Goal: Task Accomplishment & Management: Manage account settings

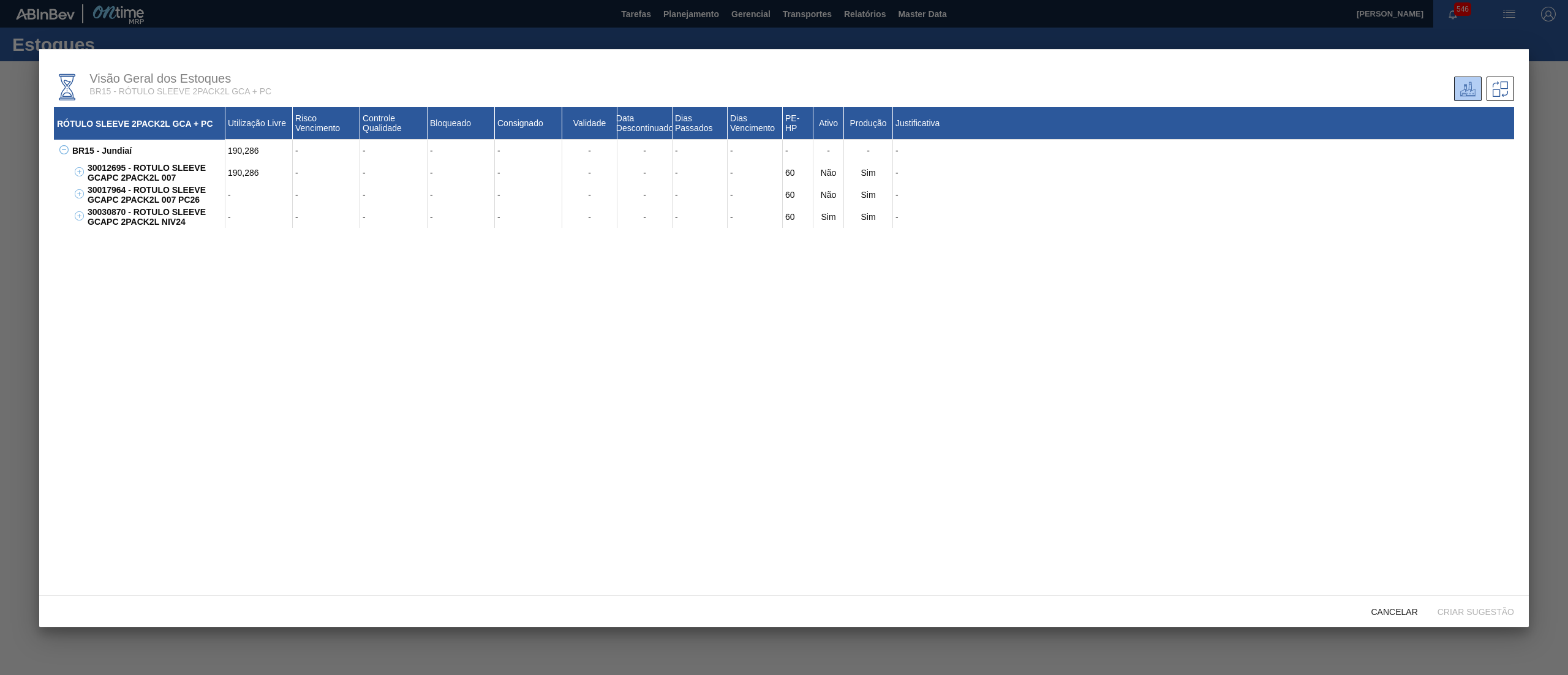
click at [1398, 623] on div "Cancelar Criar sugestão" at bounding box center [784, 611] width 1490 height 32
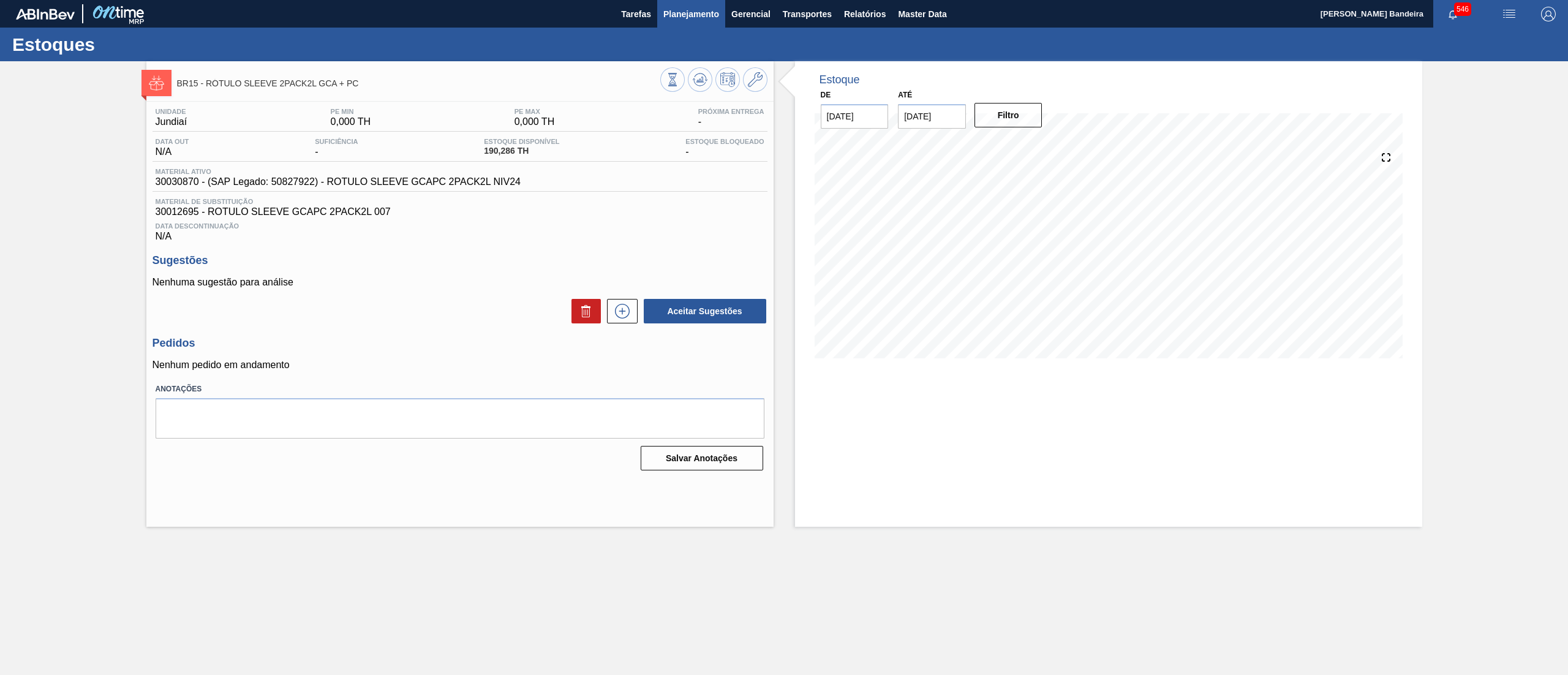
click at [711, 16] on span "Planejamento" at bounding box center [691, 14] width 56 height 14
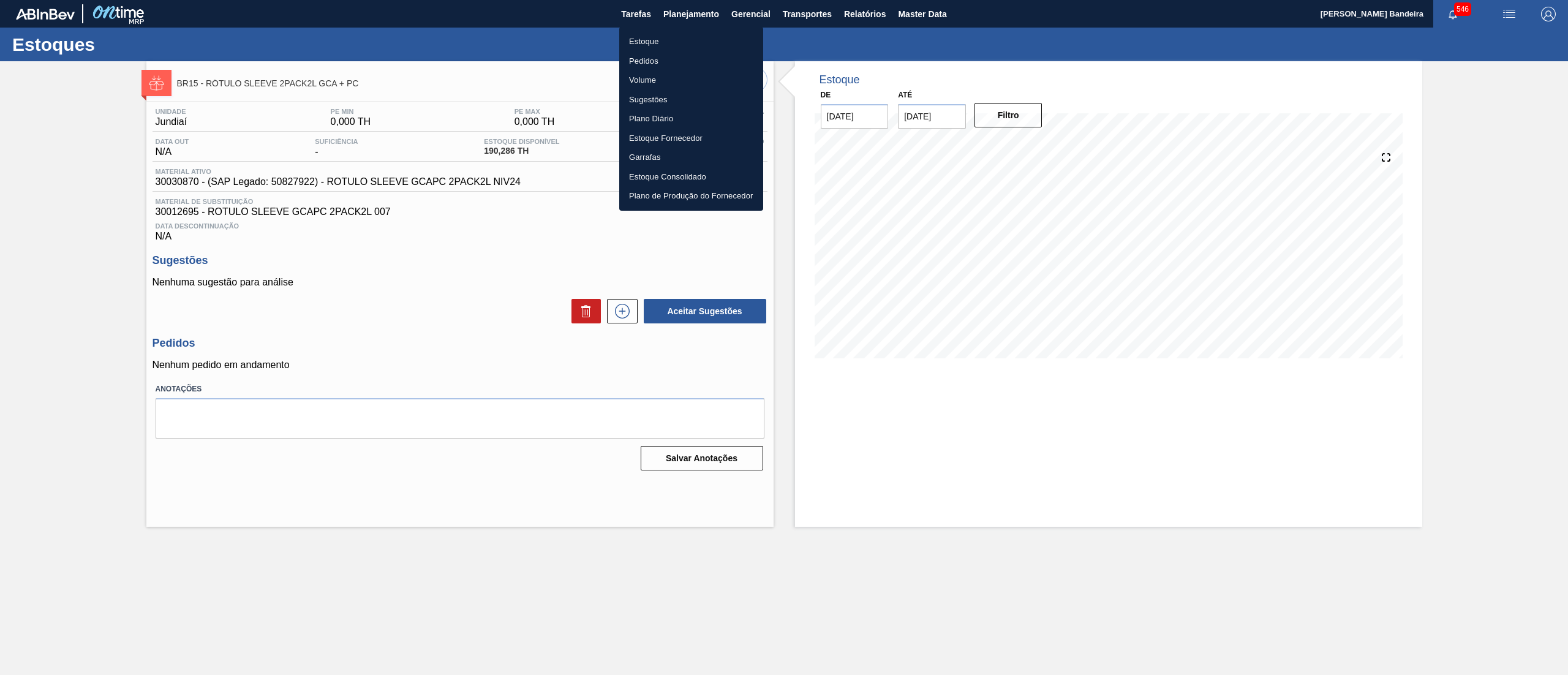
click at [695, 53] on li "Pedidos" at bounding box center [691, 61] width 144 height 19
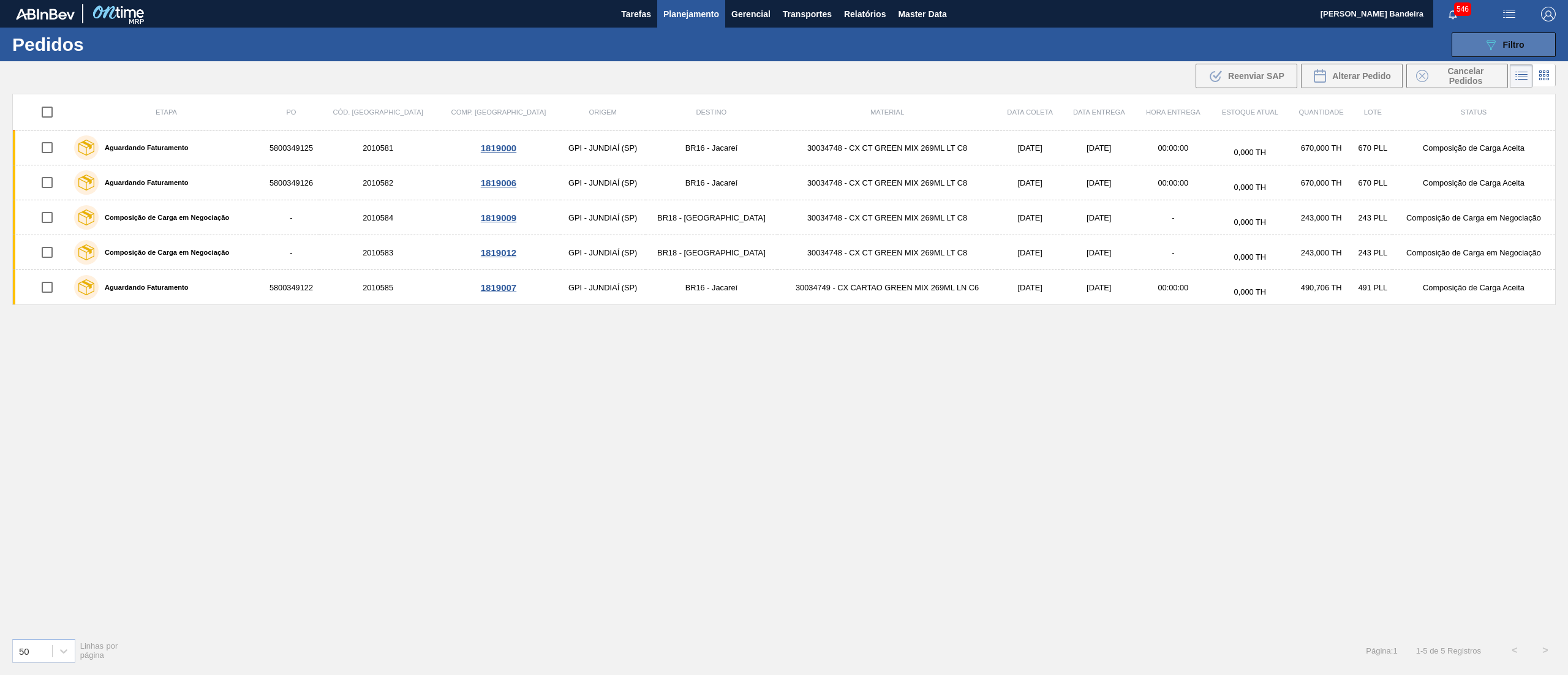
click at [1504, 39] on span "Filtro" at bounding box center [1513, 45] width 22 height 10
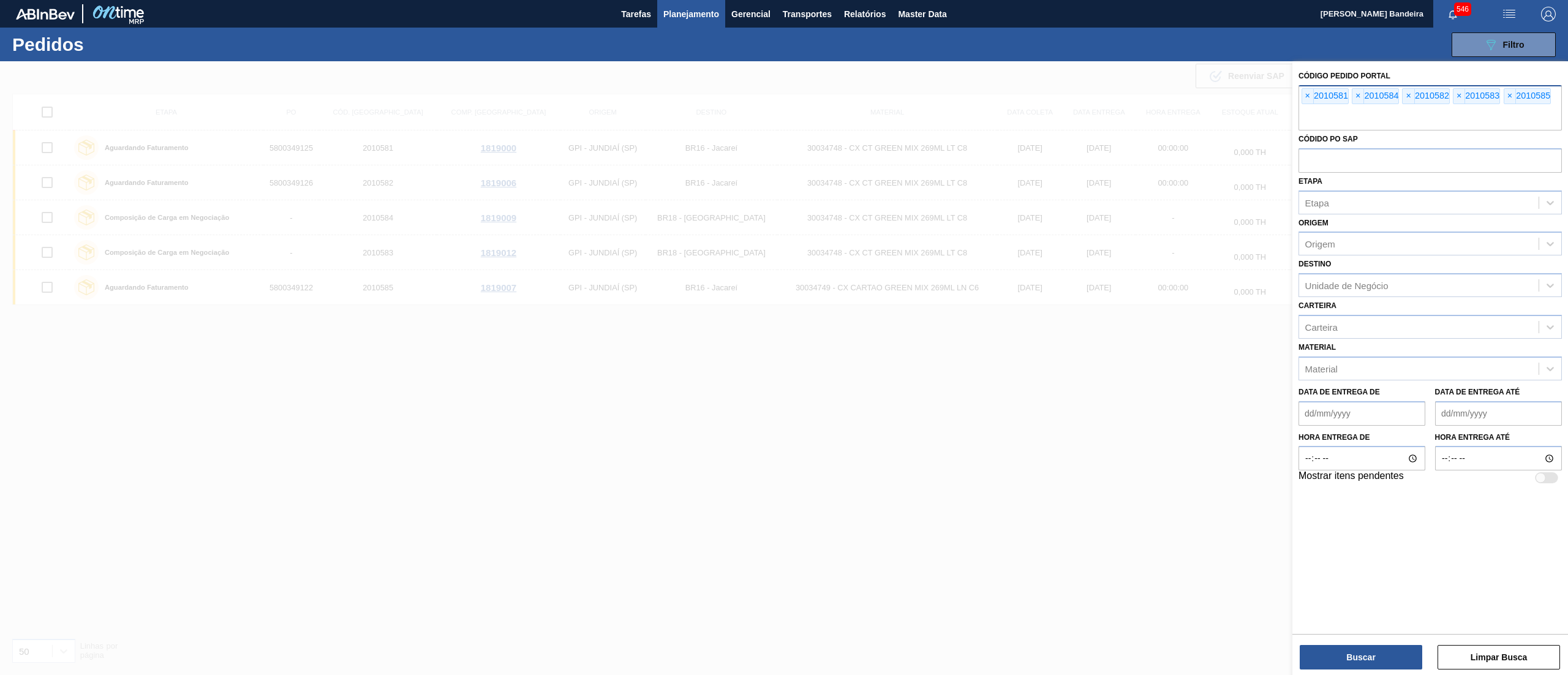
click at [1345, 113] on input "text" at bounding box center [1430, 118] width 264 height 23
paste input "2010581"
click at [1365, 120] on input "2010581" at bounding box center [1430, 118] width 264 height 23
type input "2010581"
click at [1165, 493] on div at bounding box center [784, 399] width 1568 height 675
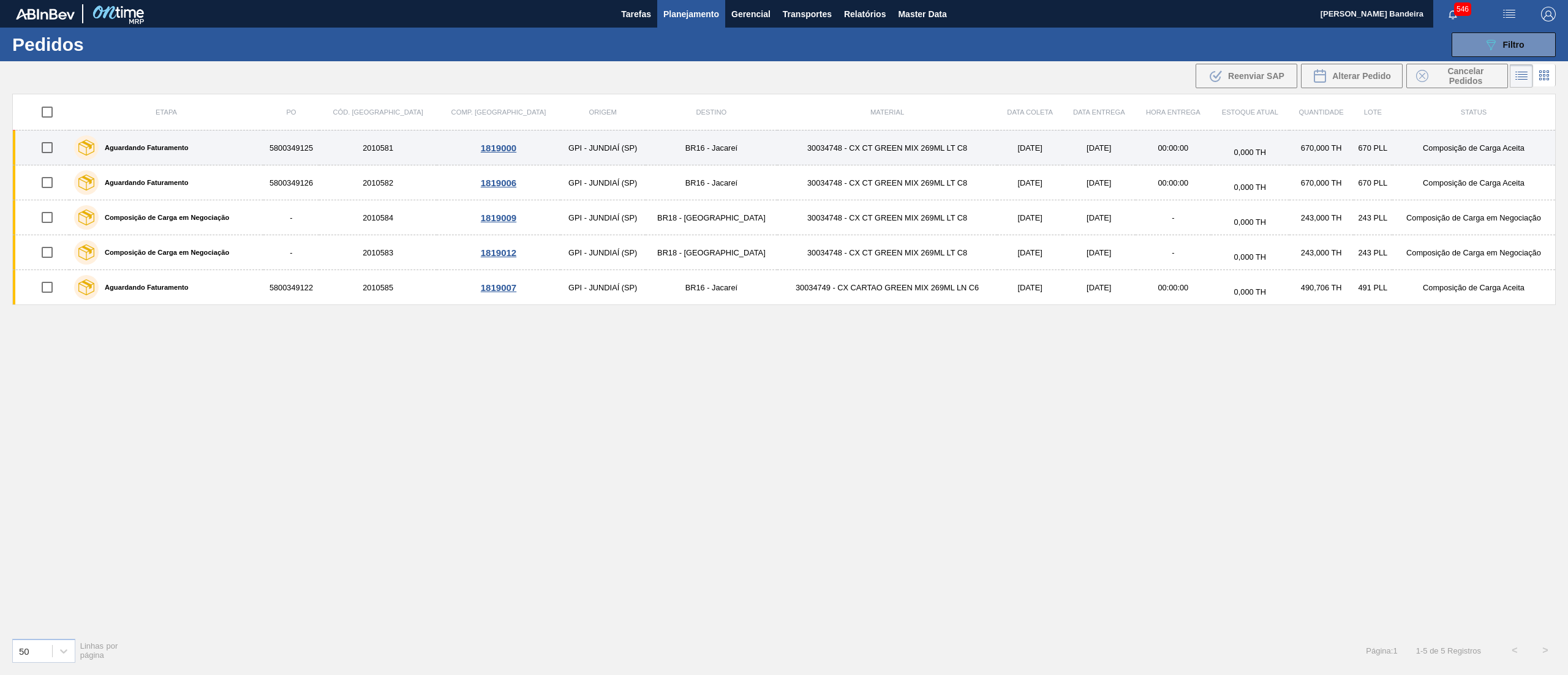
click at [646, 147] on td "BR16 - Jacareí" at bounding box center [711, 148] width 131 height 35
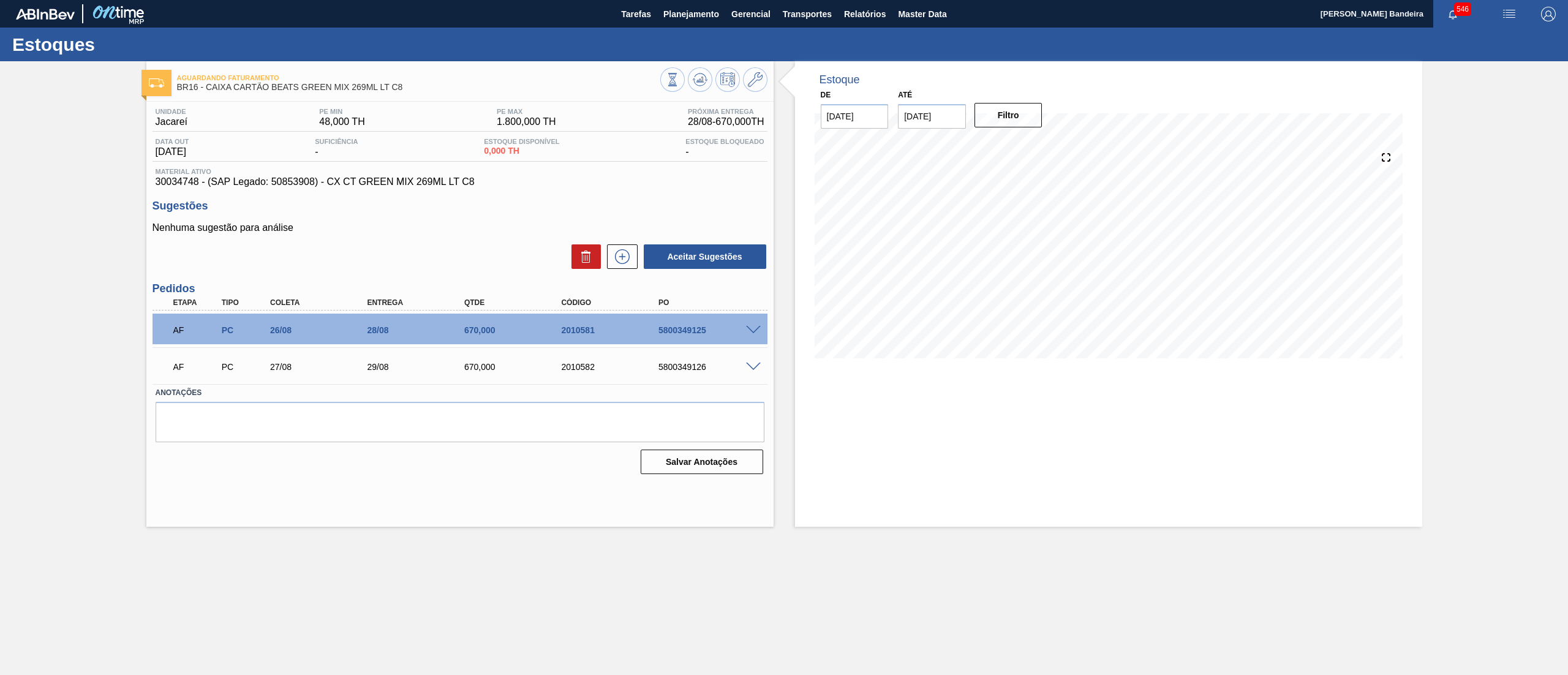
click at [751, 330] on span at bounding box center [753, 330] width 14 height 9
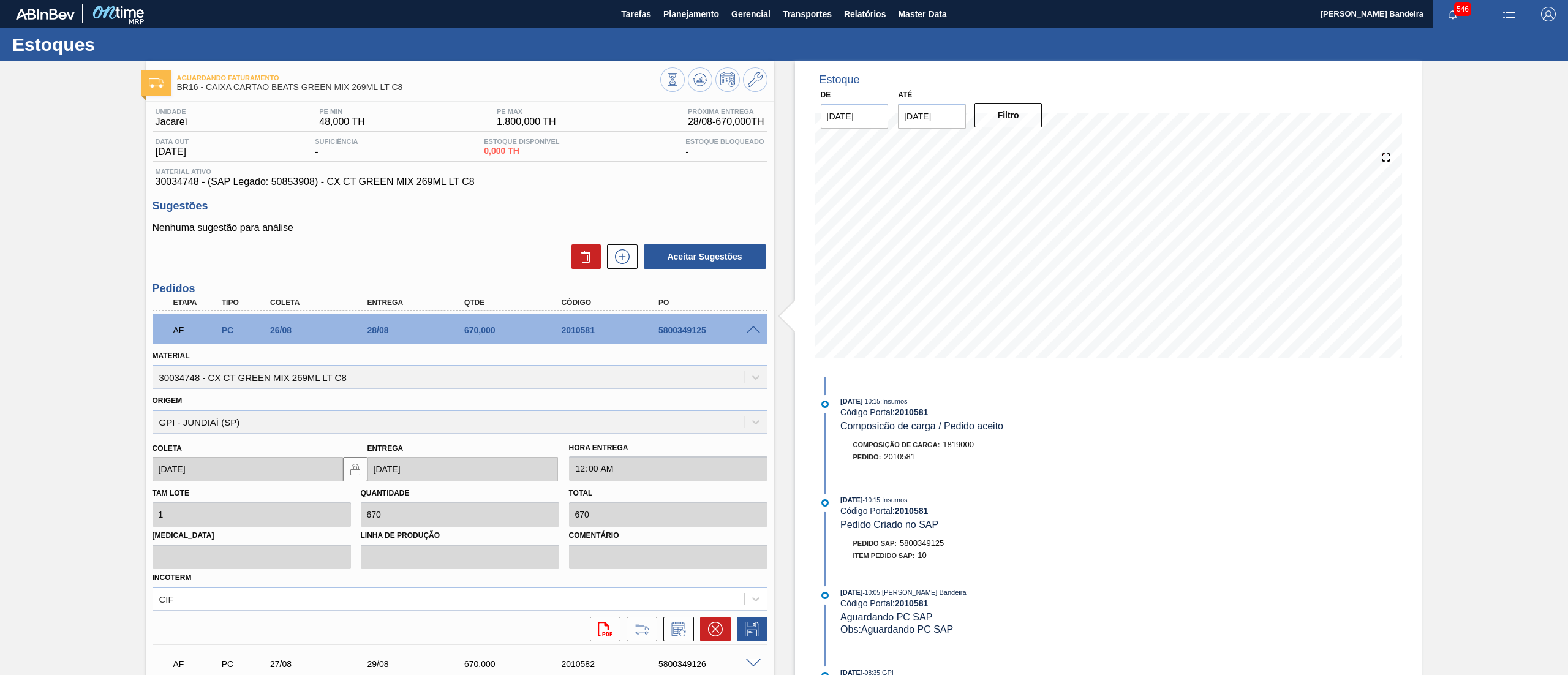
scroll to position [106, 0]
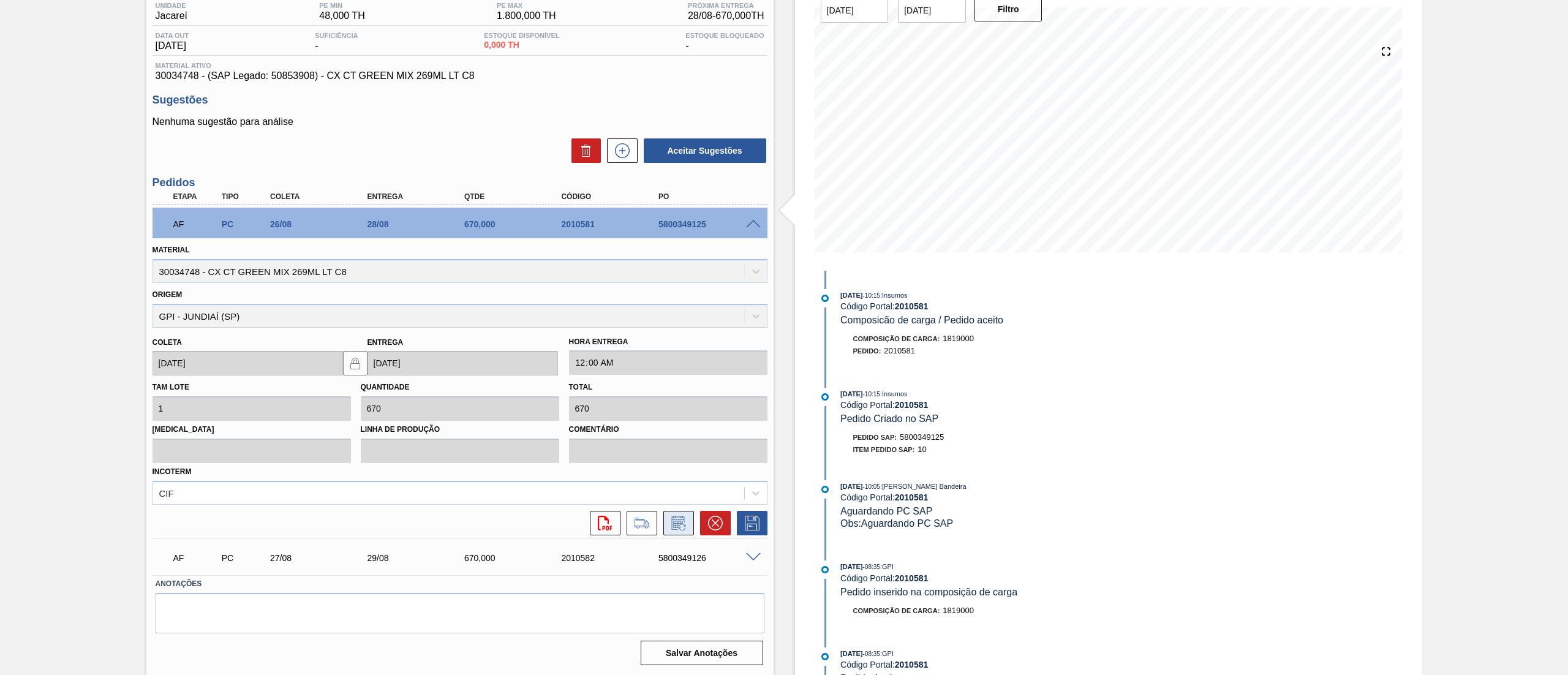
click at [677, 523] on icon at bounding box center [677, 524] width 9 height 7
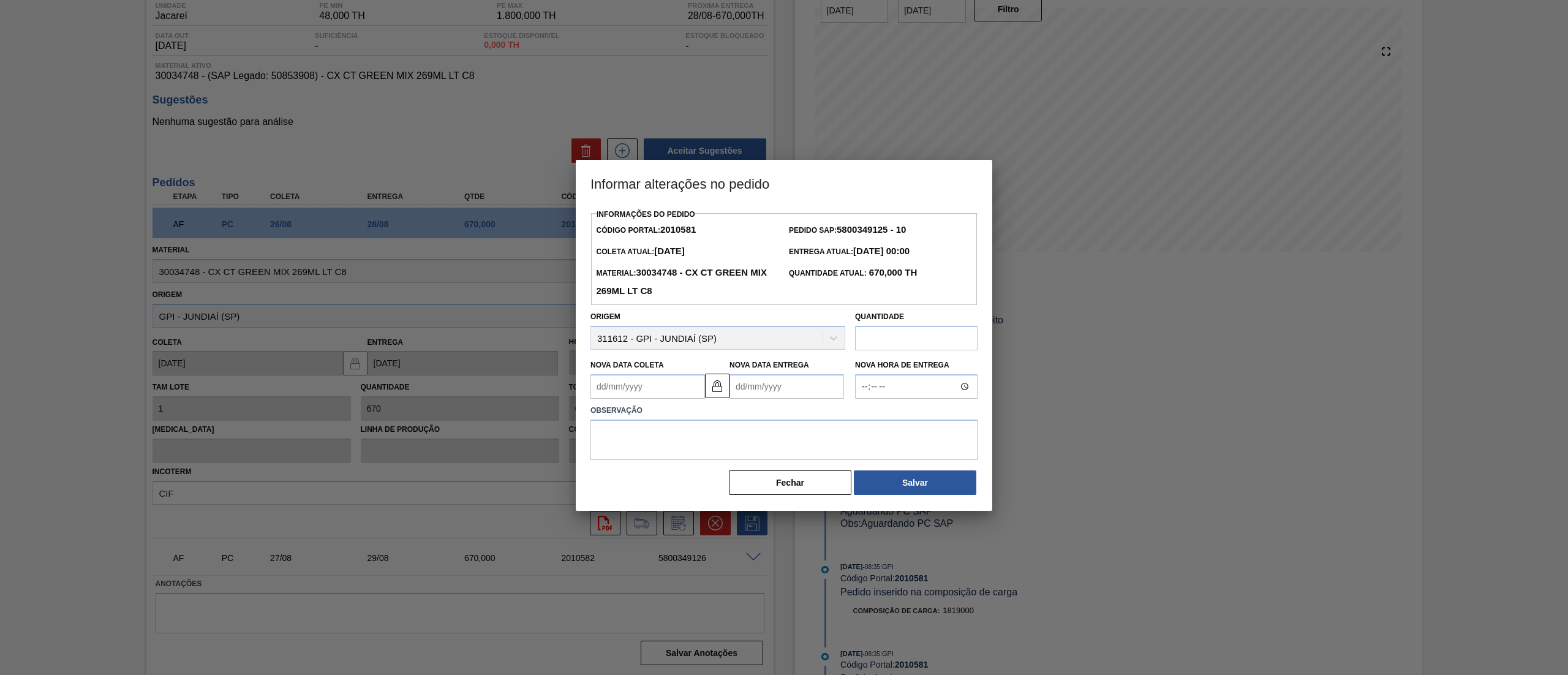
click at [659, 396] on Coleta "Nova Data Coleta" at bounding box center [647, 386] width 114 height 24
click at [728, 418] on button "Next Month" at bounding box center [728, 416] width 9 height 9
click at [672, 478] on div "10" at bounding box center [664, 475] width 17 height 17
type Coleta "10/09/2025"
type Entrega "12/09/2025"
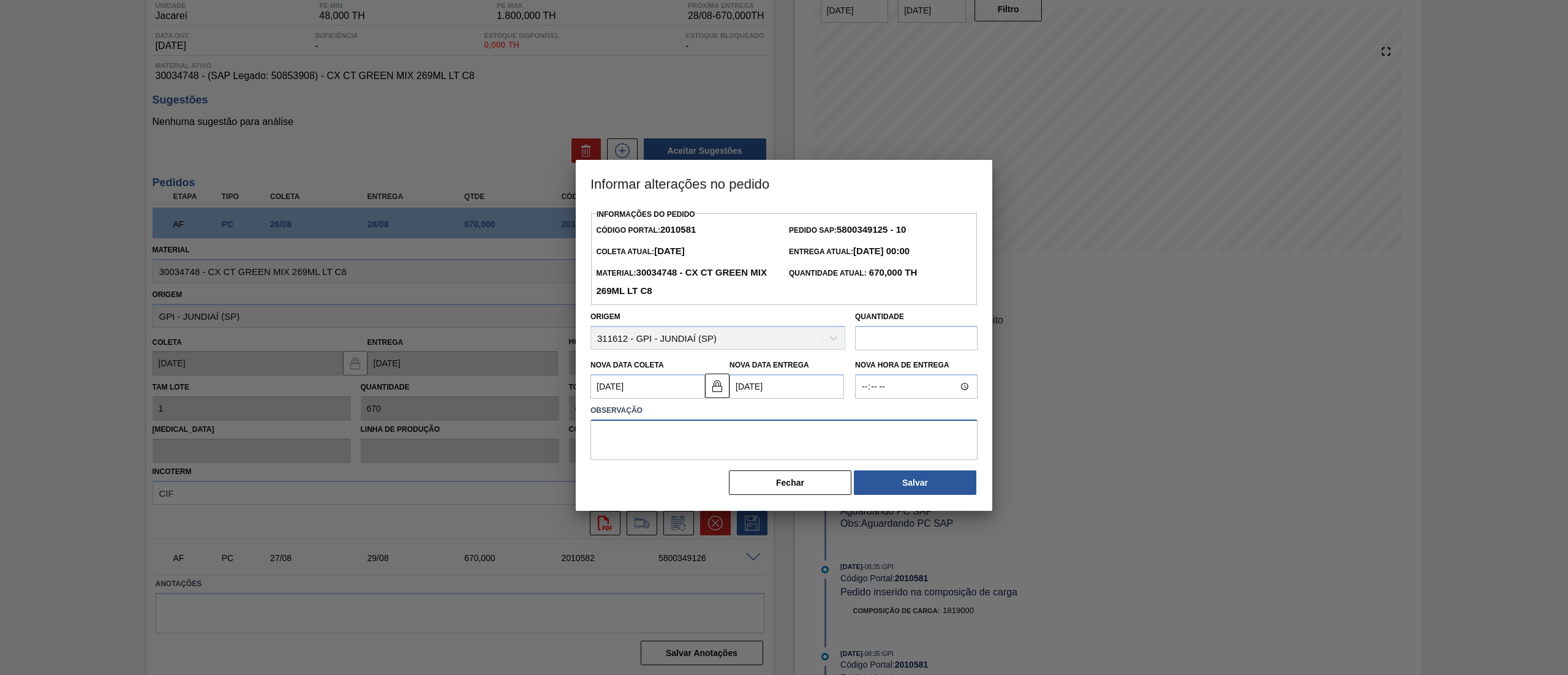
click at [676, 435] on textarea at bounding box center [784, 439] width 387 height 40
type textarea "."
click at [912, 470] on div "Informações do Pedido Código Portal: 2010581 Pedido SAP: 5800349125 - 10 Coleta…" at bounding box center [784, 351] width 387 height 290
click at [922, 480] on button "Salvar" at bounding box center [915, 483] width 123 height 24
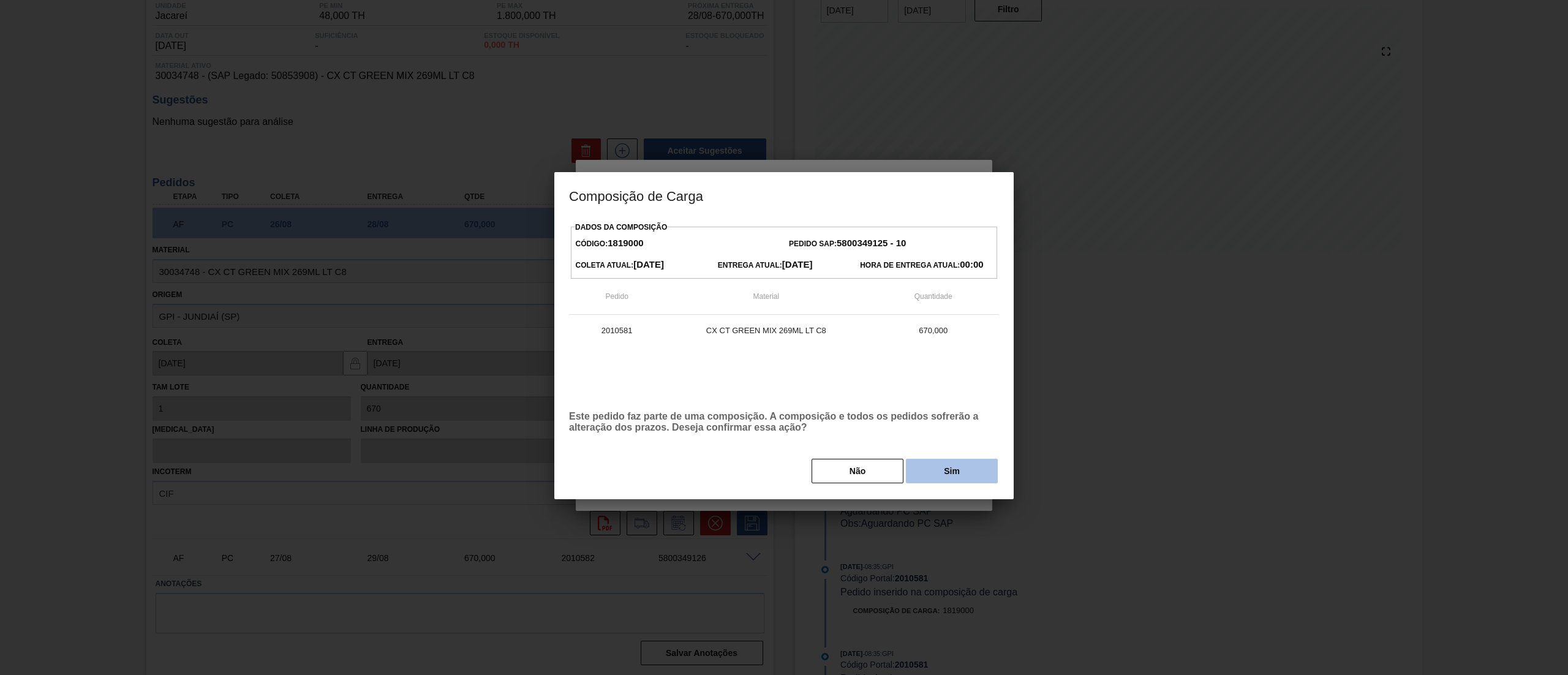
click at [948, 475] on button "Sim" at bounding box center [952, 471] width 92 height 24
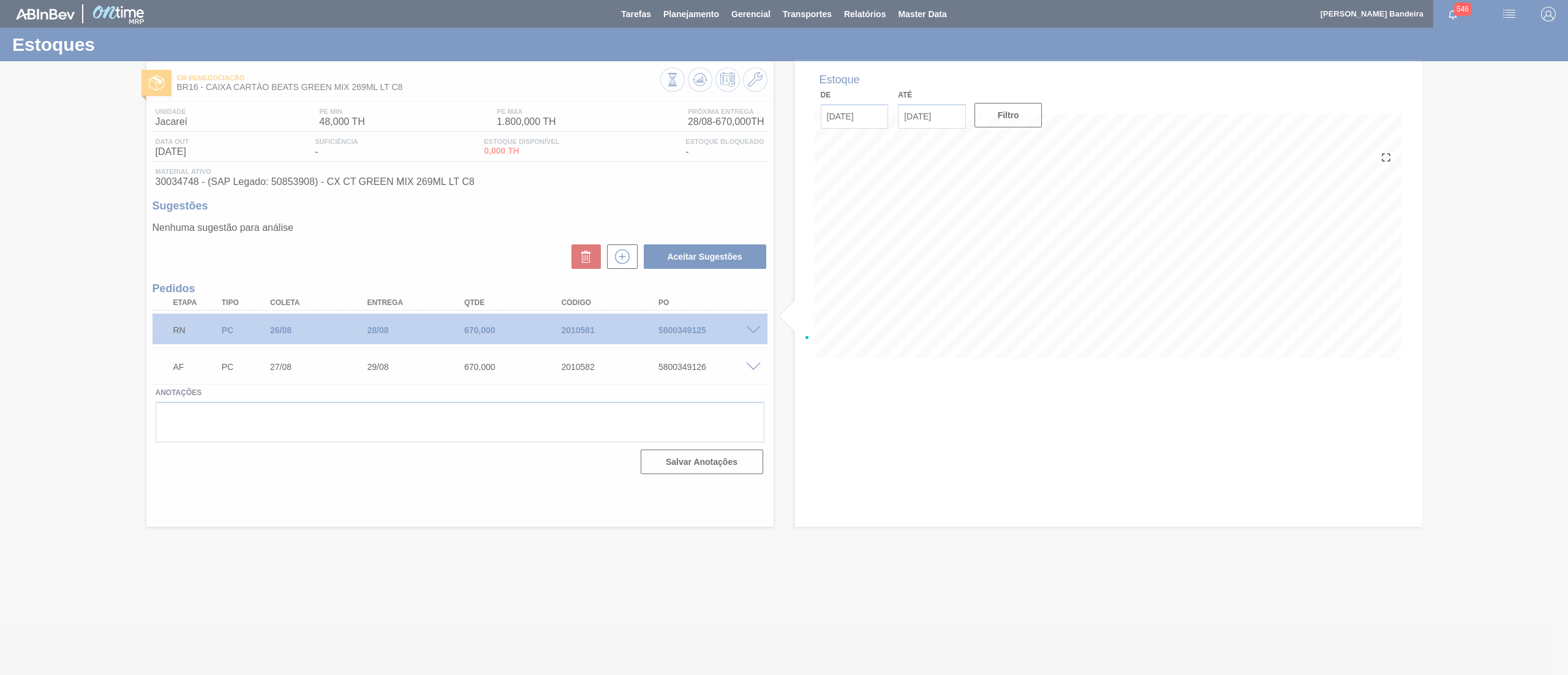
scroll to position [0, 0]
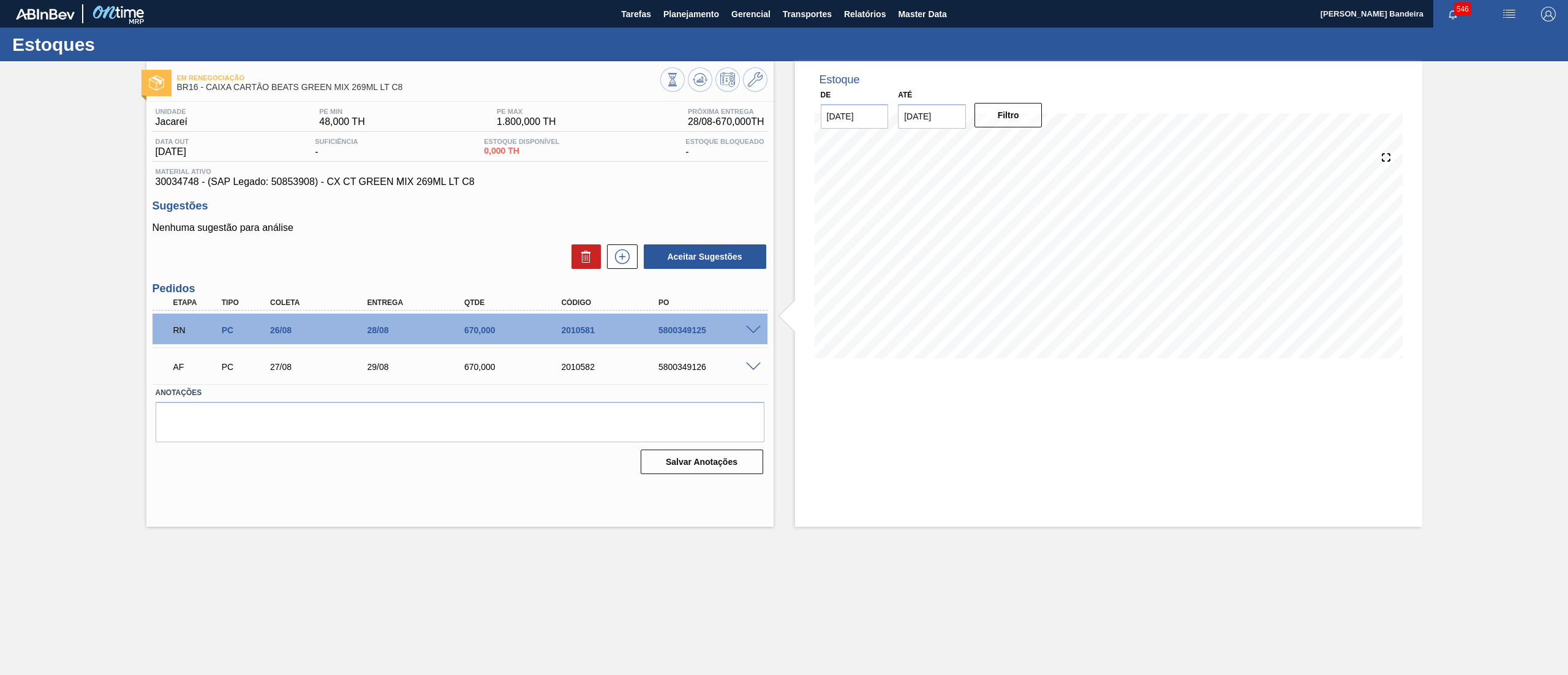
click at [753, 363] on span at bounding box center [753, 367] width 14 height 9
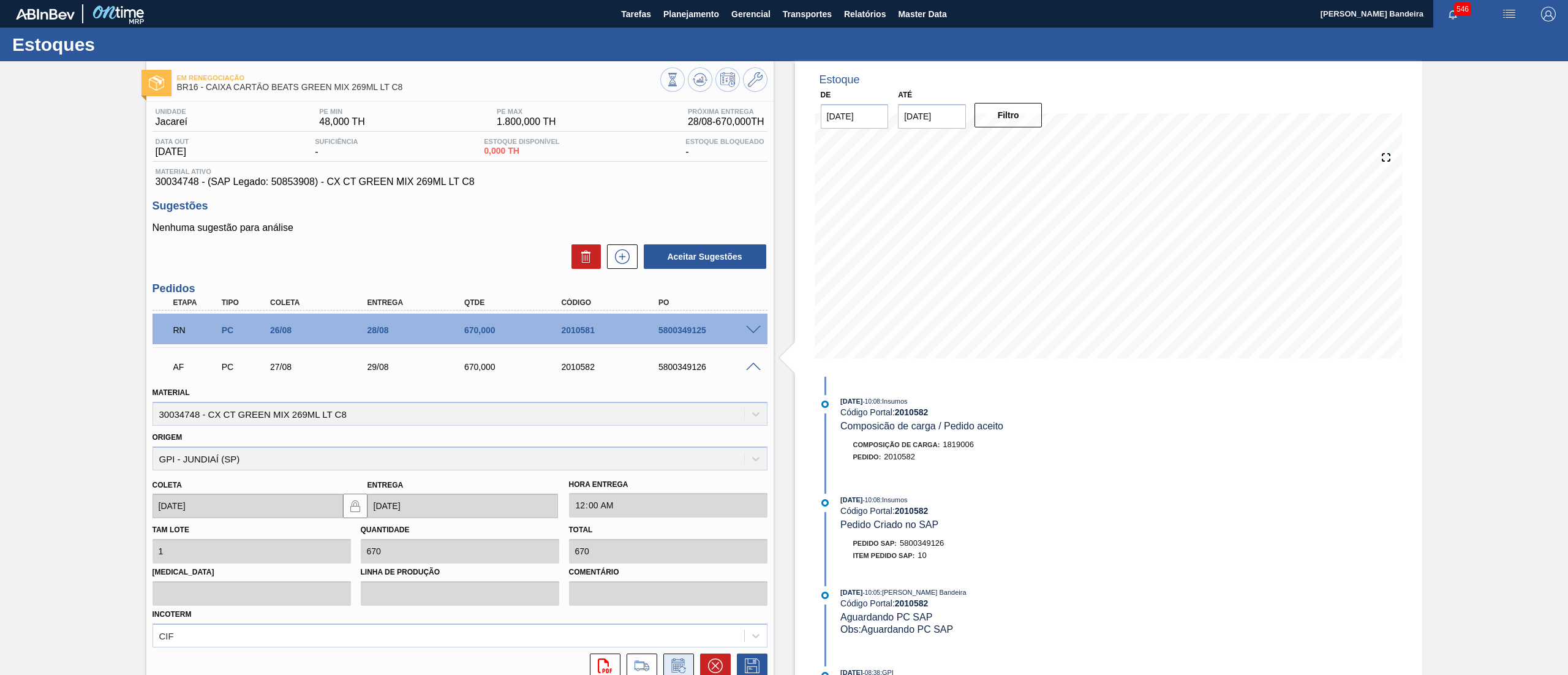
click at [669, 658] on icon at bounding box center [678, 666] width 19 height 14
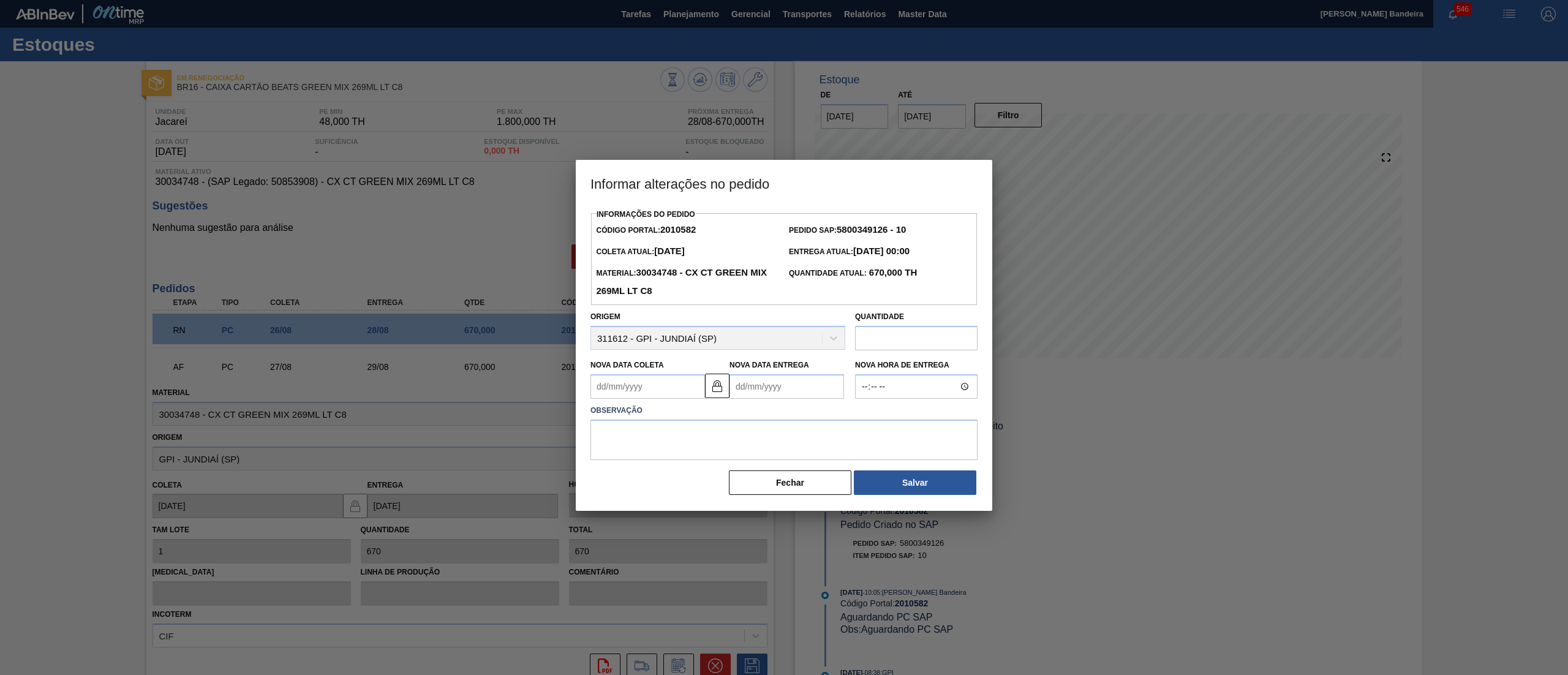
click at [658, 376] on div "Nova Data Coleta" at bounding box center [647, 377] width 114 height 42
click at [659, 387] on Coleta "Nova Data Coleta" at bounding box center [647, 386] width 114 height 24
click at [690, 414] on div "agosto 2025 dom seg ter qua qui sex sab" at bounding box center [664, 422] width 147 height 35
click at [726, 419] on button "Next Month" at bounding box center [728, 416] width 9 height 9
click at [667, 477] on div "10" at bounding box center [664, 475] width 17 height 17
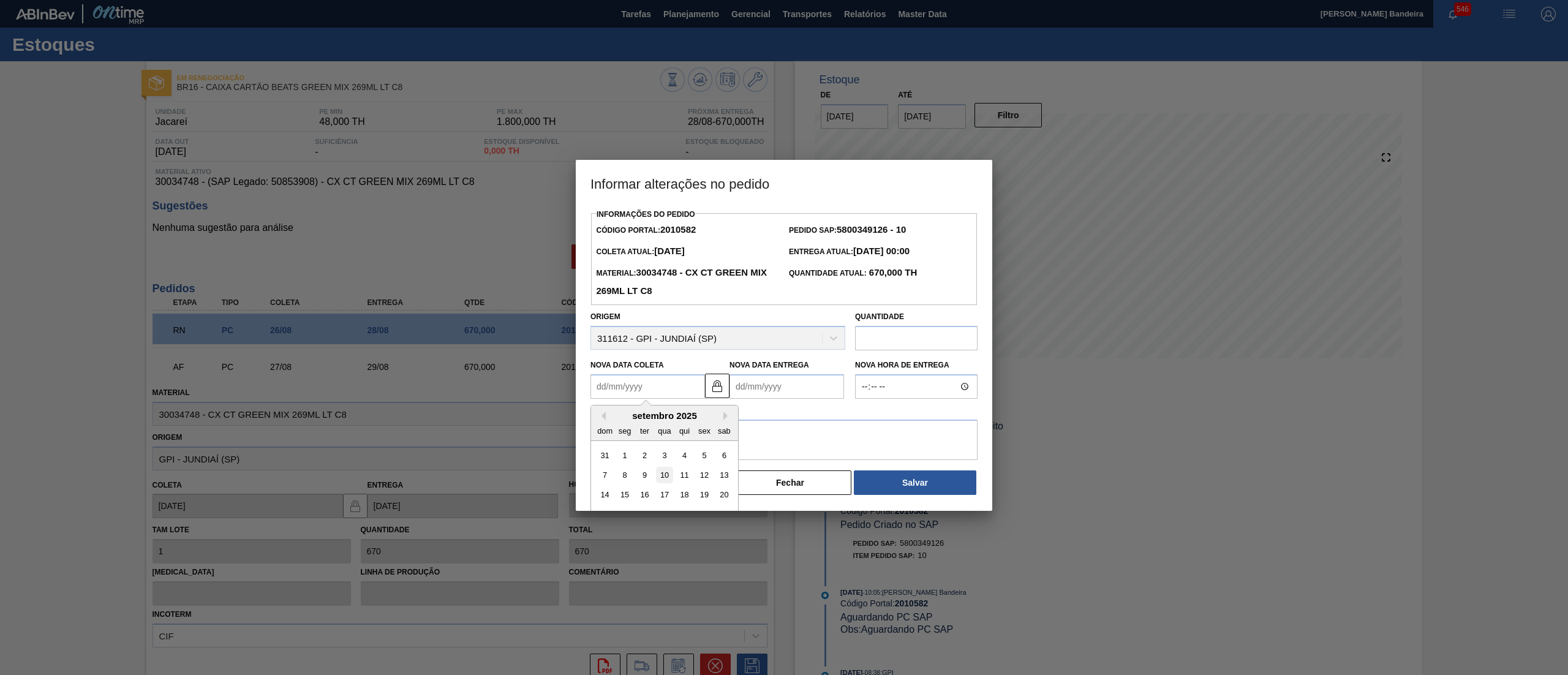
type Coleta "10/09/2025"
type Entrega "12/09/2025"
click at [698, 452] on textarea at bounding box center [784, 439] width 387 height 40
type textarea "."
click at [901, 484] on button "Salvar" at bounding box center [915, 483] width 123 height 24
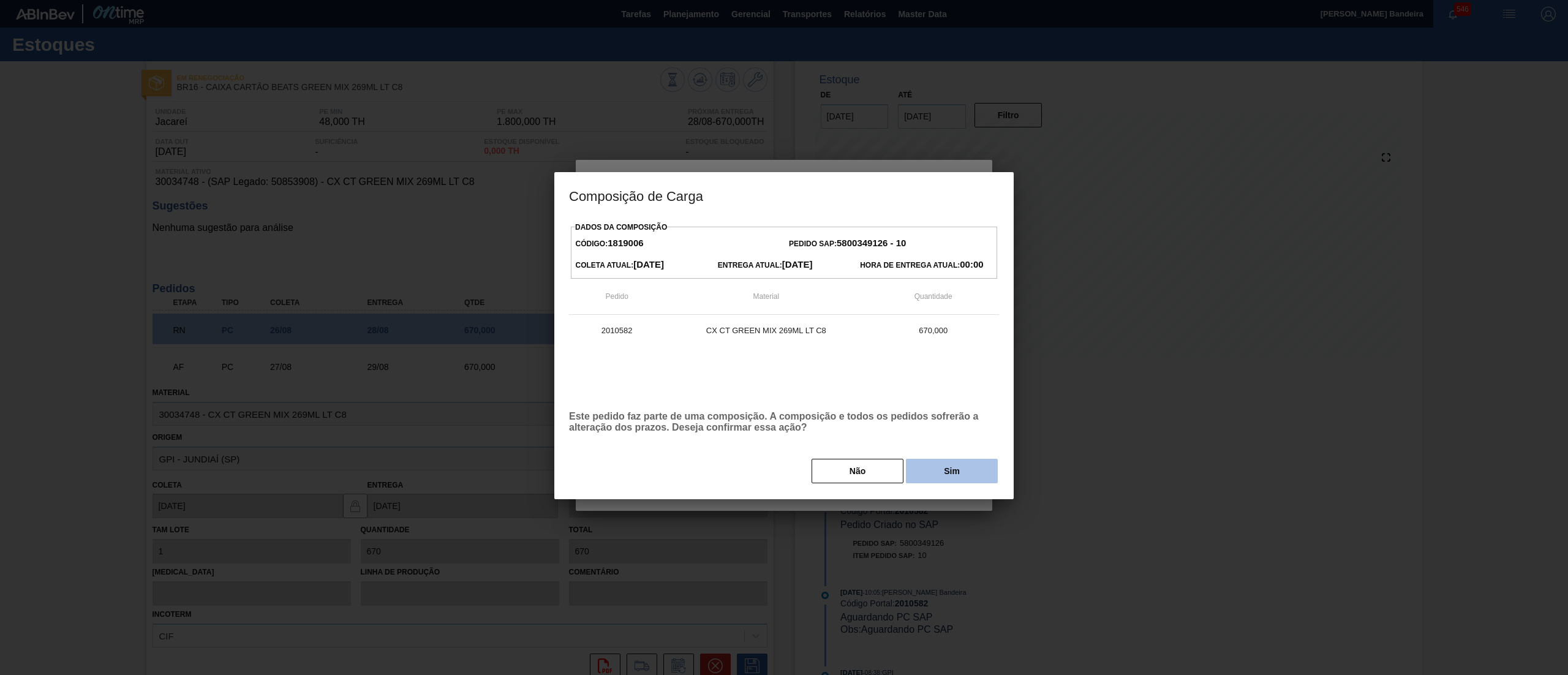
click at [964, 472] on button "Sim" at bounding box center [952, 471] width 92 height 24
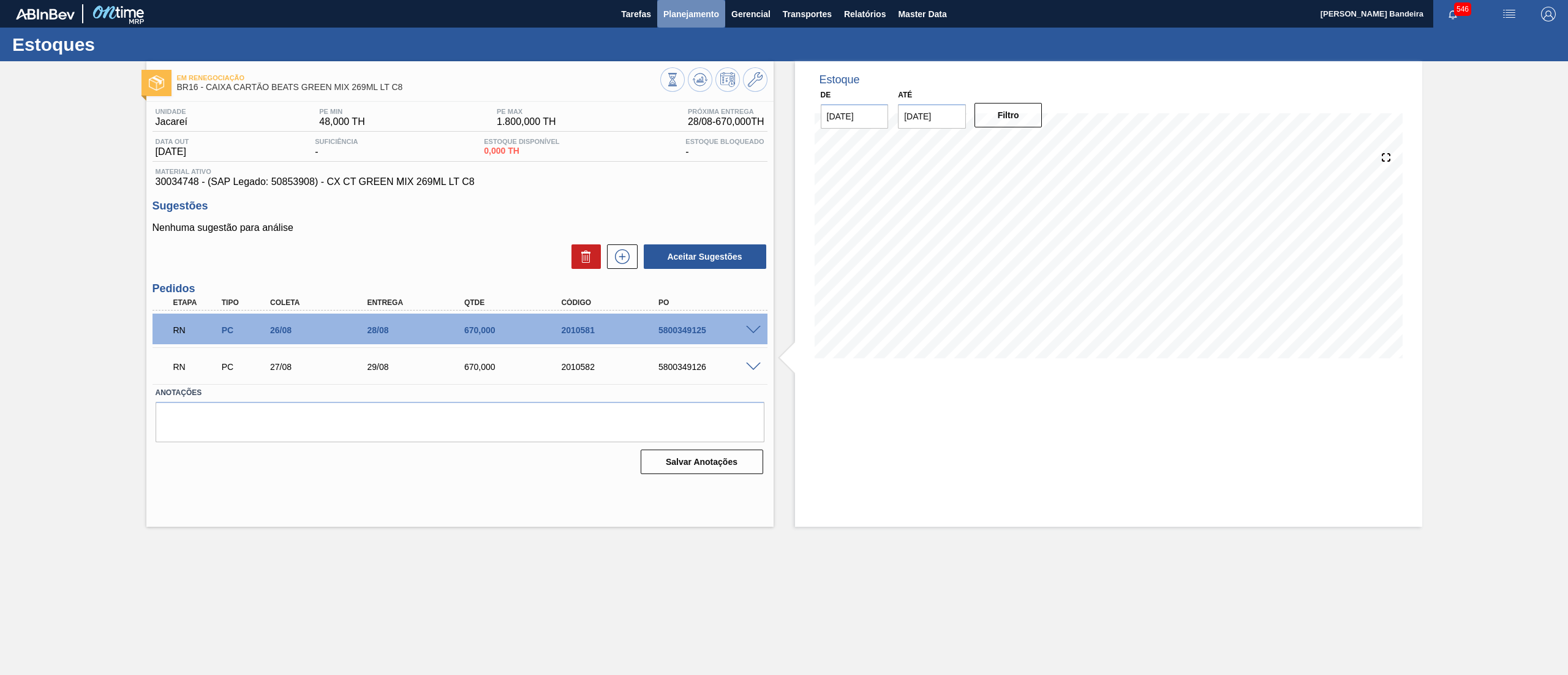
click at [713, 11] on span "Planejamento" at bounding box center [691, 14] width 56 height 14
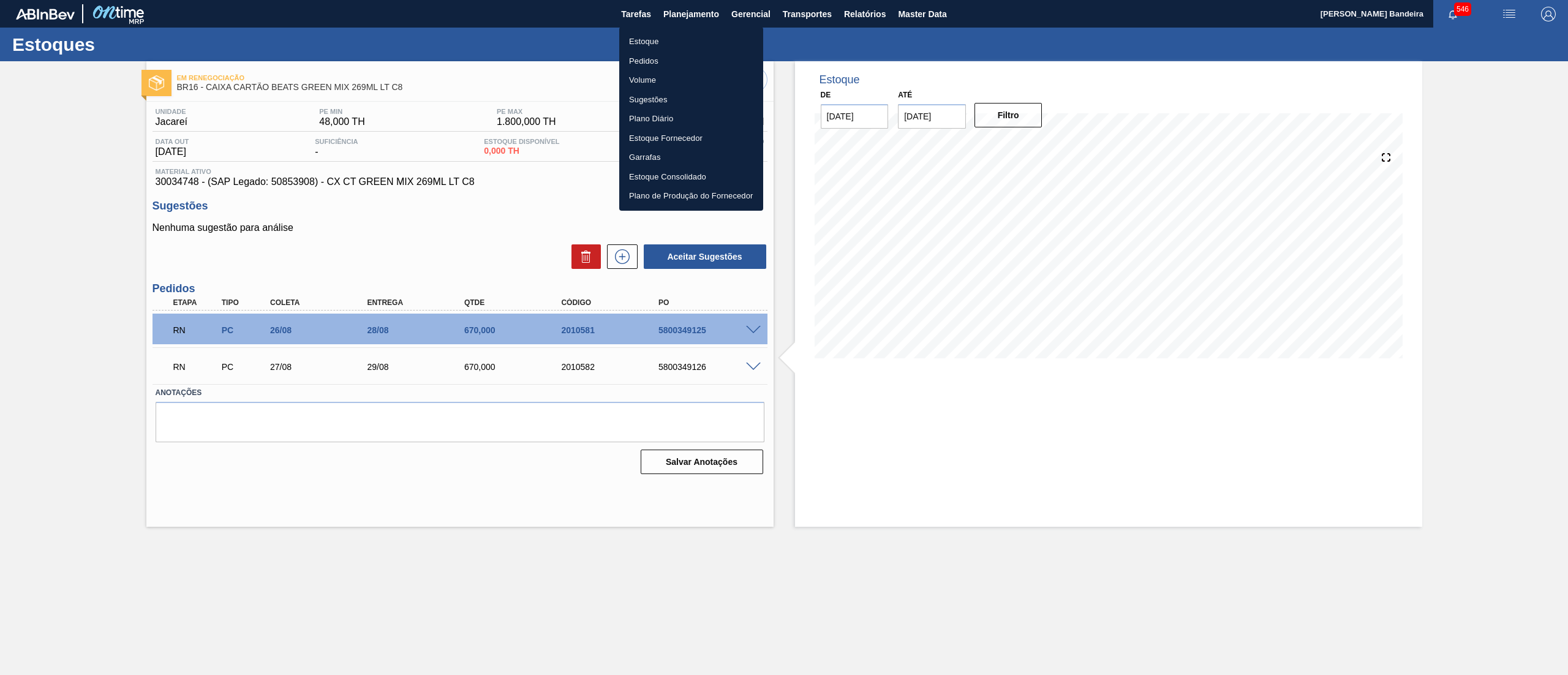
click at [655, 40] on li "Estoque" at bounding box center [691, 41] width 144 height 19
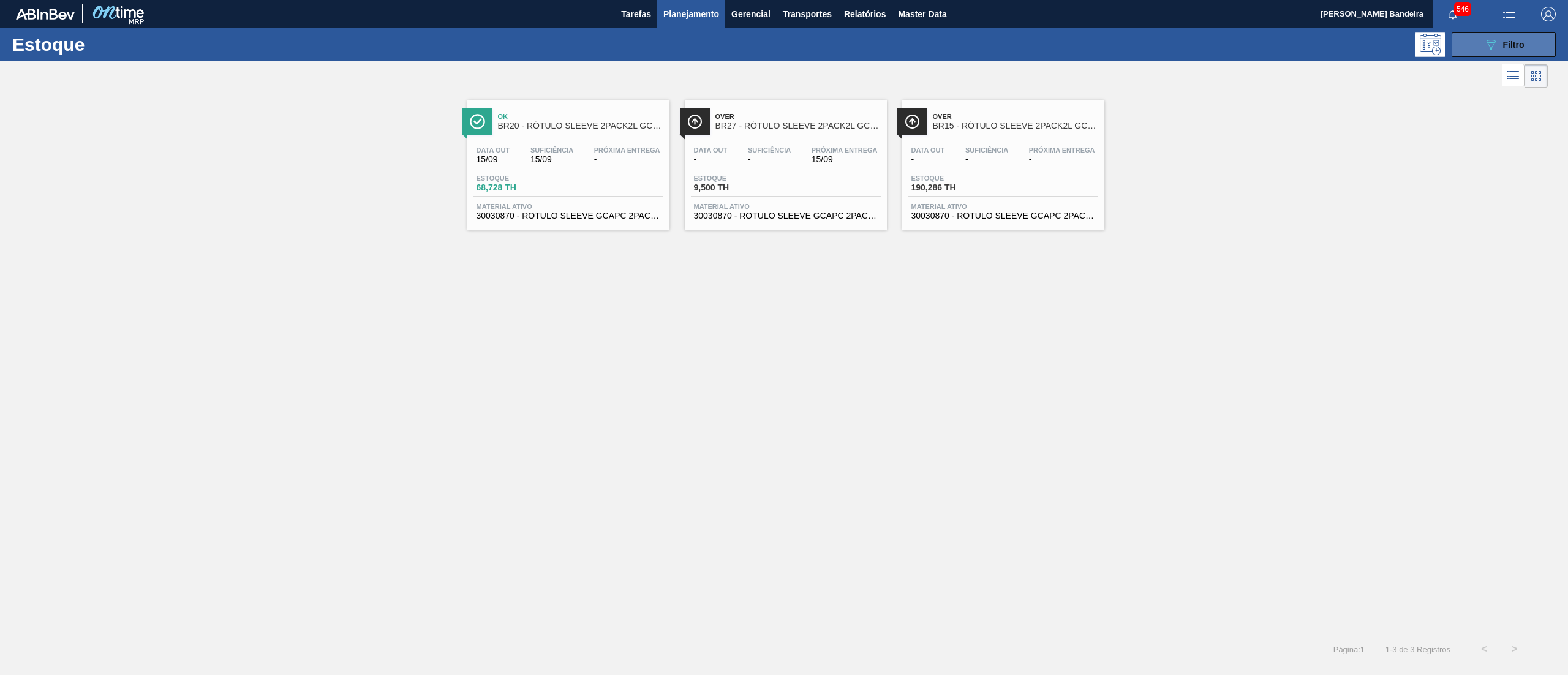
click at [1452, 52] on button "089F7B8B-B2A5-4AFE-B5C0-19BA573D28AC Filtro" at bounding box center [1503, 45] width 104 height 24
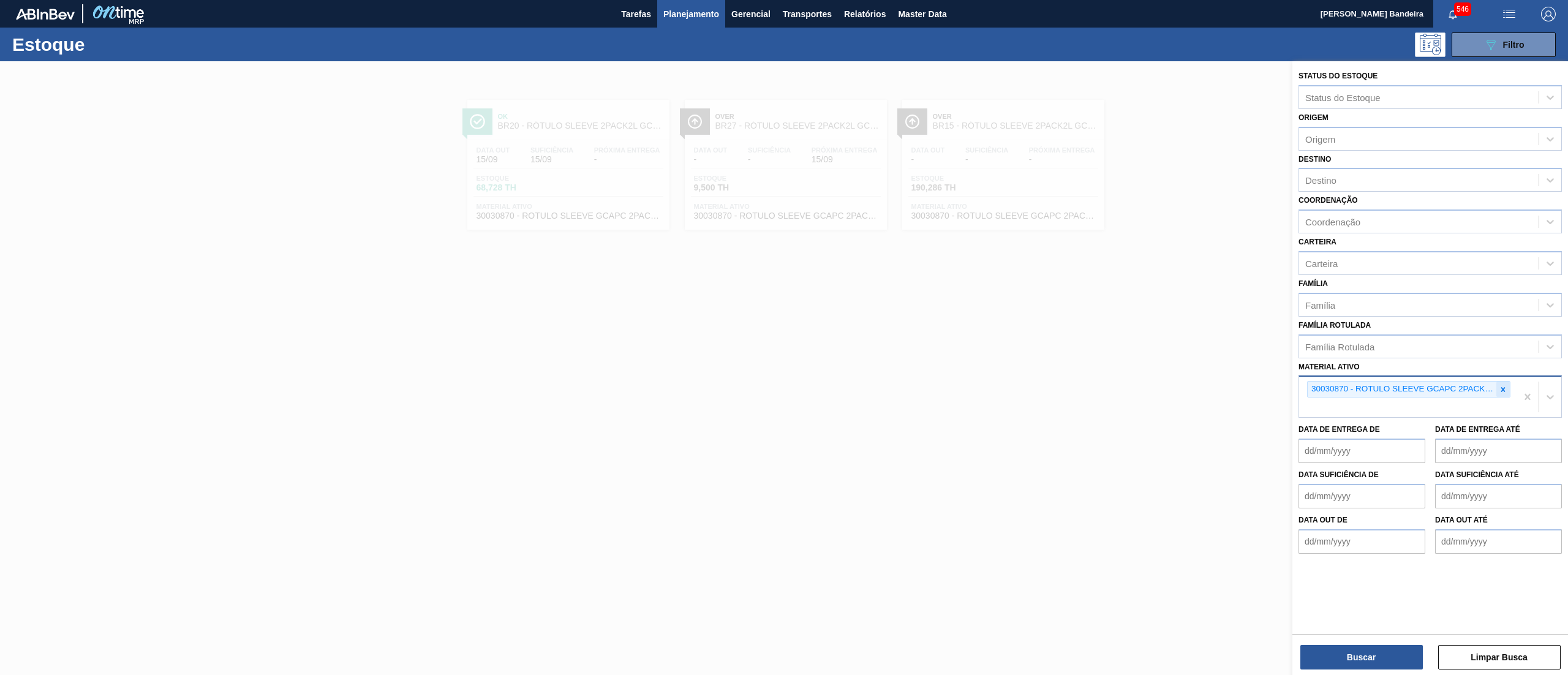
click at [1509, 394] on div at bounding box center [1503, 388] width 14 height 15
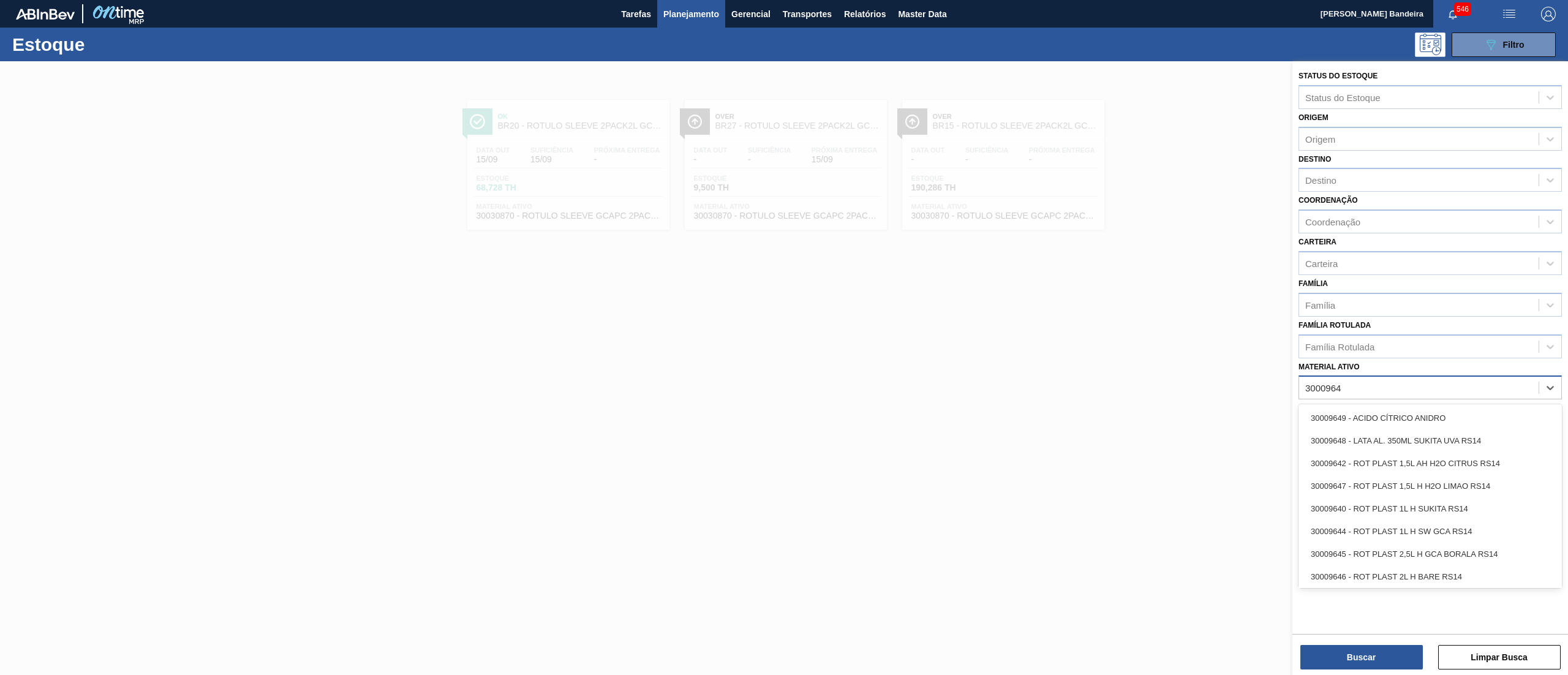
type ativo "30009649"
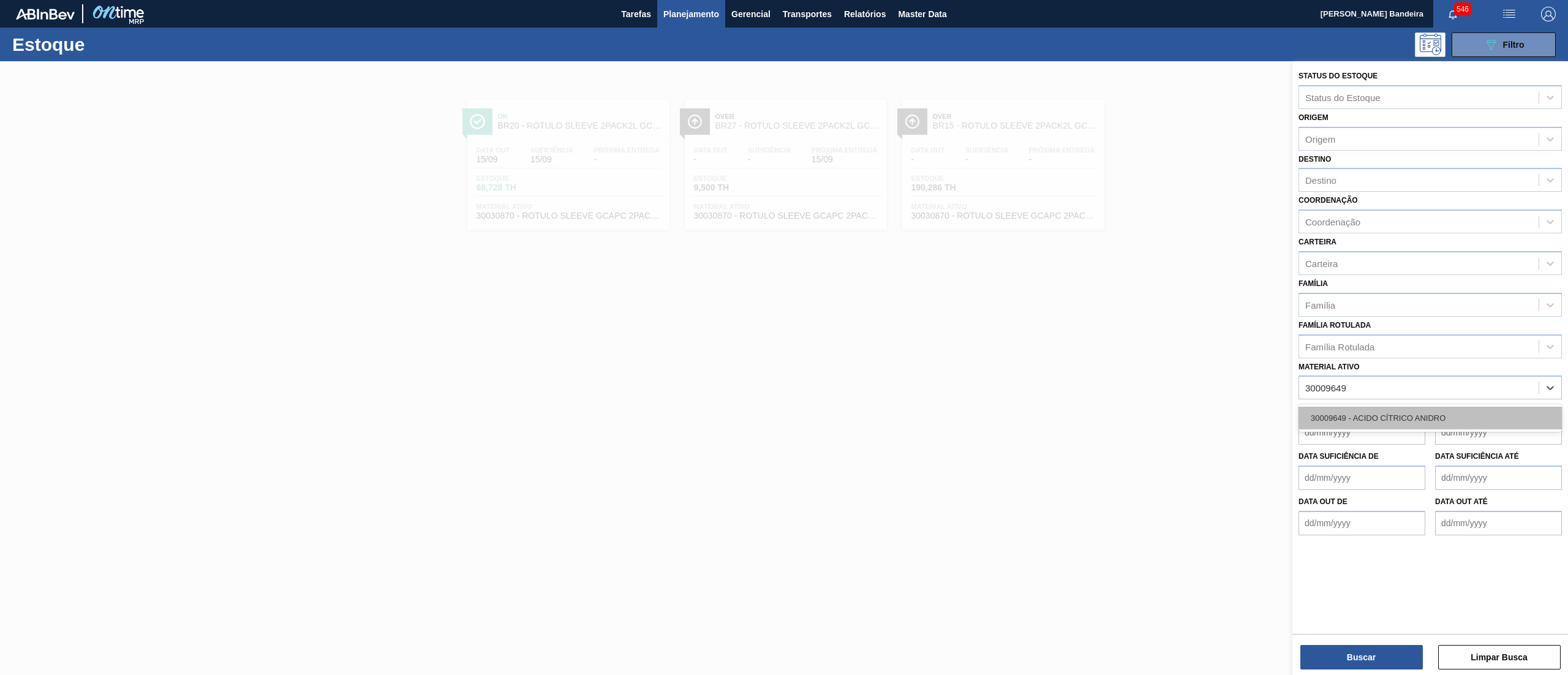
click at [1470, 414] on div "30009649 - ACIDO CÍTRICO ANIDRO" at bounding box center [1430, 418] width 264 height 23
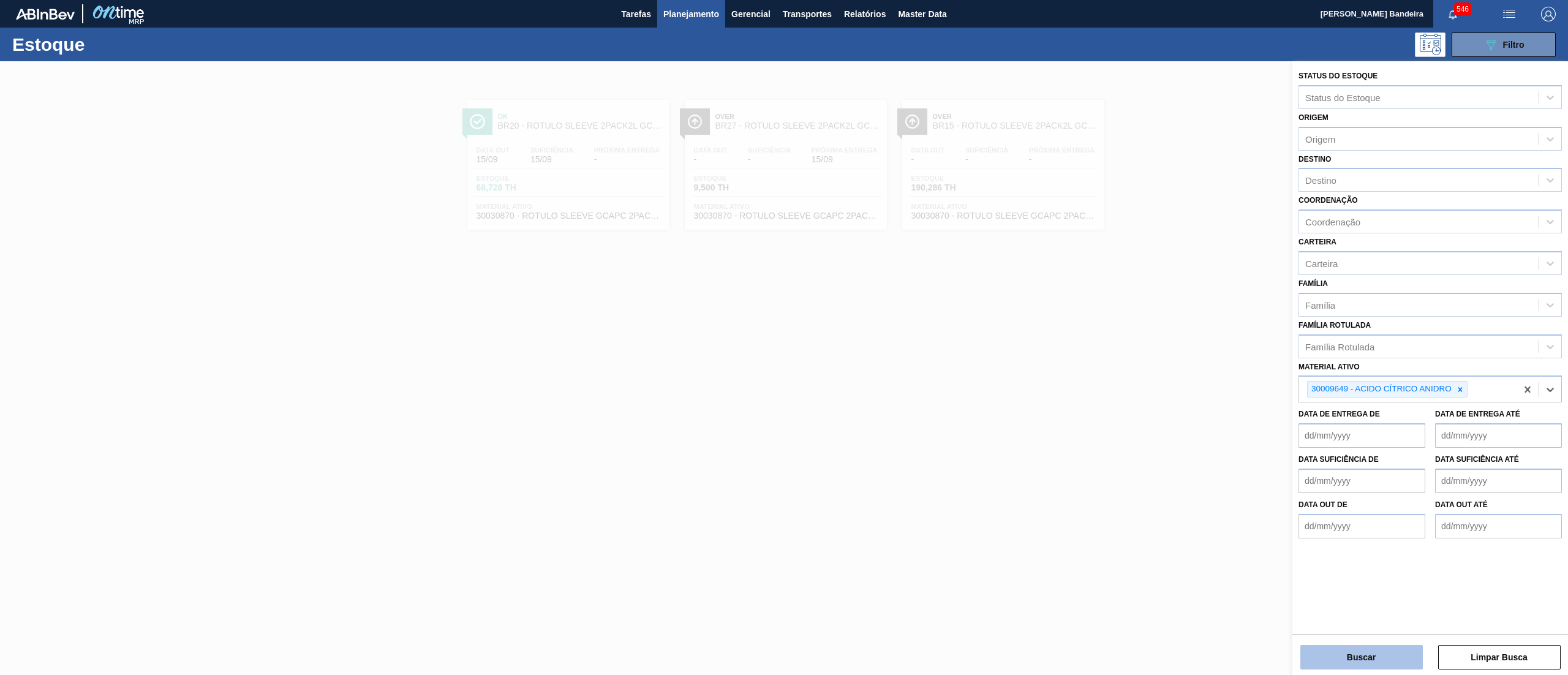
click at [1370, 646] on button "Buscar" at bounding box center [1361, 657] width 123 height 24
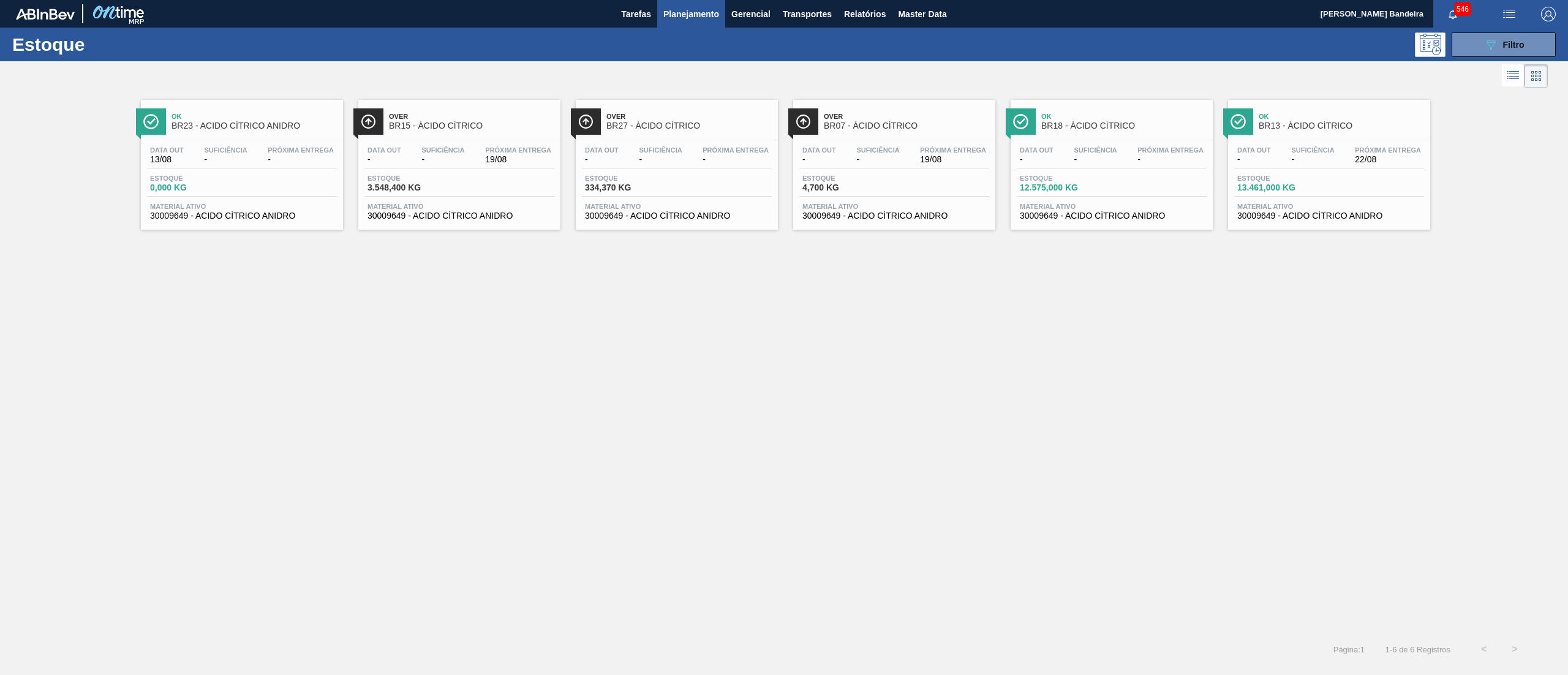
click at [1308, 217] on span "30009649 - ACIDO CÍTRICO ANIDRO" at bounding box center [1329, 215] width 184 height 9
click at [1302, 213] on span "30009649 - ACIDO CÍTRICO ANIDRO" at bounding box center [1329, 215] width 184 height 9
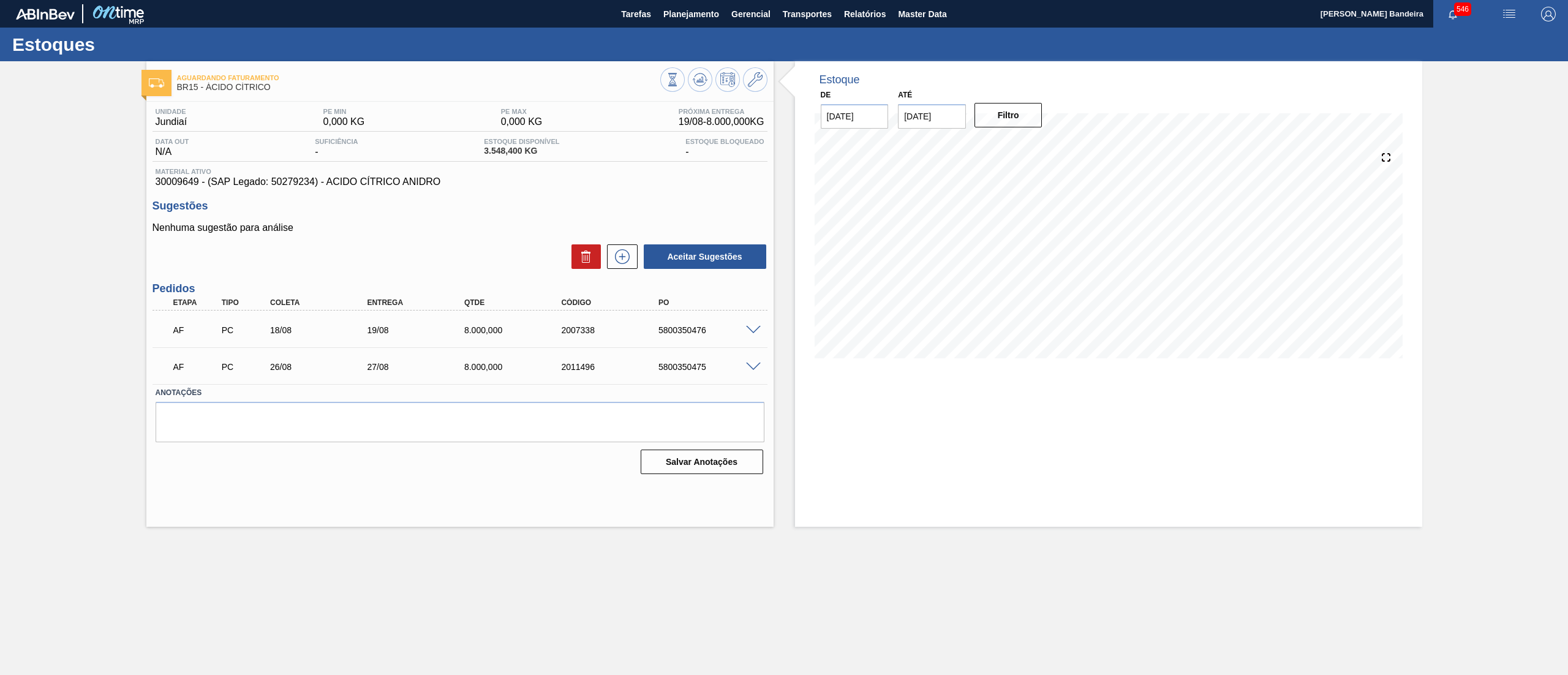
click at [755, 330] on span at bounding box center [753, 330] width 14 height 9
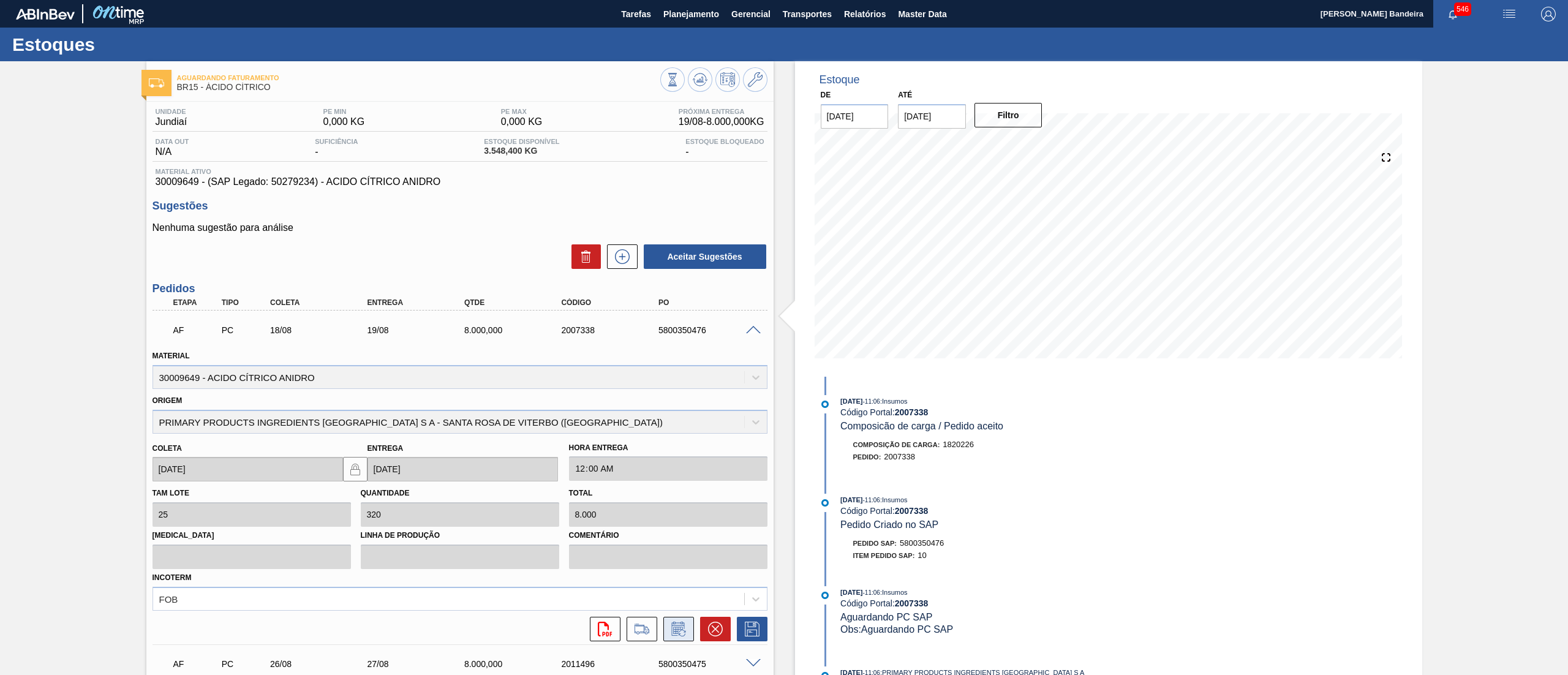
click at [677, 618] on button at bounding box center [678, 629] width 31 height 24
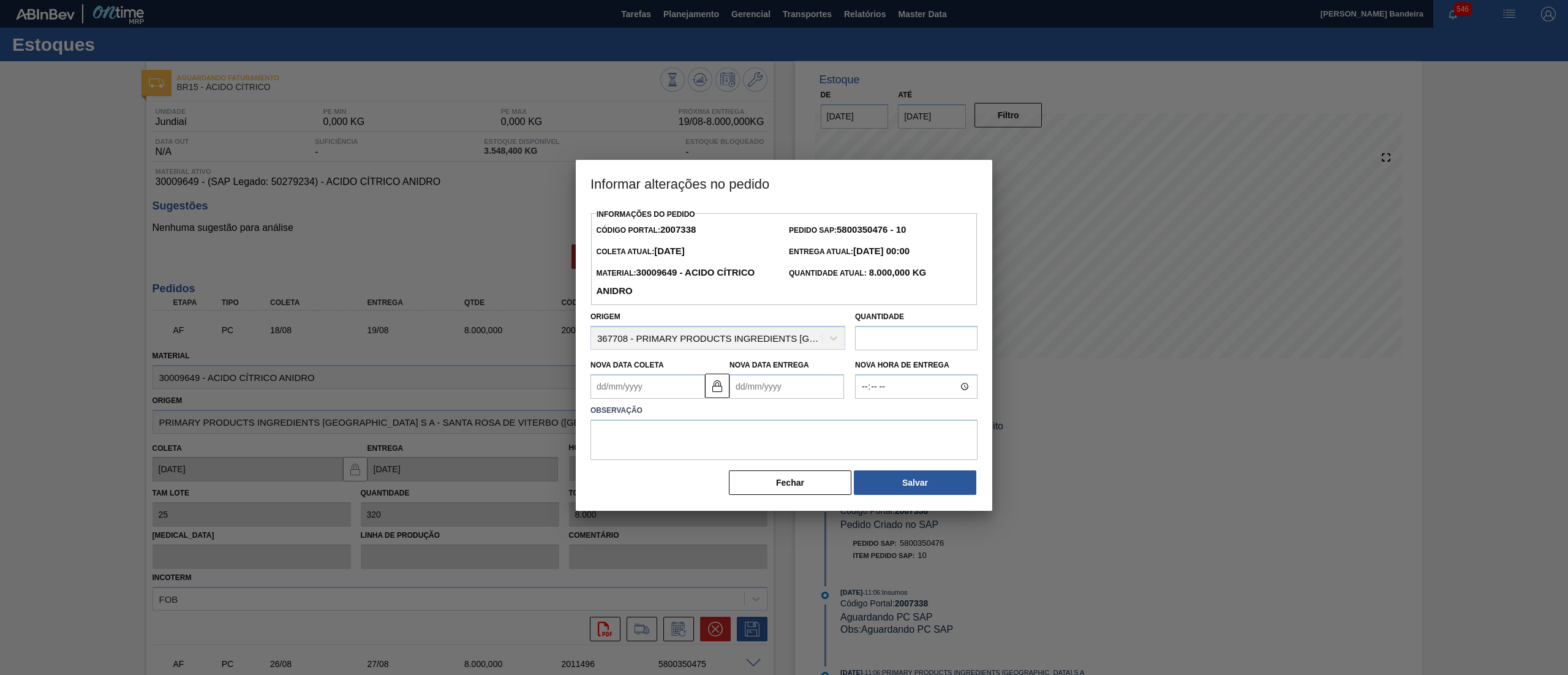
click at [644, 388] on Coleta "Nova Data Coleta" at bounding box center [647, 386] width 114 height 24
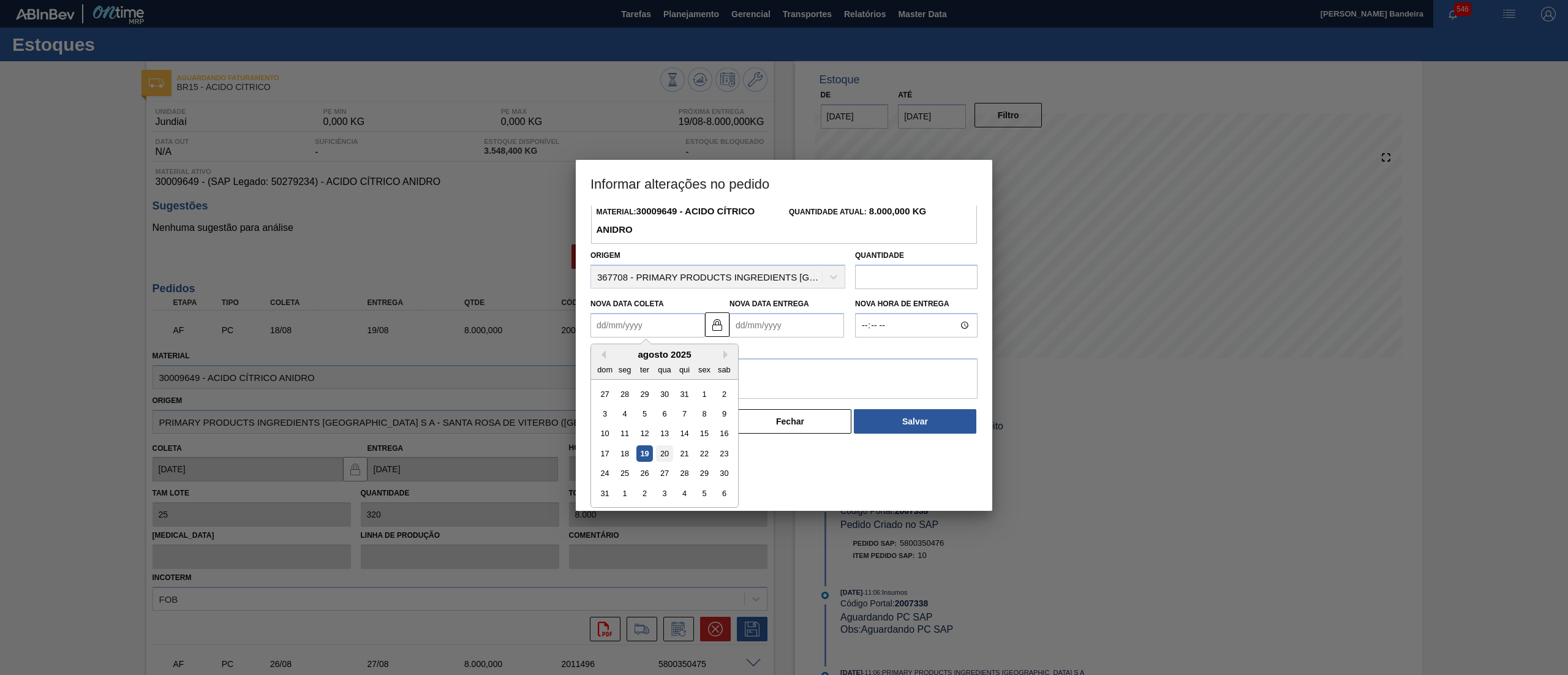
click at [669, 457] on div "20" at bounding box center [664, 453] width 17 height 17
type Coleta "20/08/2025"
type Entrega "21/08/2025"
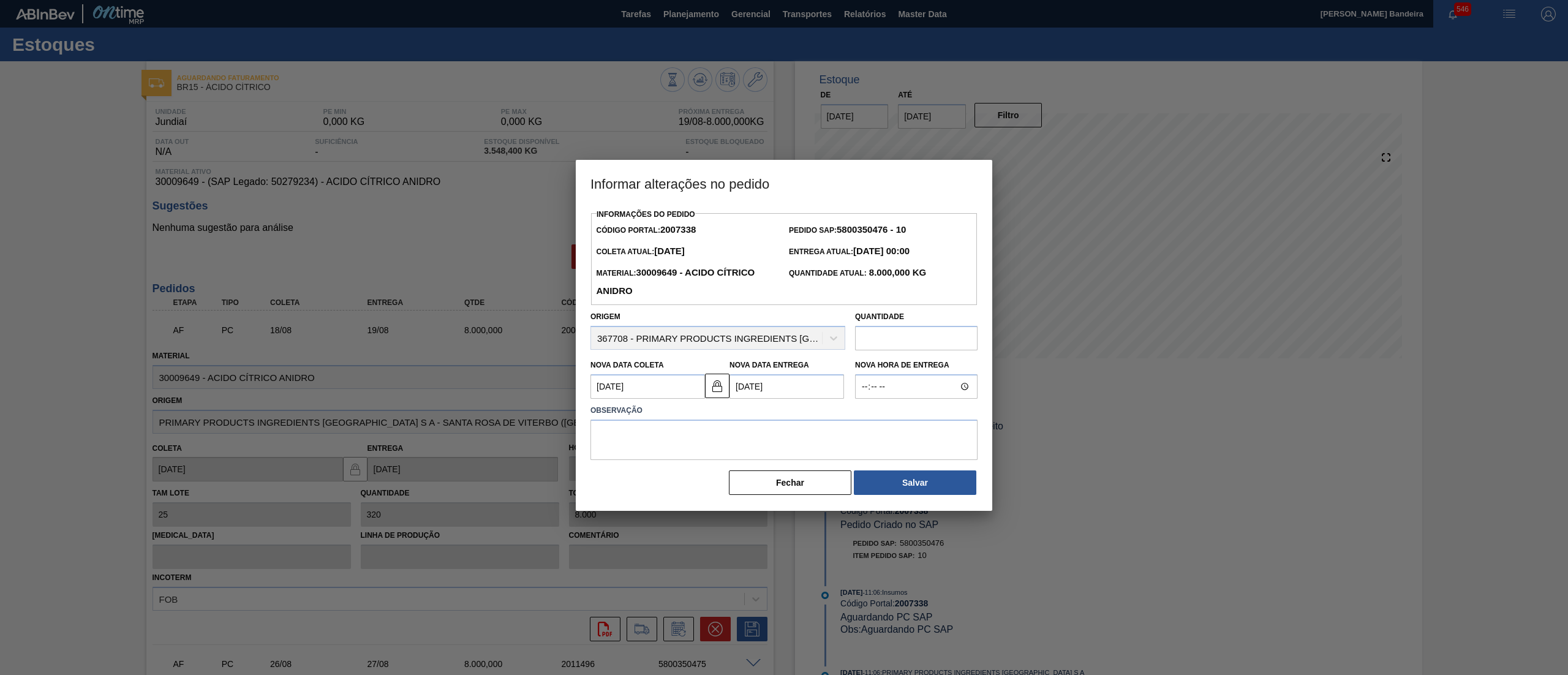
scroll to position [0, 0]
click at [669, 457] on textarea at bounding box center [784, 439] width 387 height 40
type textarea "."
click at [873, 486] on button "Salvar" at bounding box center [915, 483] width 123 height 24
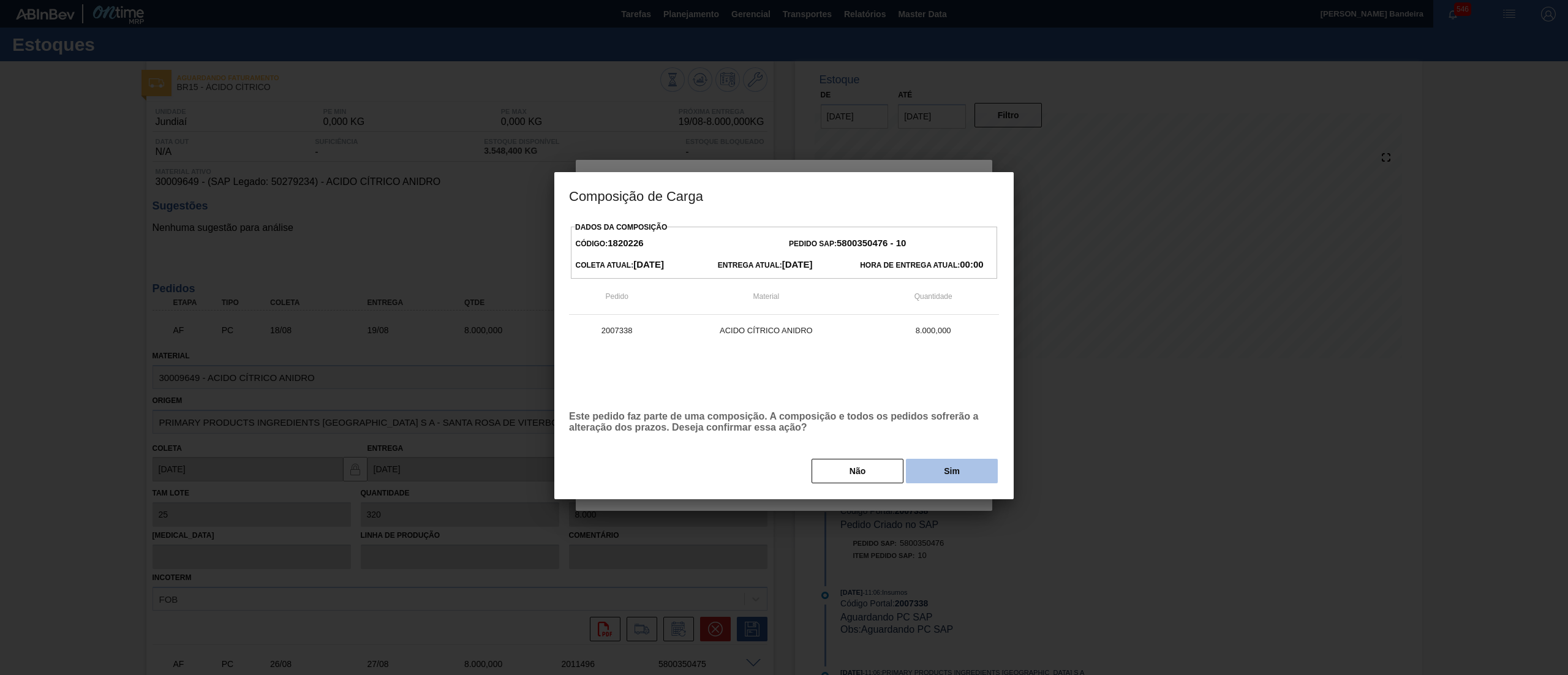
click at [979, 483] on button "Sim" at bounding box center [952, 471] width 92 height 24
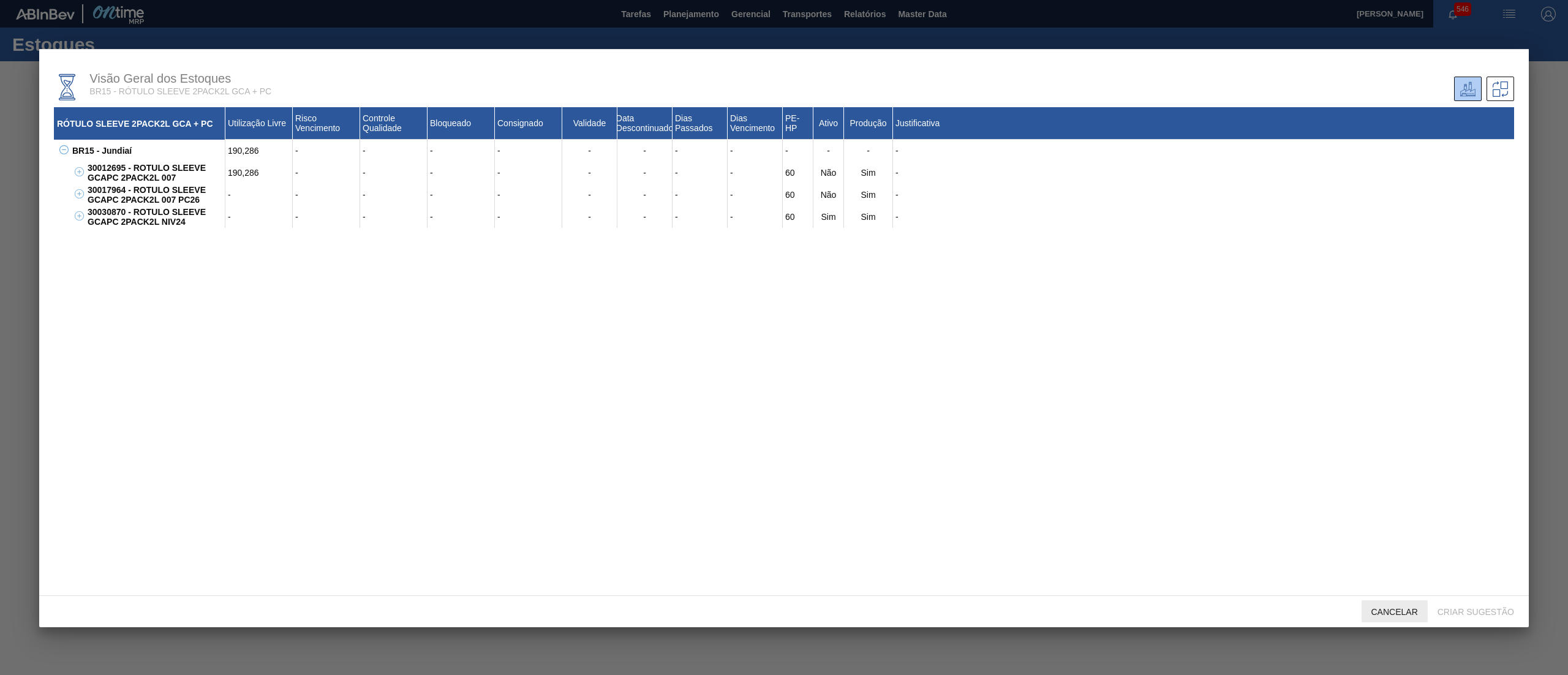
click at [1393, 615] on span "Cancelar" at bounding box center [1395, 612] width 66 height 10
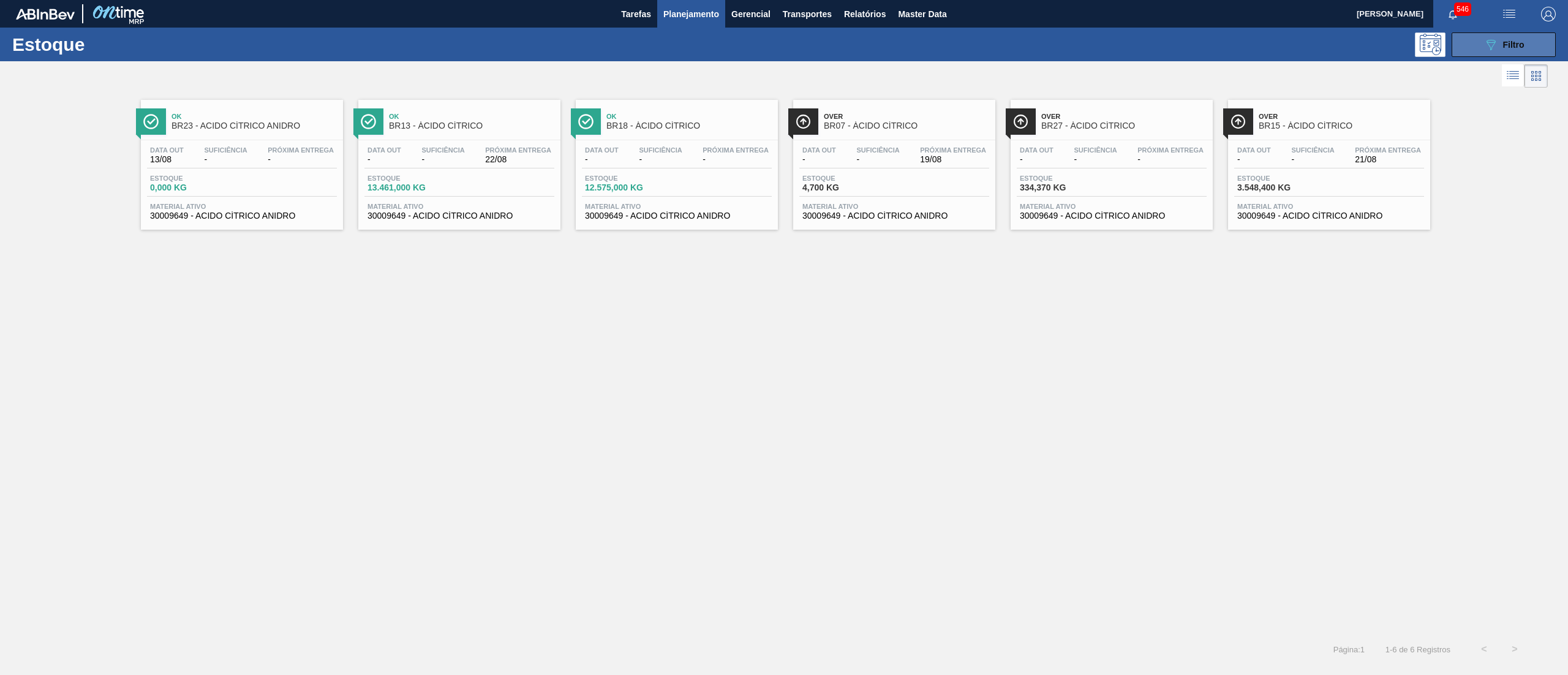
click at [1514, 35] on button "089F7B8B-B2A5-4AFE-B5C0-19BA573D28AC Filtro" at bounding box center [1503, 45] width 104 height 24
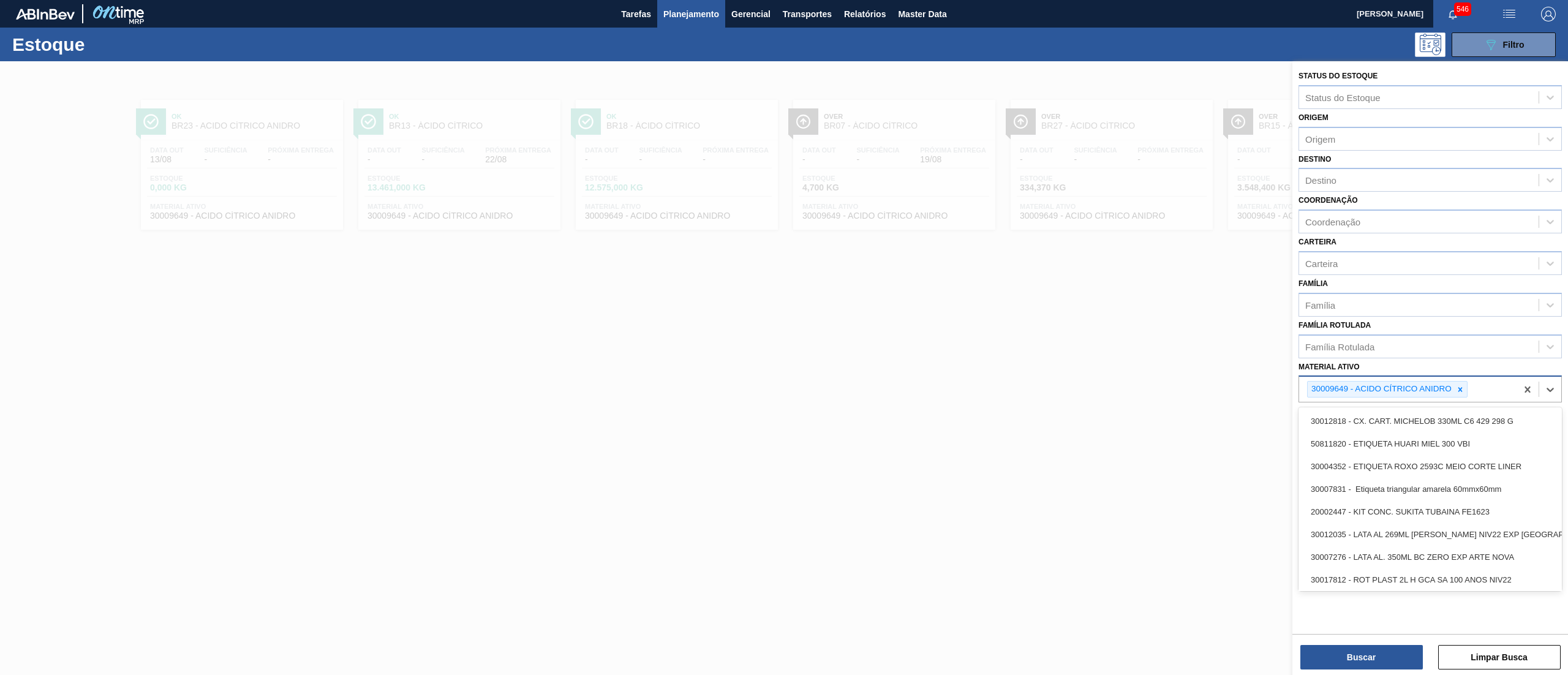
click at [1468, 388] on div "30009649 - ACIDO CÍTRICO ANIDRO" at bounding box center [1408, 388] width 218 height 25
paste ativo "GCAPC 2PACK2L"
type ativo "GCAPC 2PACK2L"
click at [1454, 388] on div at bounding box center [1460, 388] width 14 height 15
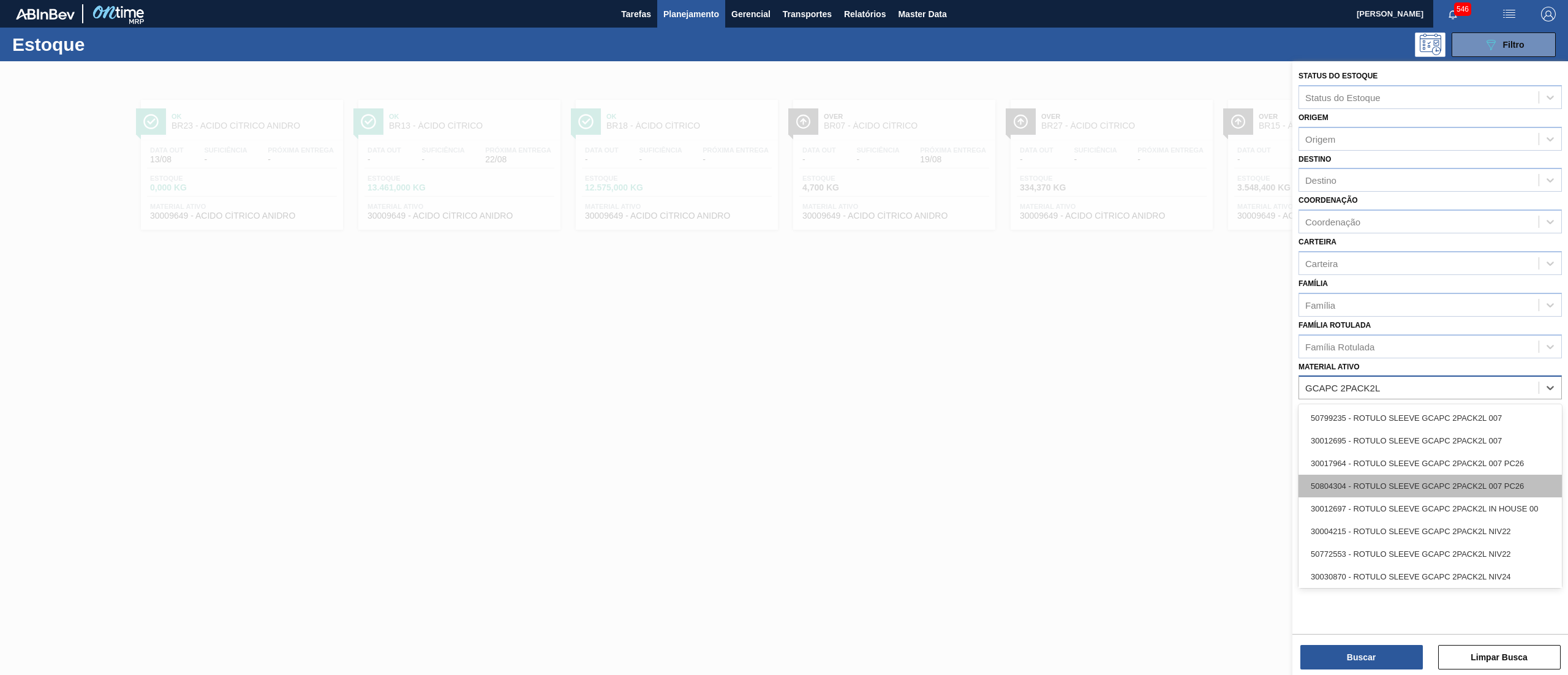
scroll to position [2, 0]
click at [1475, 580] on div "30030870 - ROTULO SLEEVE GCAPC 2PACK2L NIV24" at bounding box center [1430, 574] width 264 height 23
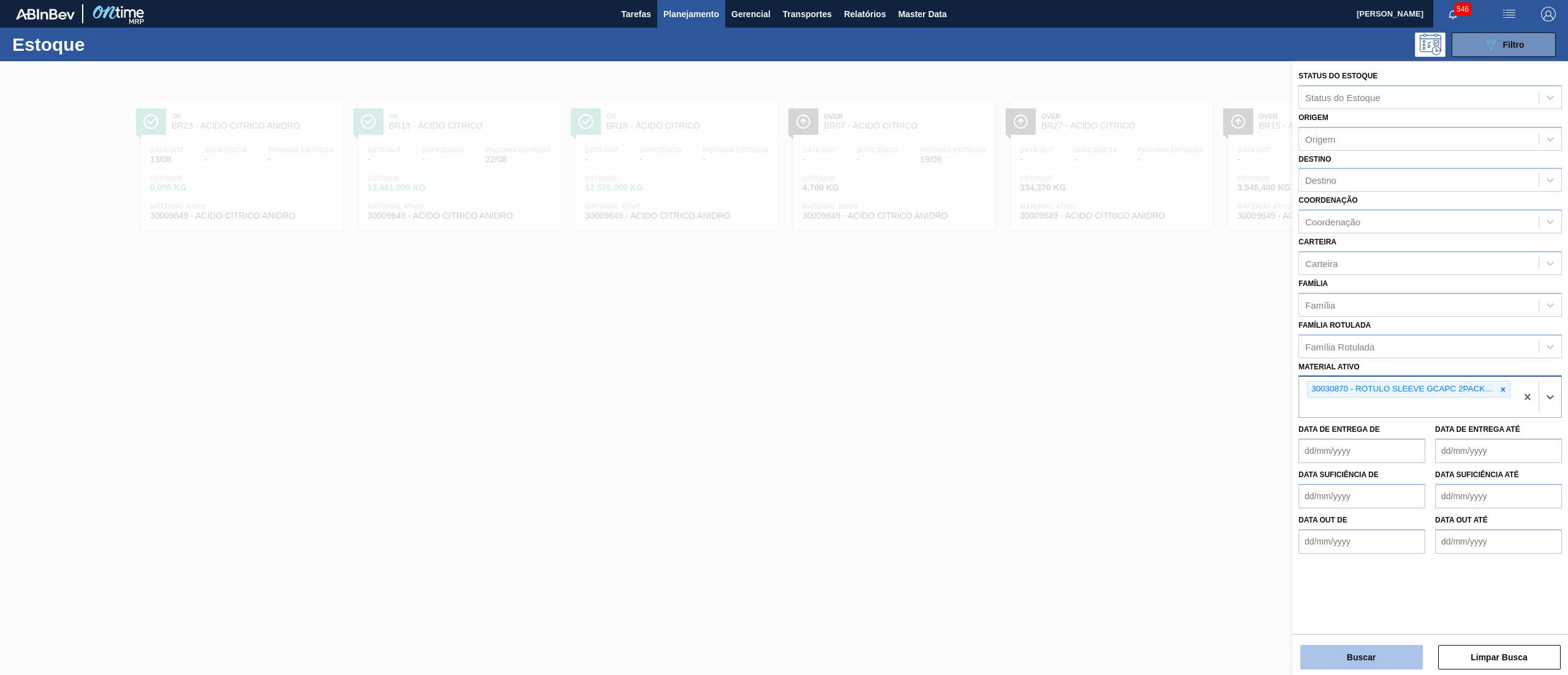
click at [1368, 658] on button "Buscar" at bounding box center [1361, 657] width 123 height 24
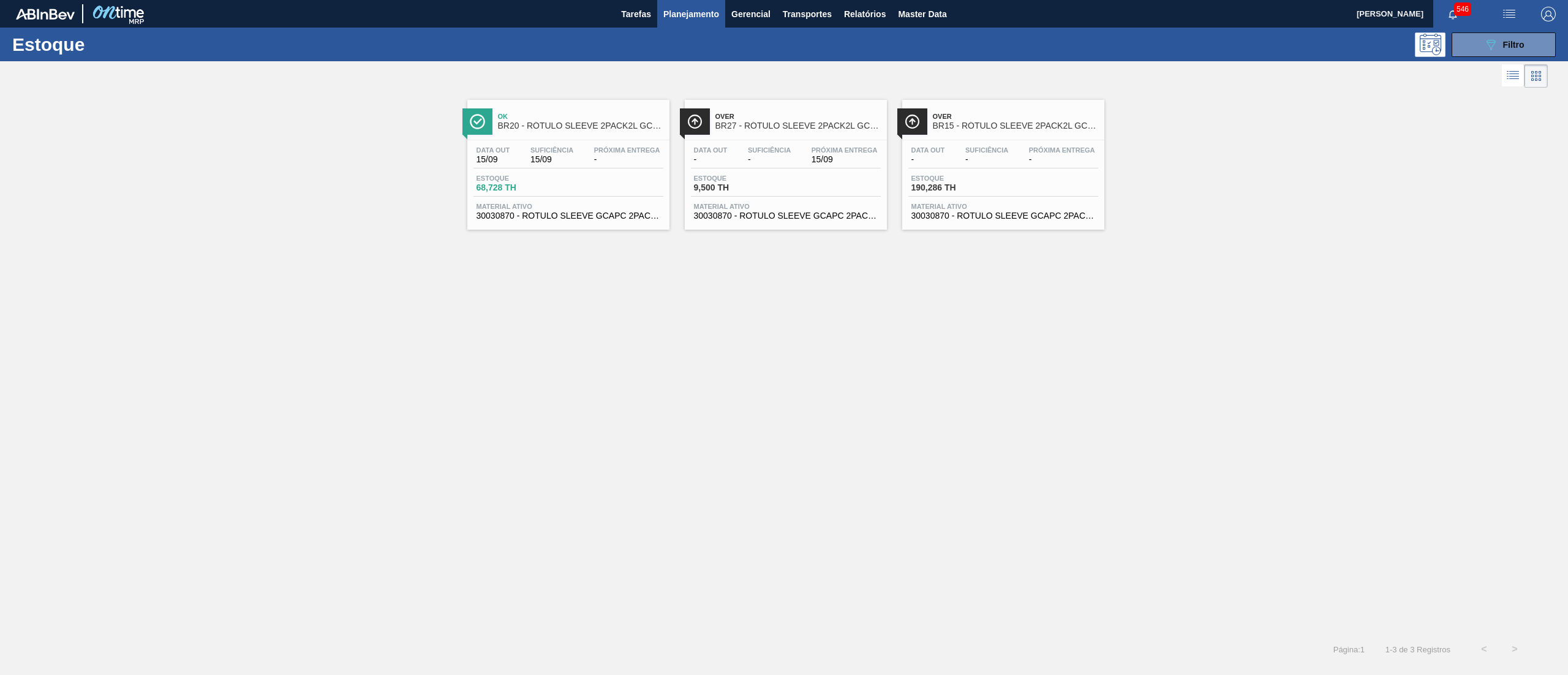
click at [799, 218] on span "30030870 - ROTULO SLEEVE GCAPC 2PACK2L NIV24" at bounding box center [786, 215] width 184 height 9
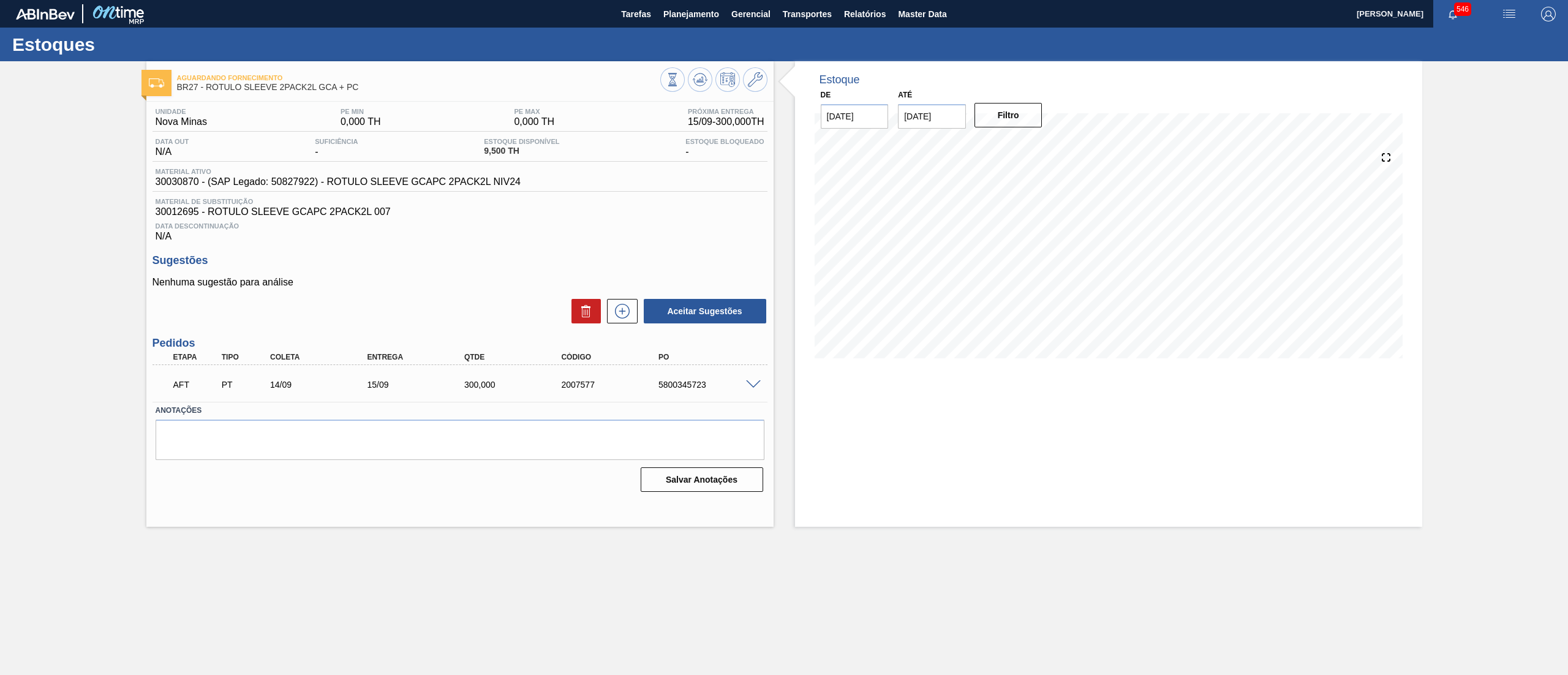
click at [756, 388] on span at bounding box center [753, 385] width 14 height 9
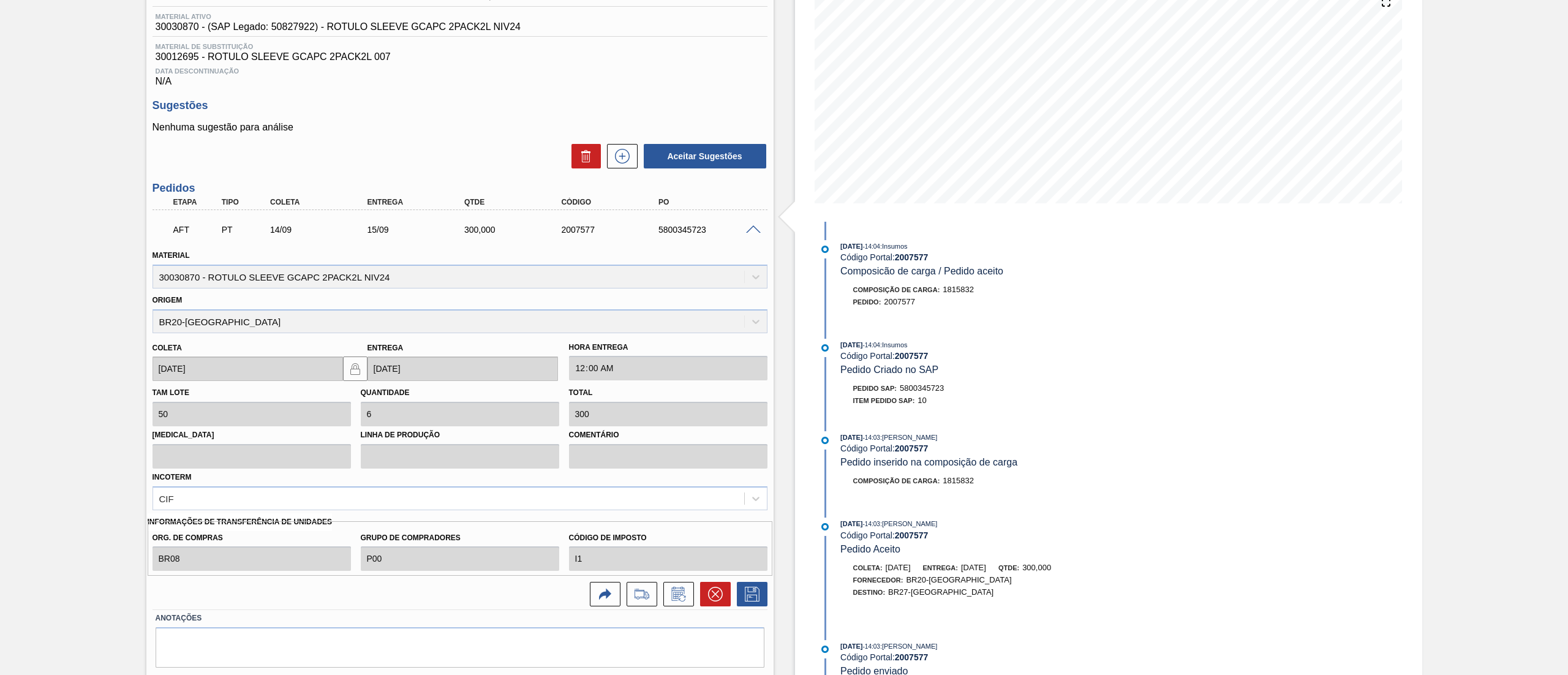
scroll to position [191, 0]
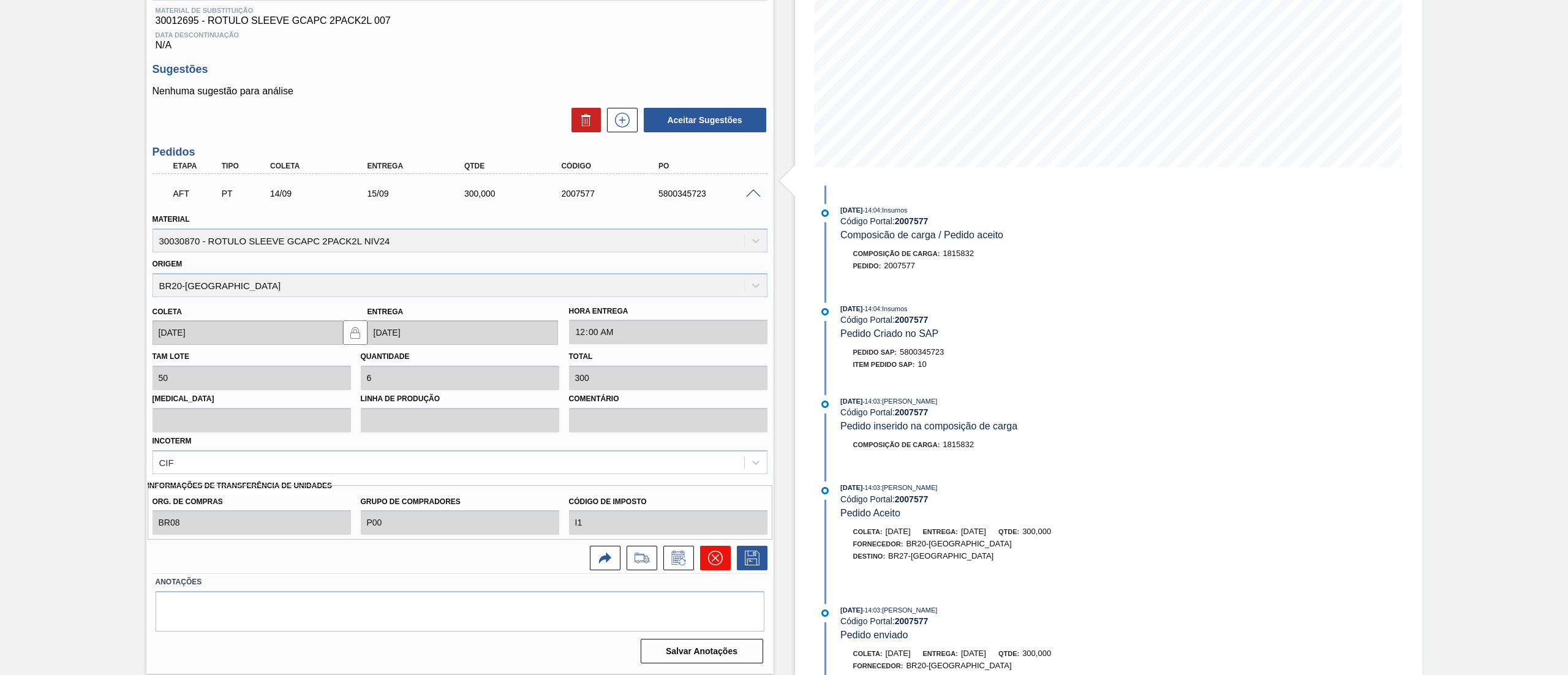
click at [705, 559] on button at bounding box center [715, 558] width 31 height 24
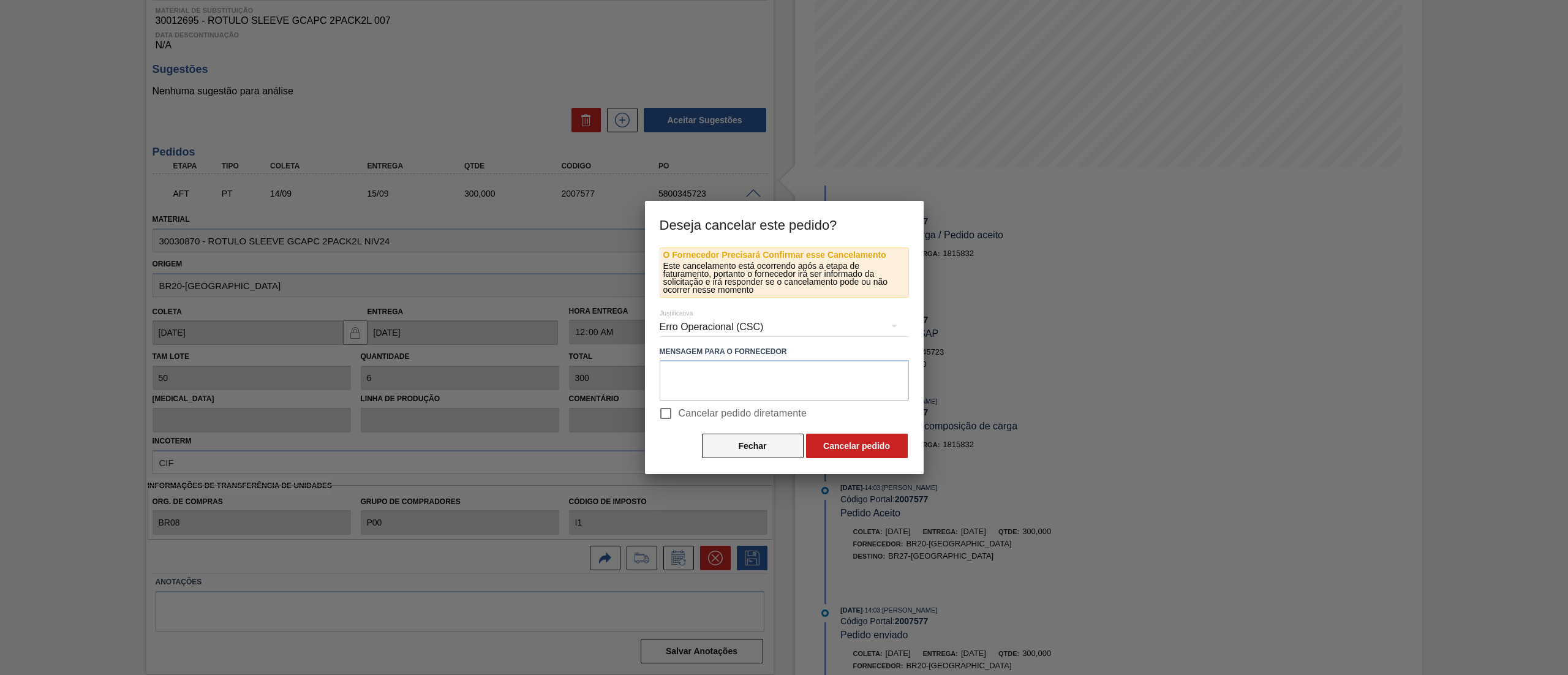
click at [726, 439] on button "Fechar" at bounding box center [753, 446] width 102 height 24
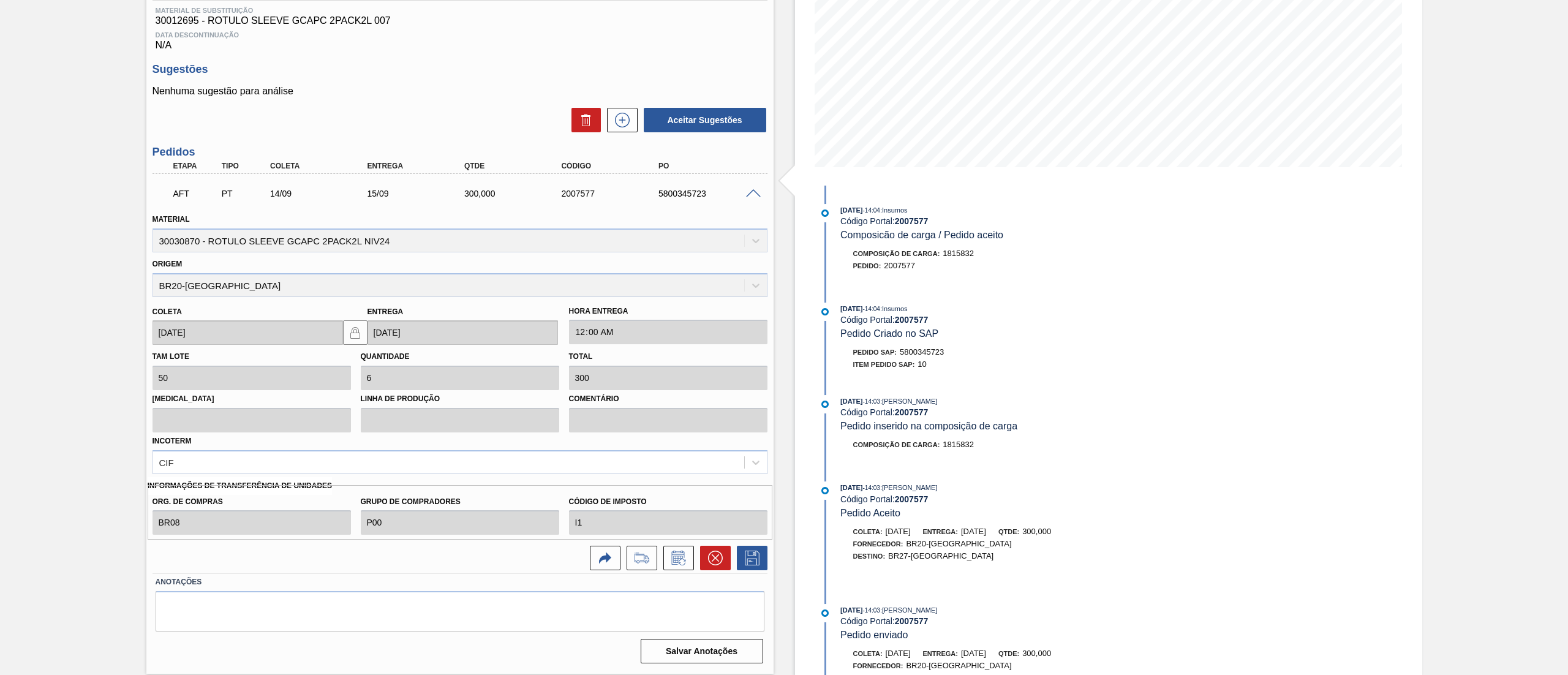
click at [621, 556] on div at bounding box center [639, 558] width 37 height 24
click at [648, 559] on icon at bounding box center [641, 558] width 19 height 14
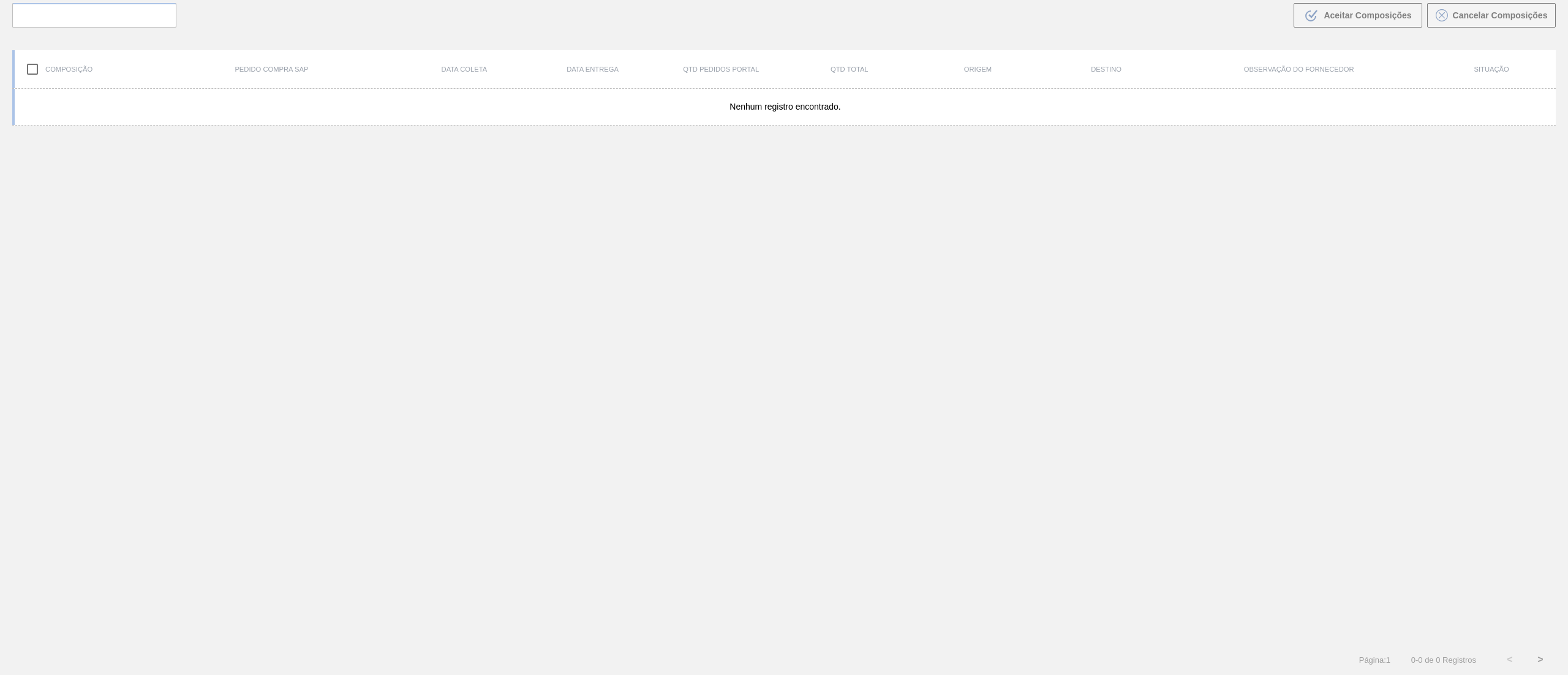
scroll to position [88, 0]
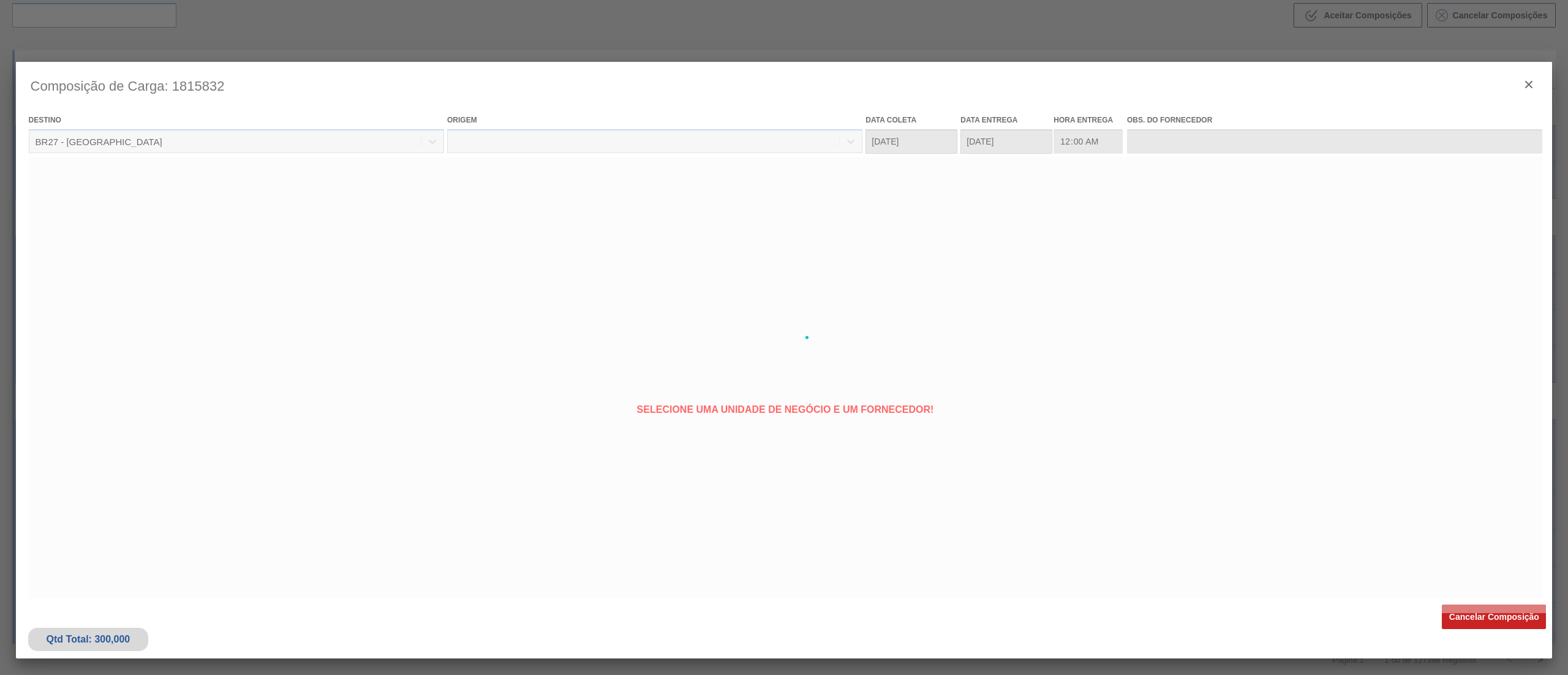
type coleta "[DATE]"
type entrega "15/09/2025"
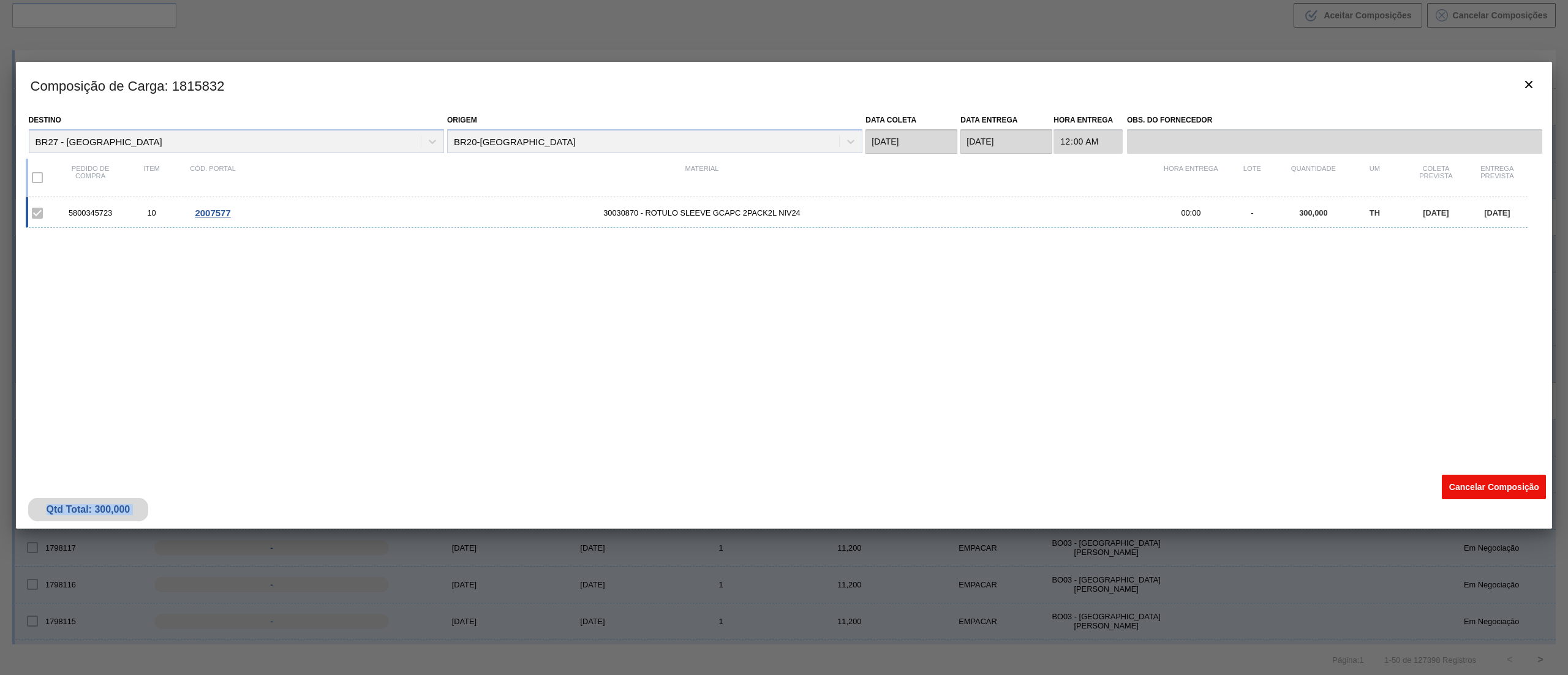
click at [1443, 488] on div "Qtd Total: 300,000 Cancelar Composição" at bounding box center [784, 498] width 1536 height 60
click at [1461, 485] on button "Cancelar Composição" at bounding box center [1493, 487] width 104 height 24
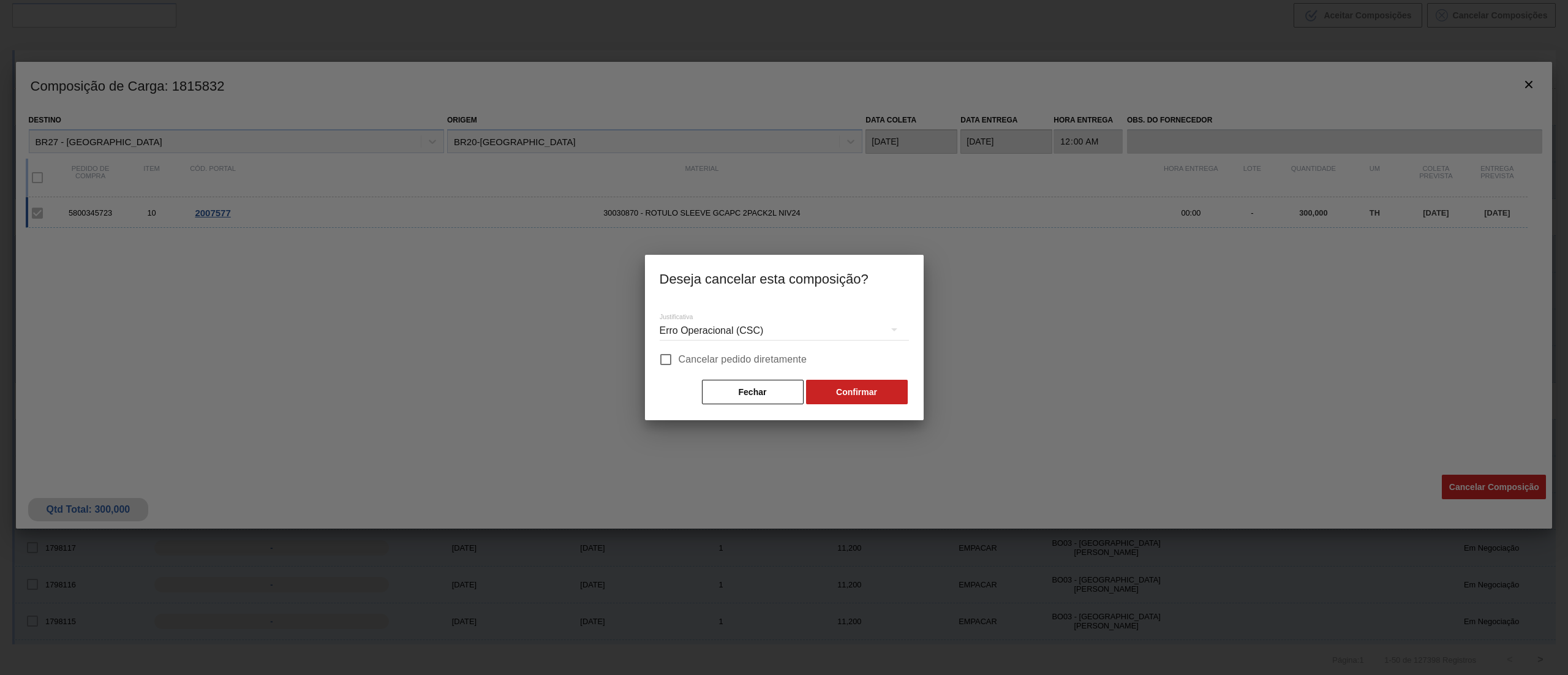
click at [783, 322] on div "Erro Operacional (CSC)" at bounding box center [784, 331] width 249 height 34
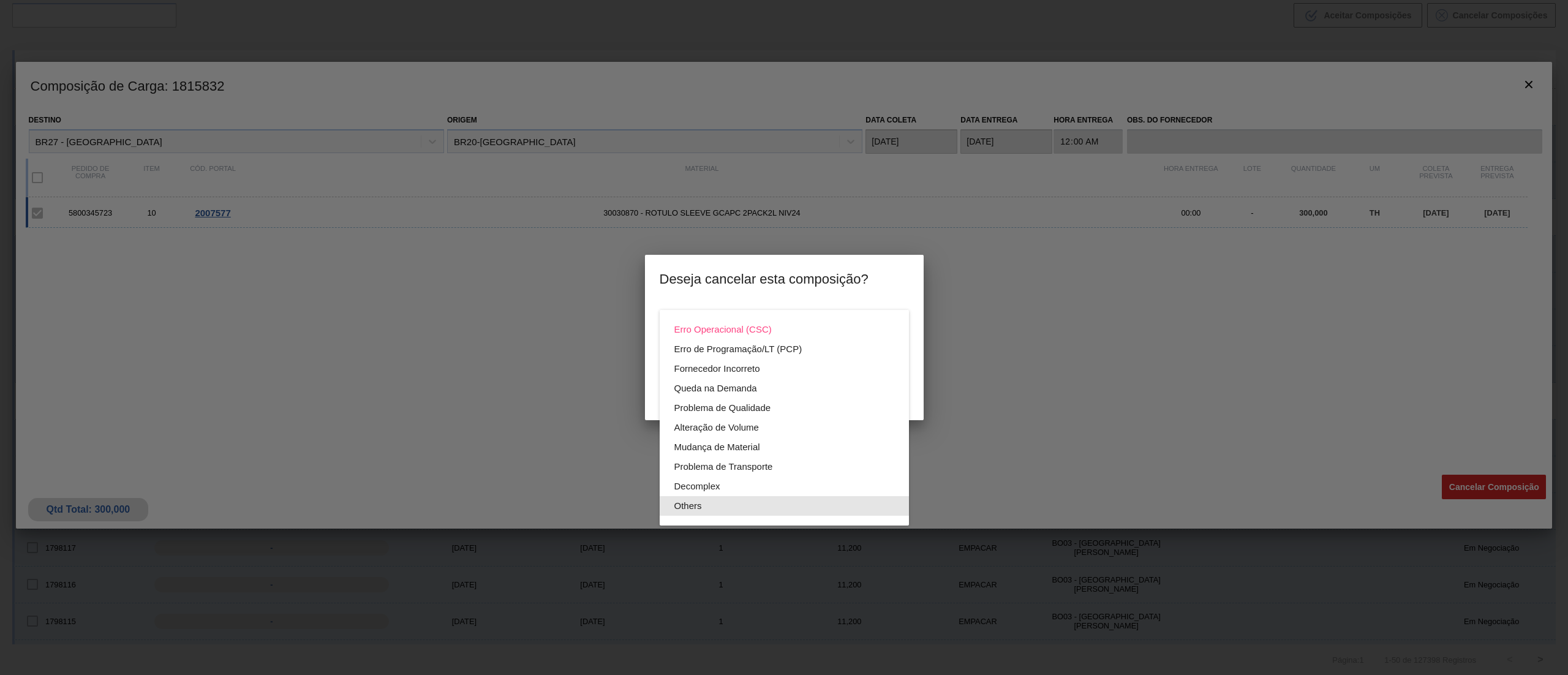
click at [696, 511] on div "Others" at bounding box center [784, 506] width 220 height 19
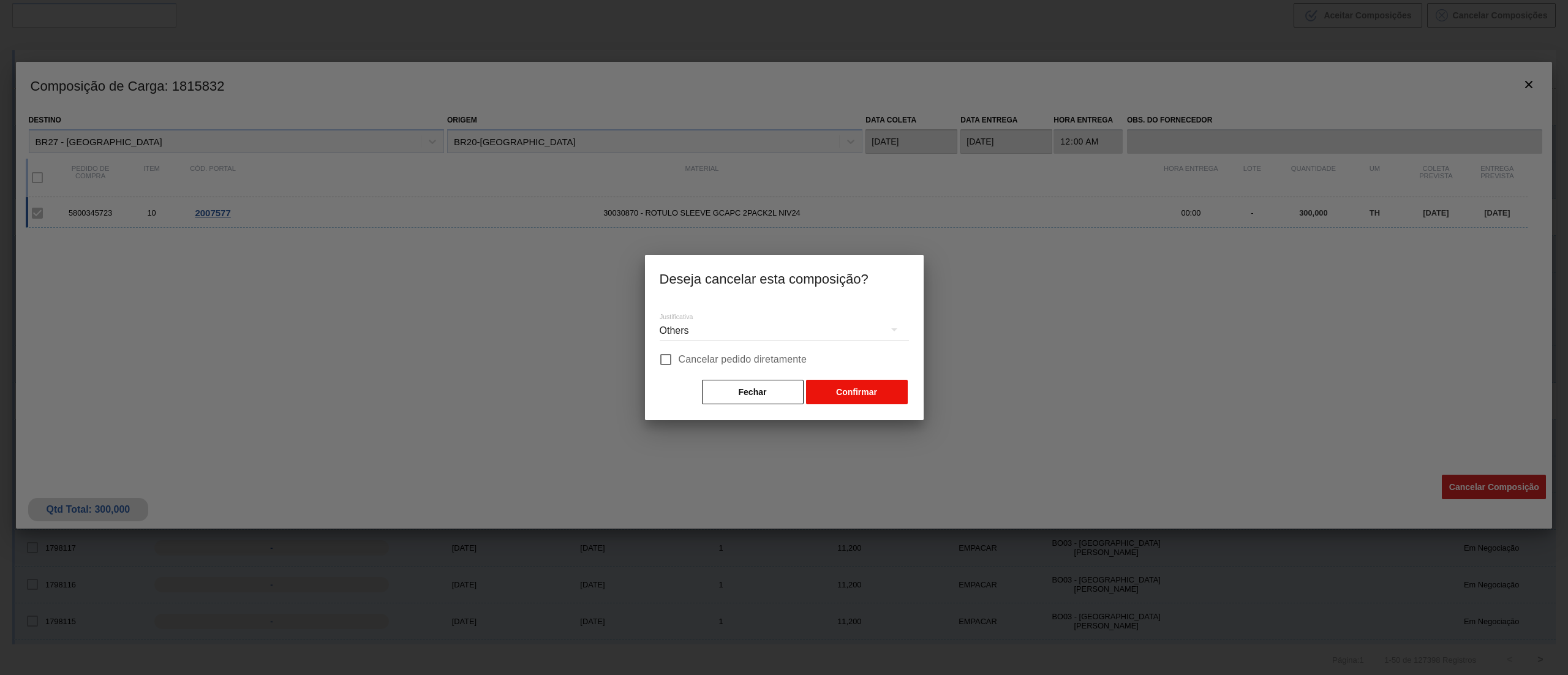
click at [831, 383] on button "Confirmar" at bounding box center [857, 392] width 102 height 24
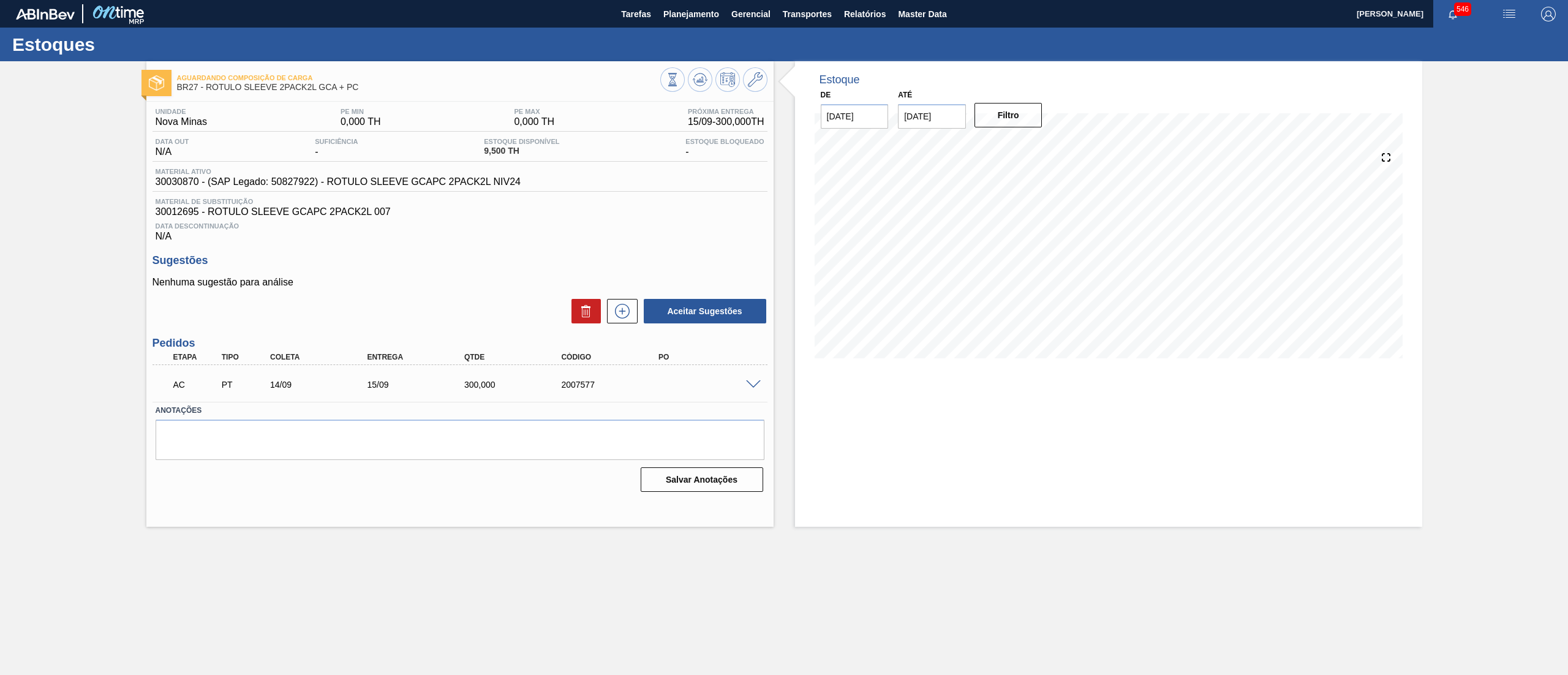
click at [750, 381] on span at bounding box center [753, 385] width 14 height 9
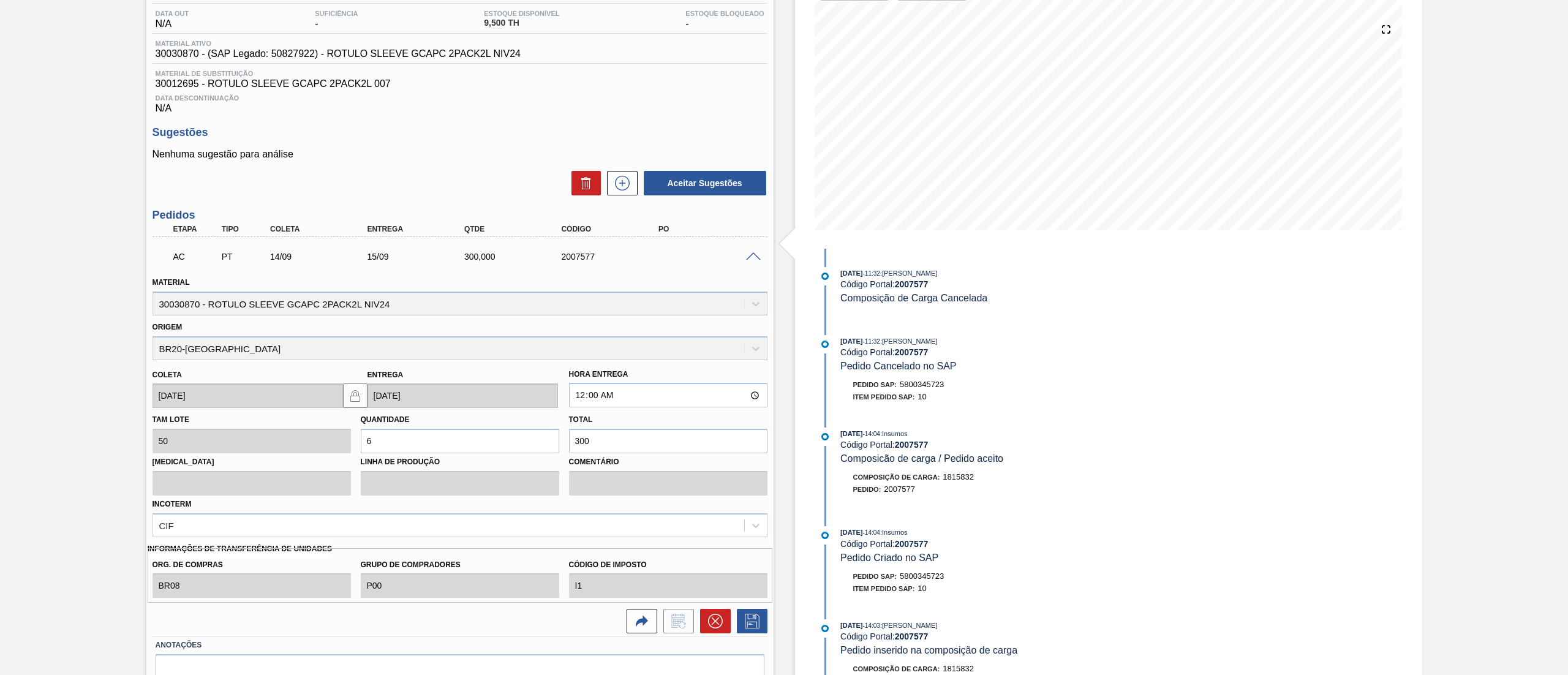
scroll to position [191, 0]
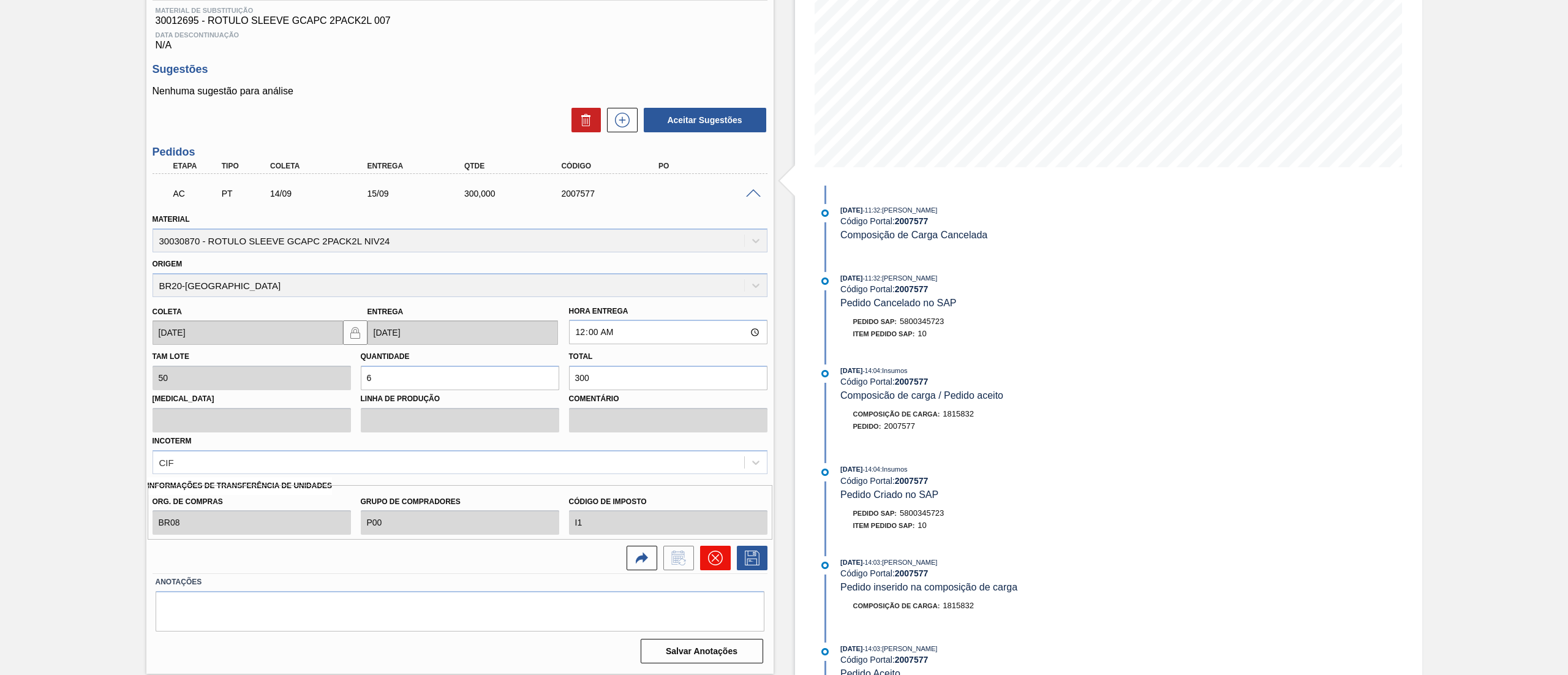
click at [710, 559] on icon at bounding box center [715, 558] width 14 height 14
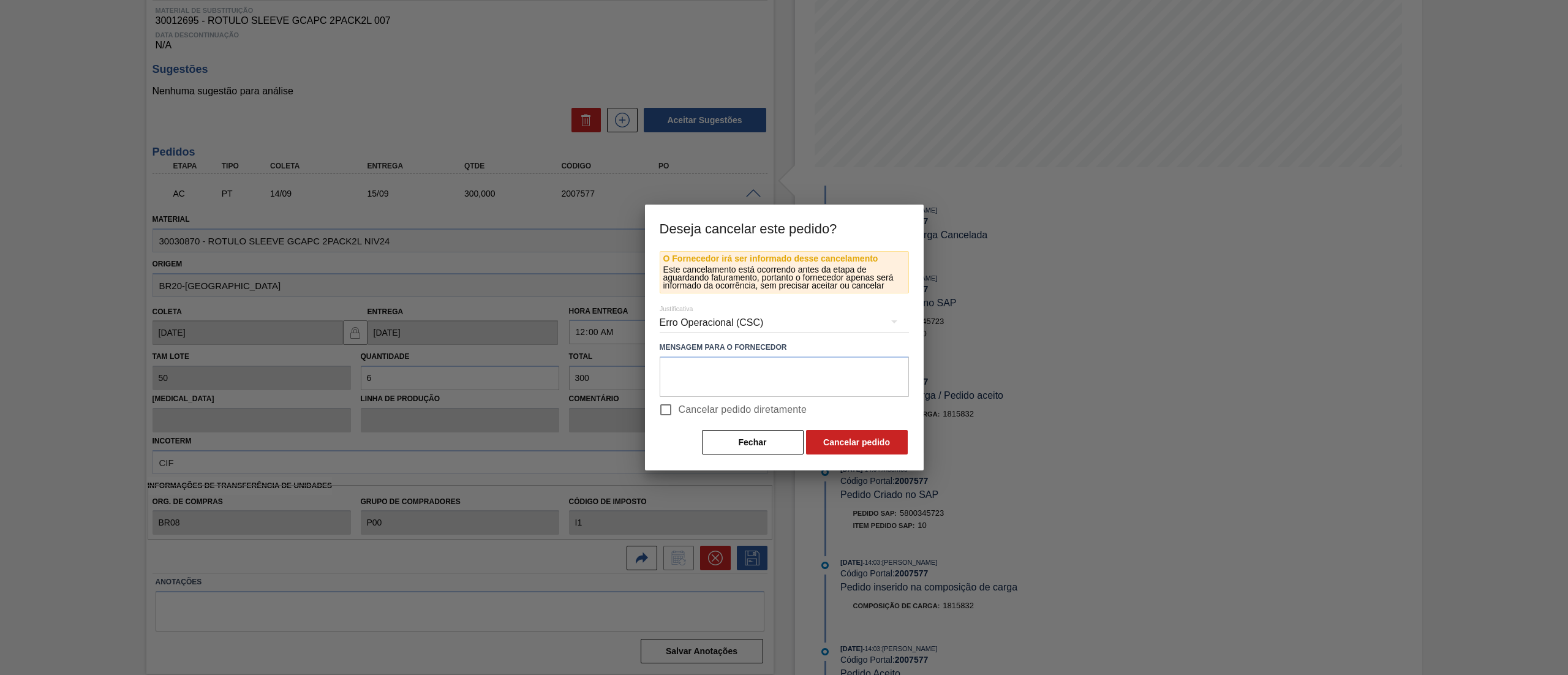
click at [698, 316] on div "Erro Operacional (CSC)" at bounding box center [784, 322] width 249 height 34
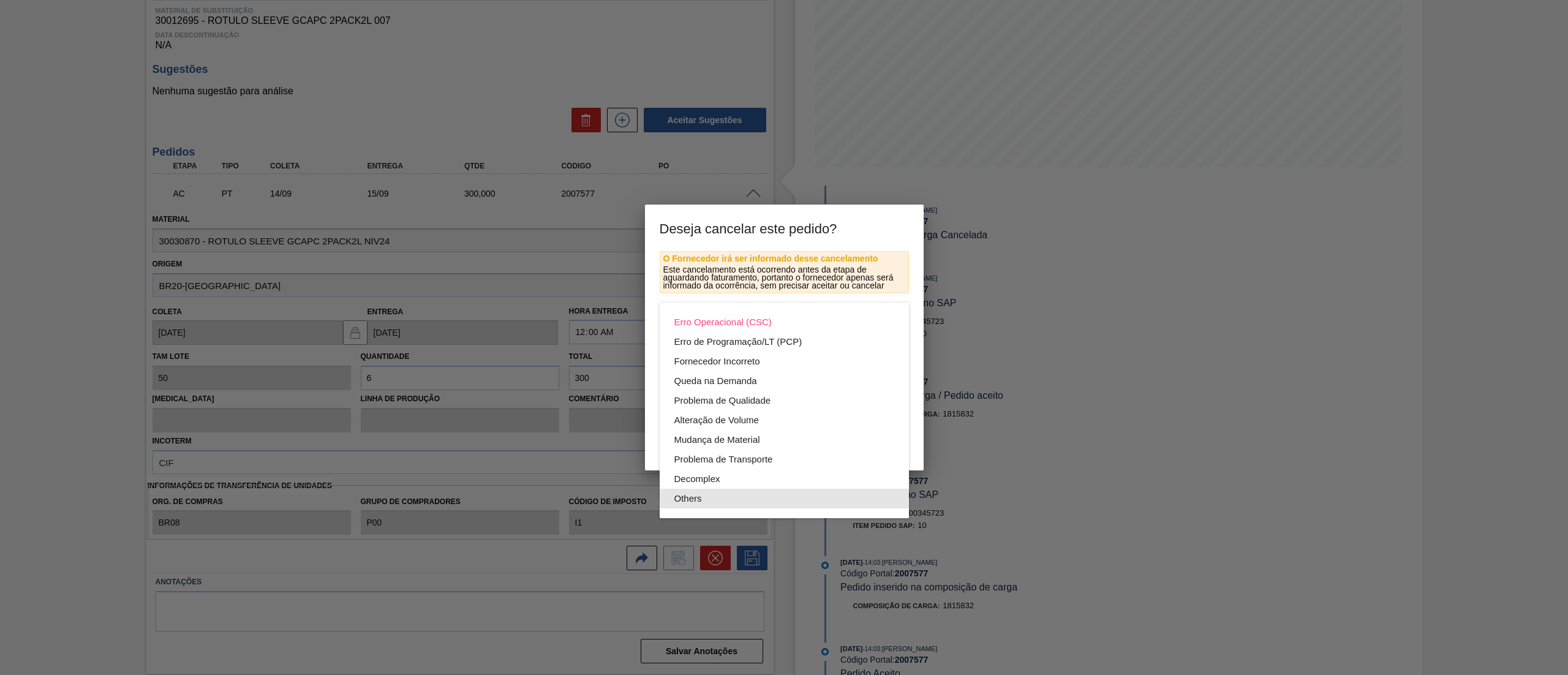
click at [696, 502] on div "Others" at bounding box center [784, 498] width 220 height 19
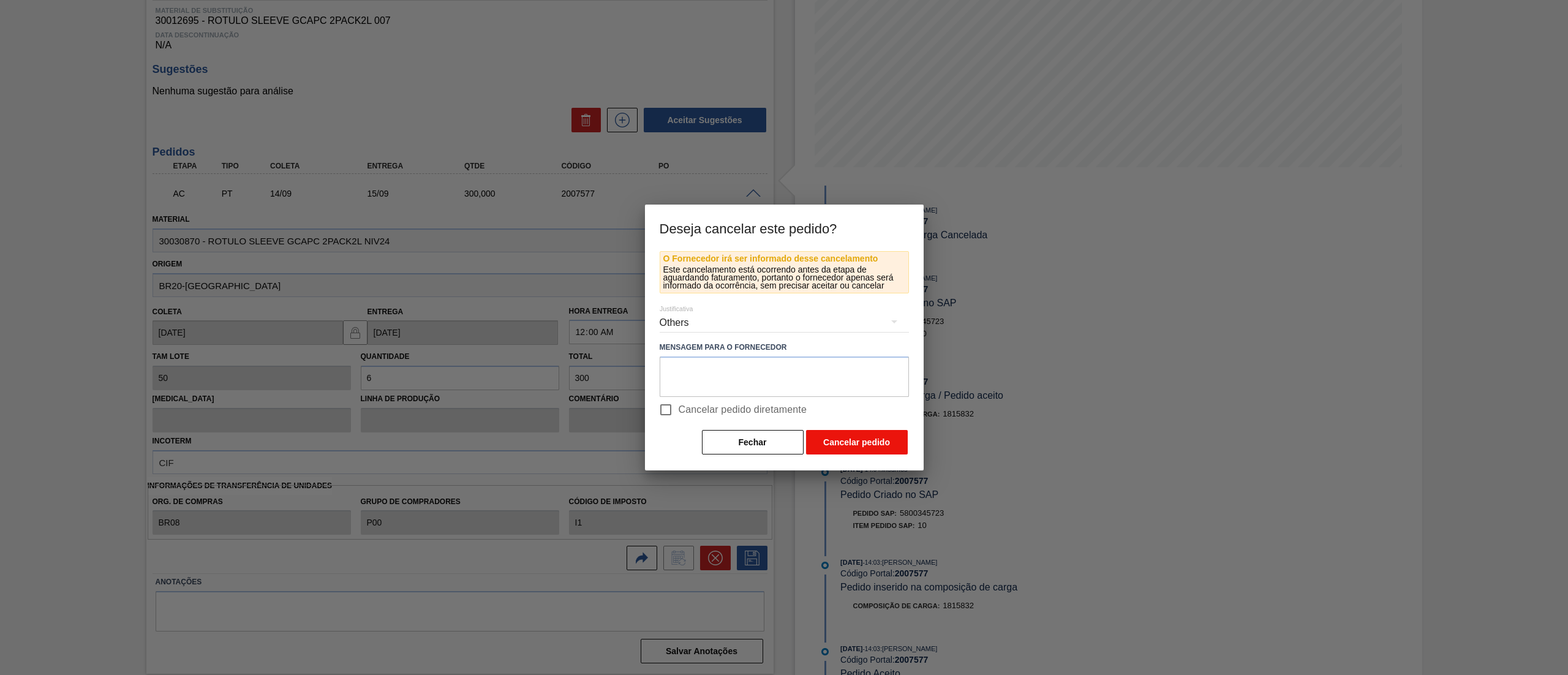
click at [822, 445] on button "Cancelar pedido" at bounding box center [857, 442] width 102 height 24
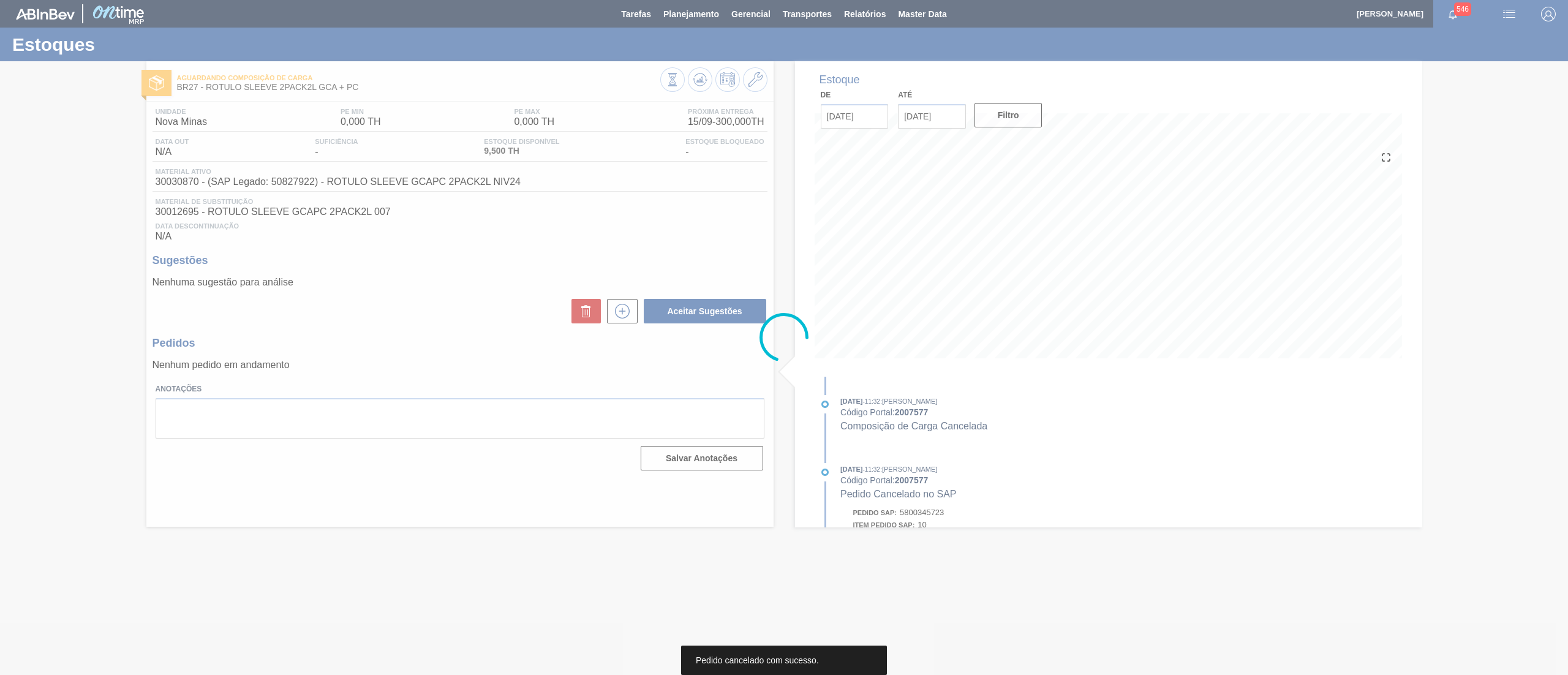
scroll to position [0, 0]
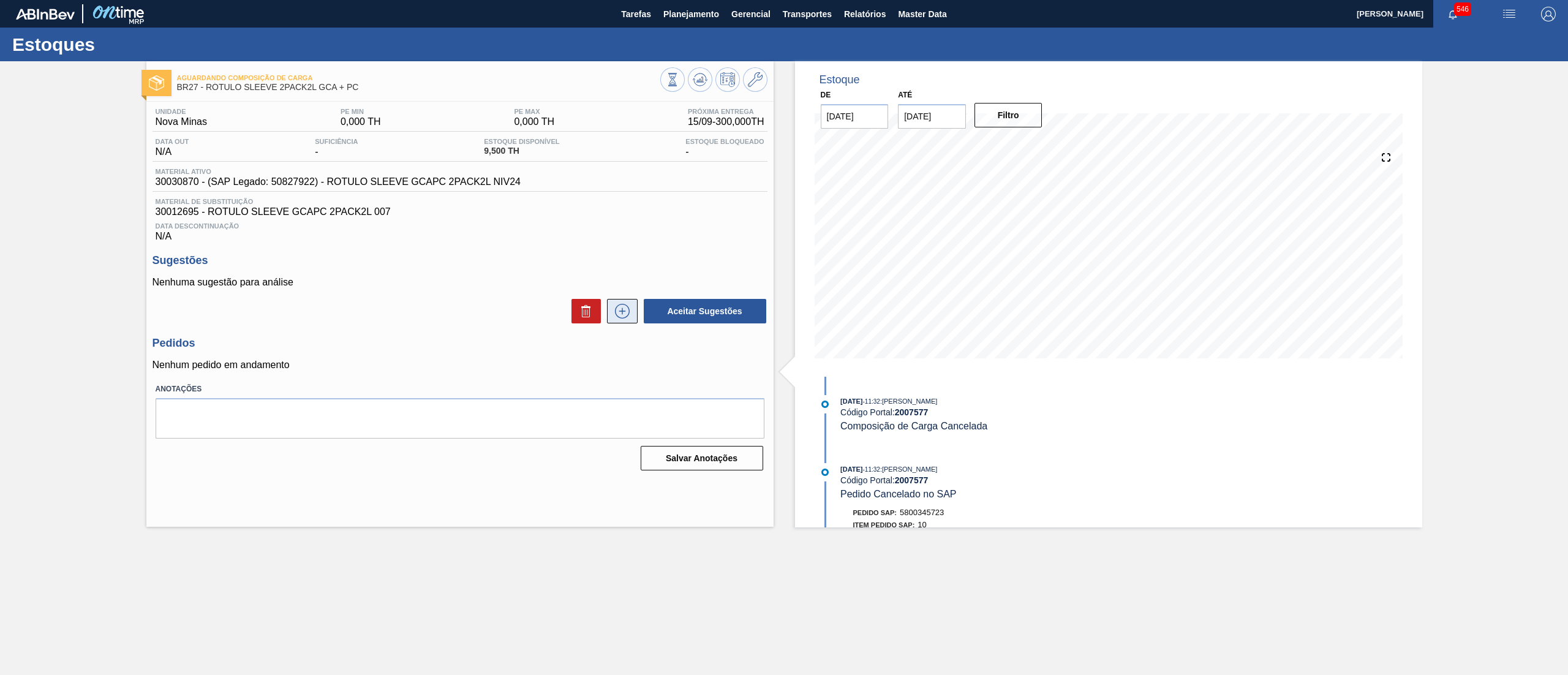
click at [616, 309] on icon at bounding box center [622, 311] width 14 height 14
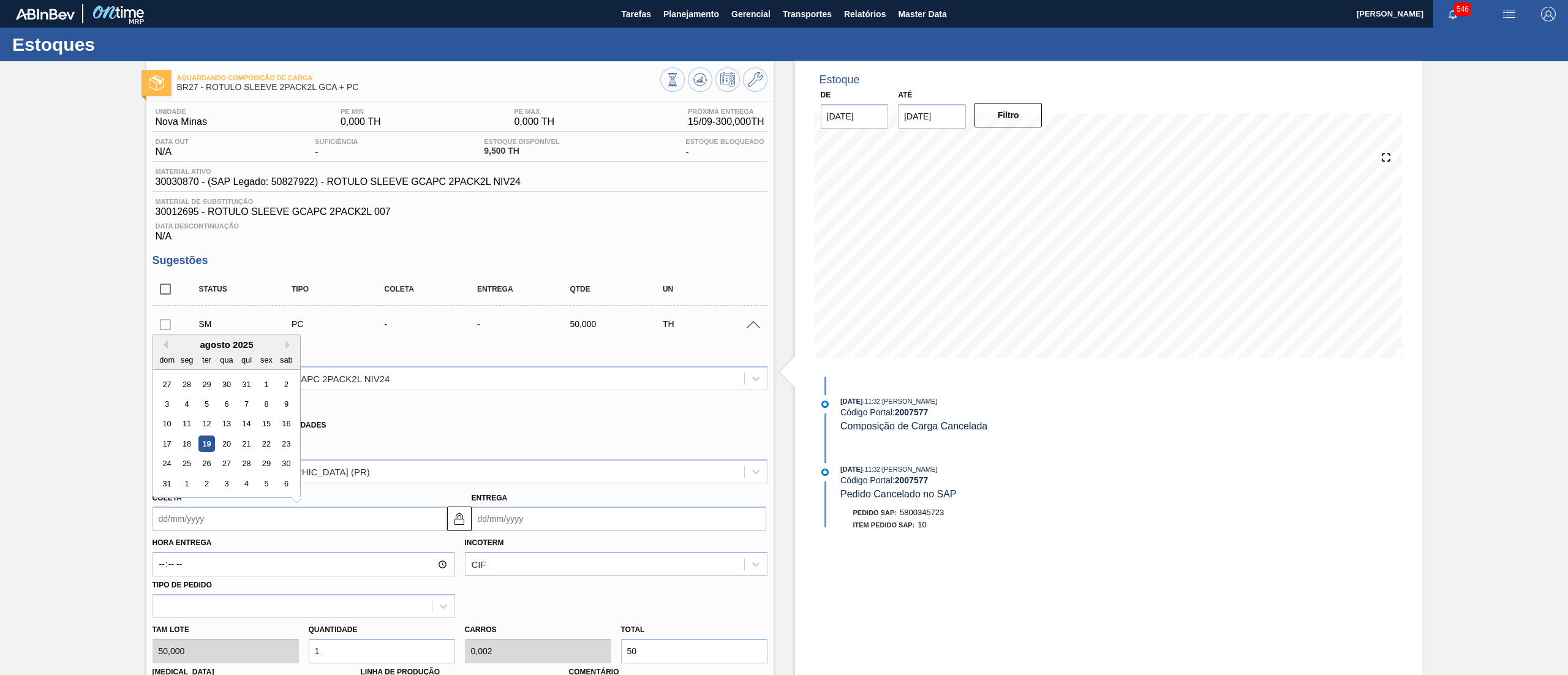
click at [257, 526] on input "Coleta" at bounding box center [300, 518] width 294 height 24
click at [231, 443] on div "20" at bounding box center [226, 443] width 17 height 17
type input "[DATE]"
type input "21/08/2025"
click at [284, 646] on div "Tam lote 50,000 Quantidade 1 Carros 0,002 Total 50 Doca N/A Linha de Produção C…" at bounding box center [460, 661] width 625 height 88
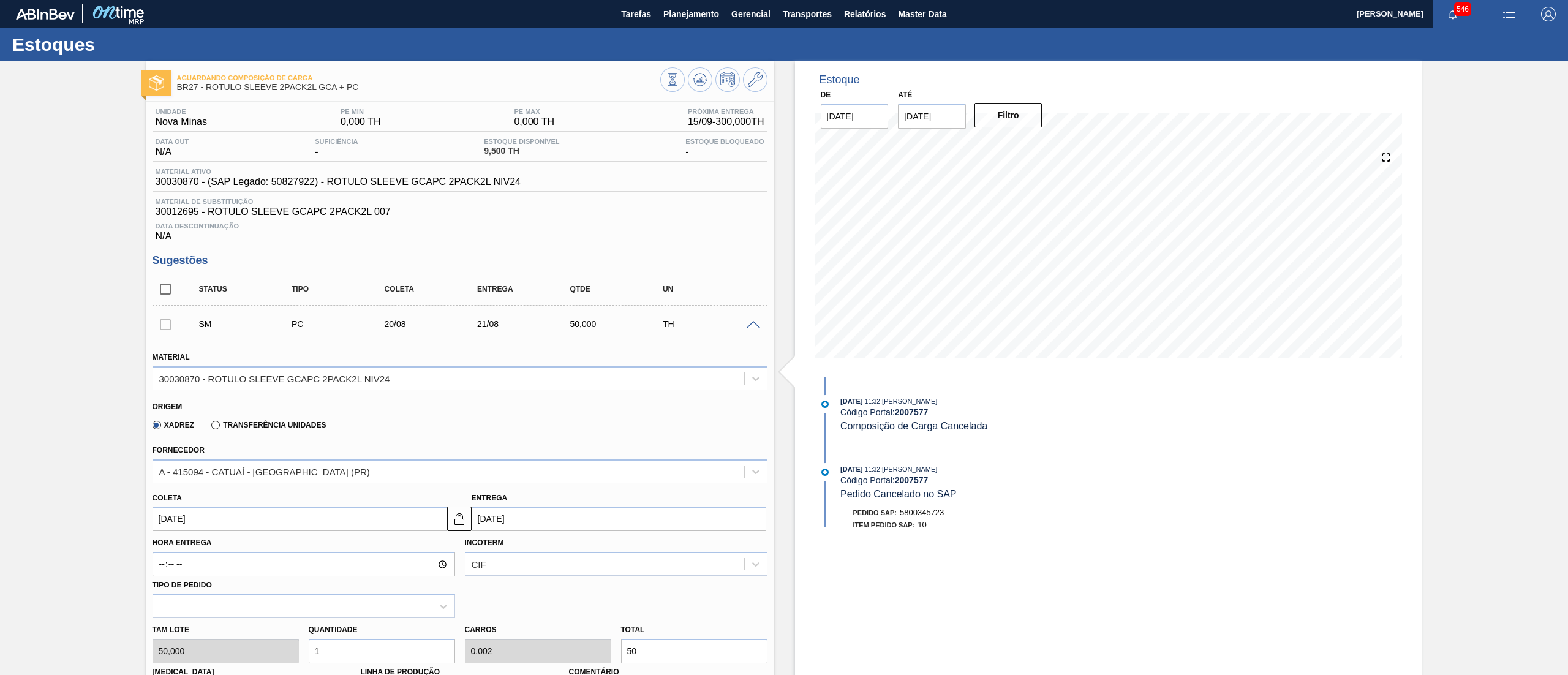
type input "3"
type input "0,006"
type input "150"
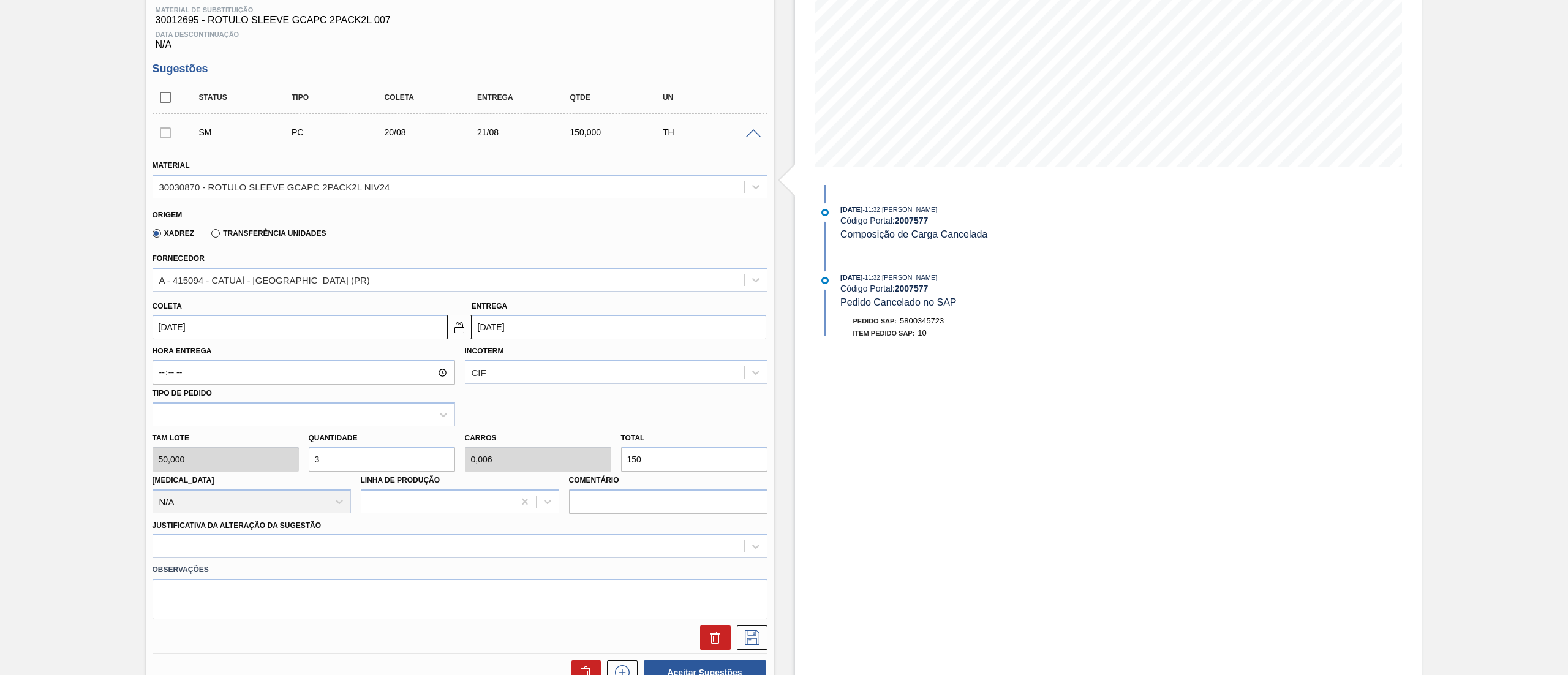
scroll to position [206, 0]
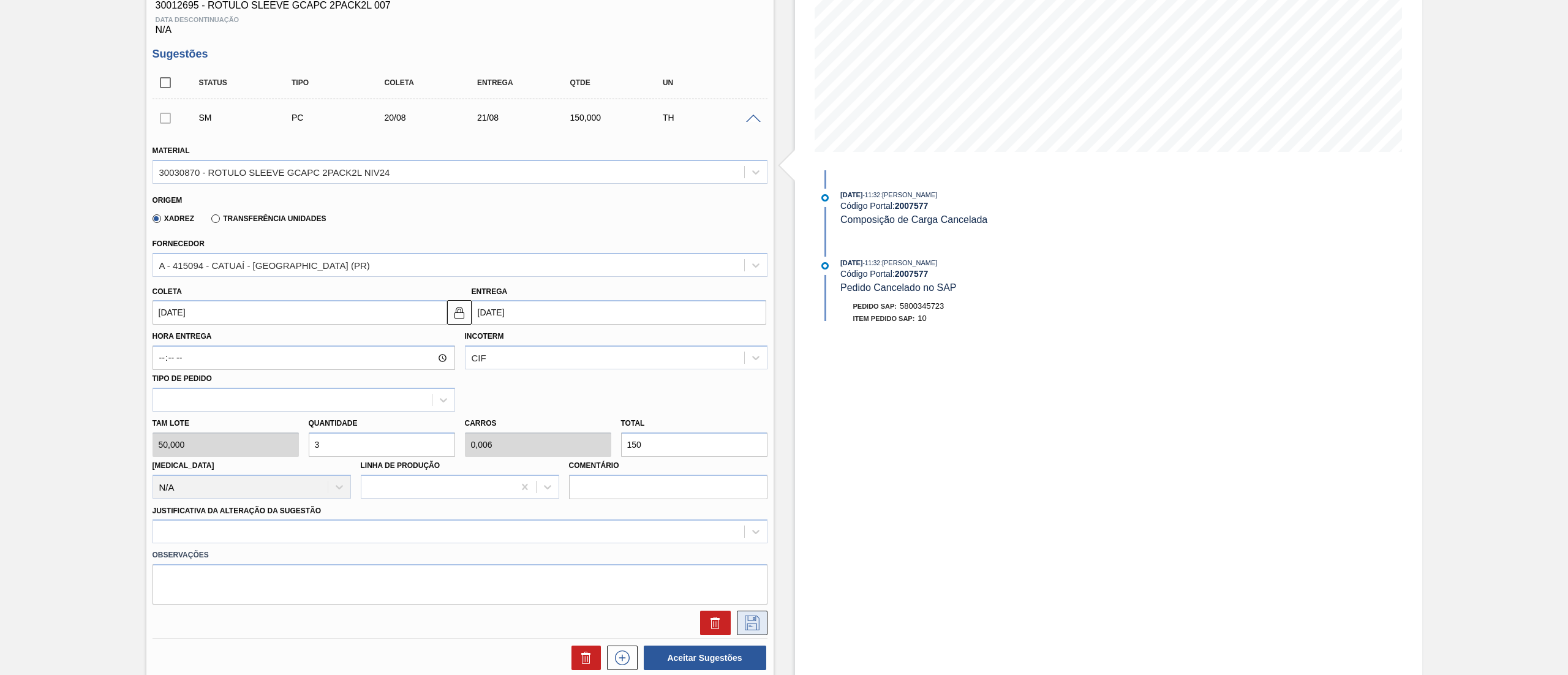
type input "3"
click at [751, 626] on icon at bounding box center [751, 623] width 19 height 14
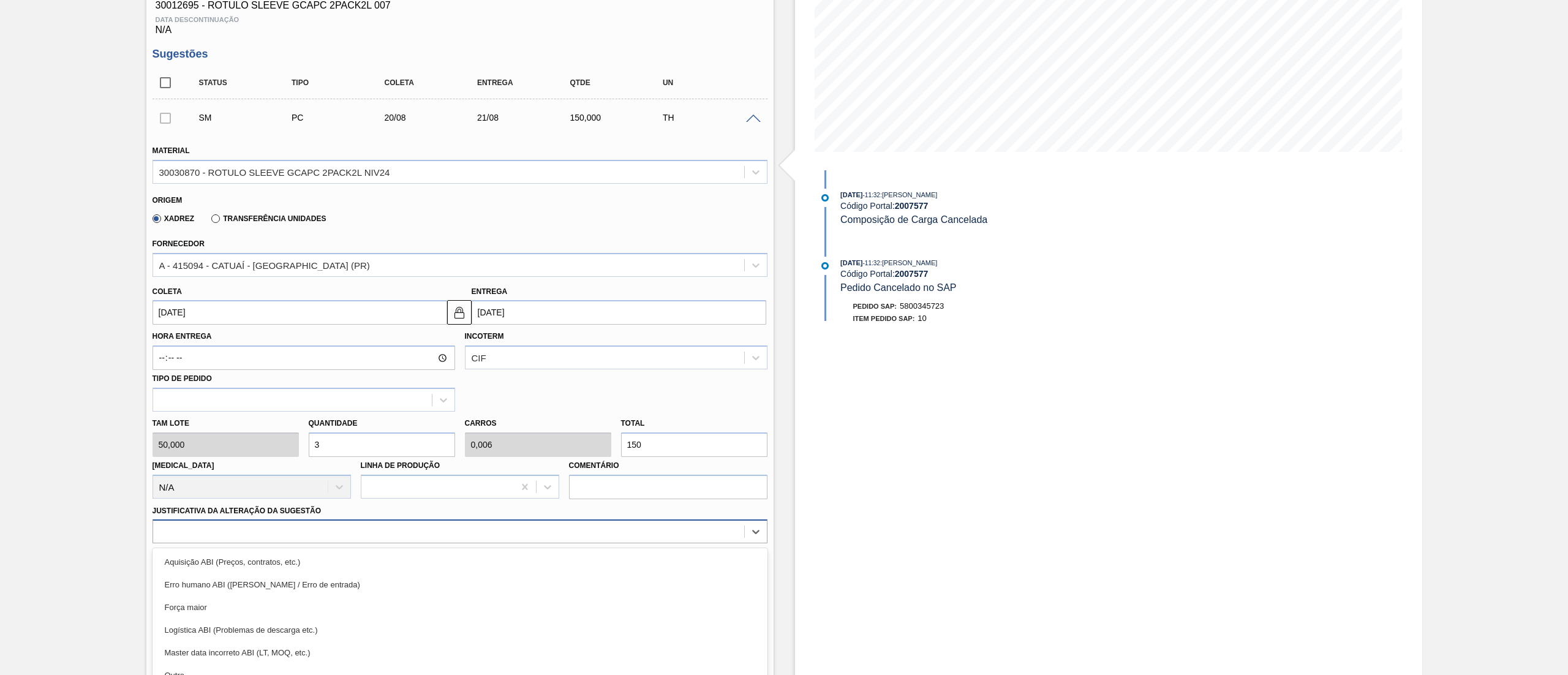
scroll to position [270, 0]
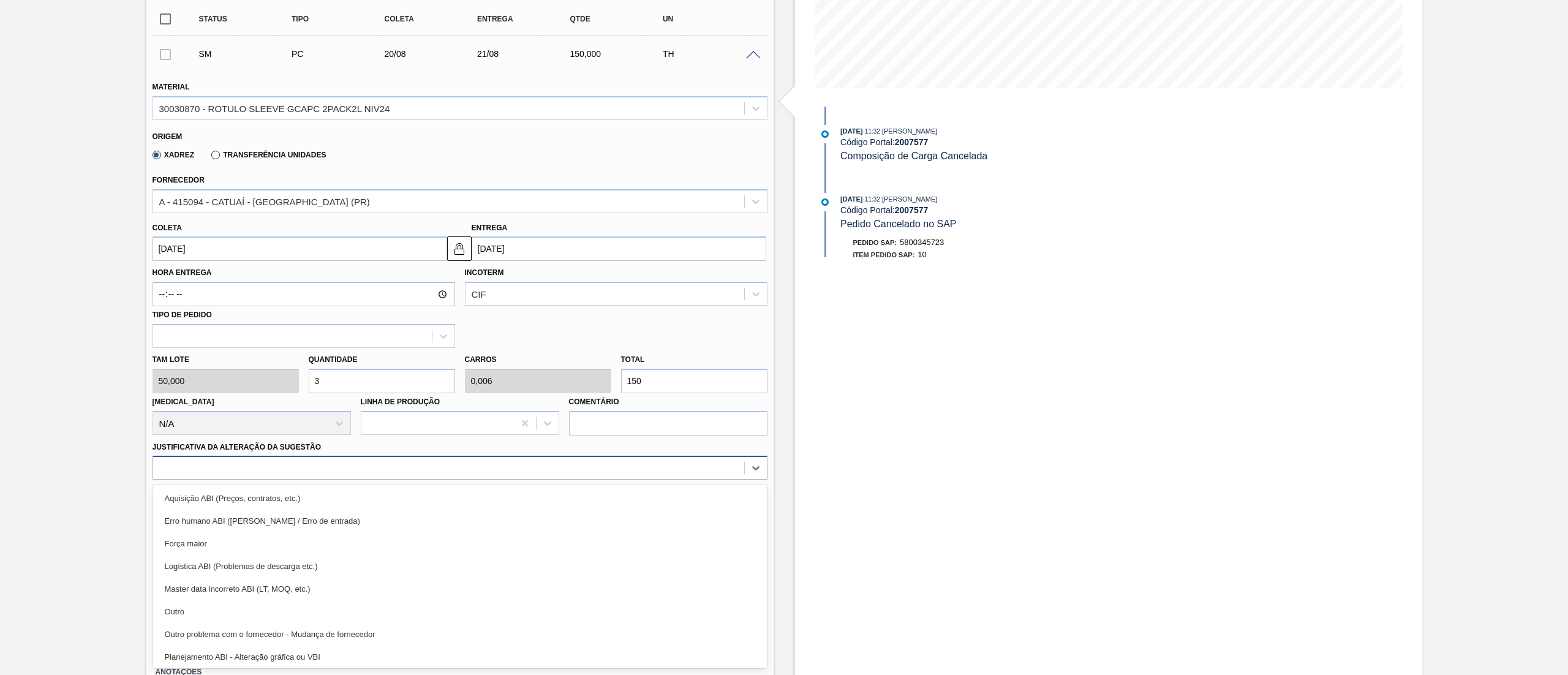
click at [397, 480] on div "option Erro humano ABI (Cálculo / Erro de entrada) focused, 2 of 18. 18 results…" at bounding box center [460, 467] width 615 height 24
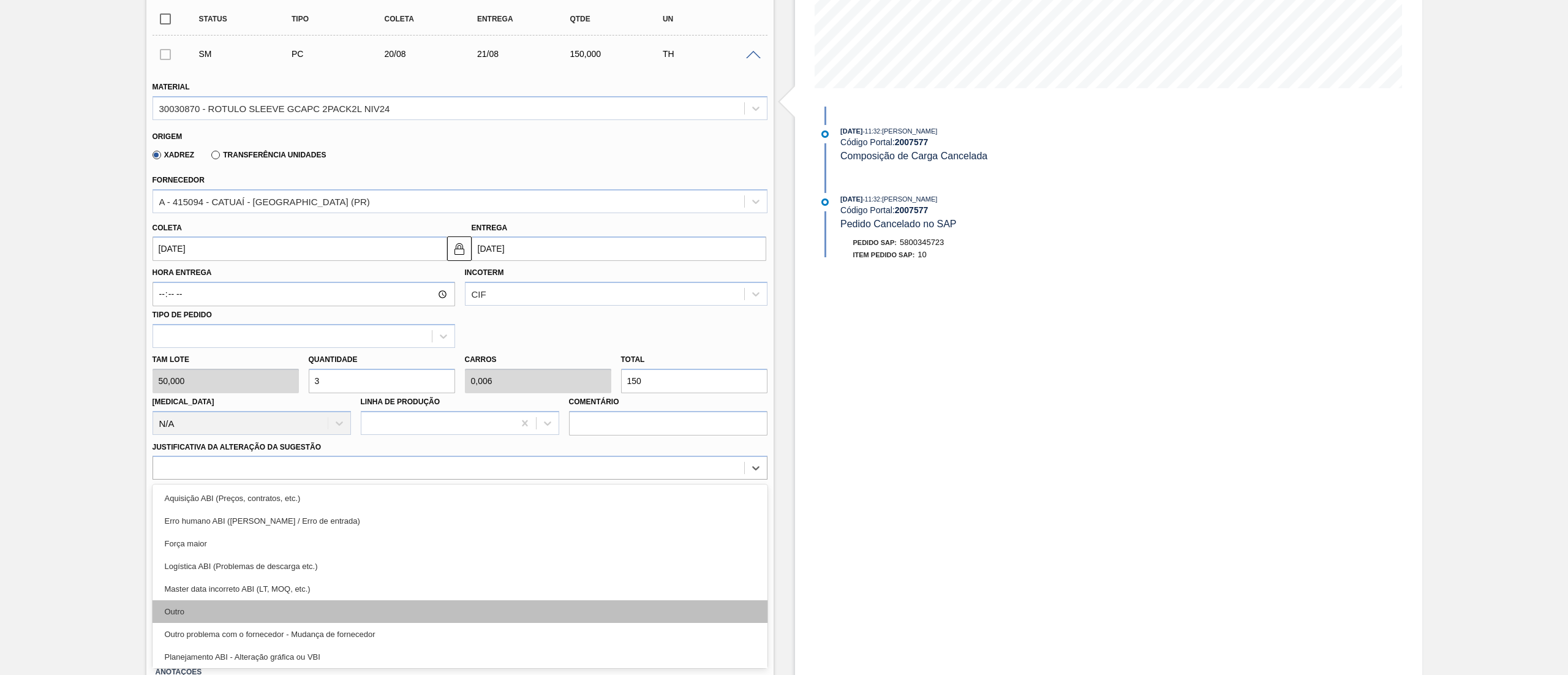
click at [314, 615] on div "Outro" at bounding box center [460, 612] width 615 height 23
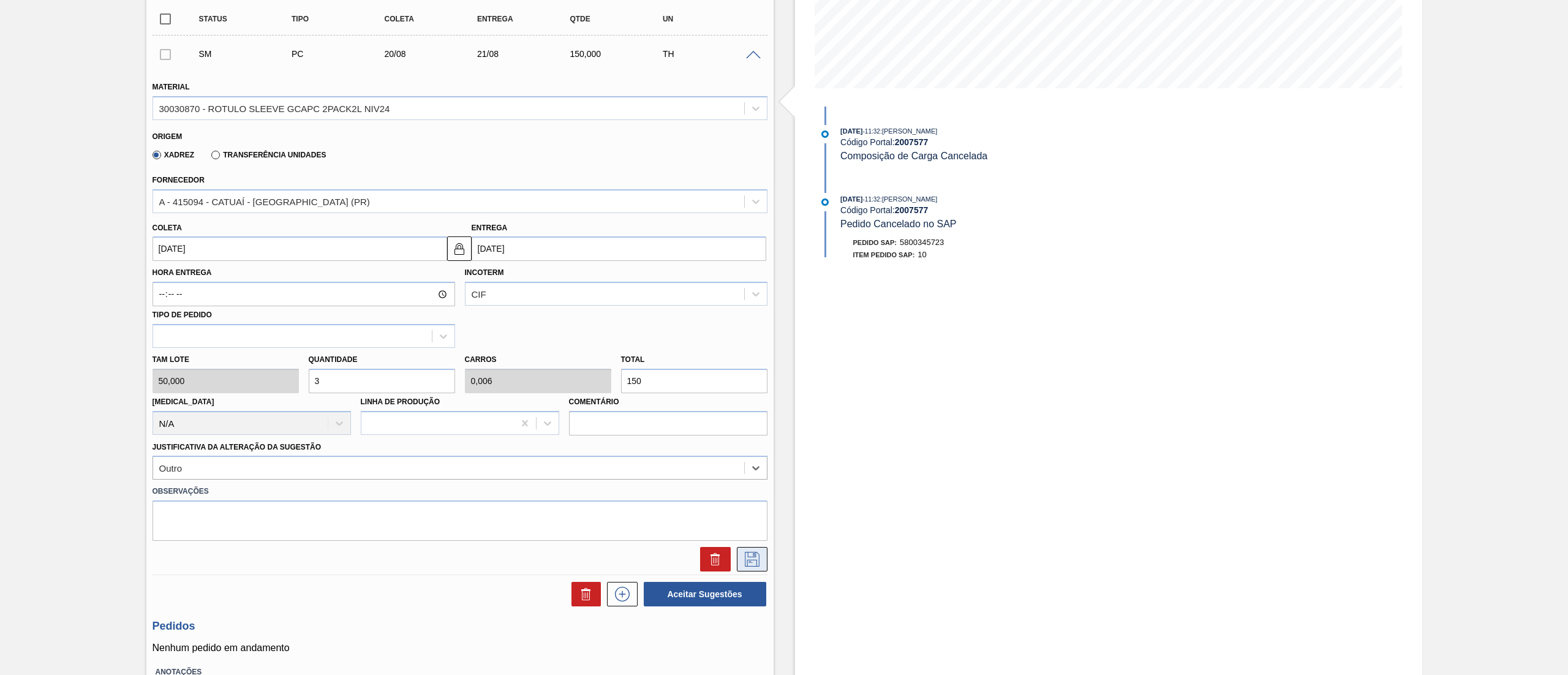
click at [762, 559] on button at bounding box center [752, 559] width 31 height 24
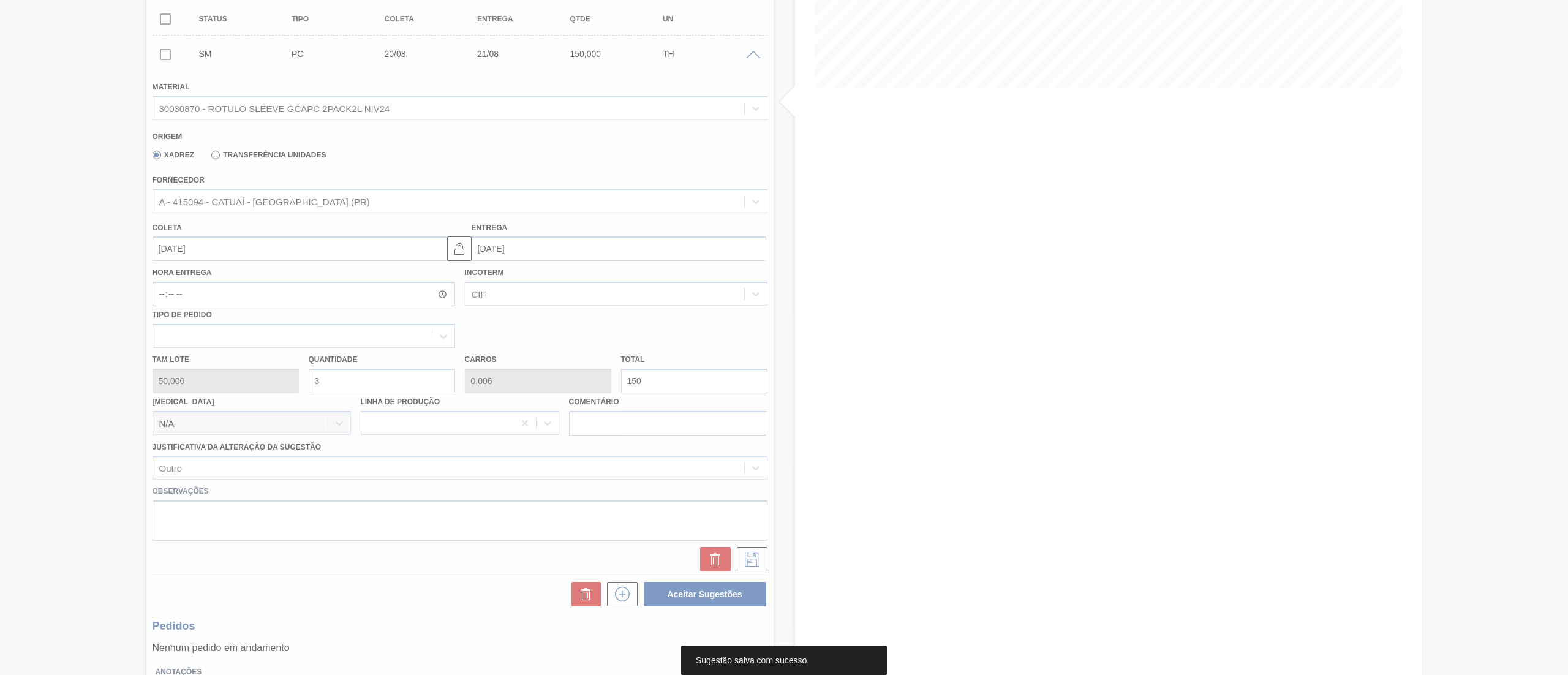
scroll to position [0, 0]
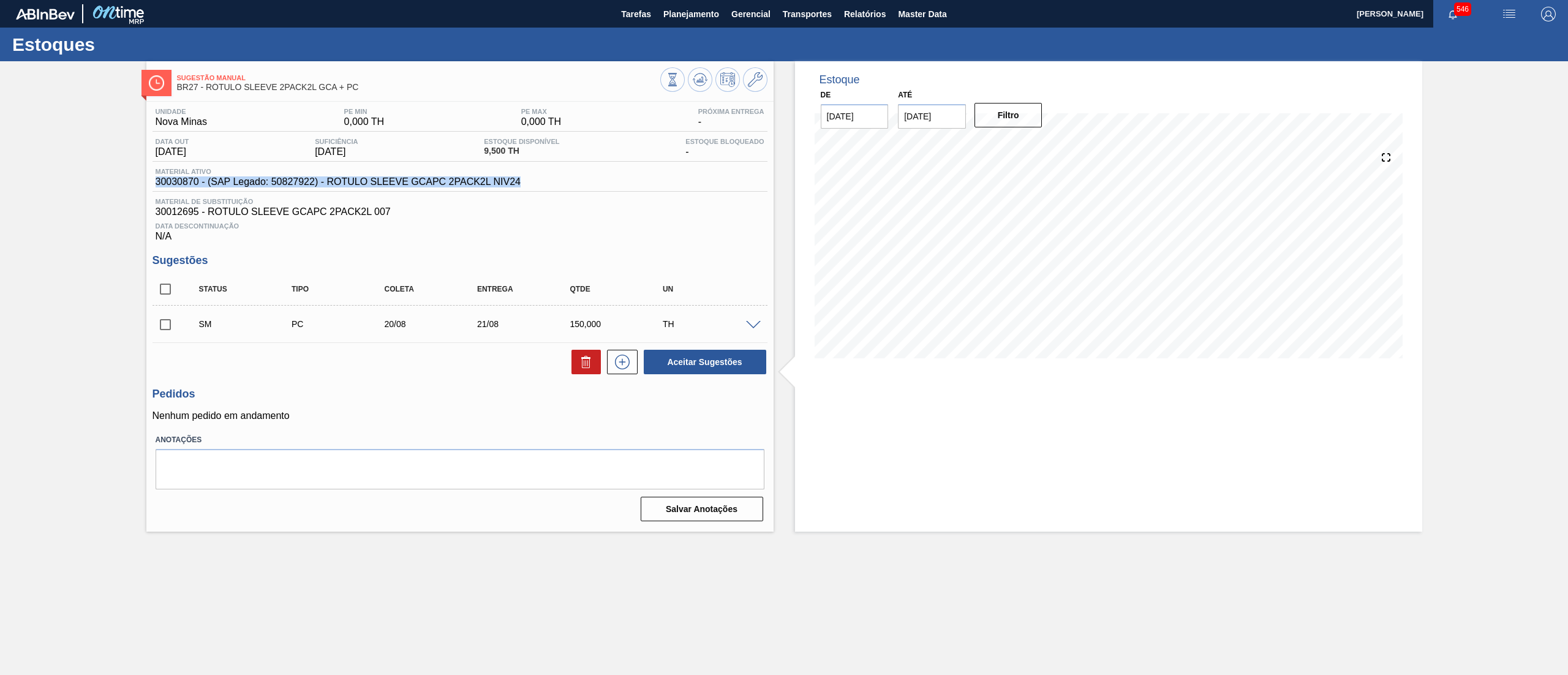
drag, startPoint x: 528, startPoint y: 175, endPoint x: 552, endPoint y: 178, distance: 24.2
click at [552, 178] on div "Material ativo 30030870 - (SAP Legado: 50827922) - ROTULO SLEEVE GCAPC 2PACK2L …" at bounding box center [460, 180] width 615 height 24
copy div "30030870 - (SAP Legado: 50827922) - ROTULO SLEEVE GCAPC 2PACK2L NIV24"
click at [681, 16] on span "Planejamento" at bounding box center [691, 14] width 56 height 14
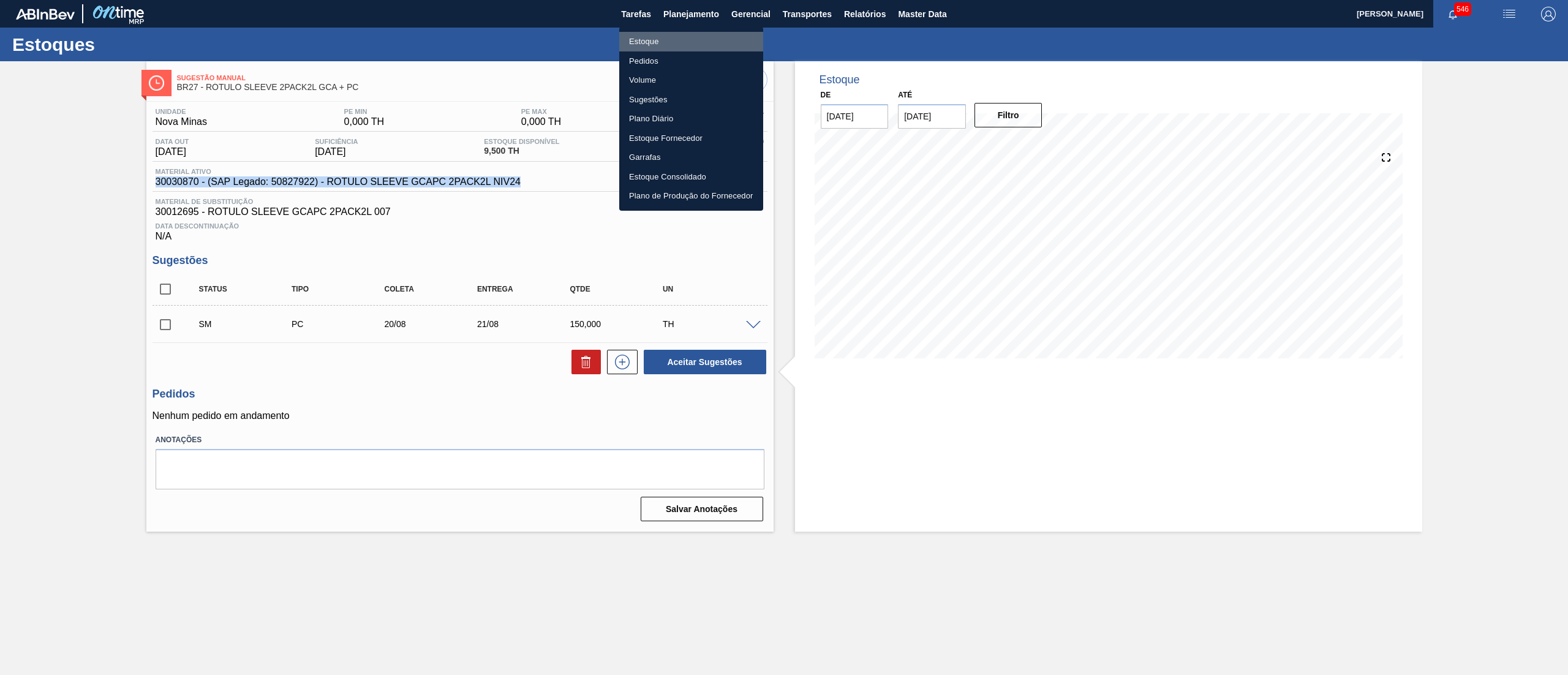
click at [672, 41] on li "Estoque" at bounding box center [691, 41] width 144 height 19
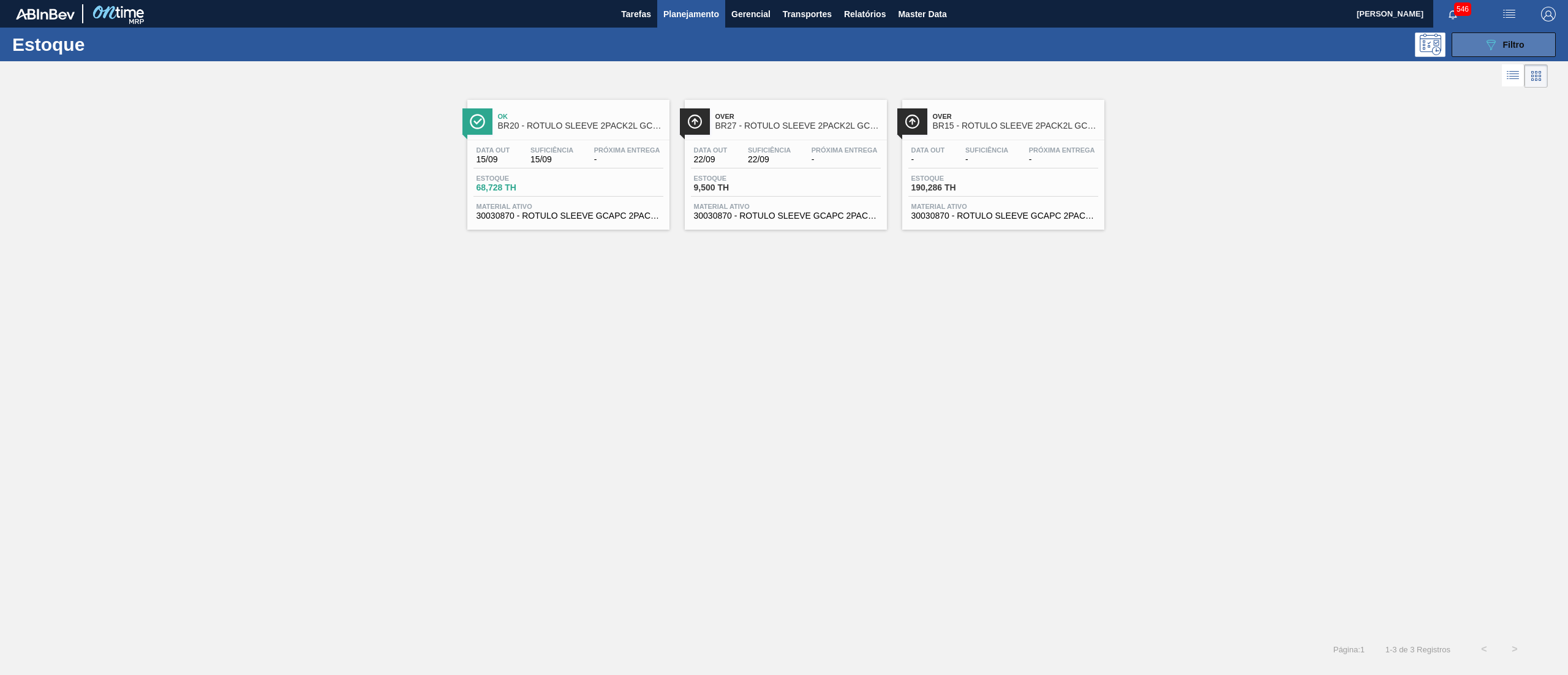
click at [1480, 55] on button "089F7B8B-B2A5-4AFE-B5C0-19BA573D28AC Filtro" at bounding box center [1503, 45] width 104 height 24
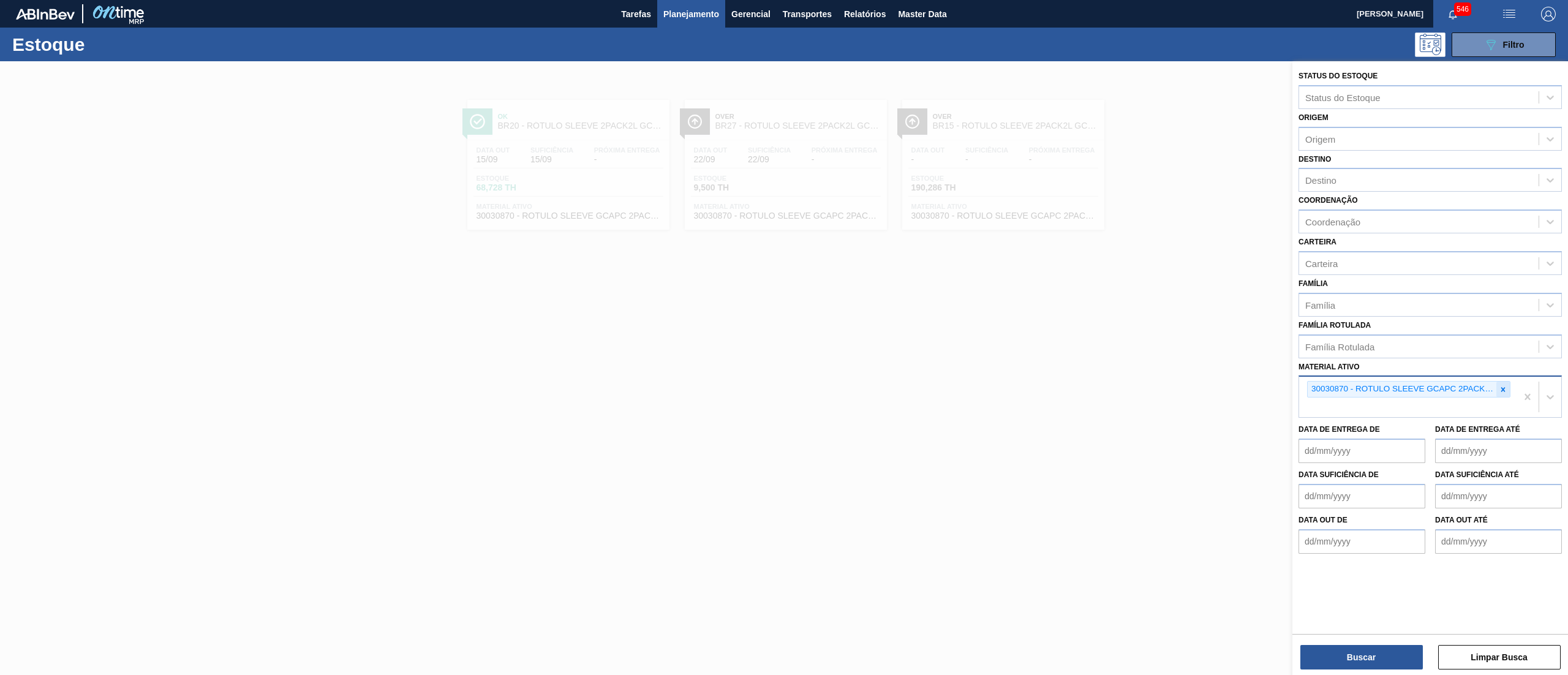
click at [1500, 394] on div at bounding box center [1503, 388] width 14 height 15
paste ativo "1994819"
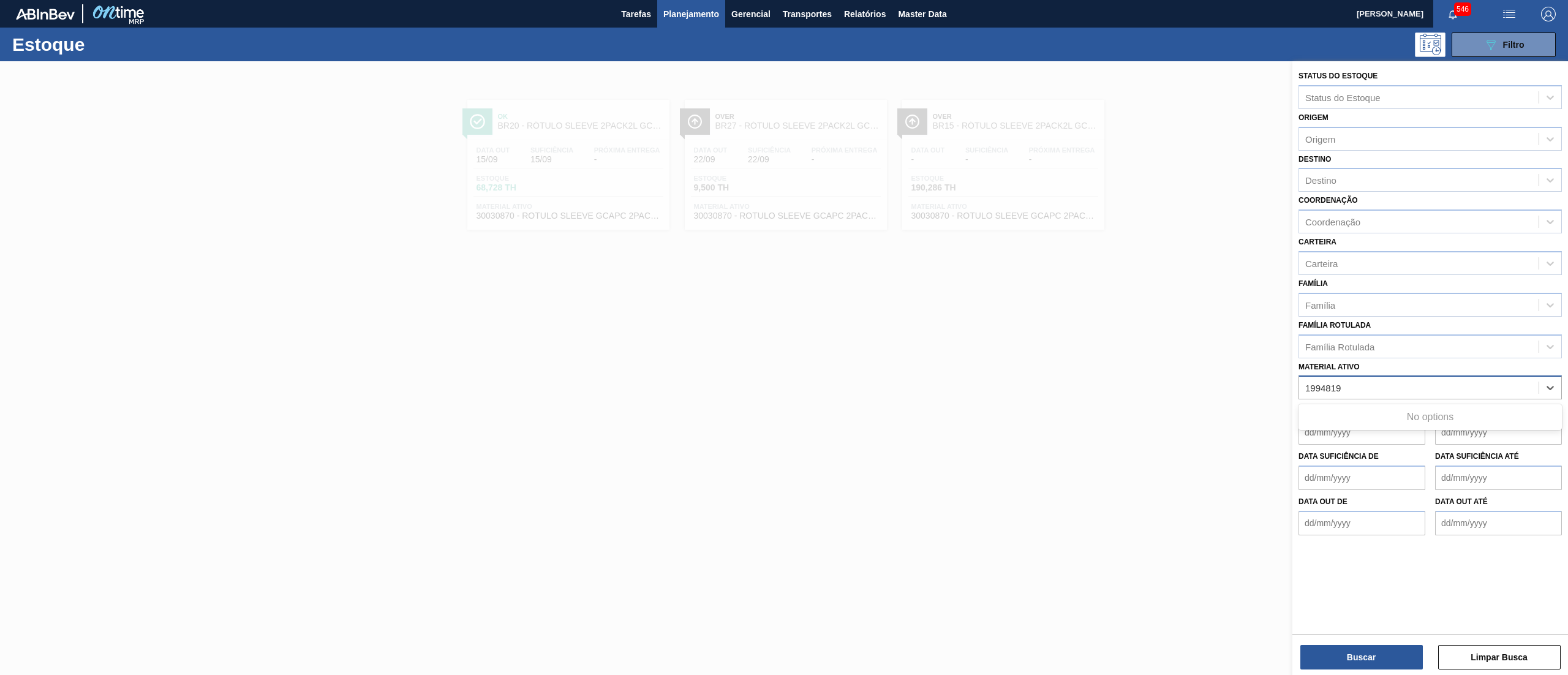
type ativo "1994819"
click at [695, 22] on button "Planejamento" at bounding box center [691, 14] width 68 height 27
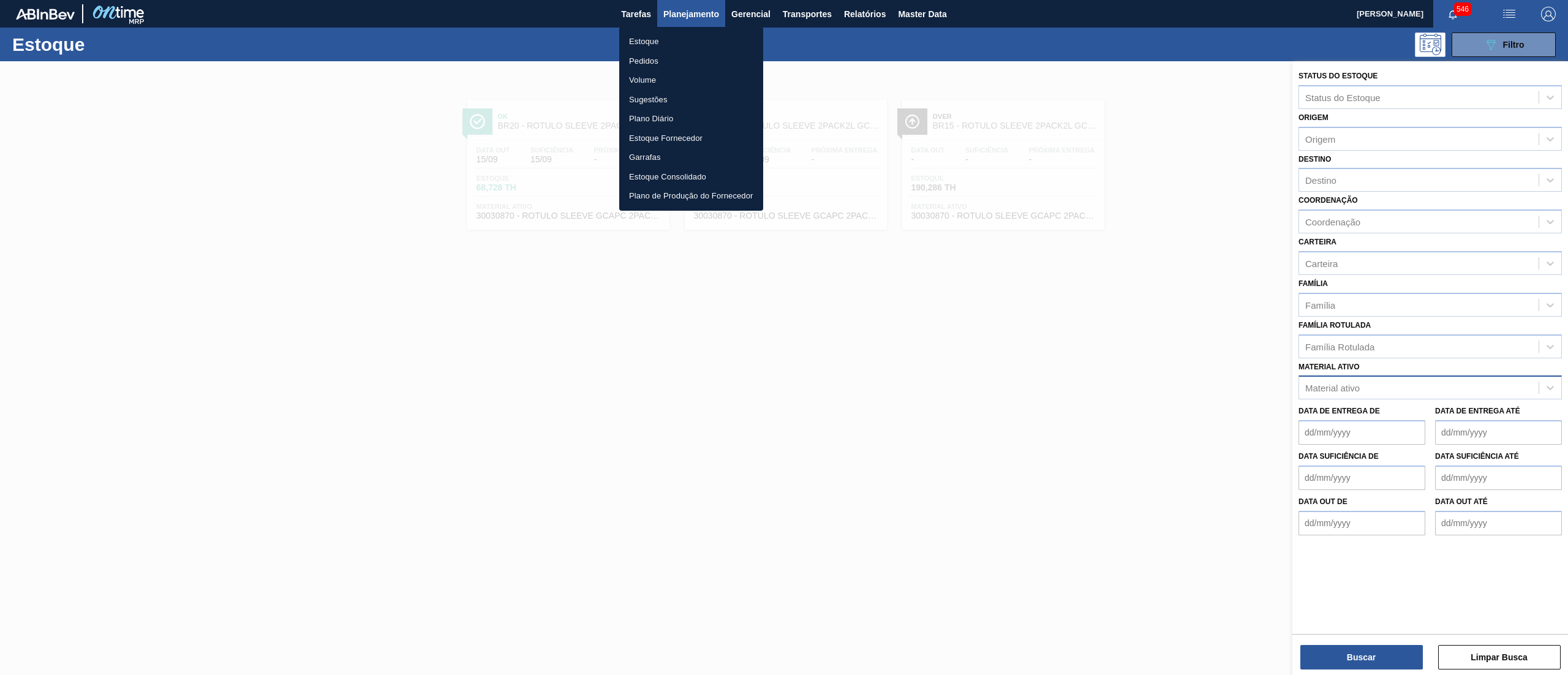
click at [677, 54] on li "Pedidos" at bounding box center [691, 61] width 144 height 19
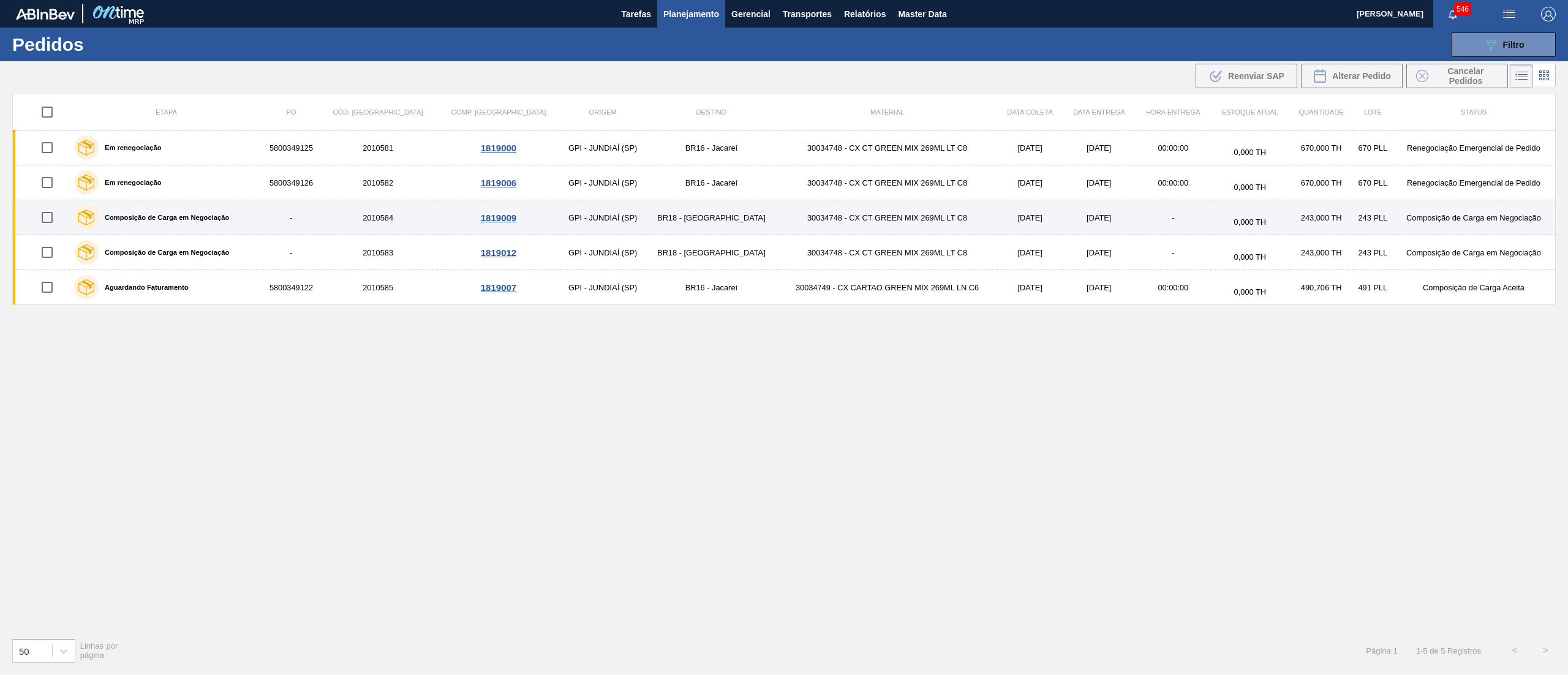
click at [662, 210] on td "BR18 - Pernambuco" at bounding box center [711, 218] width 131 height 35
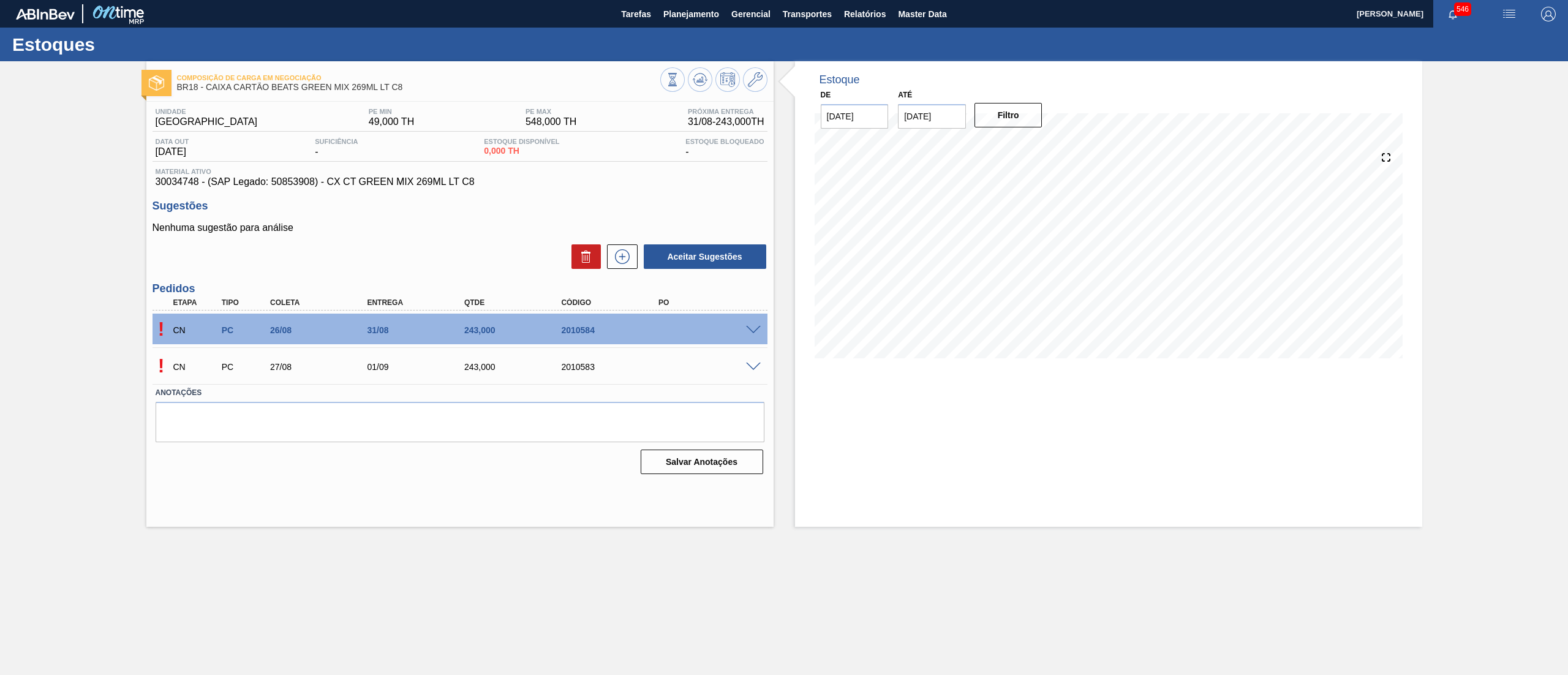
click at [755, 328] on span at bounding box center [753, 330] width 14 height 9
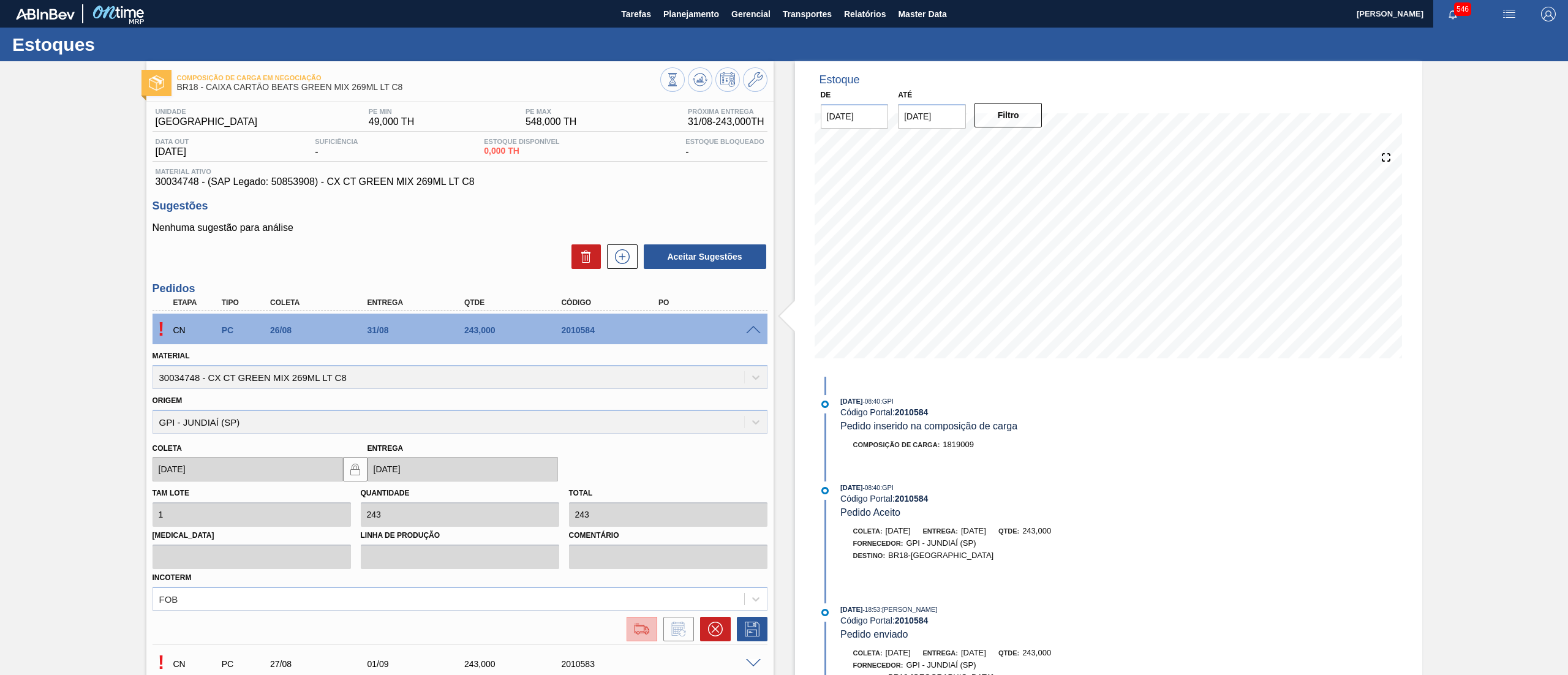
click at [638, 626] on img at bounding box center [641, 628] width 19 height 14
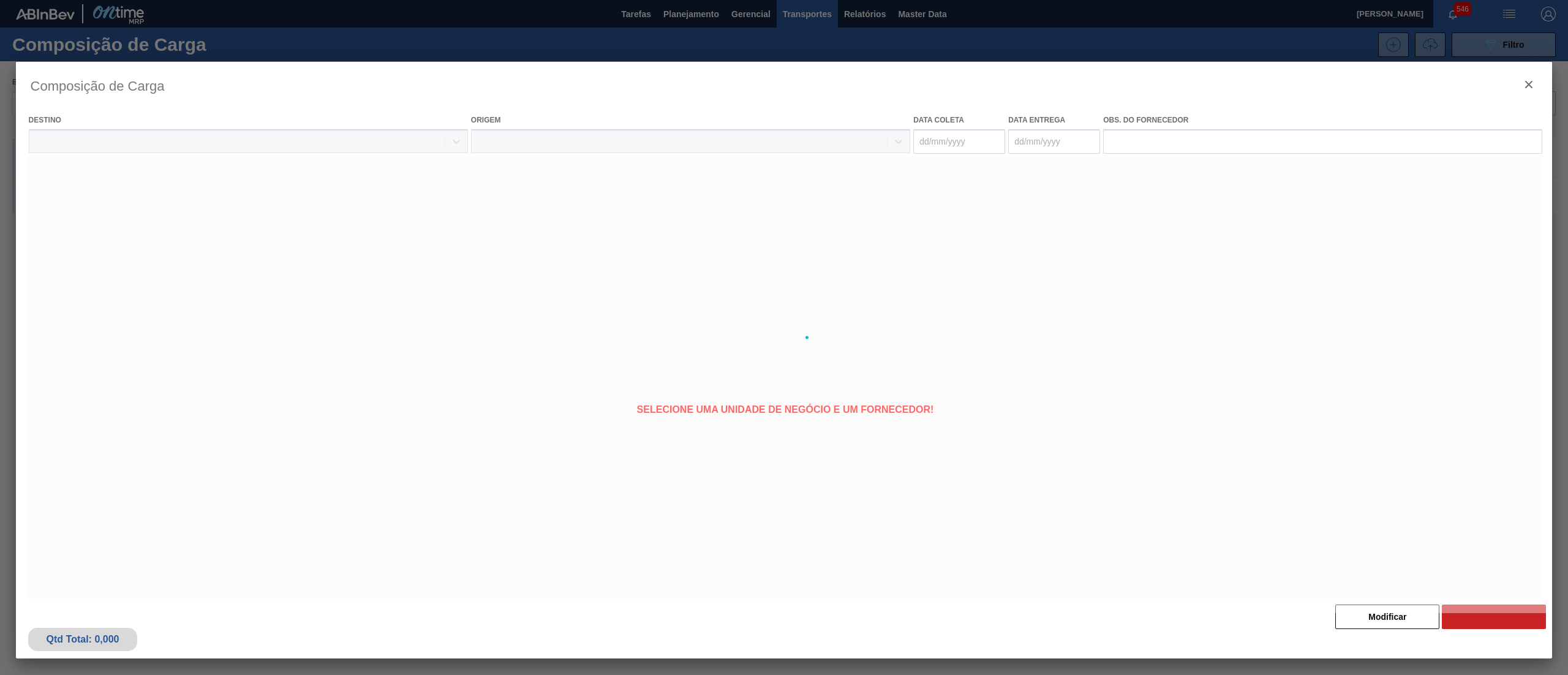
type coleta "26/08/2025"
type entrega "31/08/2025"
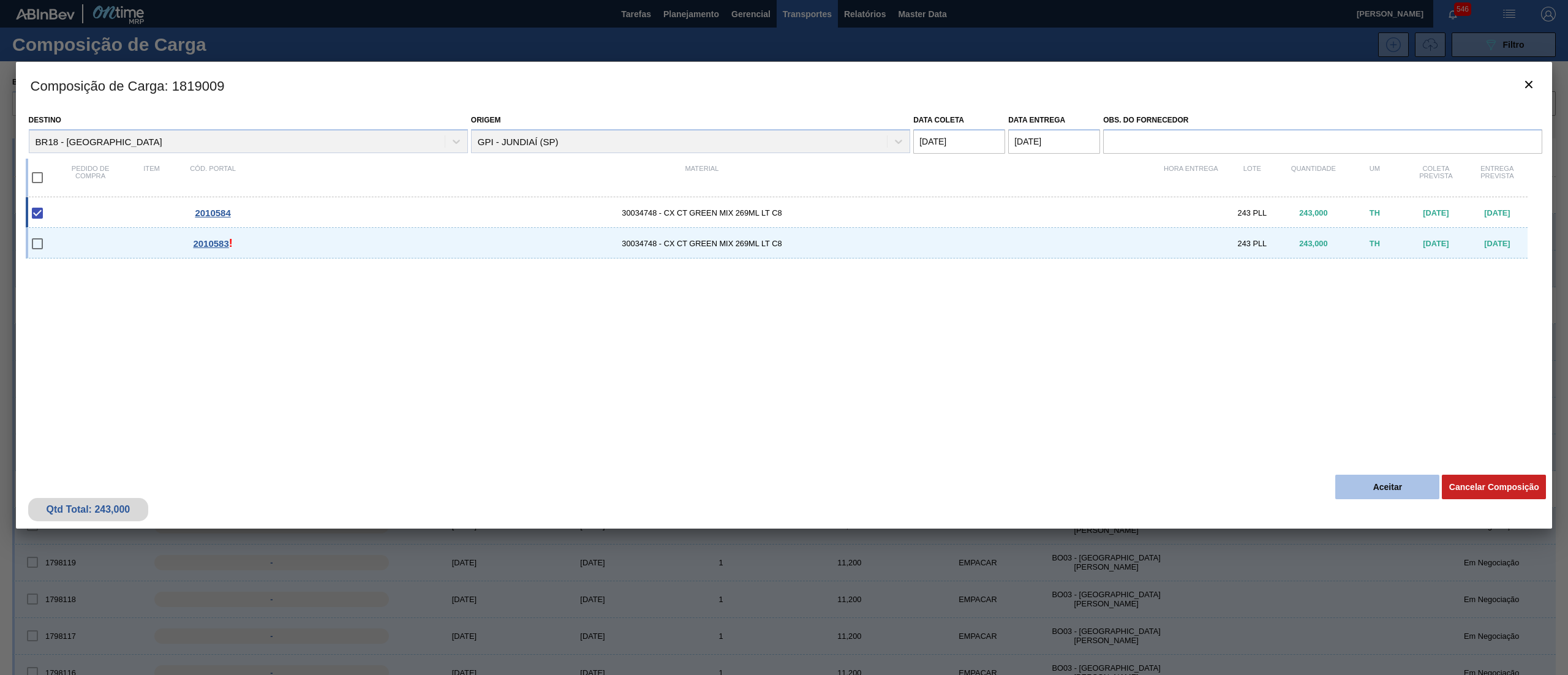
click at [1358, 487] on button "Aceitar" at bounding box center [1387, 487] width 104 height 24
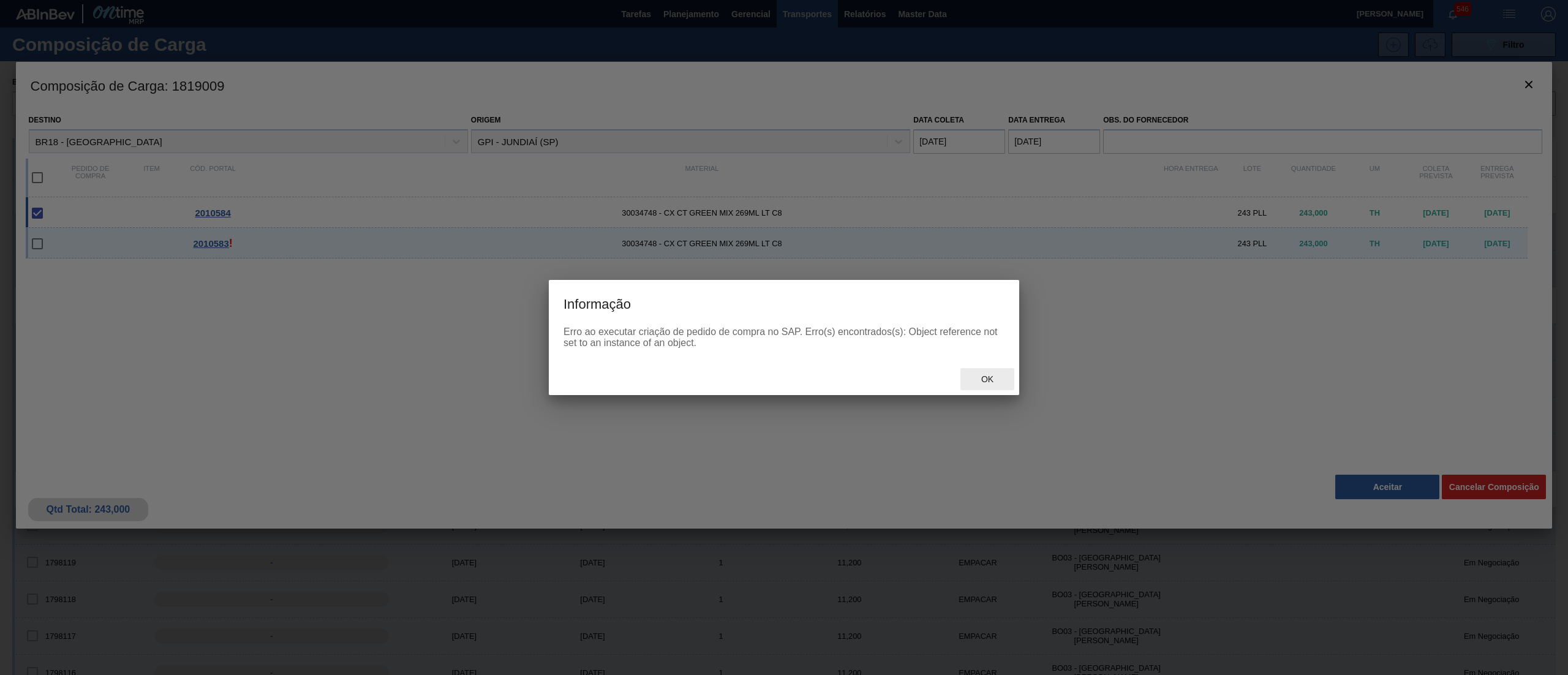
click at [1007, 377] on div "Ok" at bounding box center [987, 379] width 54 height 23
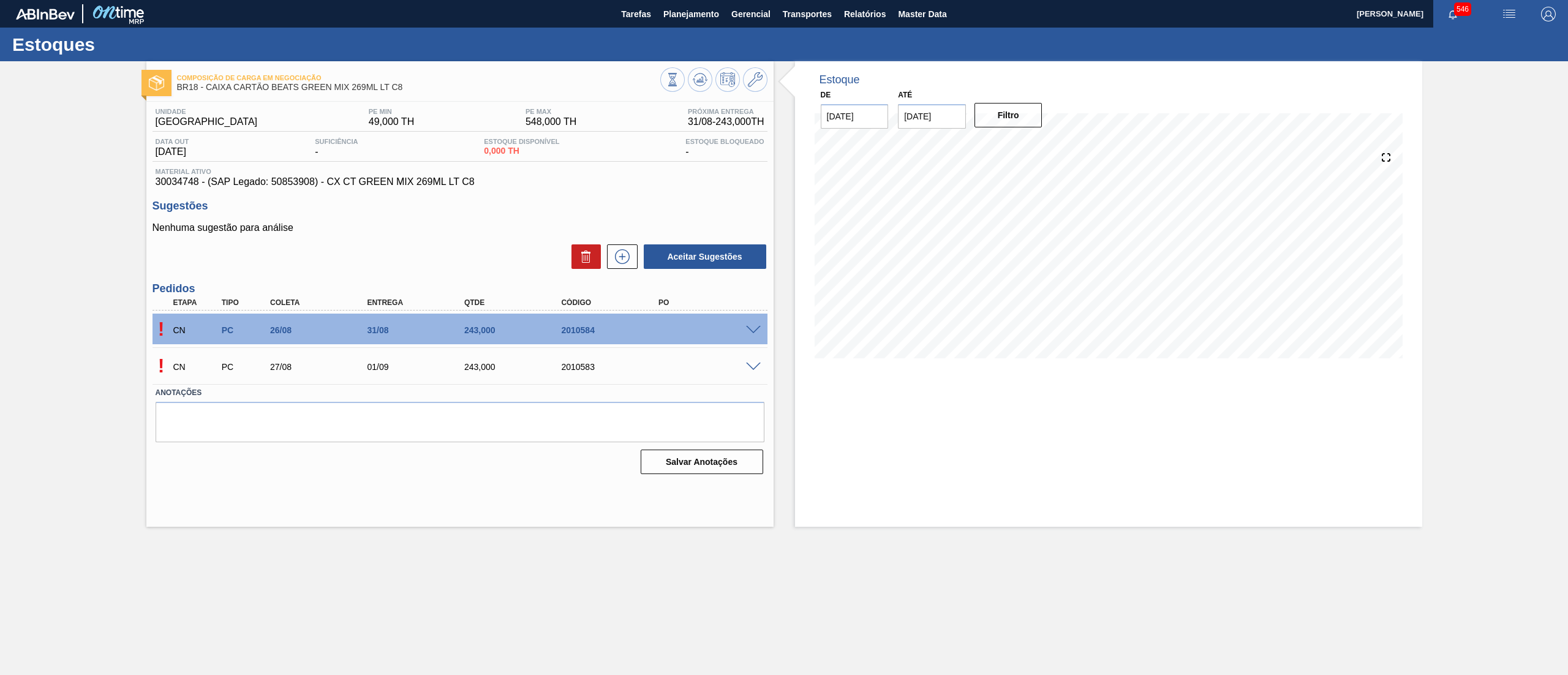
click at [755, 364] on span at bounding box center [753, 367] width 14 height 9
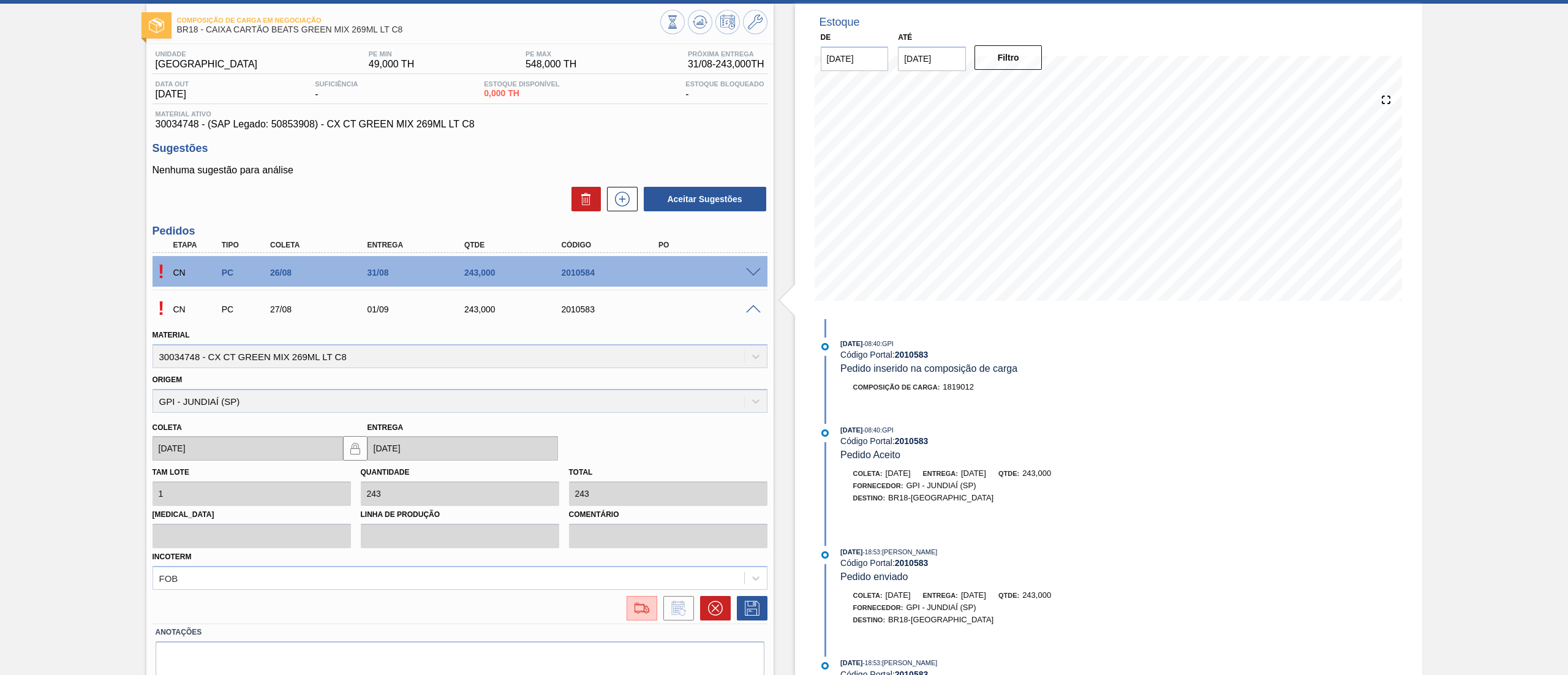
scroll to position [106, 0]
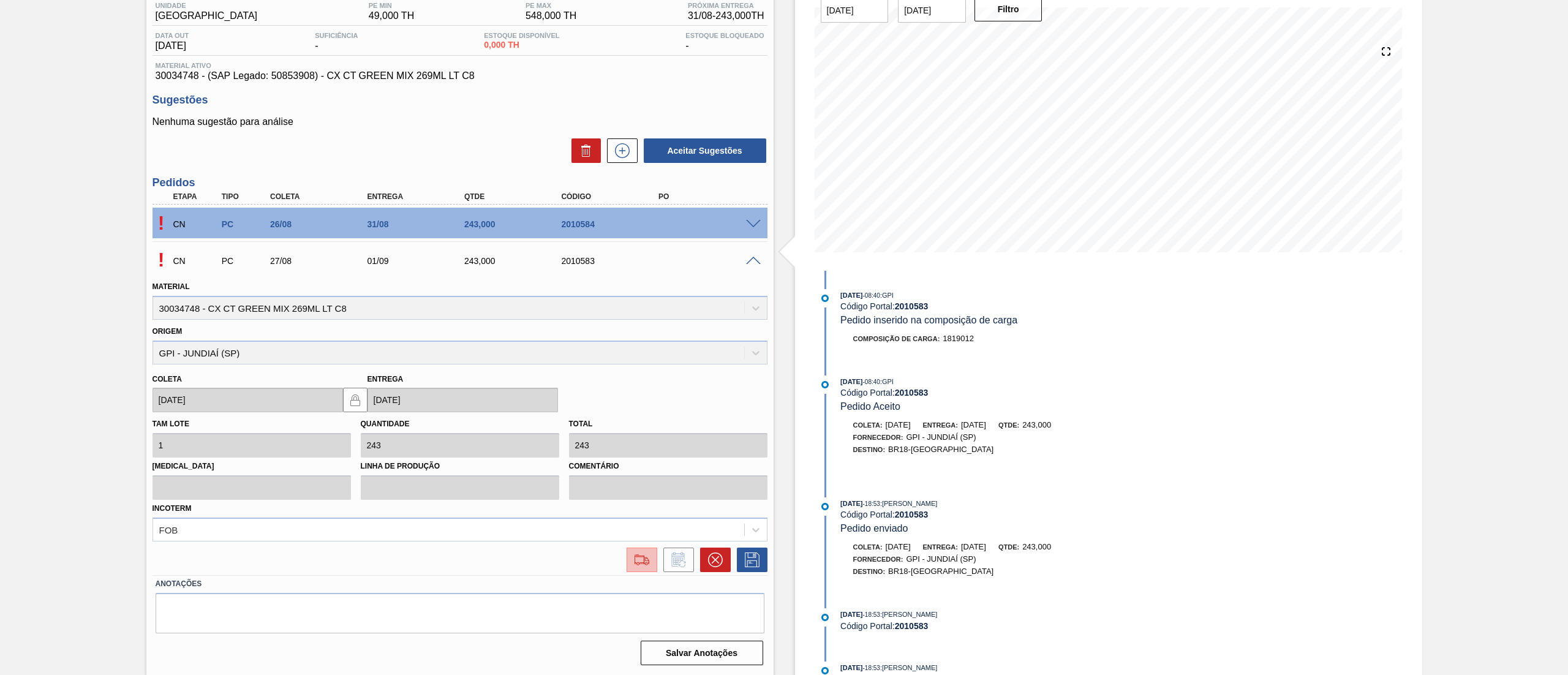
click at [643, 557] on img at bounding box center [641, 559] width 19 height 14
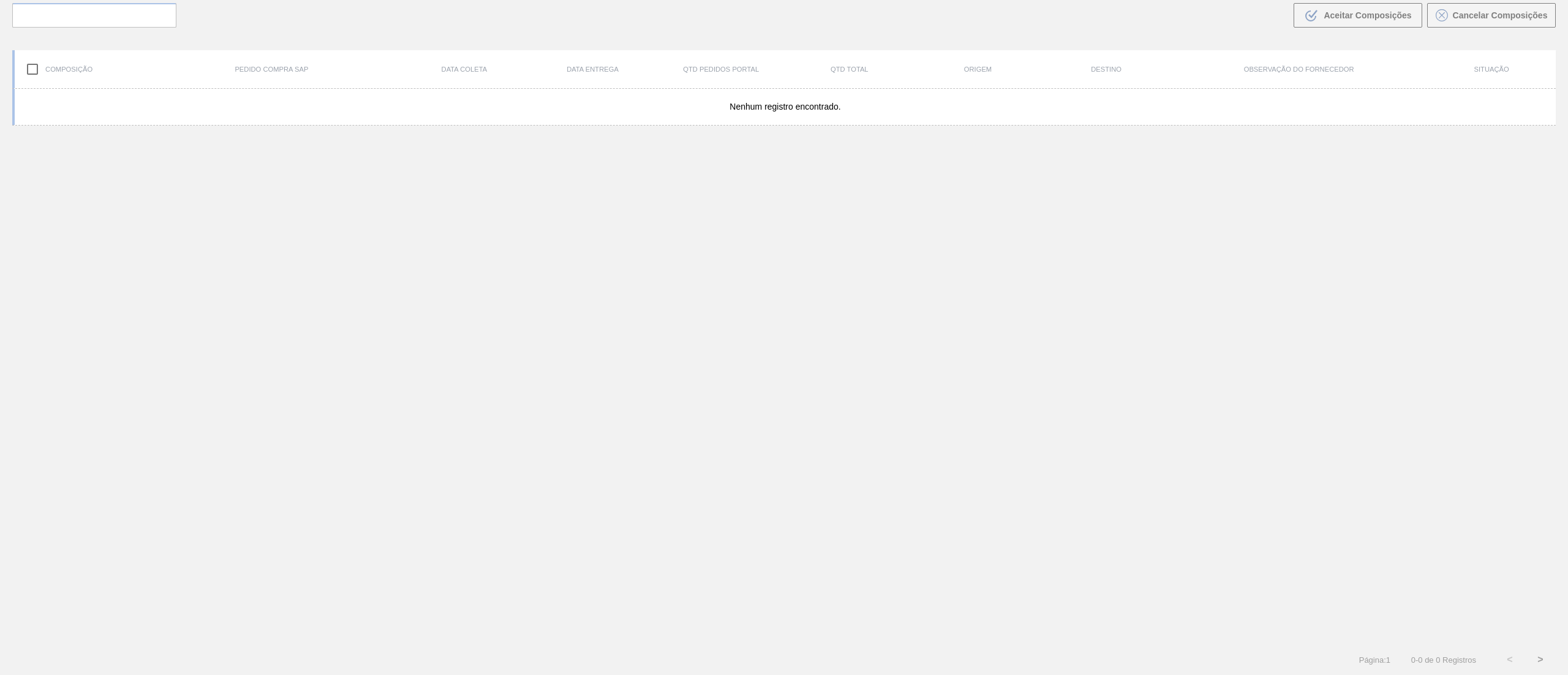
scroll to position [88, 0]
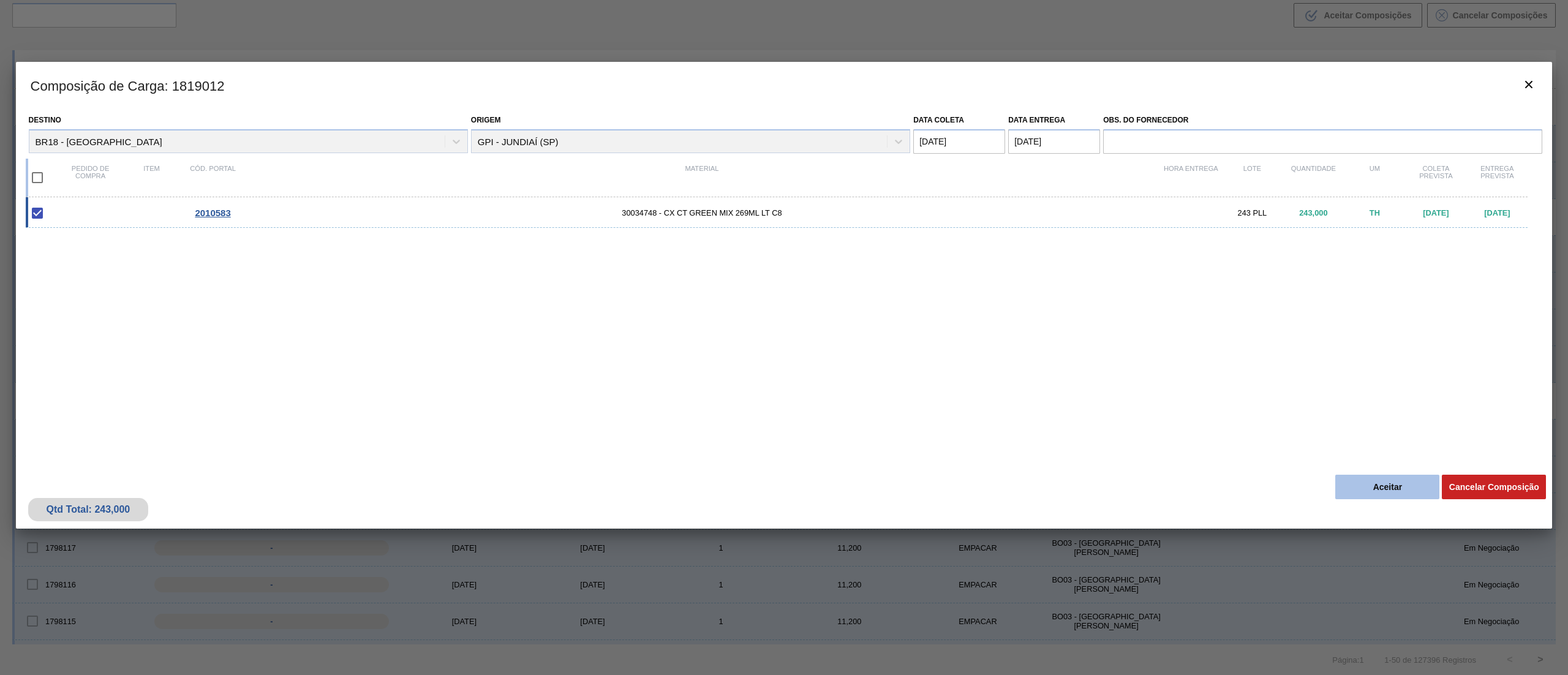
click at [1367, 475] on button "Aceitar" at bounding box center [1387, 487] width 104 height 24
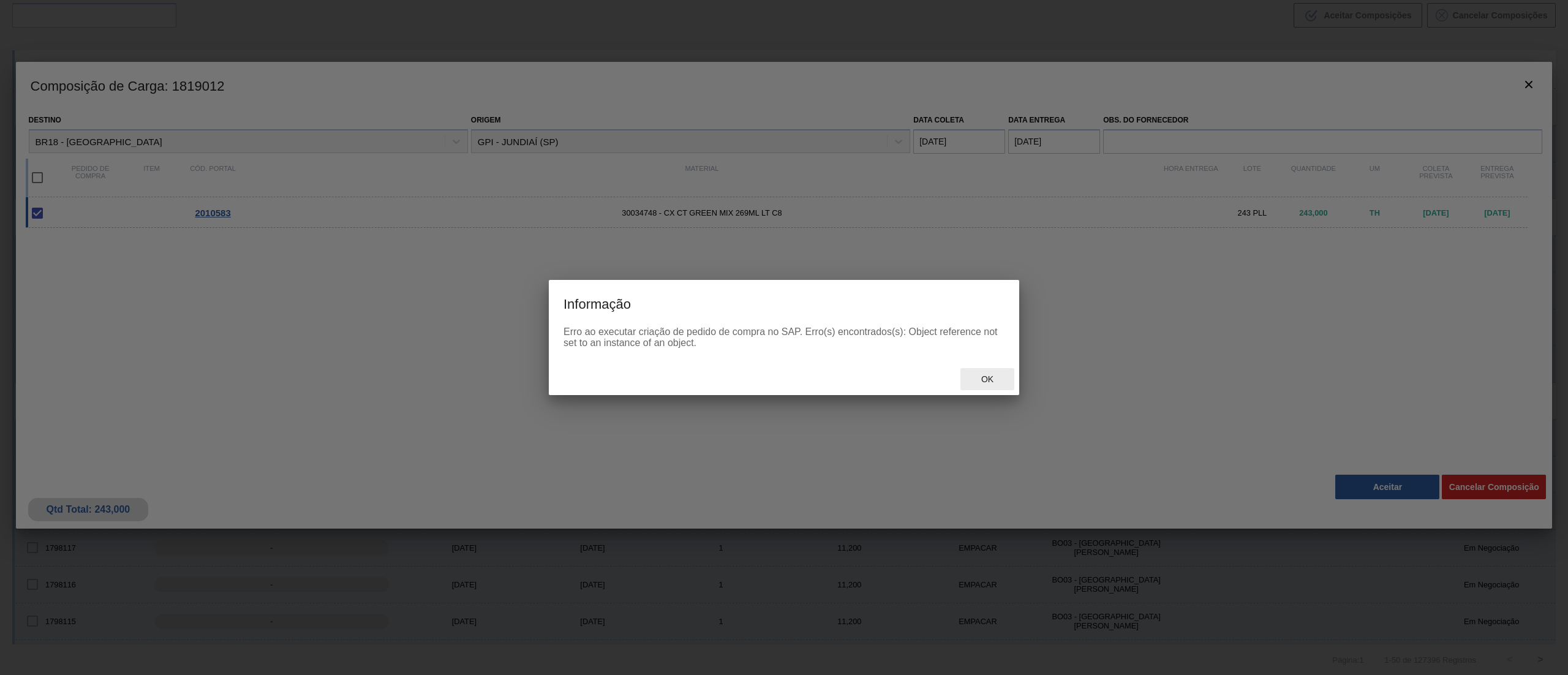
click at [991, 377] on span "Ok" at bounding box center [987, 379] width 32 height 10
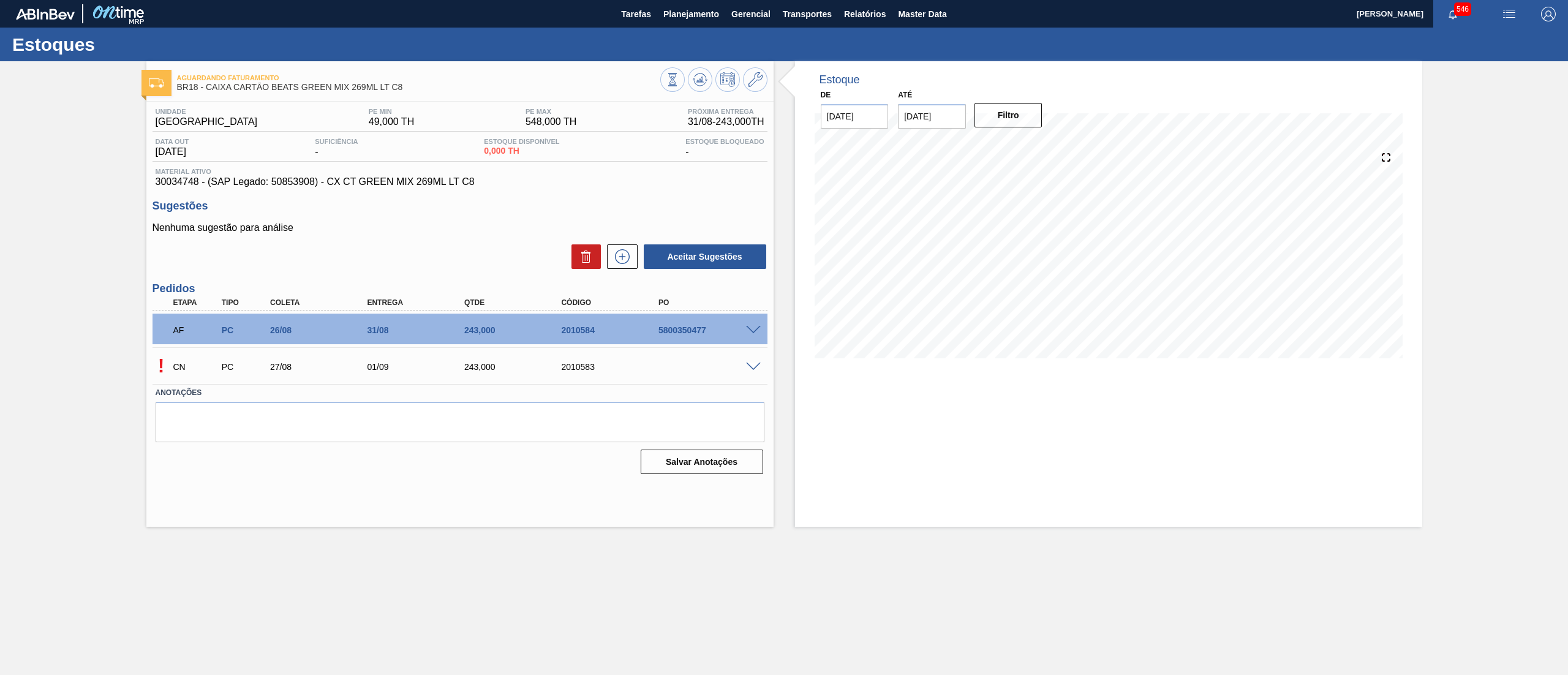
click at [753, 364] on span at bounding box center [753, 367] width 14 height 9
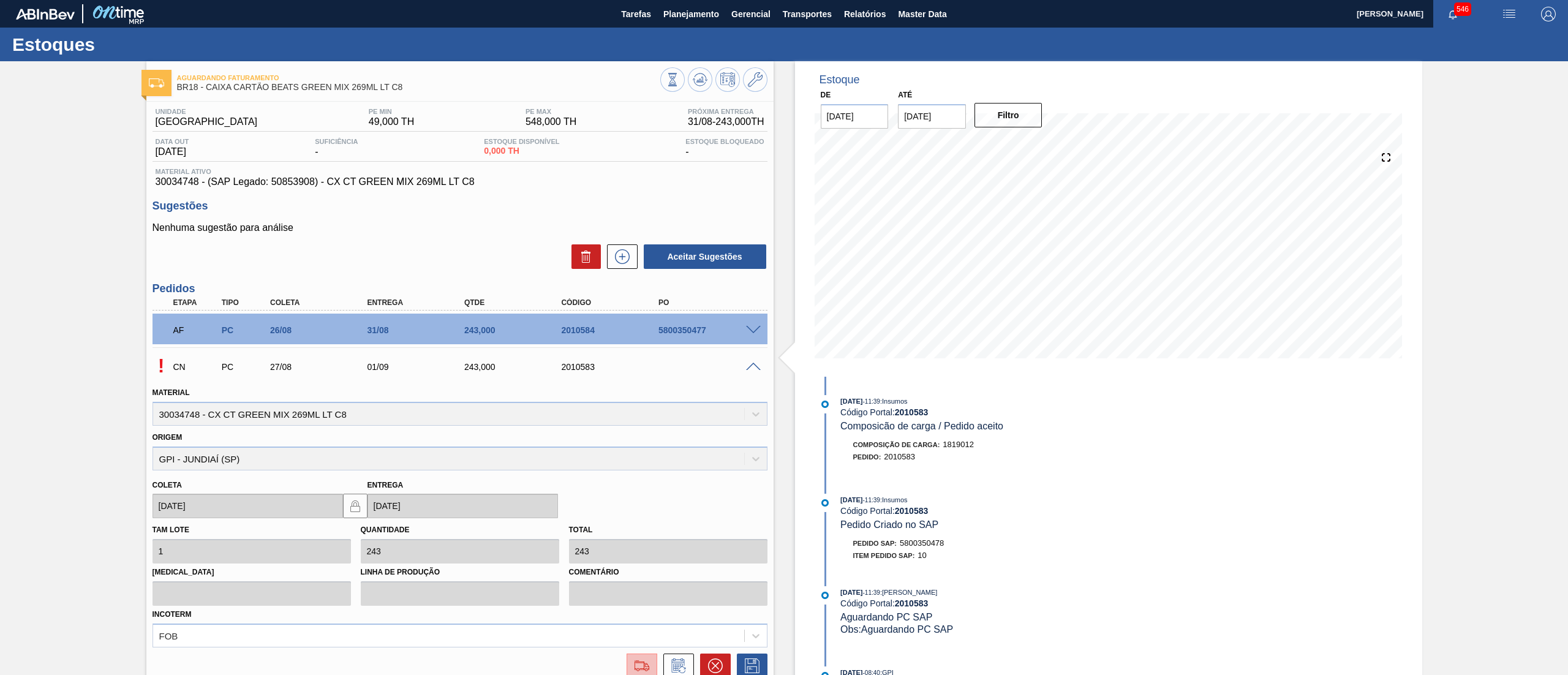
click at [636, 658] on img at bounding box center [641, 666] width 19 height 14
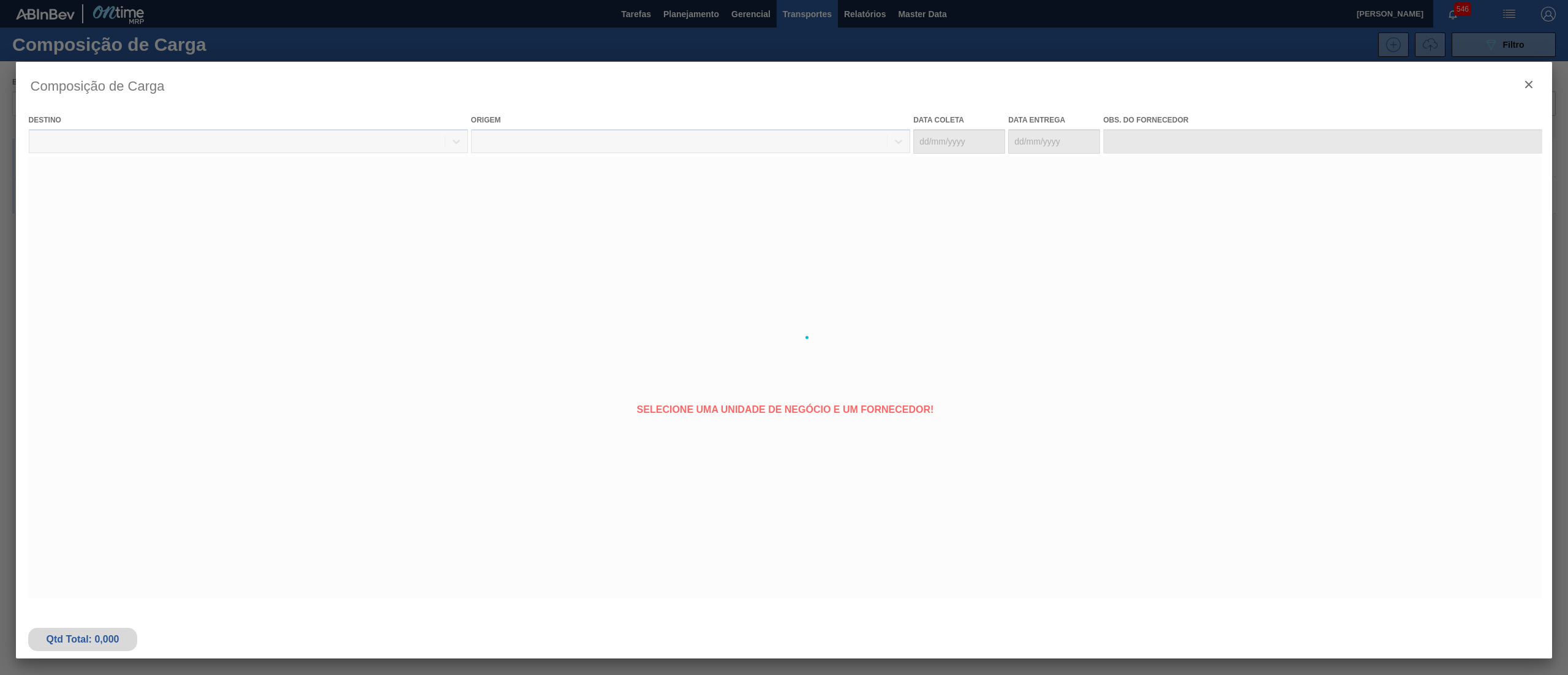
type coleta "27/08/2025"
type entrega "[DATE]"
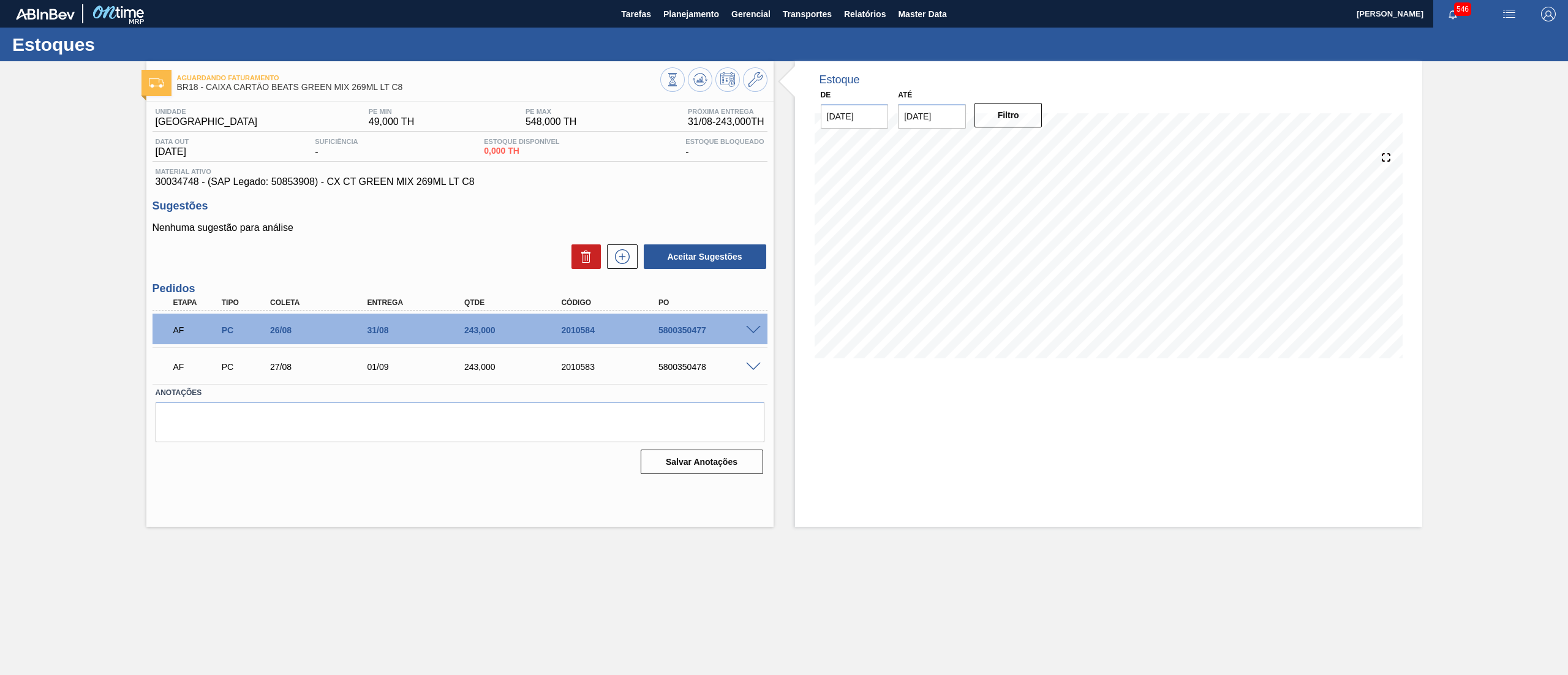
click at [760, 330] on span at bounding box center [753, 330] width 14 height 9
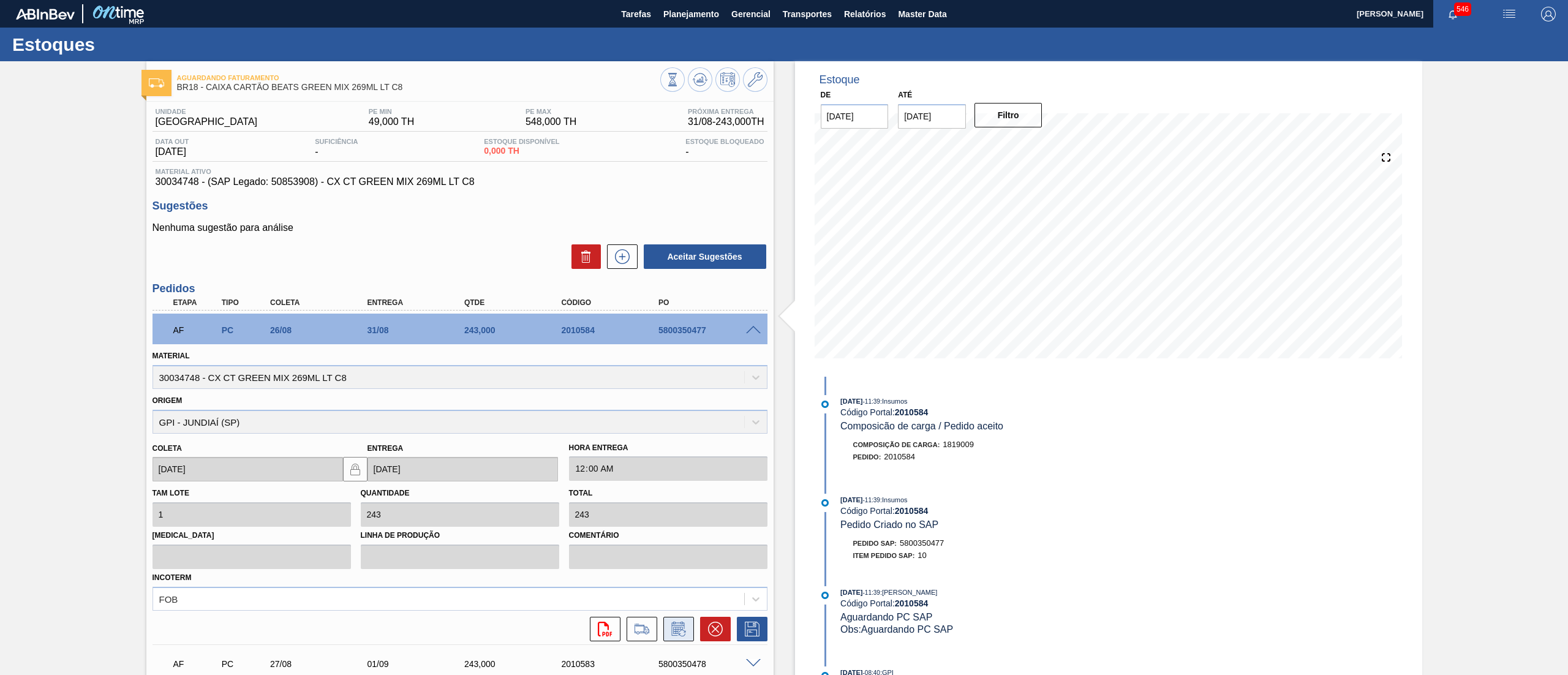
click at [677, 625] on icon at bounding box center [678, 628] width 19 height 14
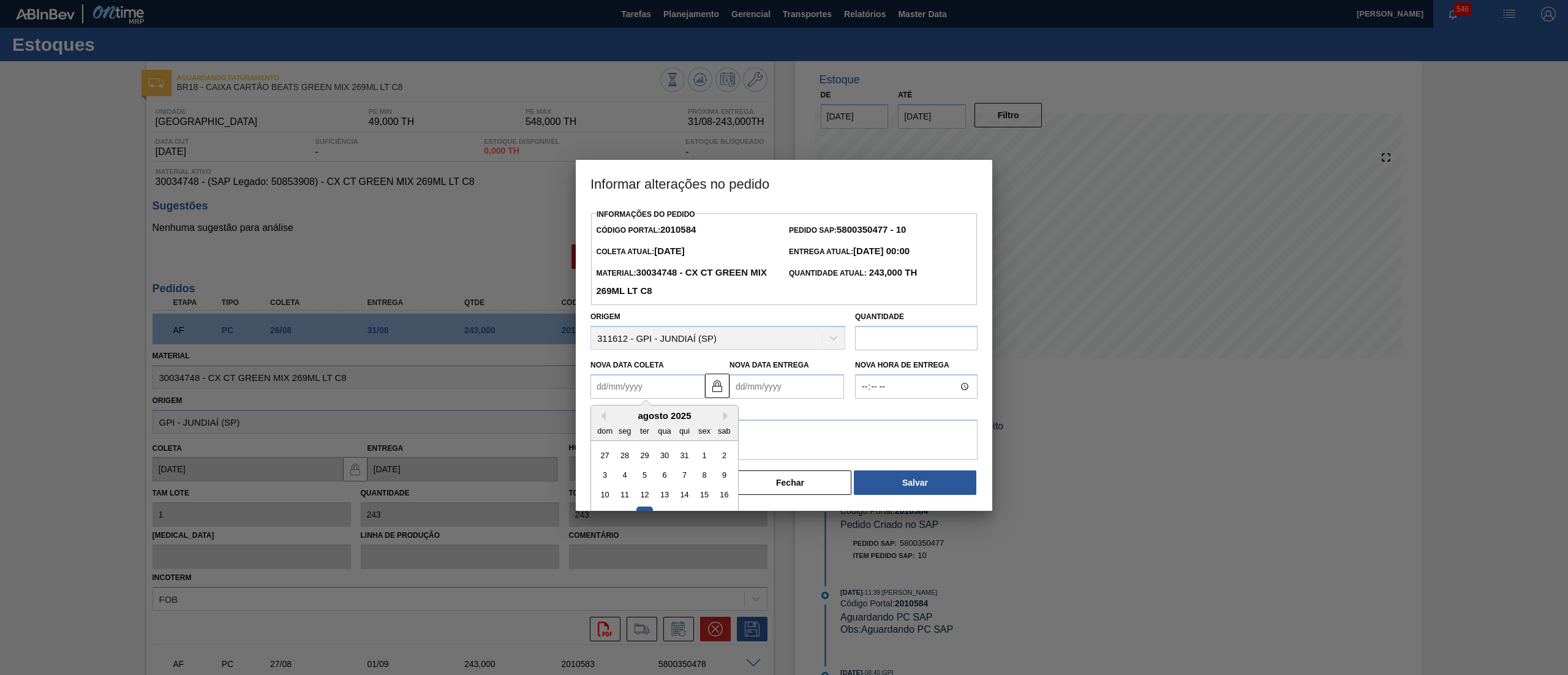
click at [662, 386] on Coleta "Nova Data Coleta" at bounding box center [647, 386] width 114 height 24
click at [730, 420] on button "Next Month" at bounding box center [728, 416] width 9 height 9
click at [667, 475] on div "10" at bounding box center [664, 475] width 17 height 17
type Coleta "10/09/2025"
type Entrega "15/09/2025"
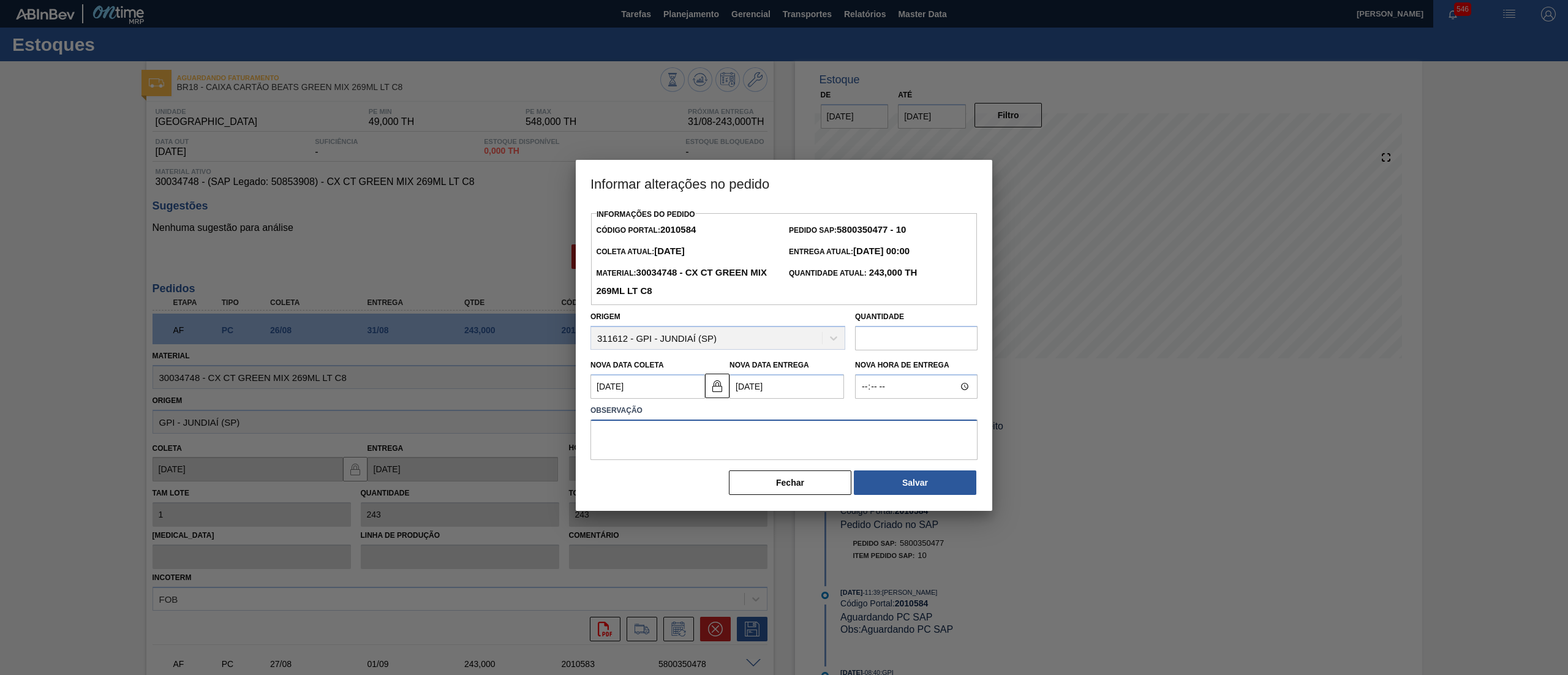
click at [675, 445] on textarea at bounding box center [784, 439] width 387 height 40
type textarea "."
click at [883, 484] on button "Salvar" at bounding box center [915, 483] width 123 height 24
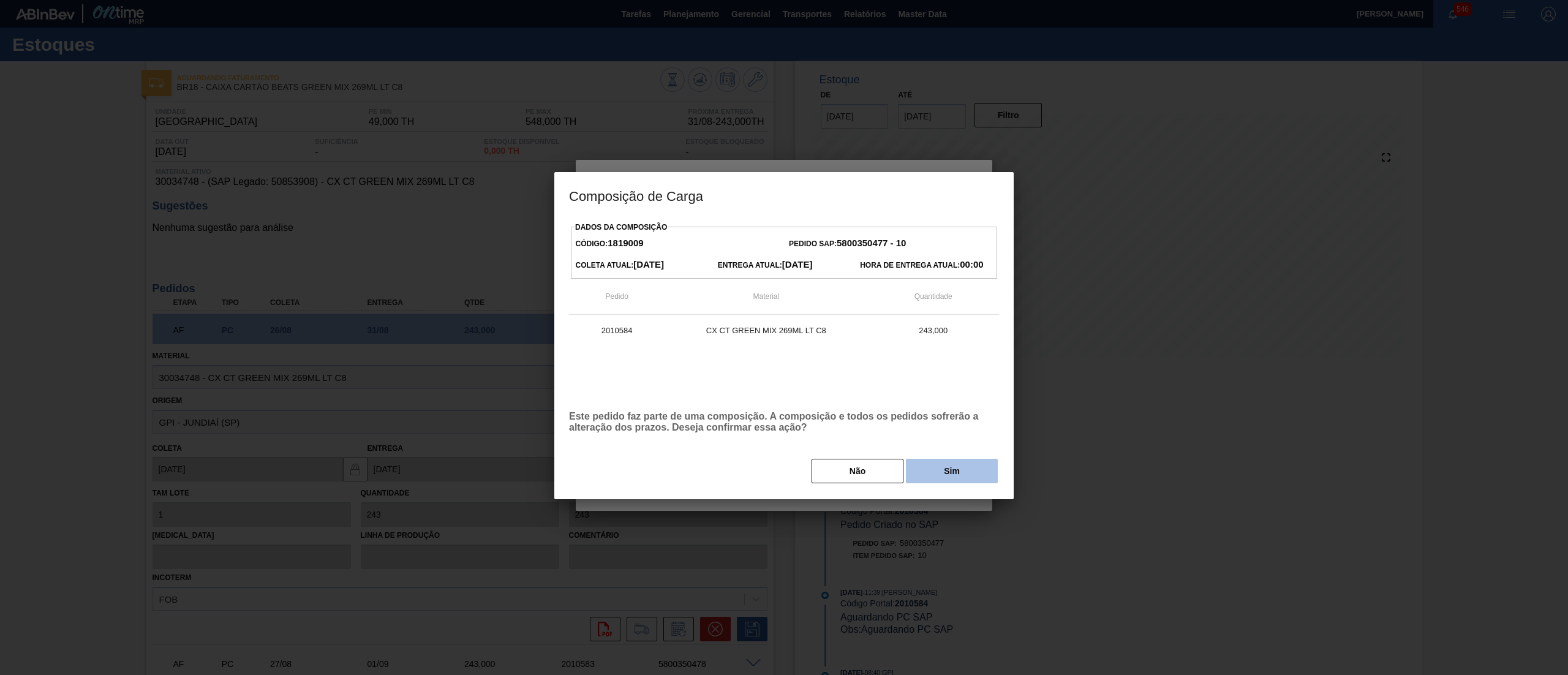
click at [954, 475] on button "Sim" at bounding box center [952, 471] width 92 height 24
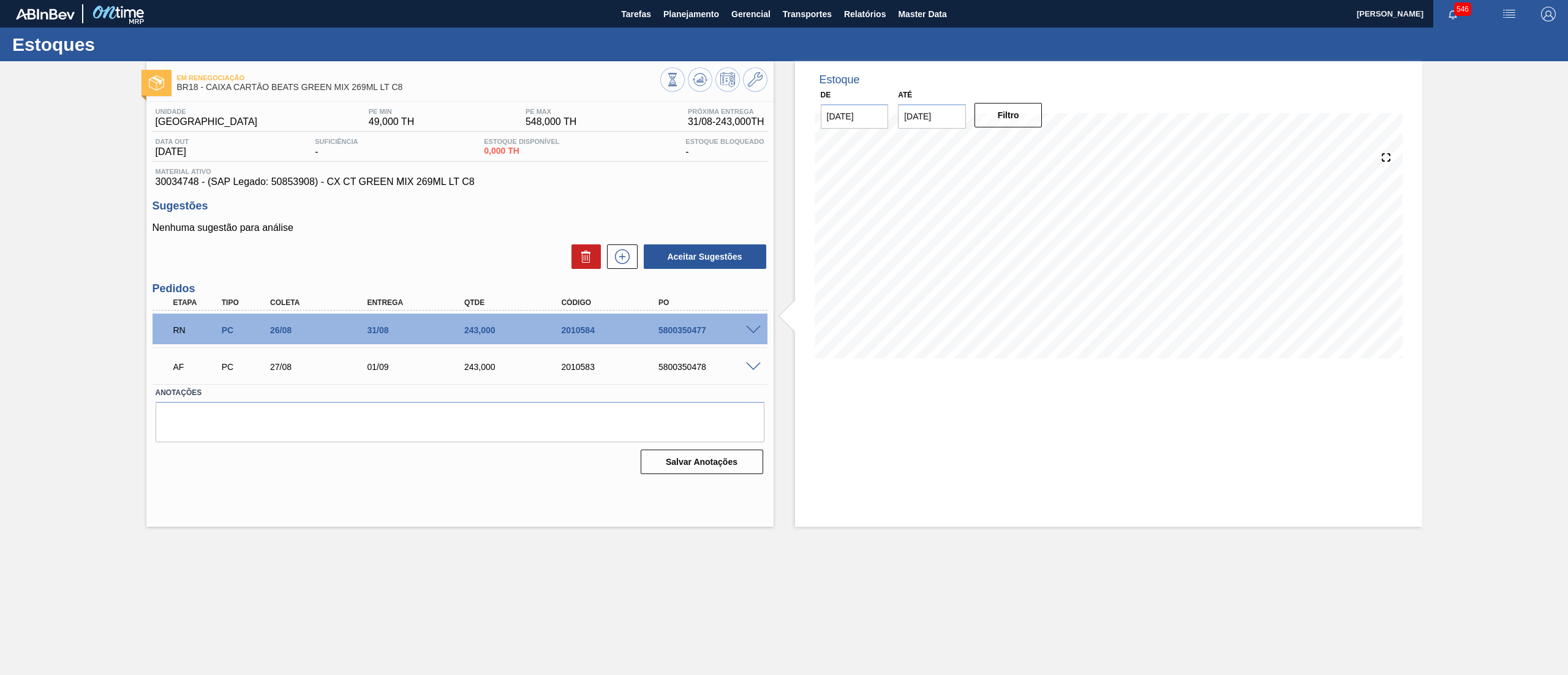
click at [753, 365] on span at bounding box center [753, 367] width 14 height 9
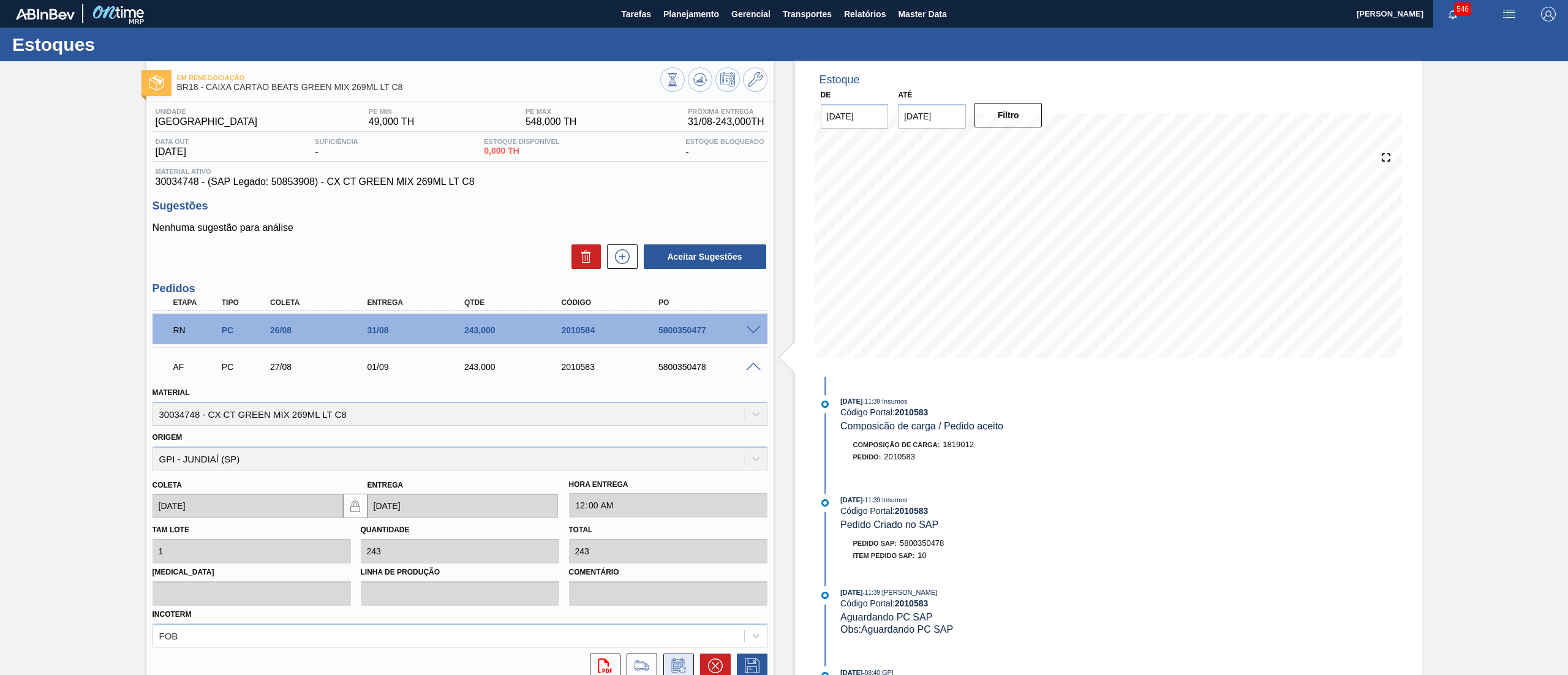
click at [669, 666] on icon at bounding box center [678, 666] width 19 height 14
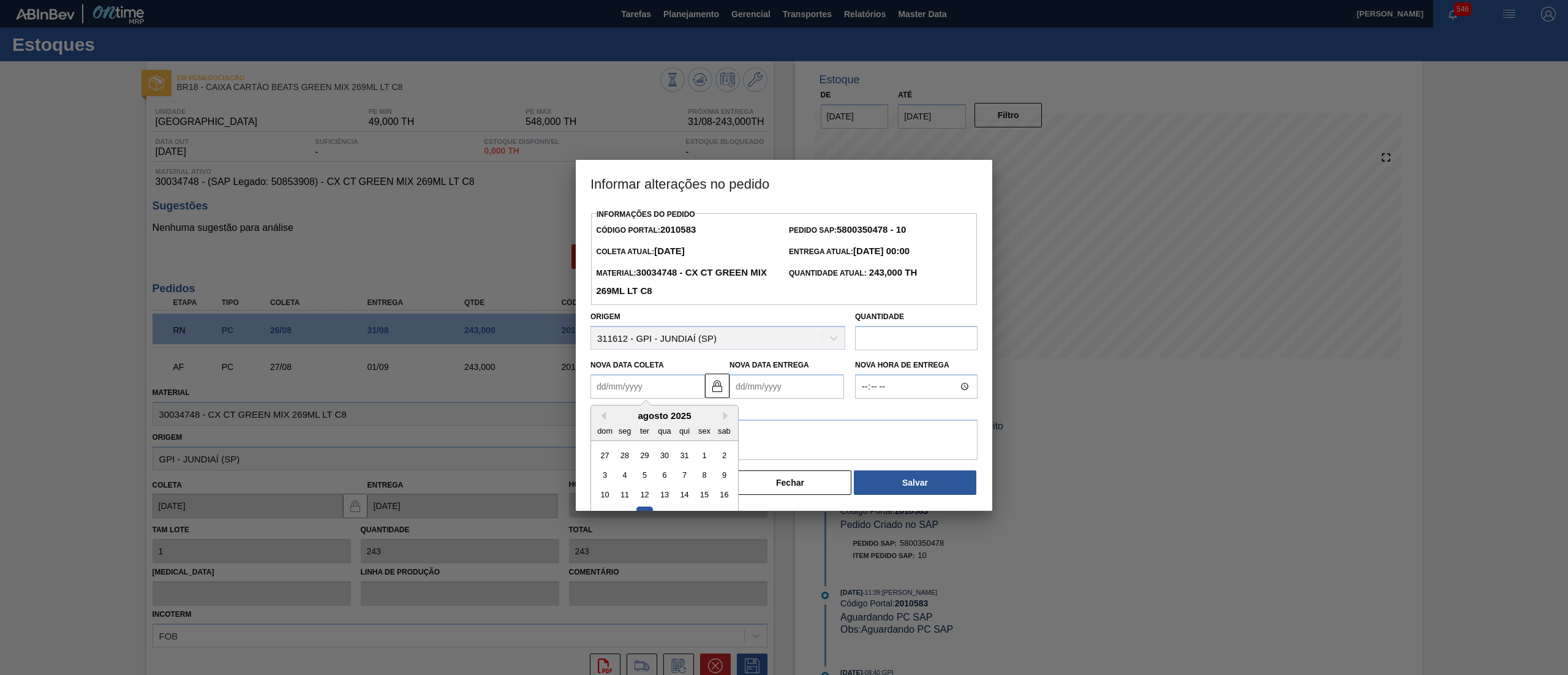
drag, startPoint x: 650, startPoint y: 391, endPoint x: 648, endPoint y: 427, distance: 36.1
click at [650, 391] on Coleta "Nova Data Coleta" at bounding box center [647, 386] width 114 height 24
click at [725, 415] on div "agosto 2025" at bounding box center [664, 415] width 147 height 10
click at [725, 419] on button "Next Month" at bounding box center [728, 416] width 9 height 9
click at [657, 472] on div "10" at bounding box center [664, 475] width 17 height 17
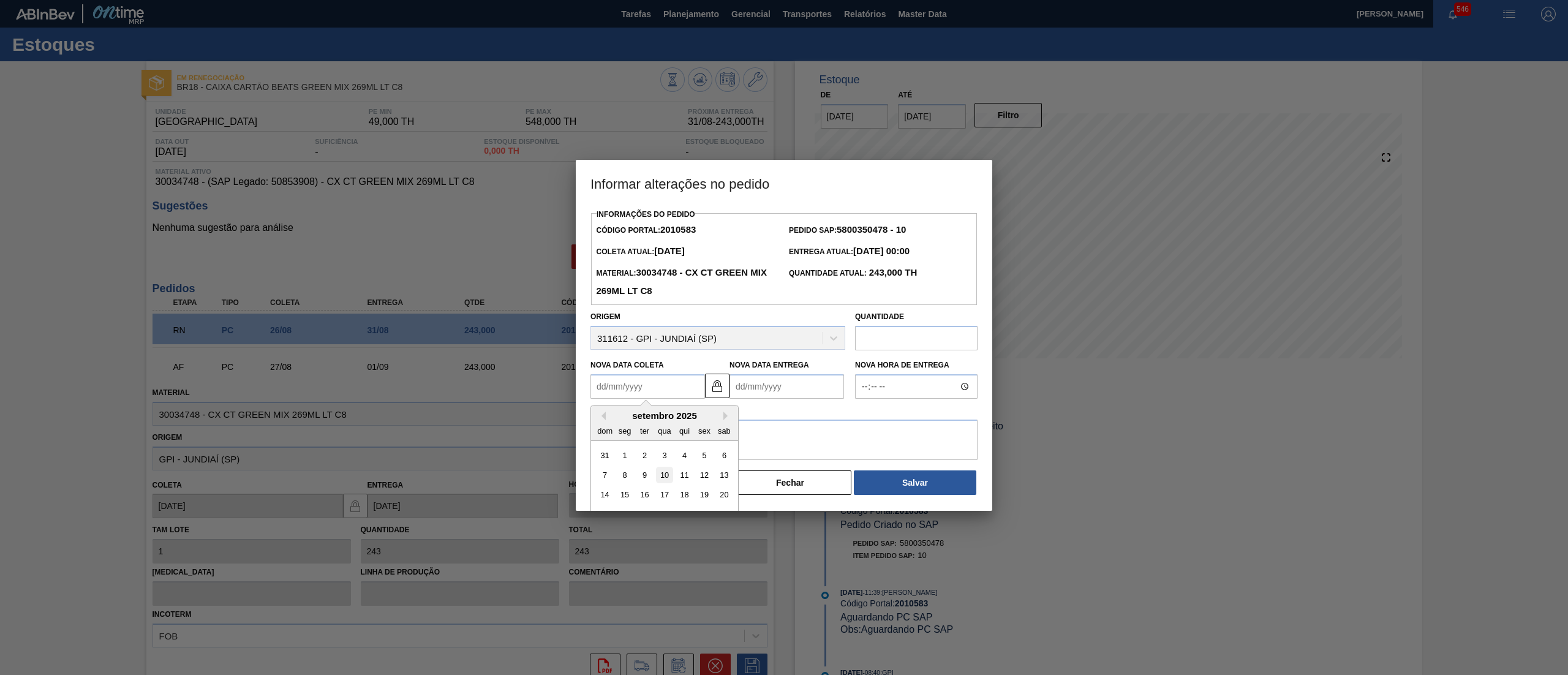
type Coleta "10/09/2025"
type Entrega "15/09/2025"
click at [675, 442] on textarea at bounding box center [784, 439] width 387 height 40
type textarea "."
click at [897, 475] on button "Salvar" at bounding box center [915, 483] width 123 height 24
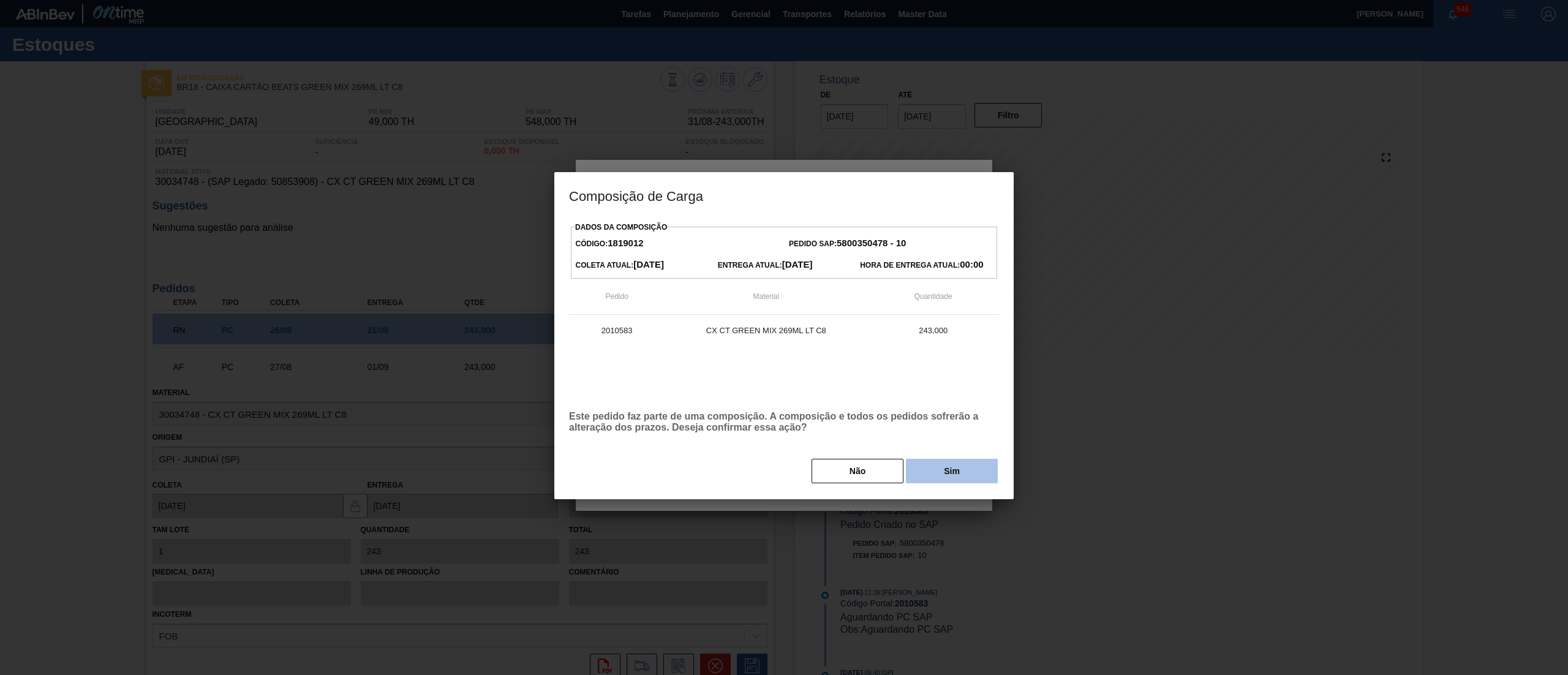
click at [933, 478] on button "Sim" at bounding box center [952, 471] width 92 height 24
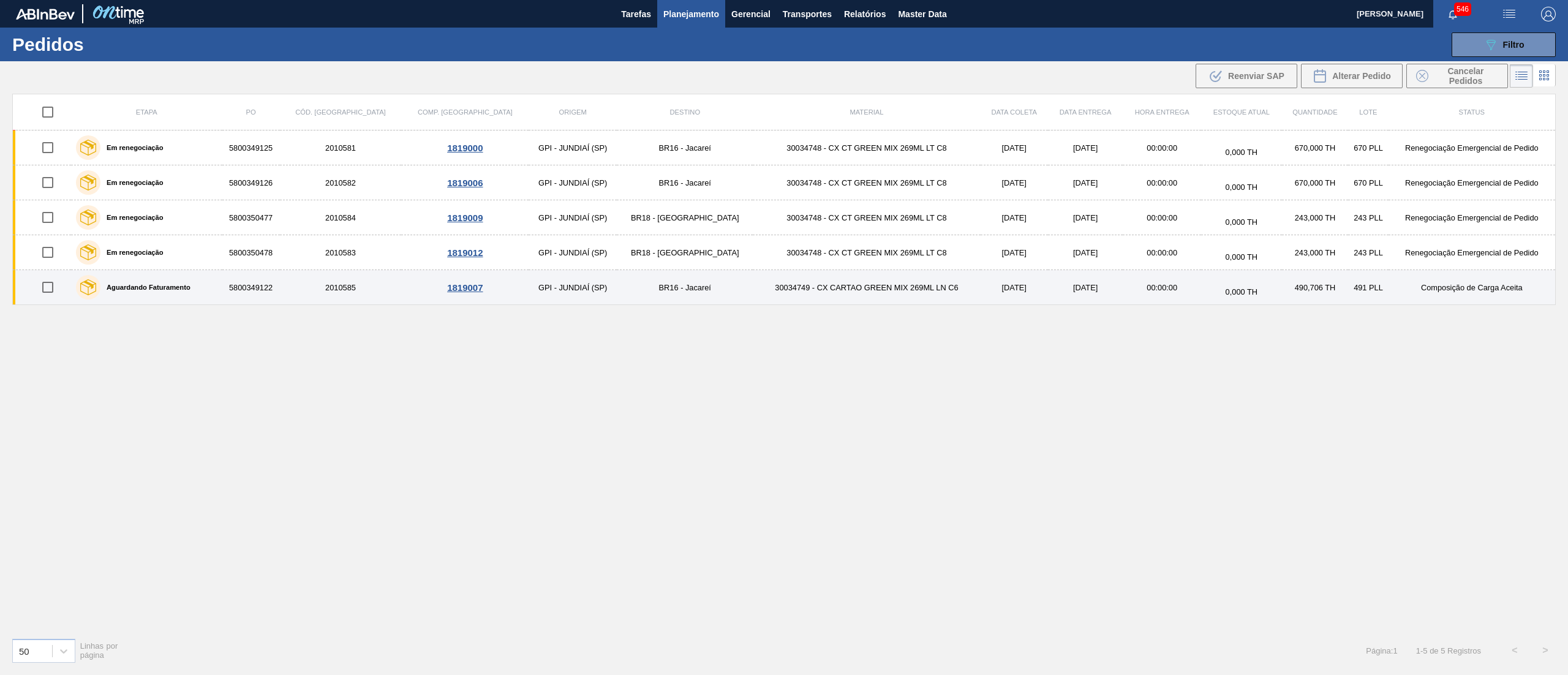
click at [1123, 287] on td "00:00:00" at bounding box center [1161, 287] width 78 height 35
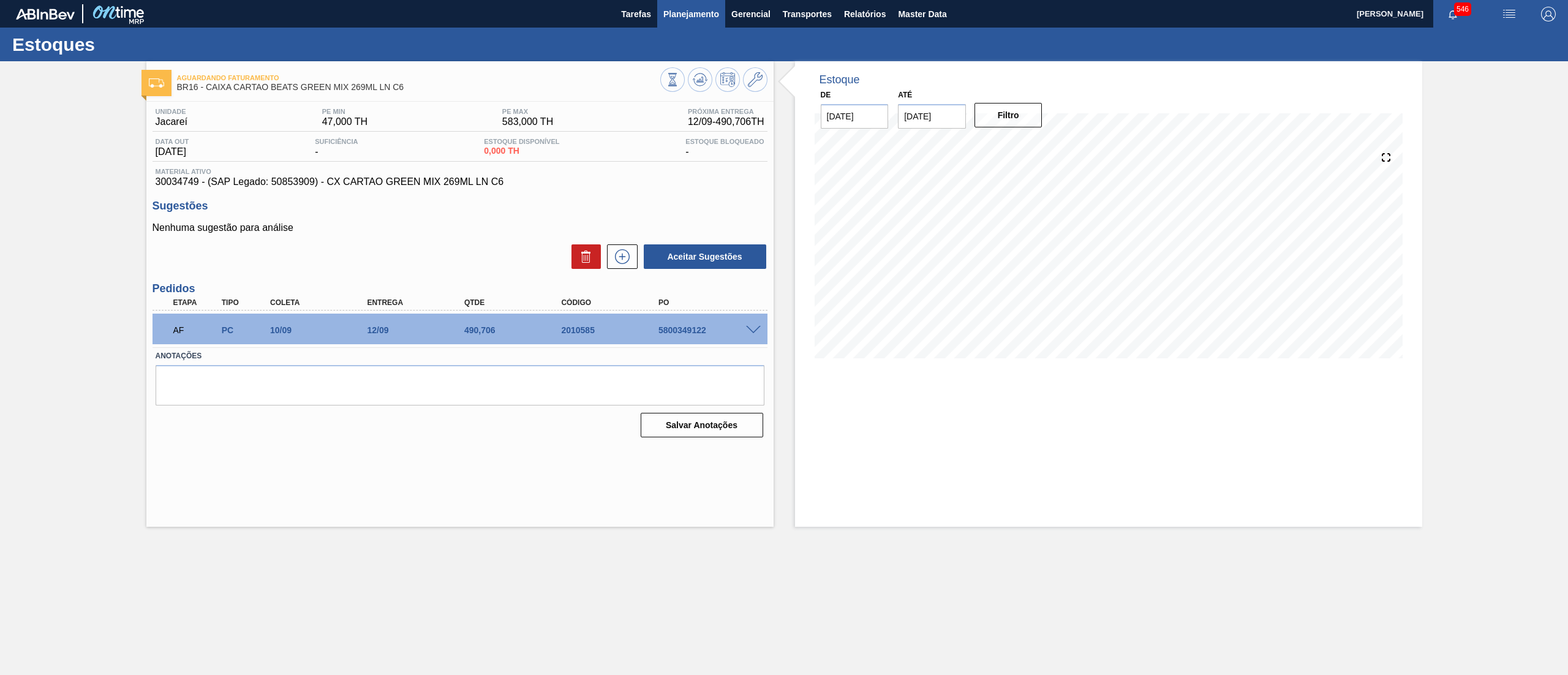
click at [695, 19] on span "Planejamento" at bounding box center [691, 14] width 56 height 14
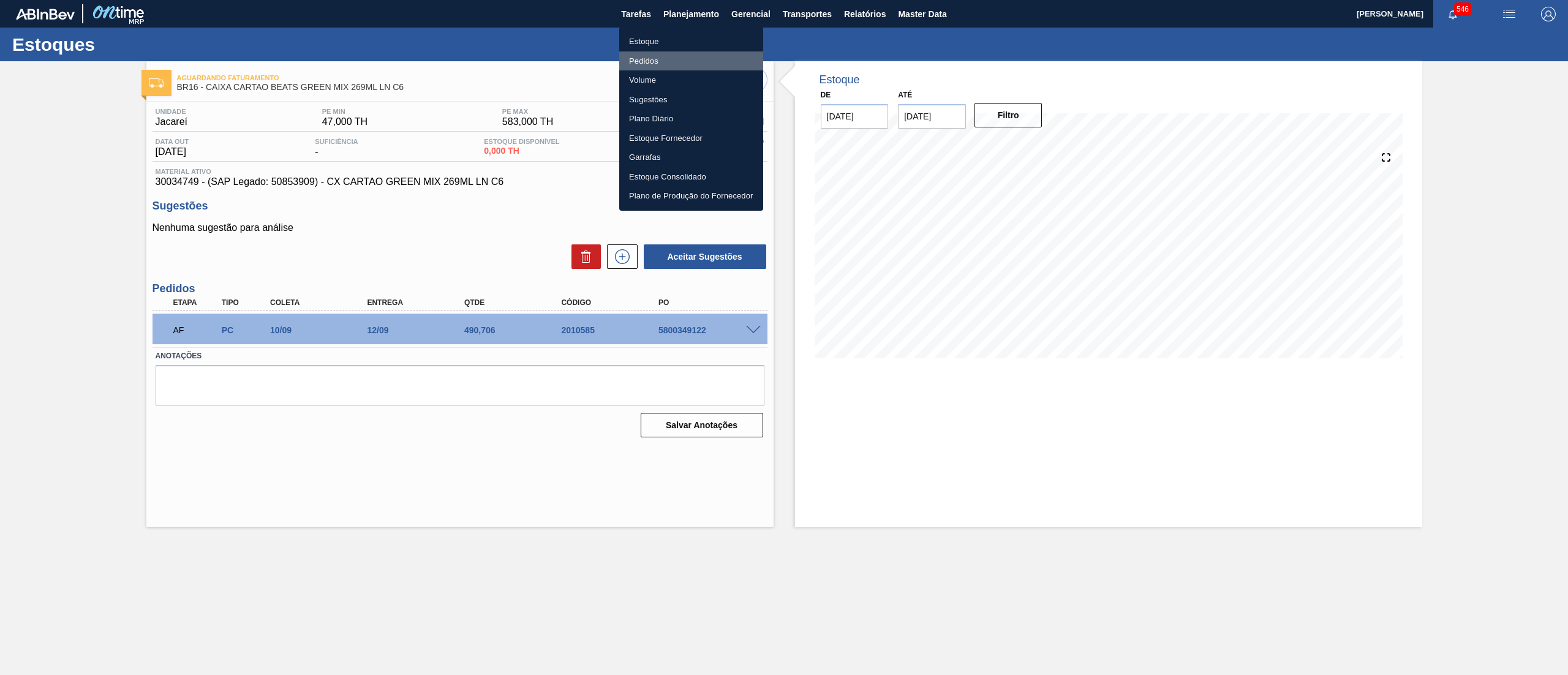
click at [672, 55] on li "Pedidos" at bounding box center [691, 61] width 144 height 19
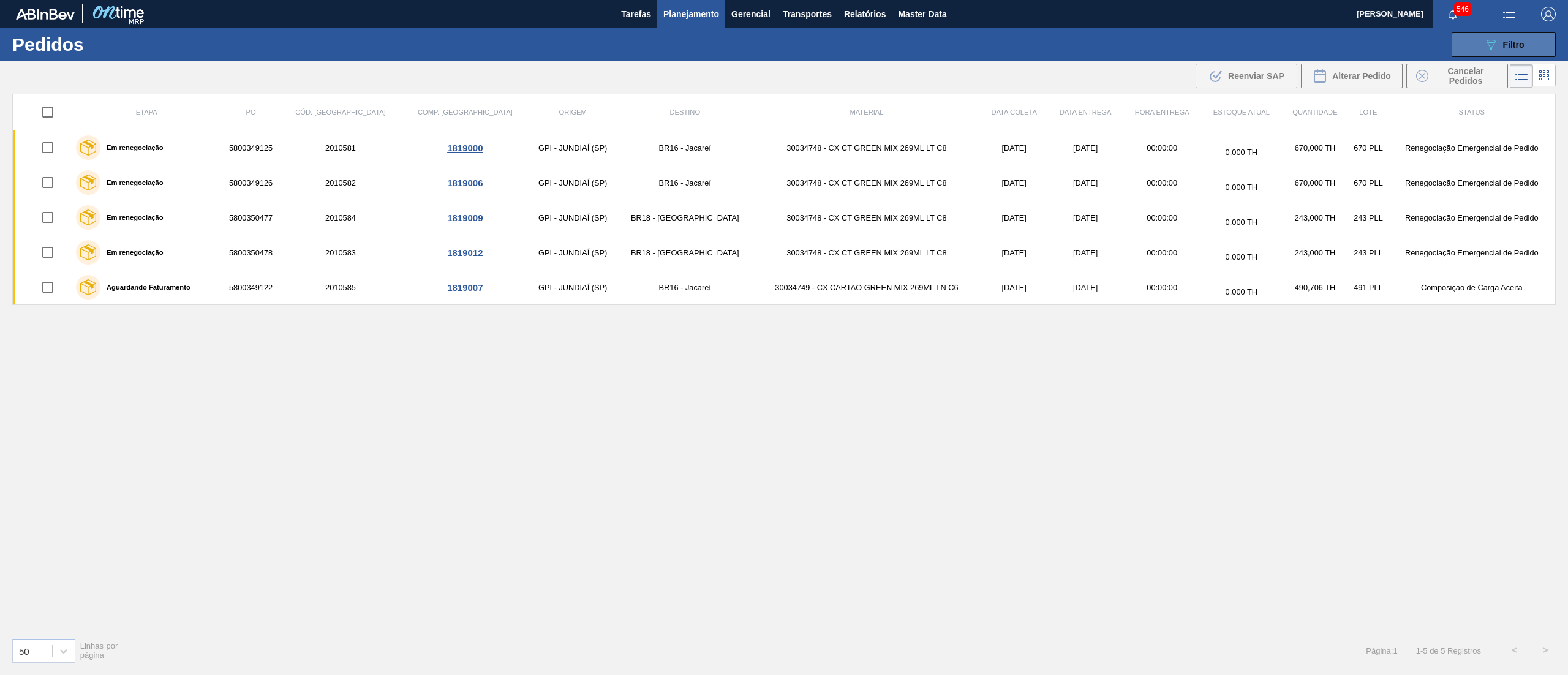
click at [1495, 48] on icon "089F7B8B-B2A5-4AFE-B5C0-19BA573D28AC" at bounding box center [1490, 45] width 14 height 14
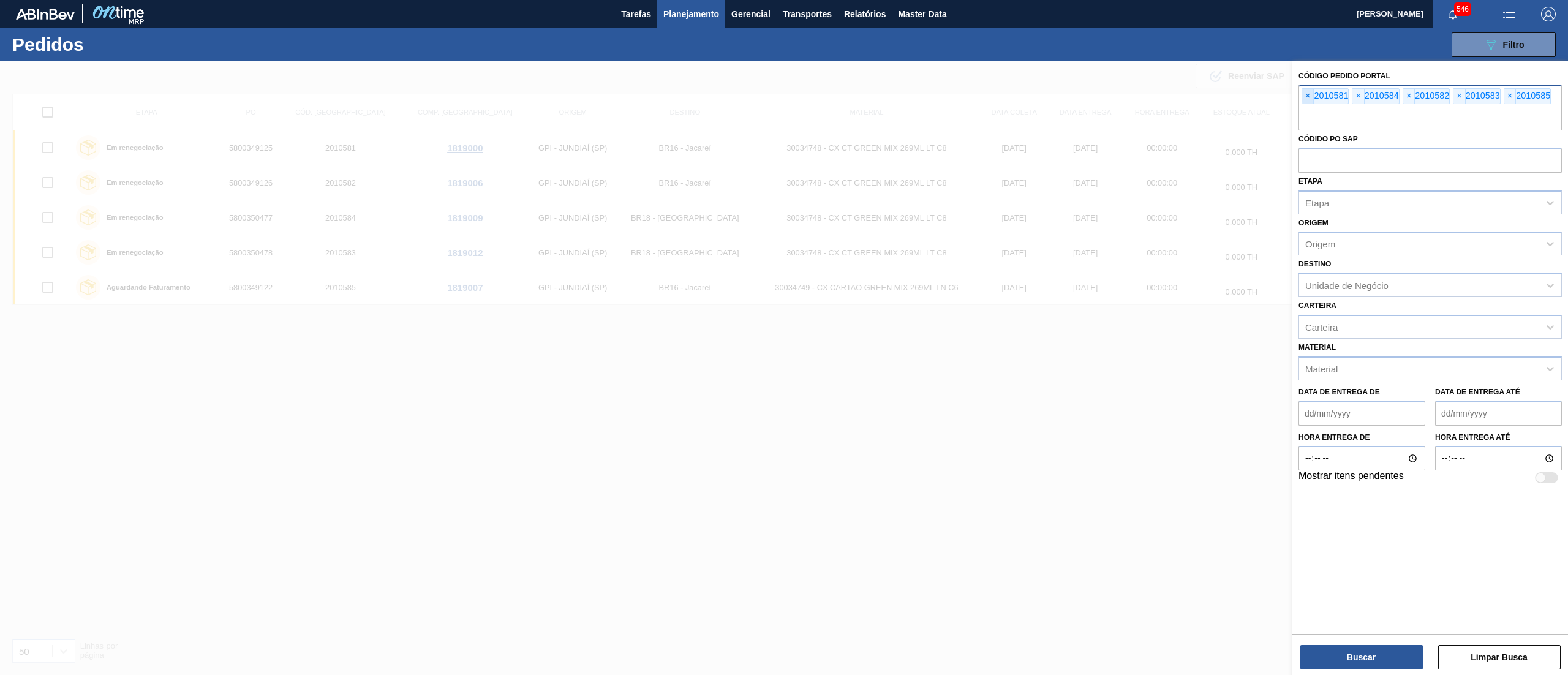
click at [1302, 97] on span "×" at bounding box center [1308, 96] width 11 height 14
click at [1304, 97] on span "×" at bounding box center [1308, 96] width 11 height 14
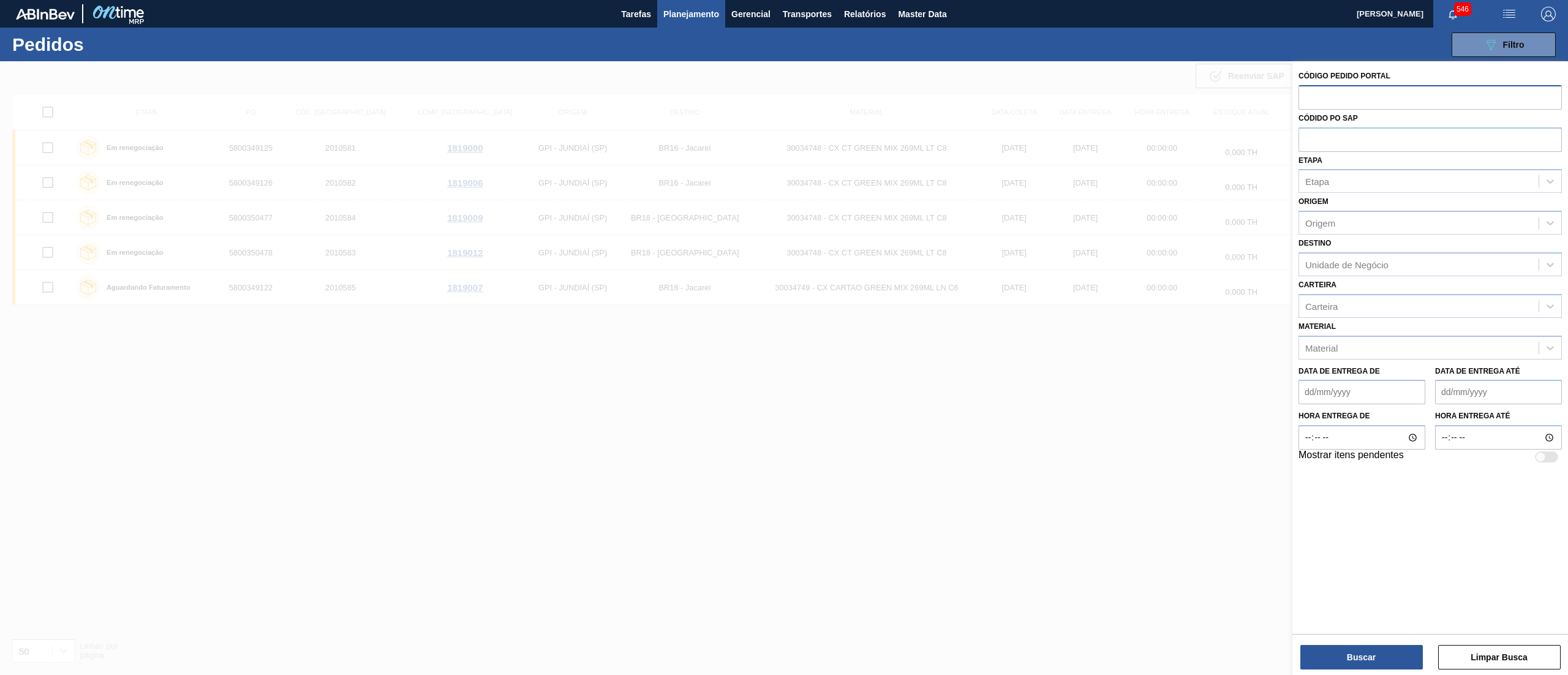
click at [1304, 97] on input "text" at bounding box center [1430, 97] width 264 height 23
paste input "1994819"
type input "1994819"
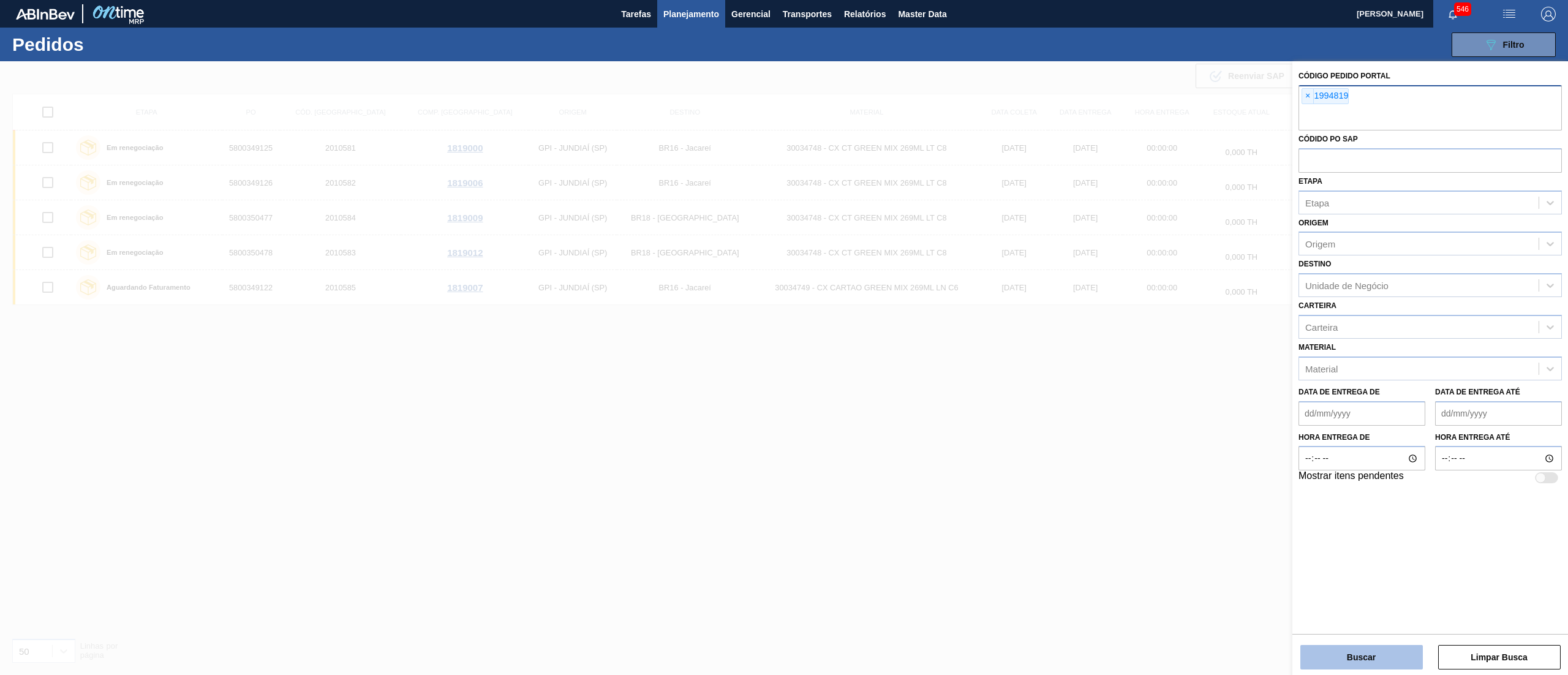
click at [1363, 648] on button "Buscar" at bounding box center [1361, 657] width 123 height 24
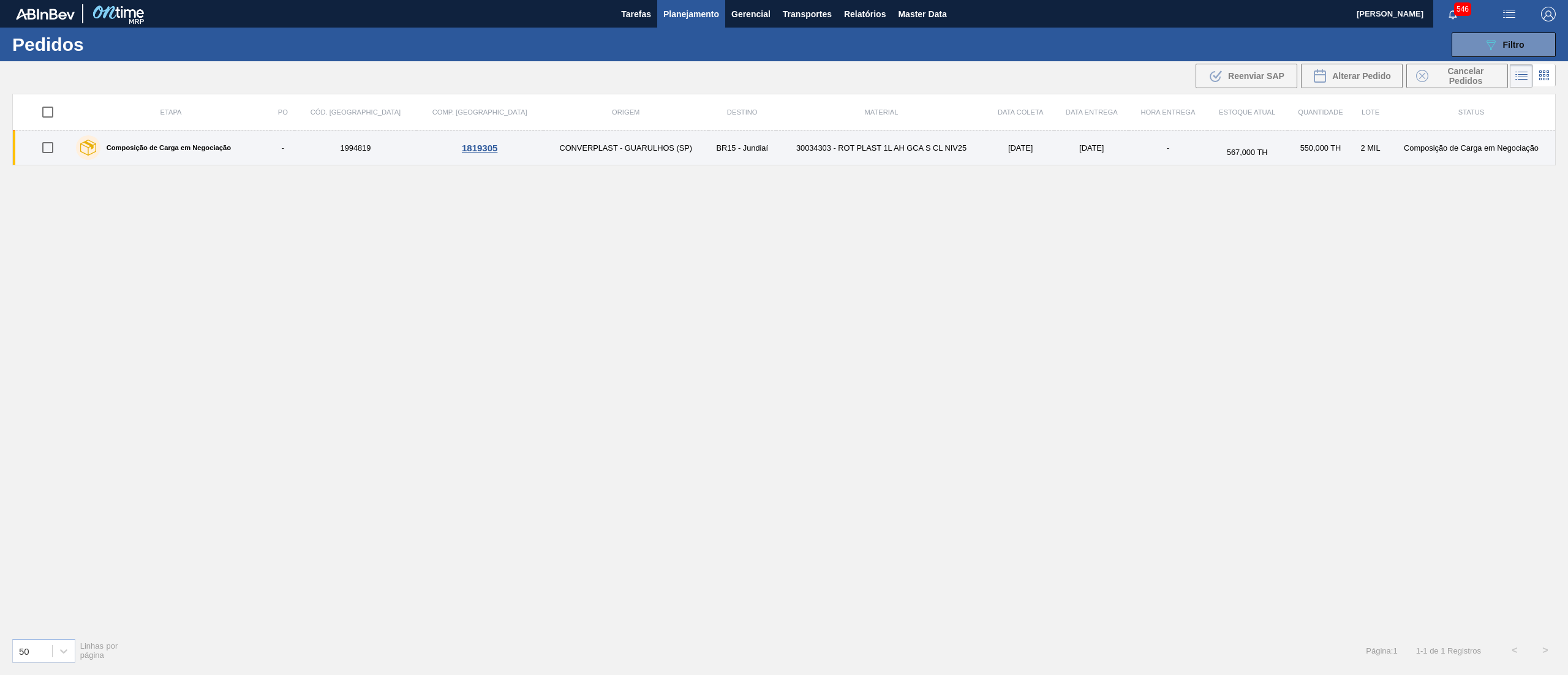
click at [294, 152] on td "-" at bounding box center [282, 148] width 24 height 35
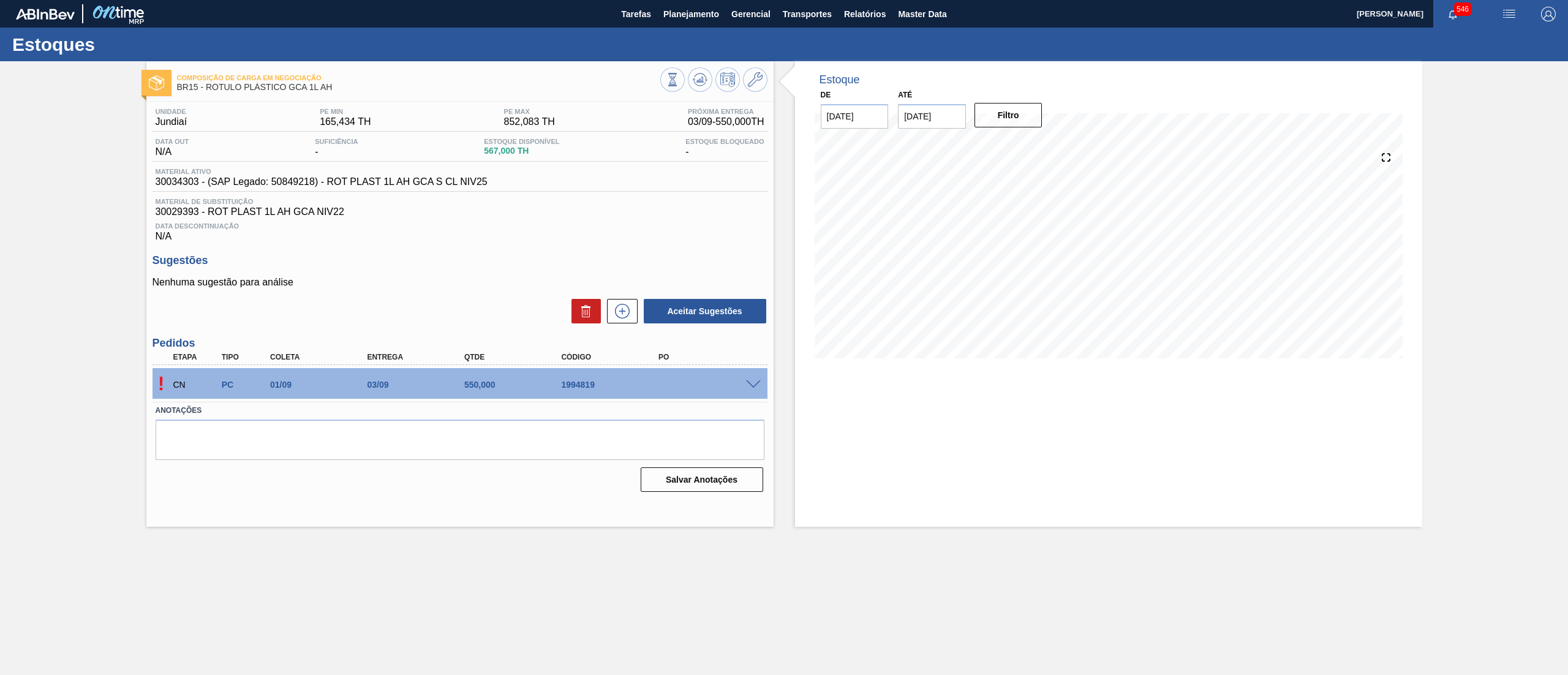
click at [756, 381] on span at bounding box center [753, 385] width 14 height 9
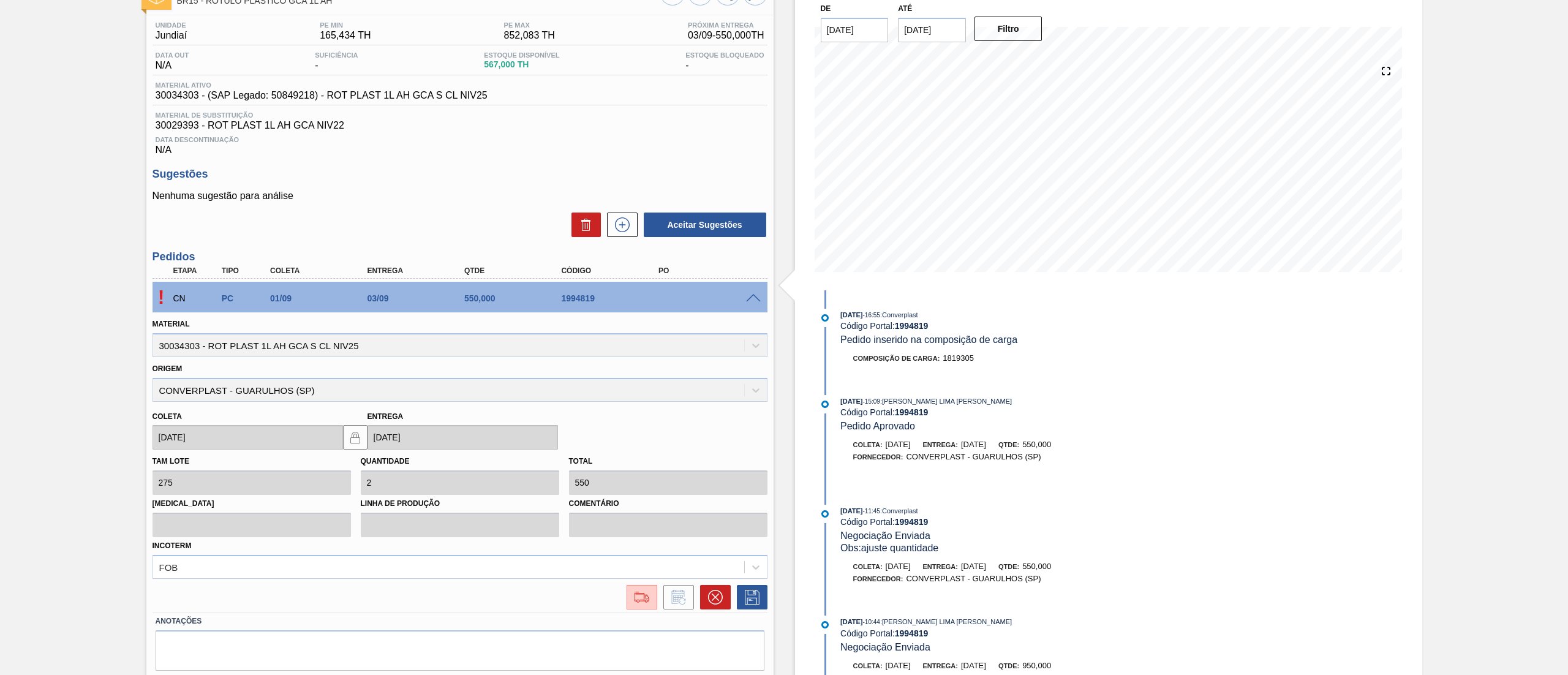
scroll to position [125, 0]
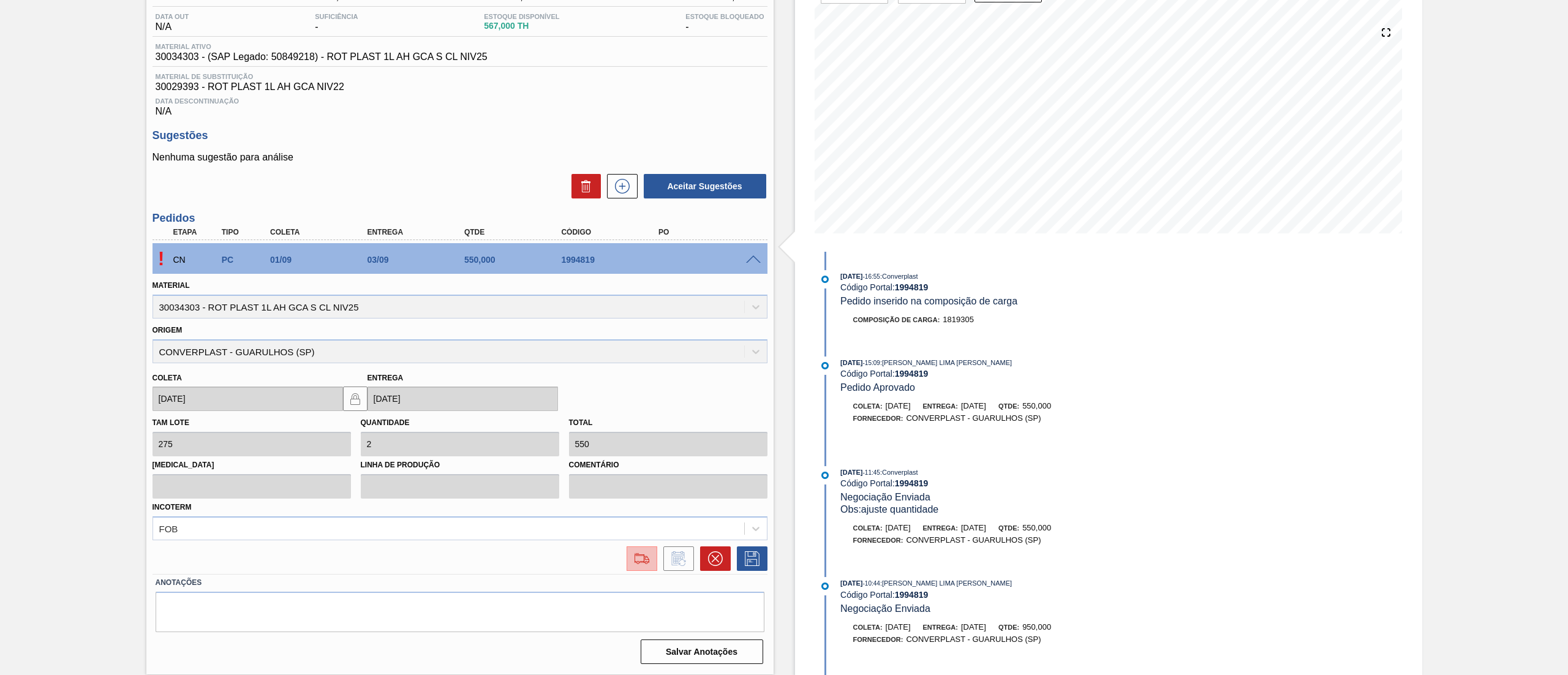
click at [632, 556] on img at bounding box center [641, 558] width 19 height 14
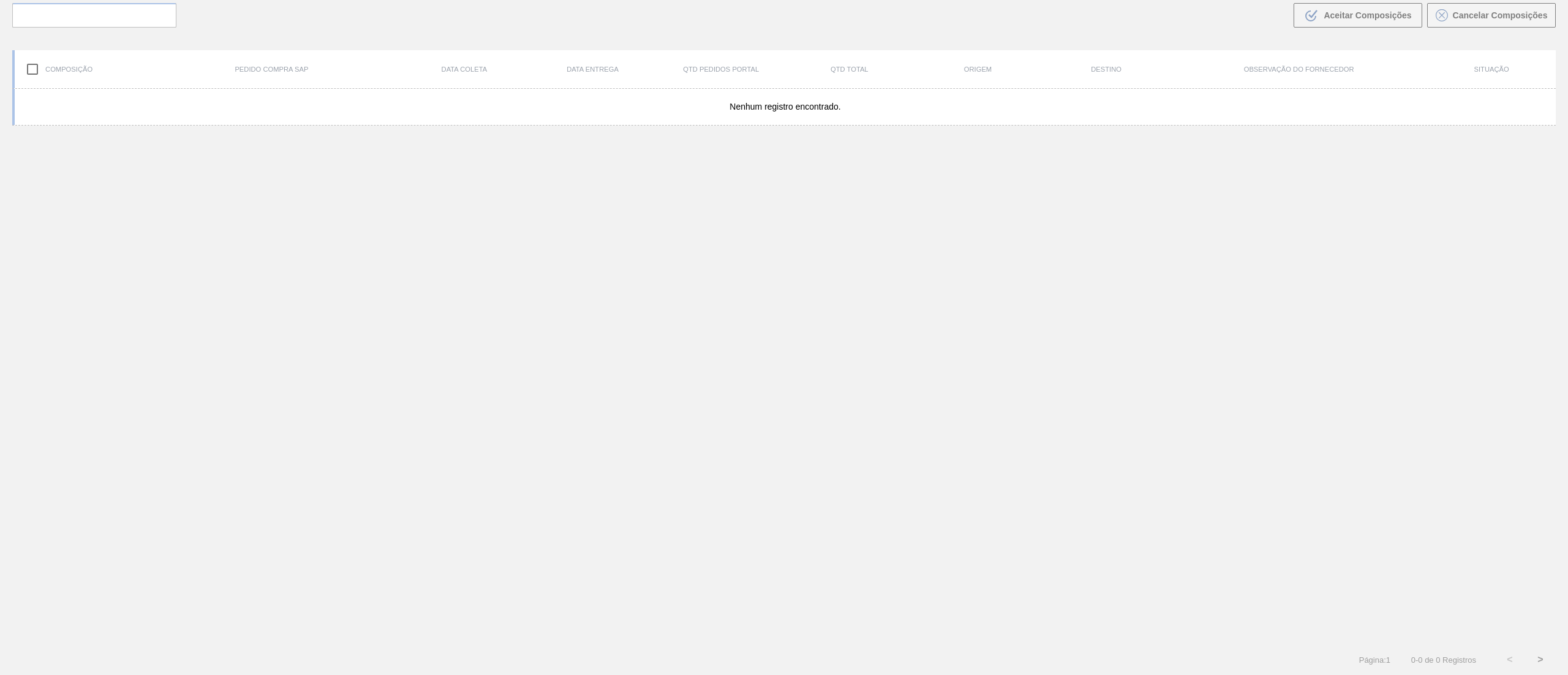
scroll to position [88, 0]
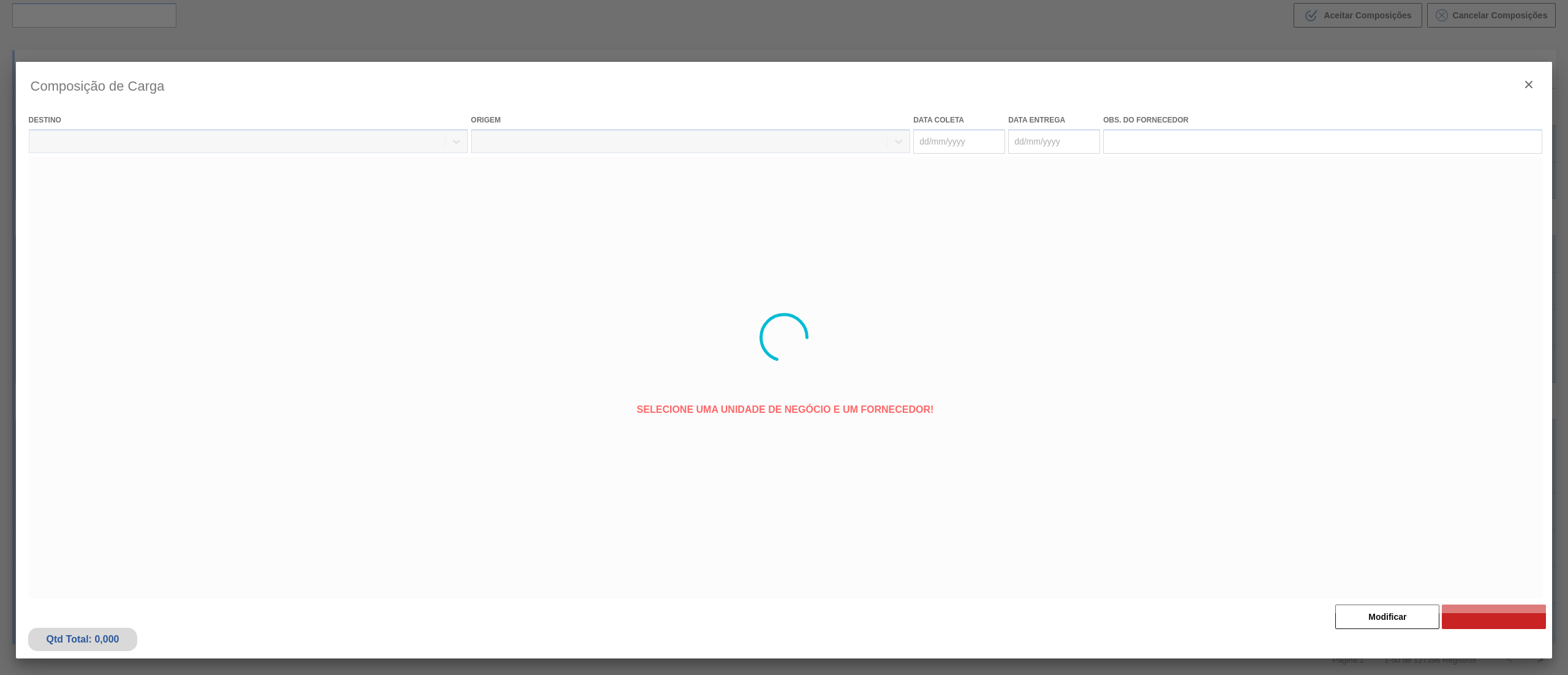
type coleta "01/09/2025"
type entrega "03/09/2025"
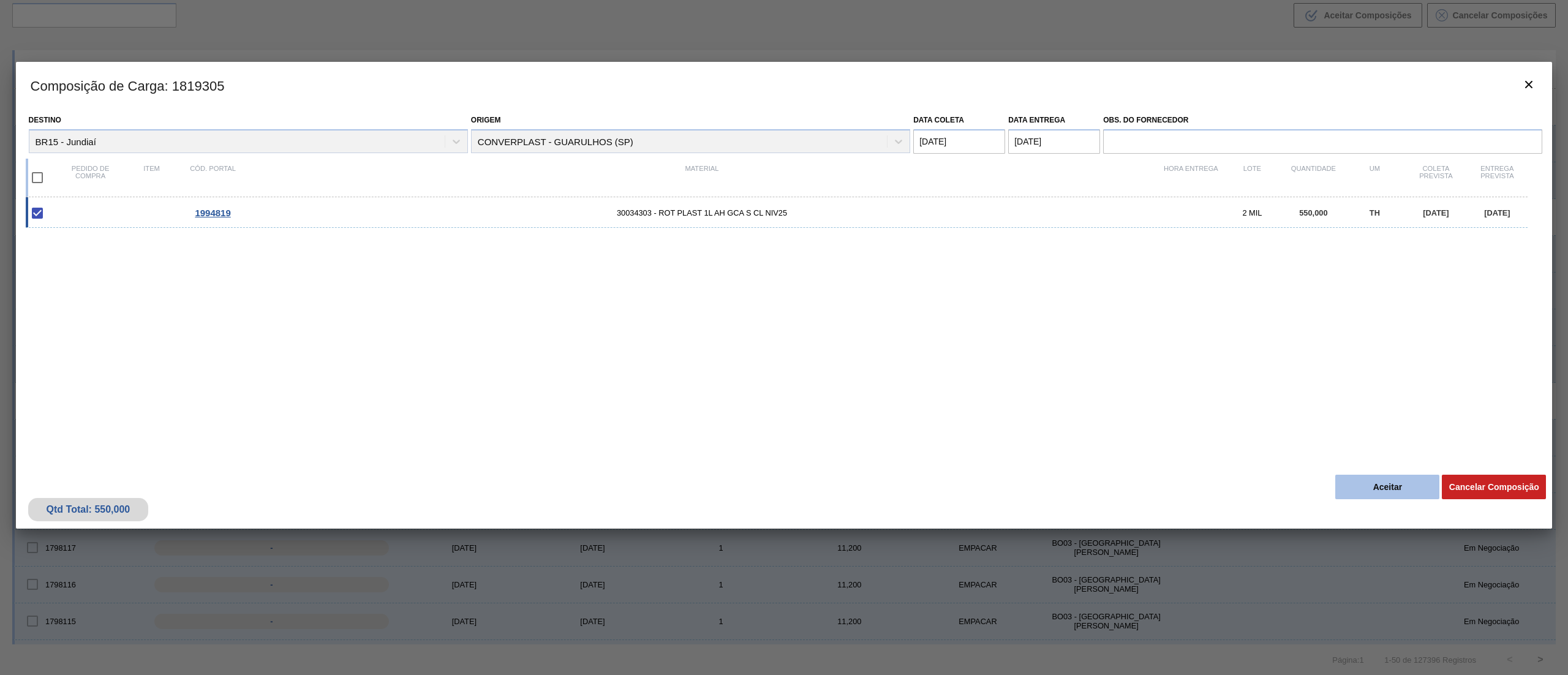
click at [1388, 484] on button "Aceitar" at bounding box center [1387, 487] width 104 height 24
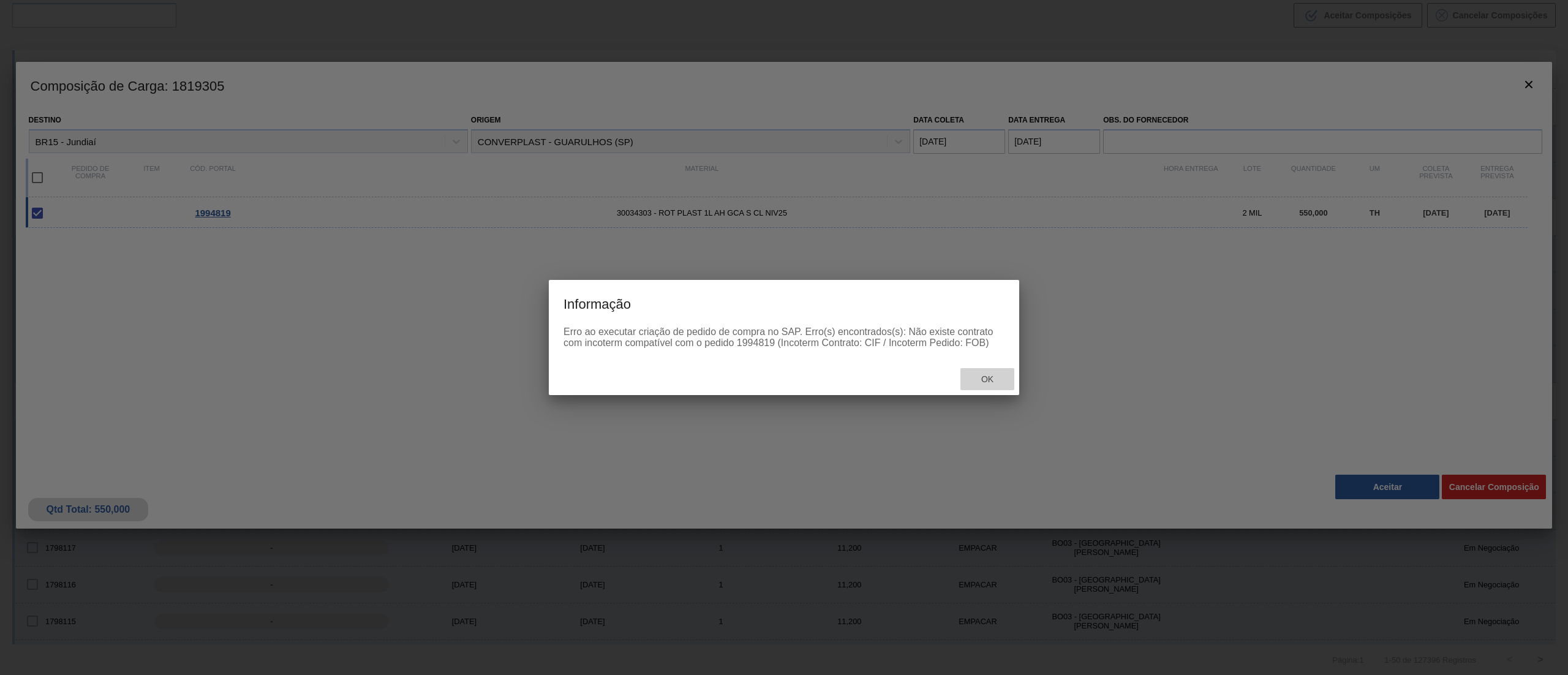
click at [996, 374] on span "Ok" at bounding box center [987, 379] width 32 height 10
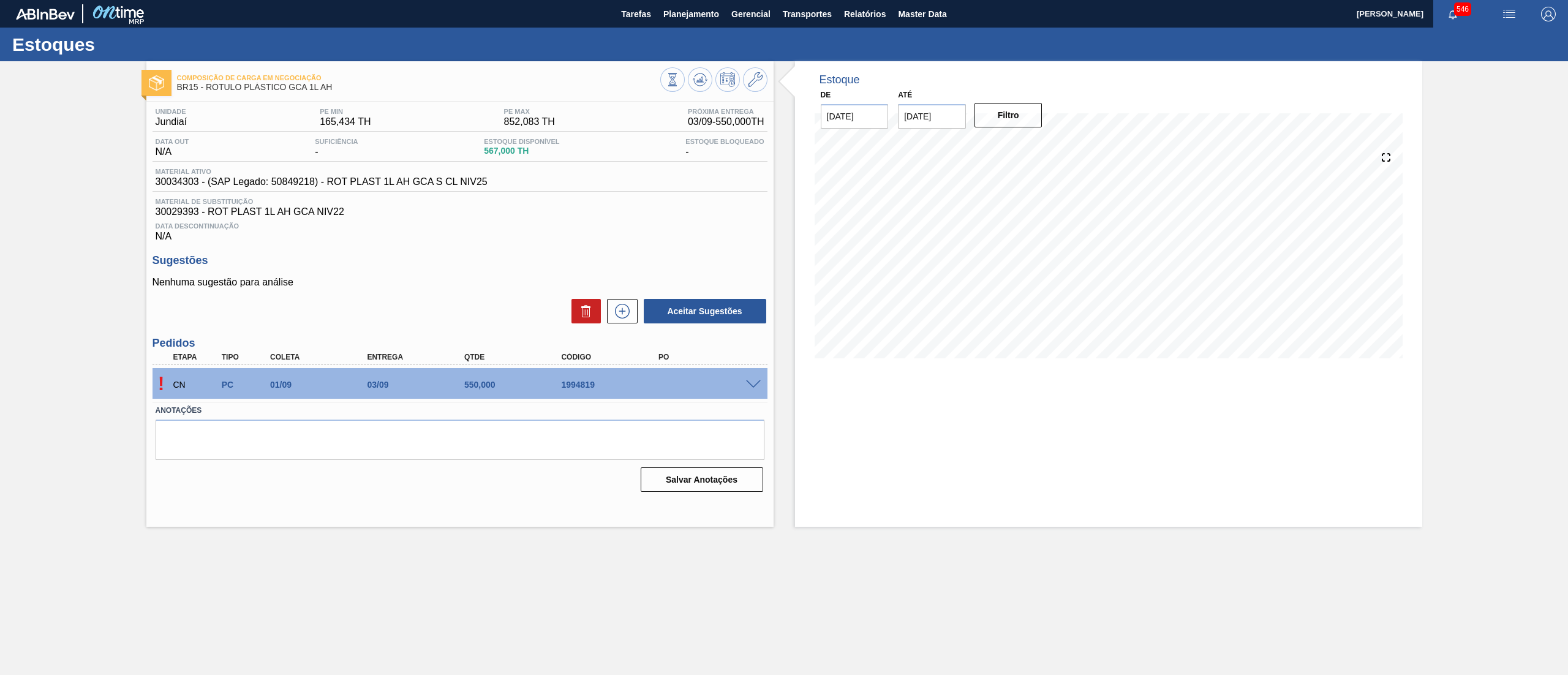
click at [748, 381] on span at bounding box center [753, 385] width 14 height 9
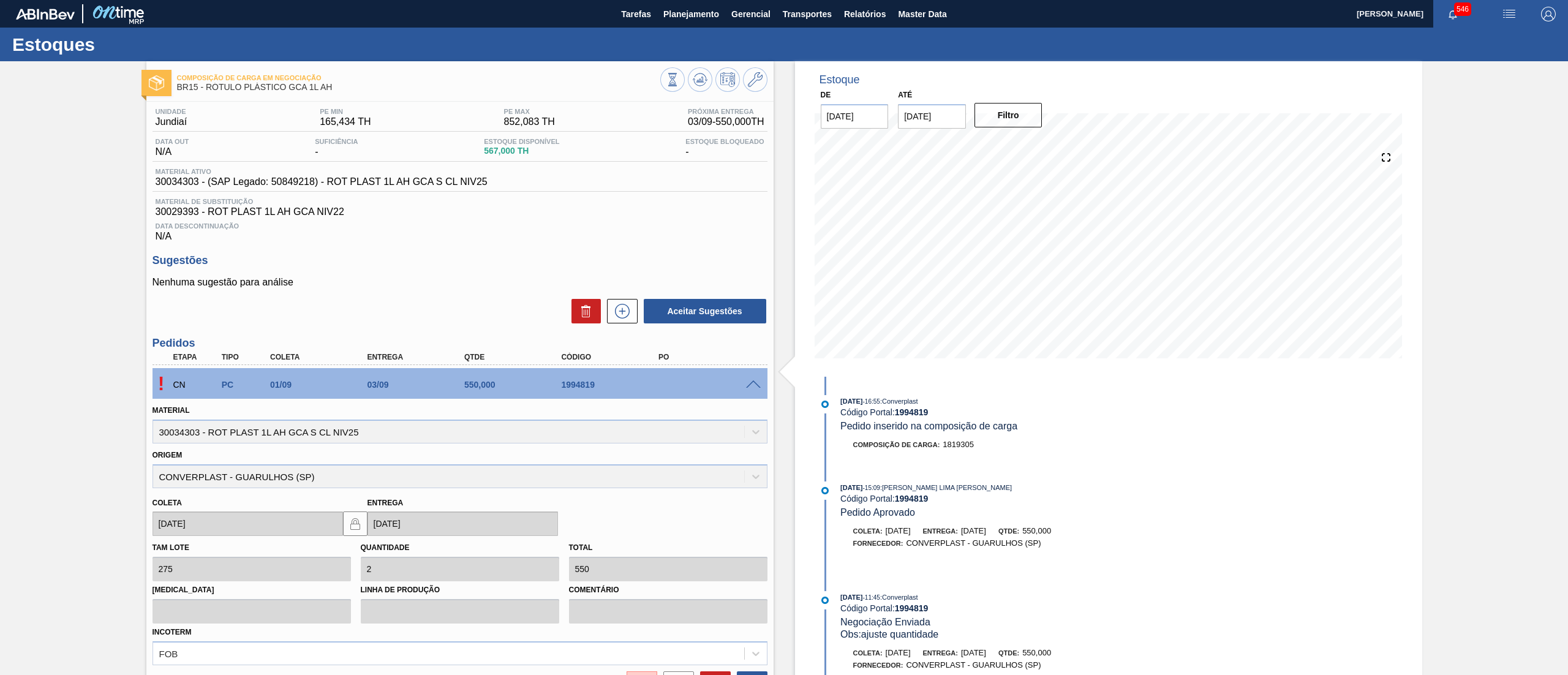
scroll to position [125, 0]
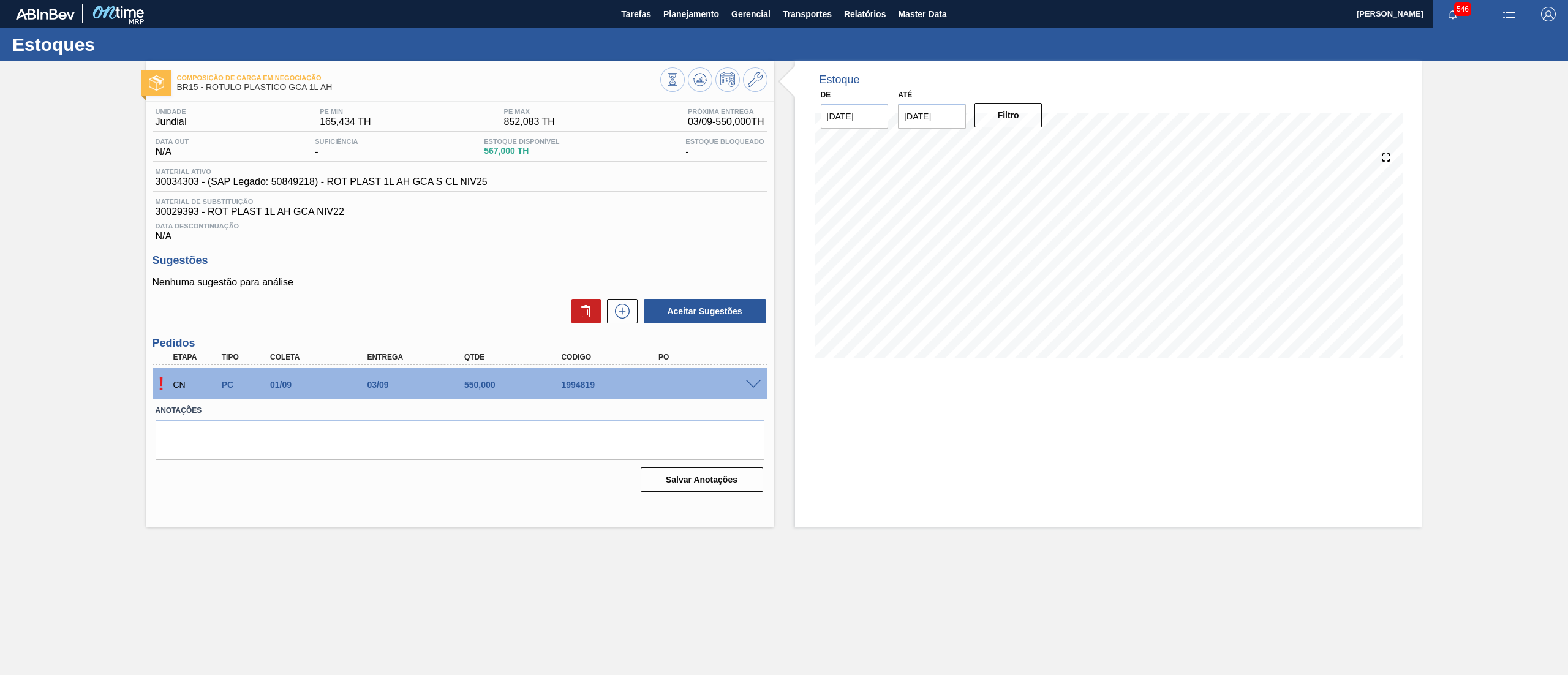
click at [757, 387] on span at bounding box center [753, 385] width 14 height 9
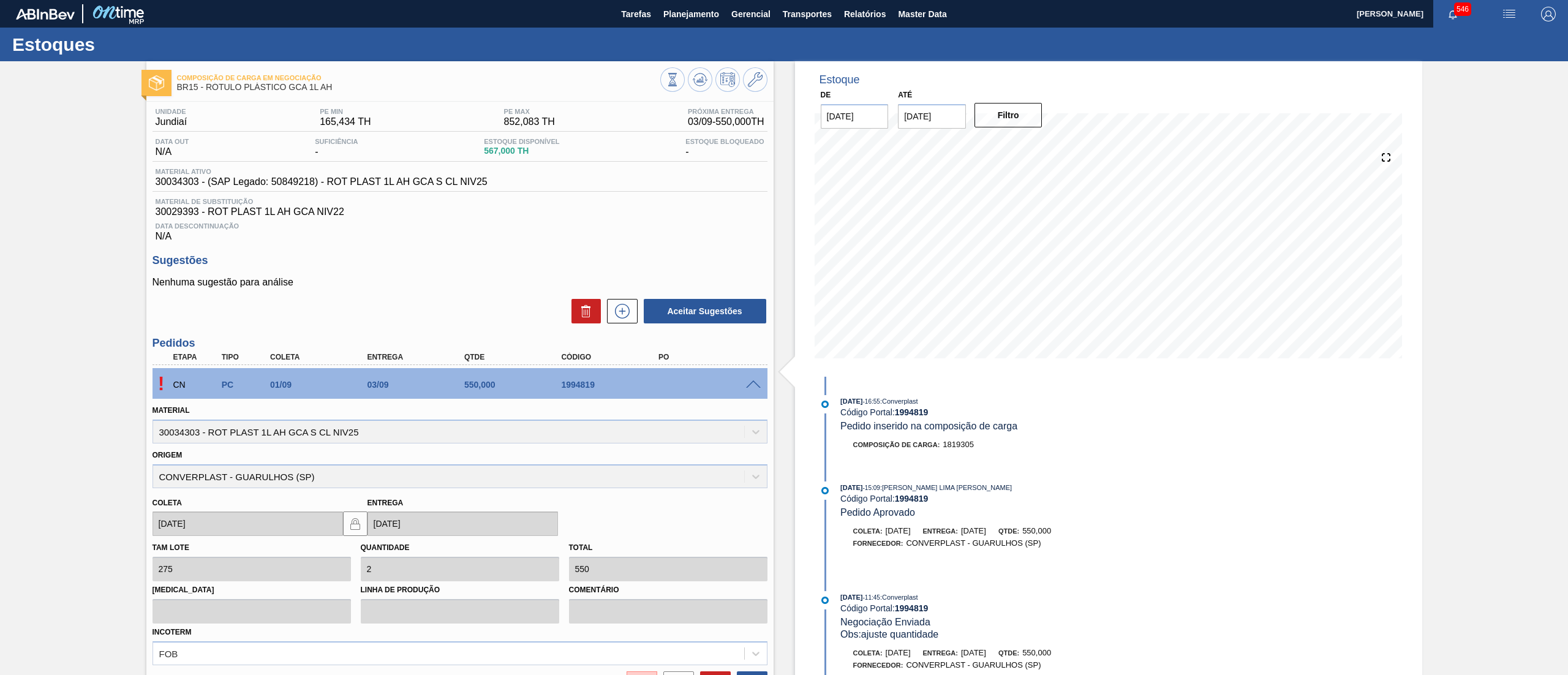
scroll to position [125, 0]
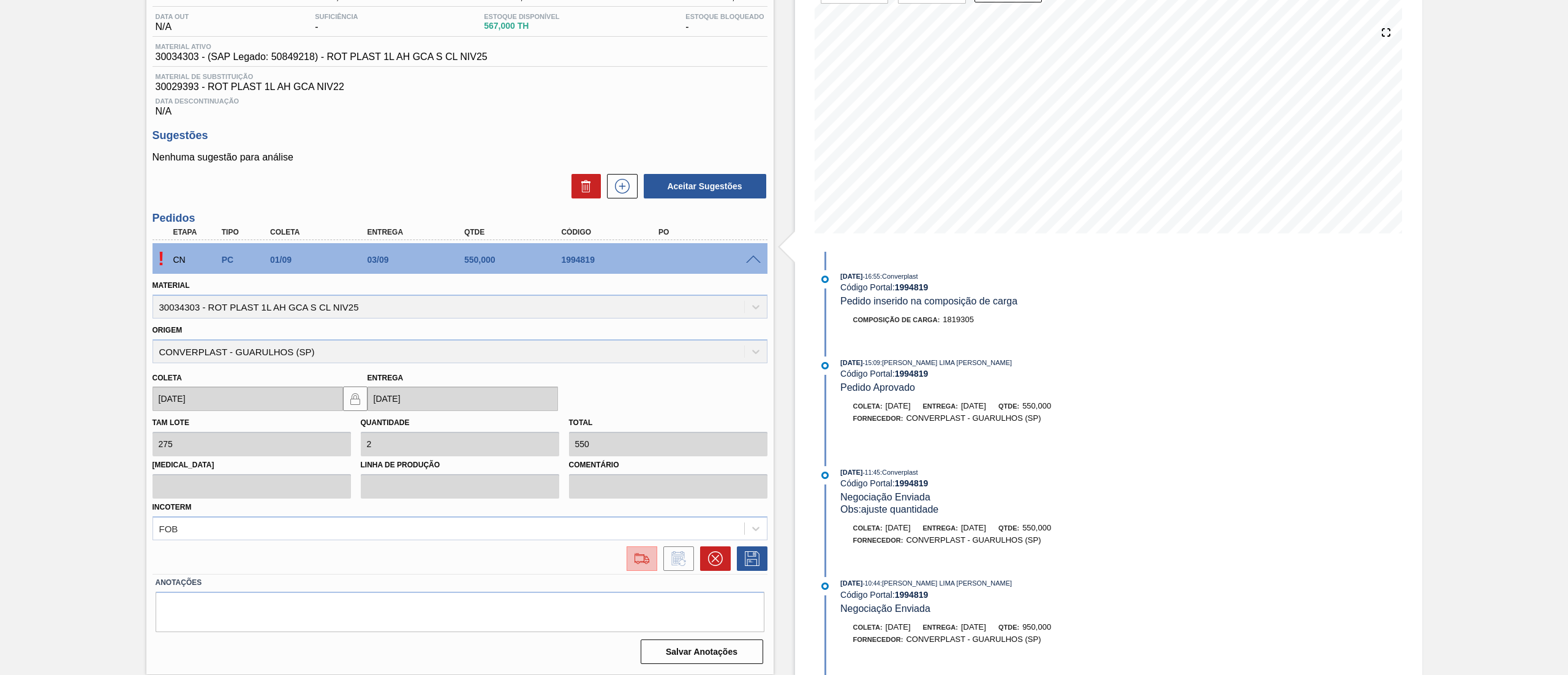
click at [634, 565] on img at bounding box center [641, 558] width 19 height 14
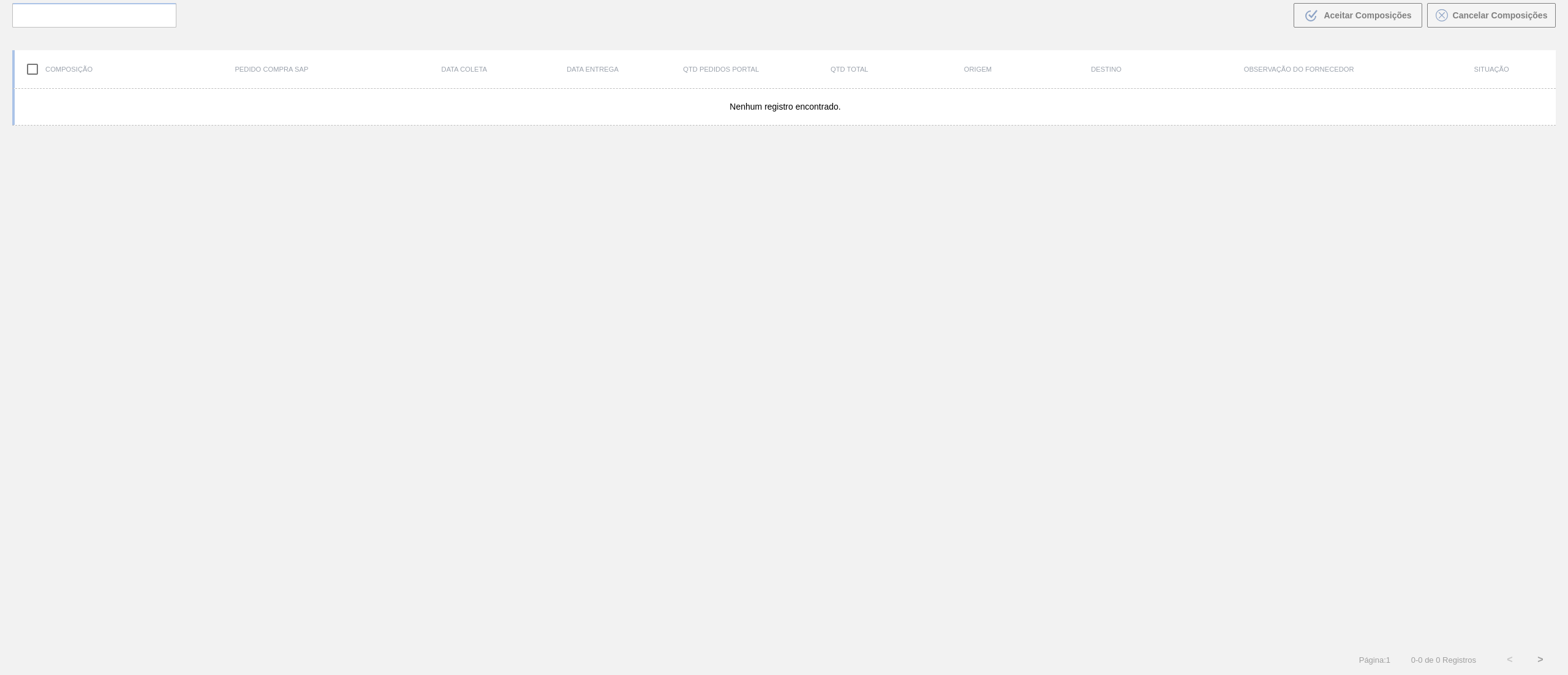
scroll to position [88, 0]
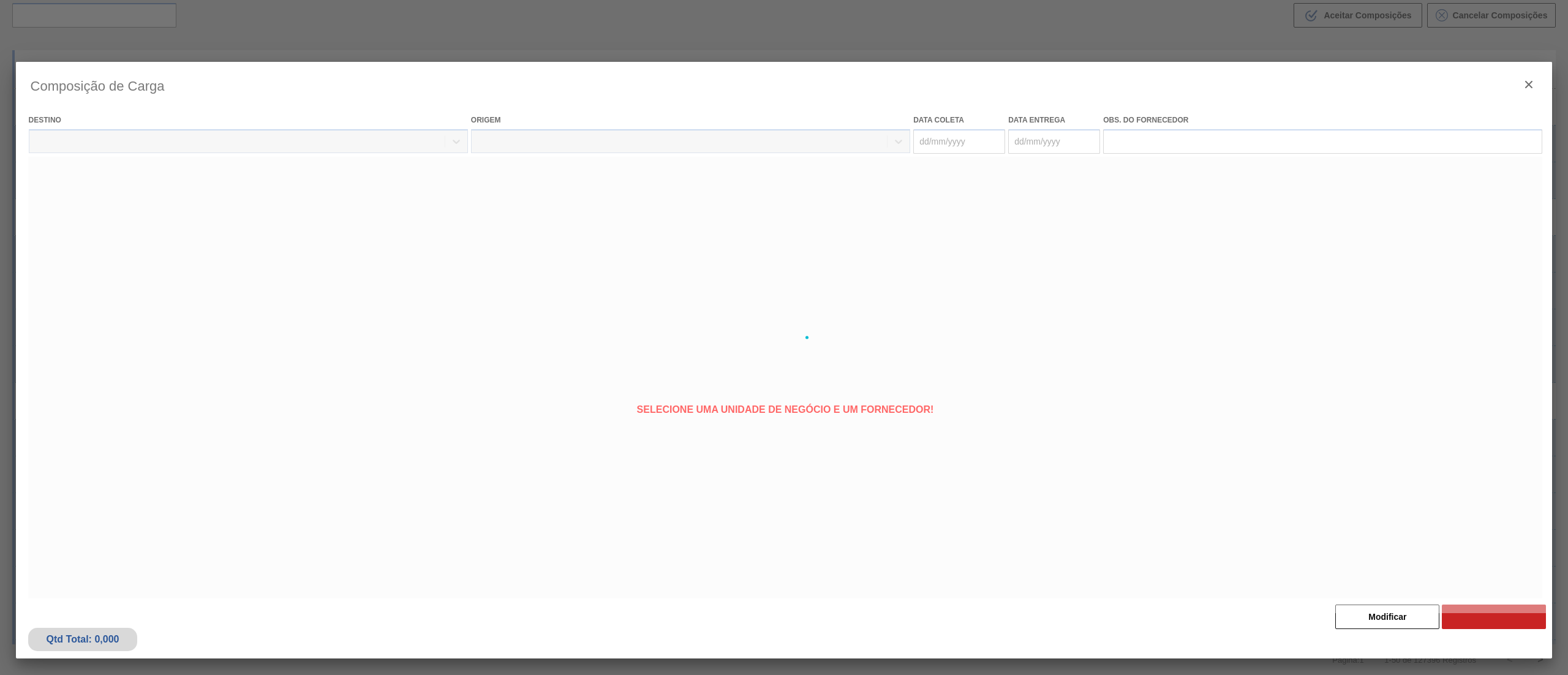
type coleta "[DATE]"
type entrega "[DATE]"
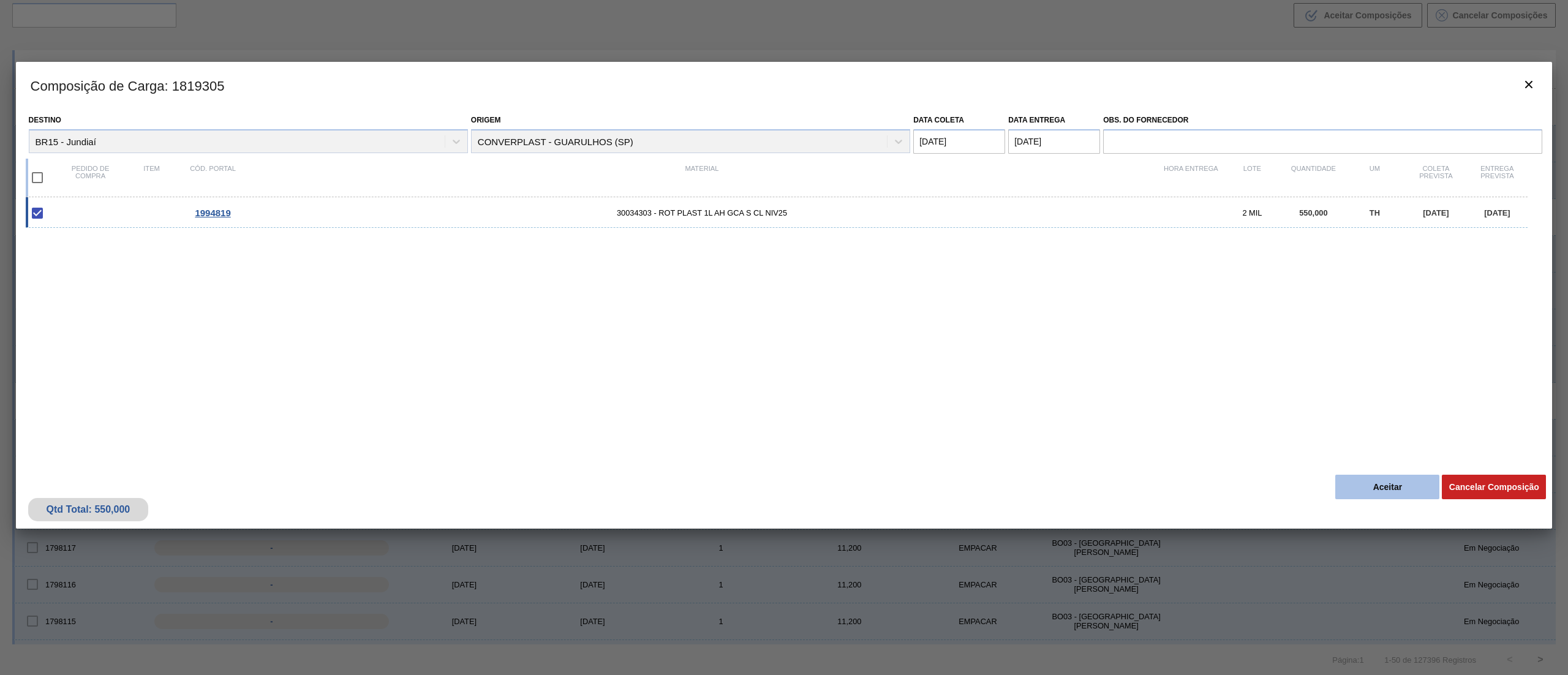
click at [1365, 477] on button "Aceitar" at bounding box center [1387, 487] width 104 height 24
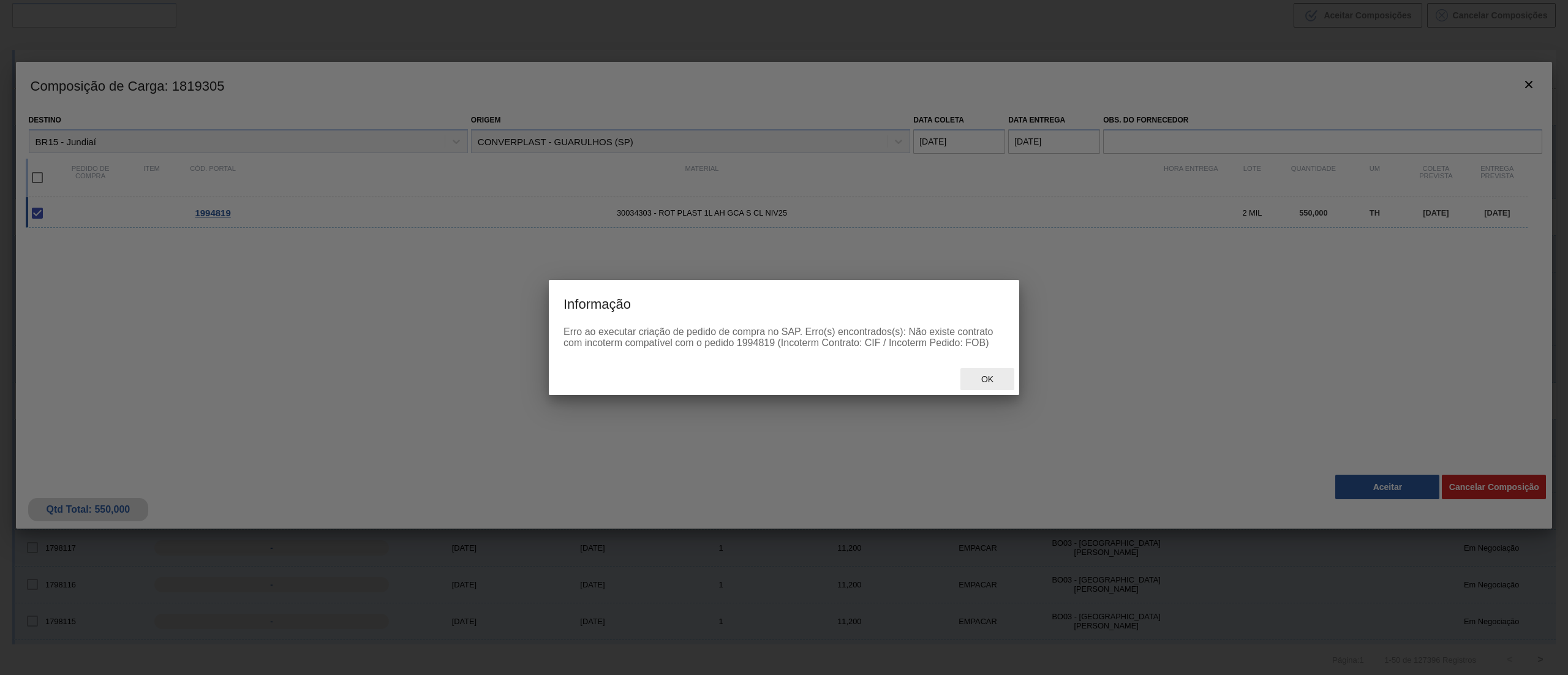
click at [980, 369] on div "Ok" at bounding box center [987, 379] width 54 height 23
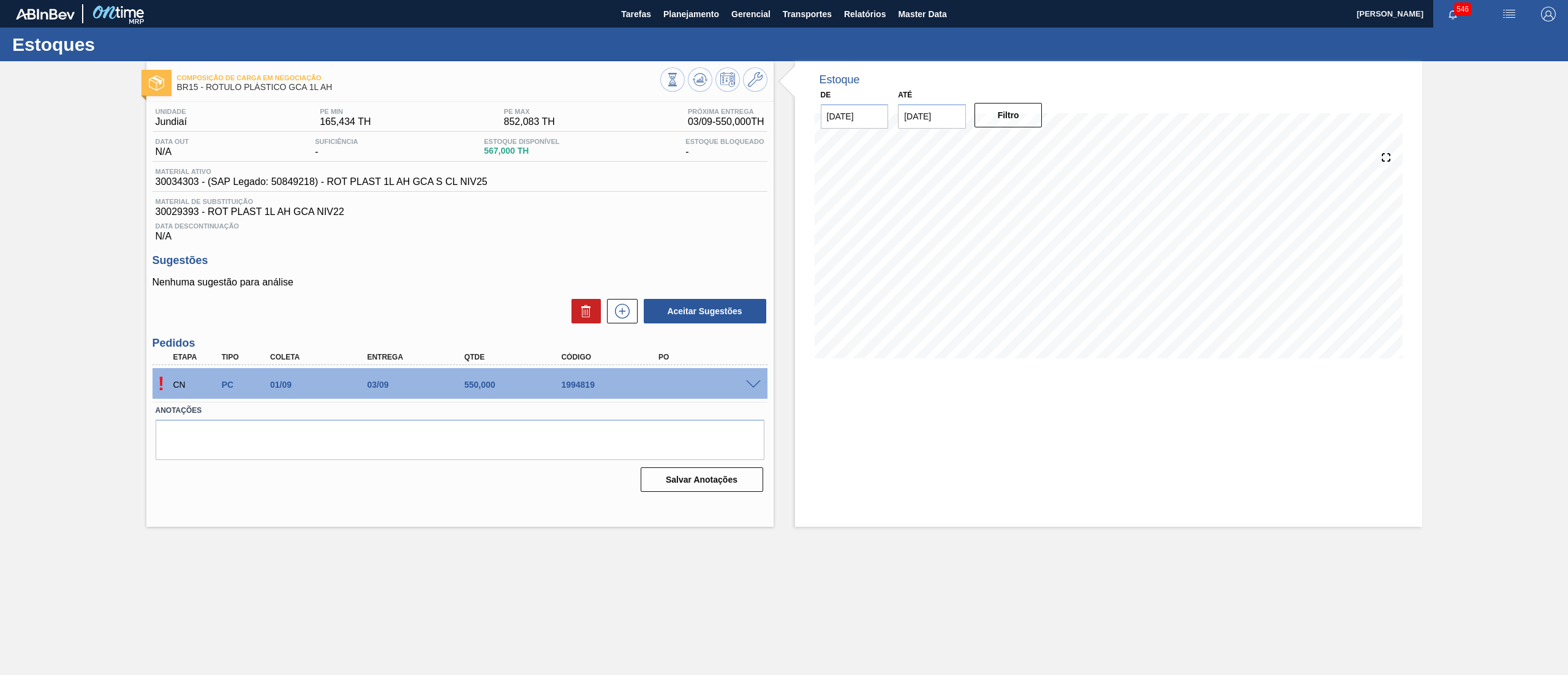
click at [752, 387] on span at bounding box center [753, 385] width 14 height 9
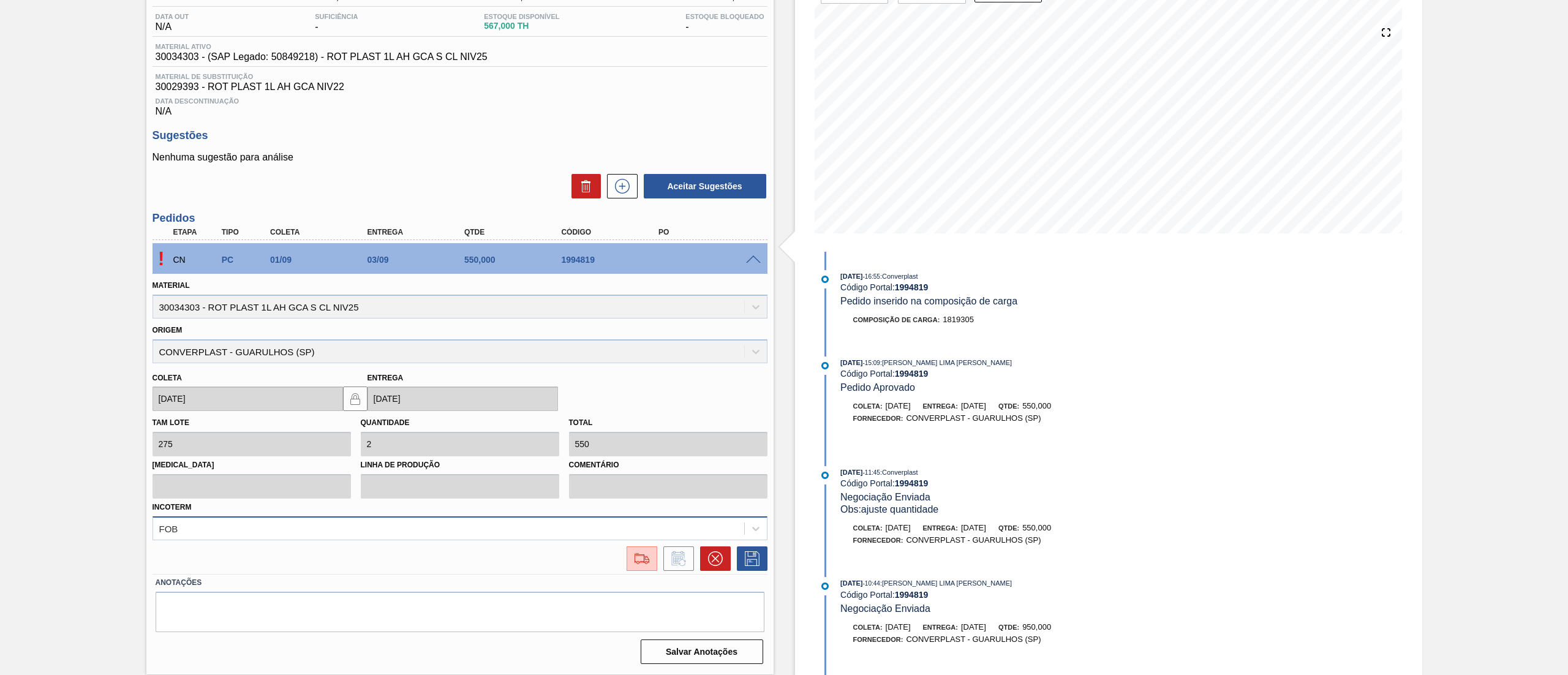
scroll to position [180, 0]
click at [381, 521] on div "FOB" at bounding box center [460, 527] width 615 height 24
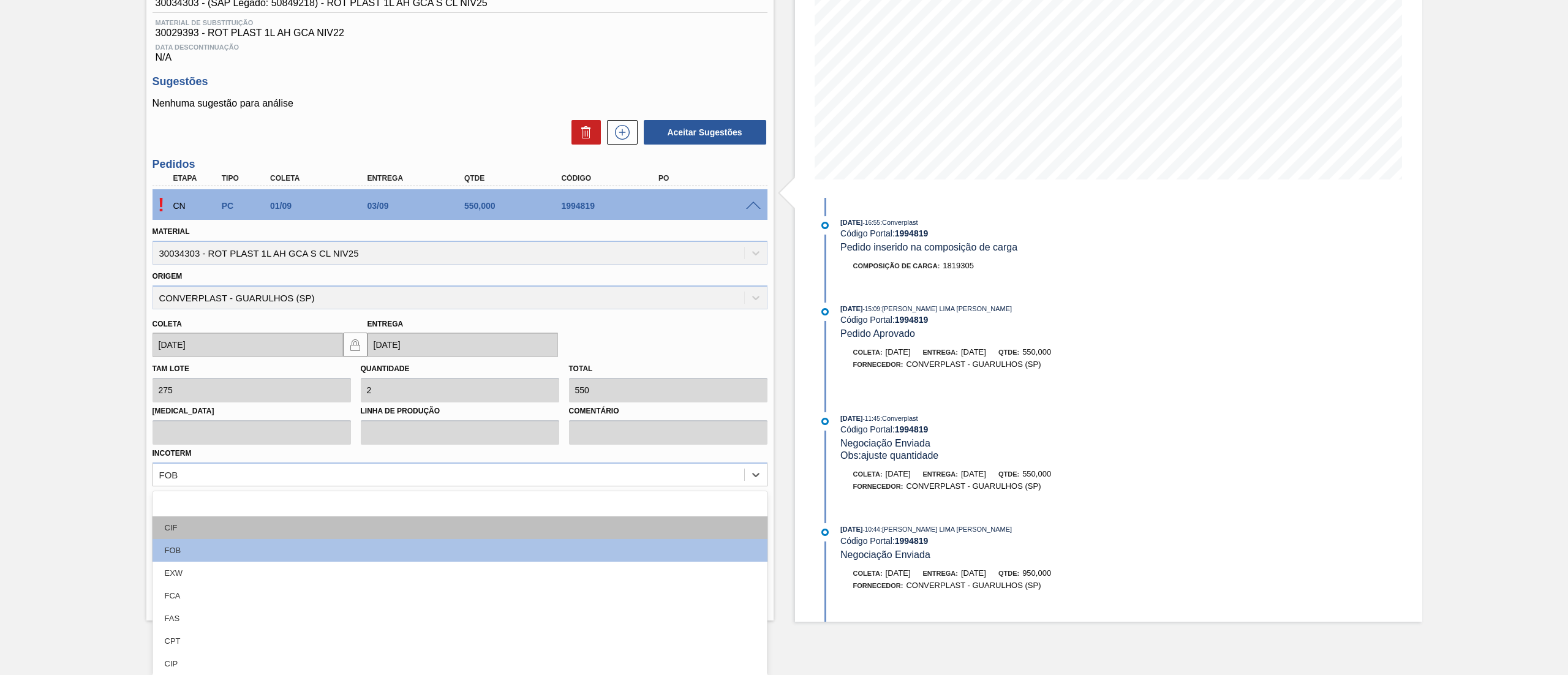
click at [330, 521] on div "CIF" at bounding box center [460, 528] width 615 height 23
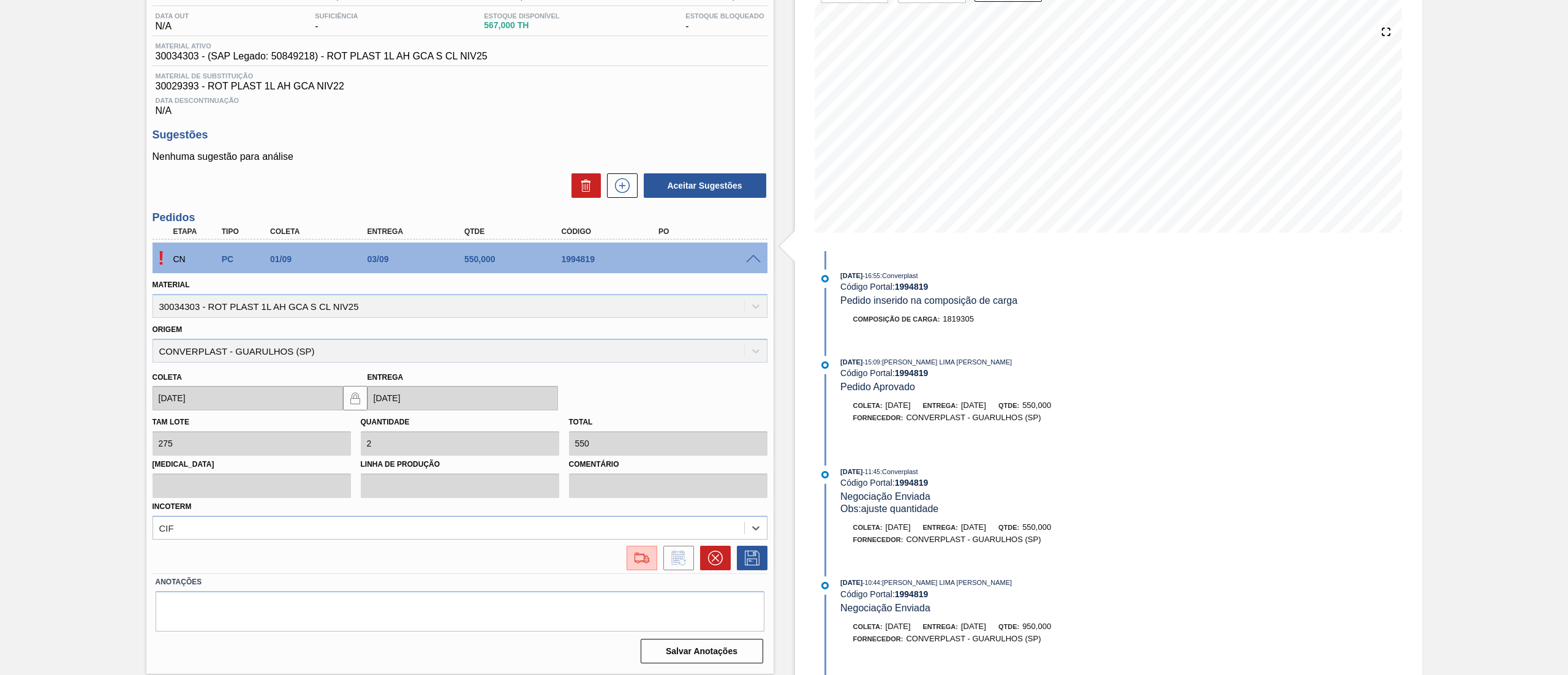
scroll to position [125, 0]
click at [752, 555] on icon at bounding box center [751, 557] width 6 height 10
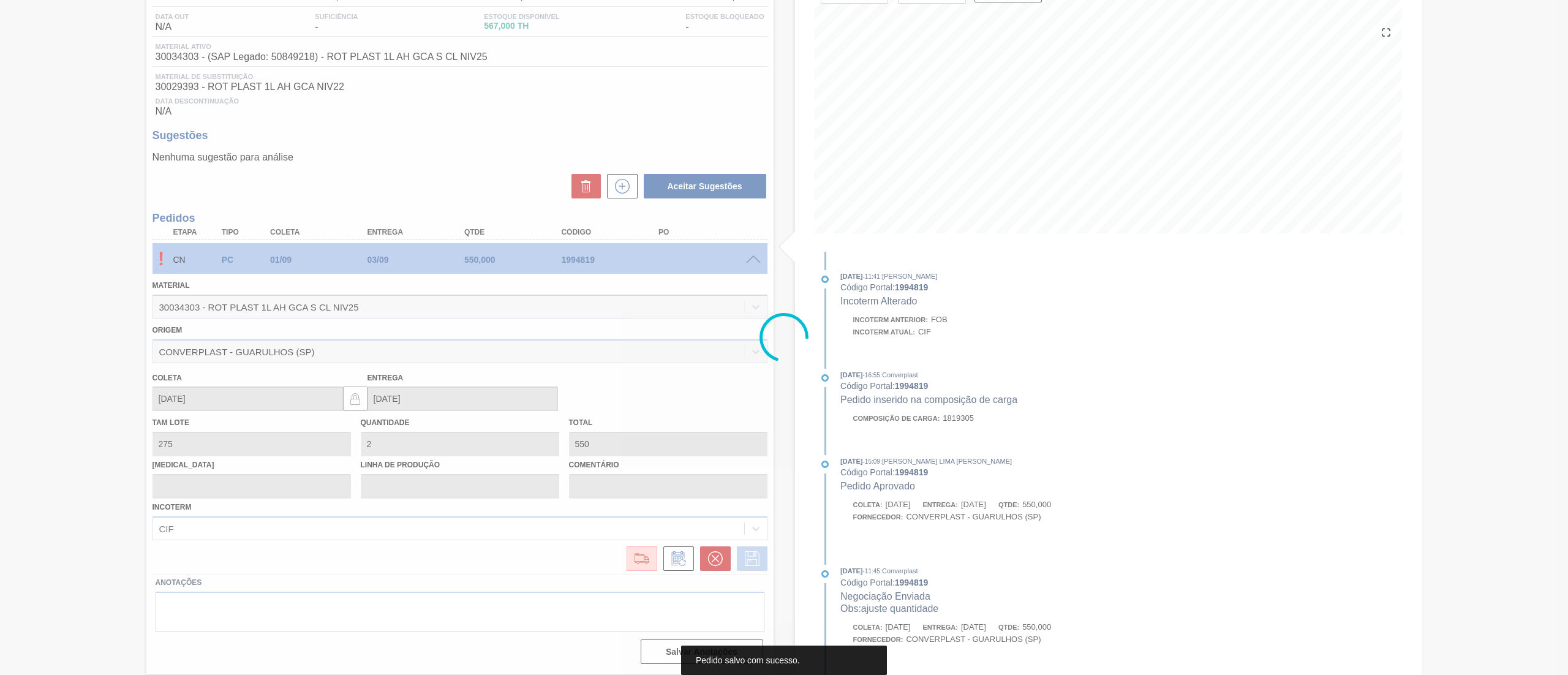
scroll to position [0, 0]
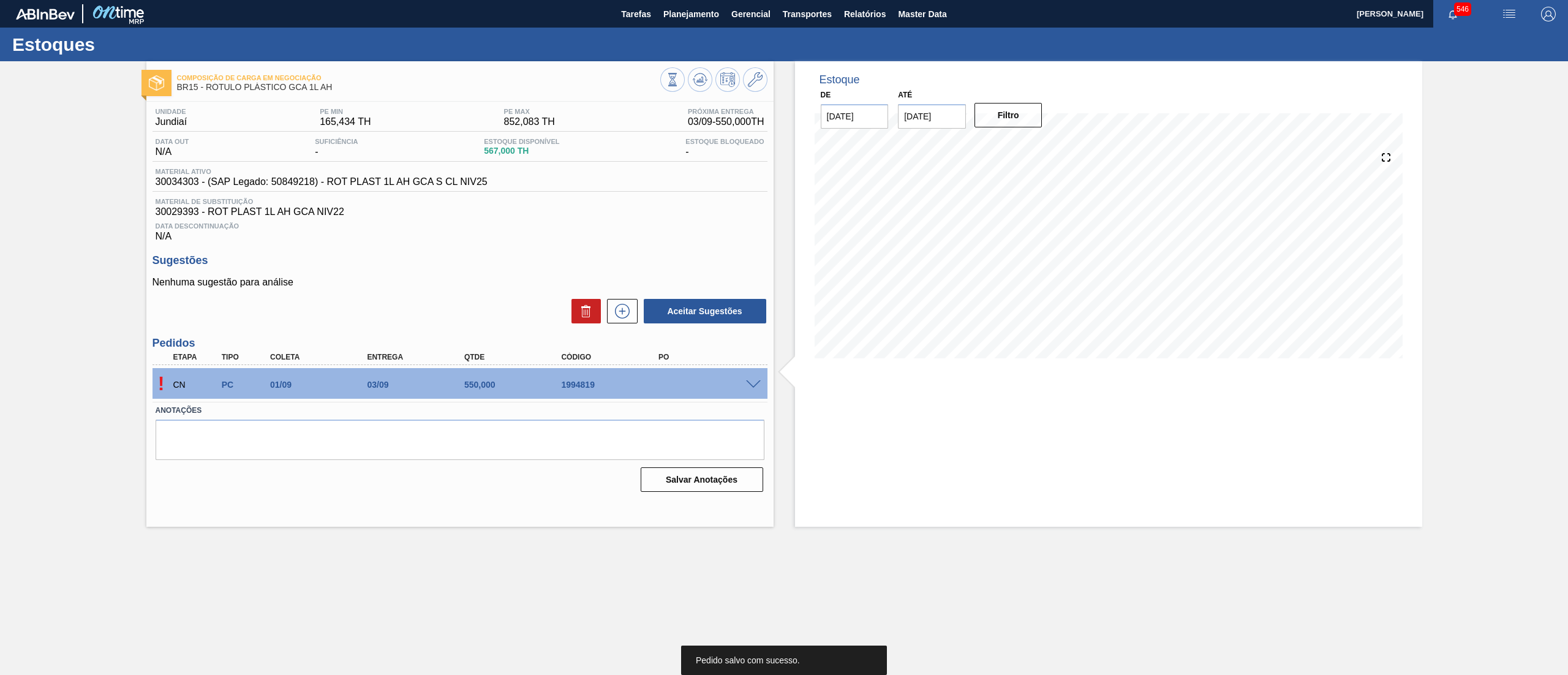
click at [750, 386] on span at bounding box center [753, 385] width 14 height 9
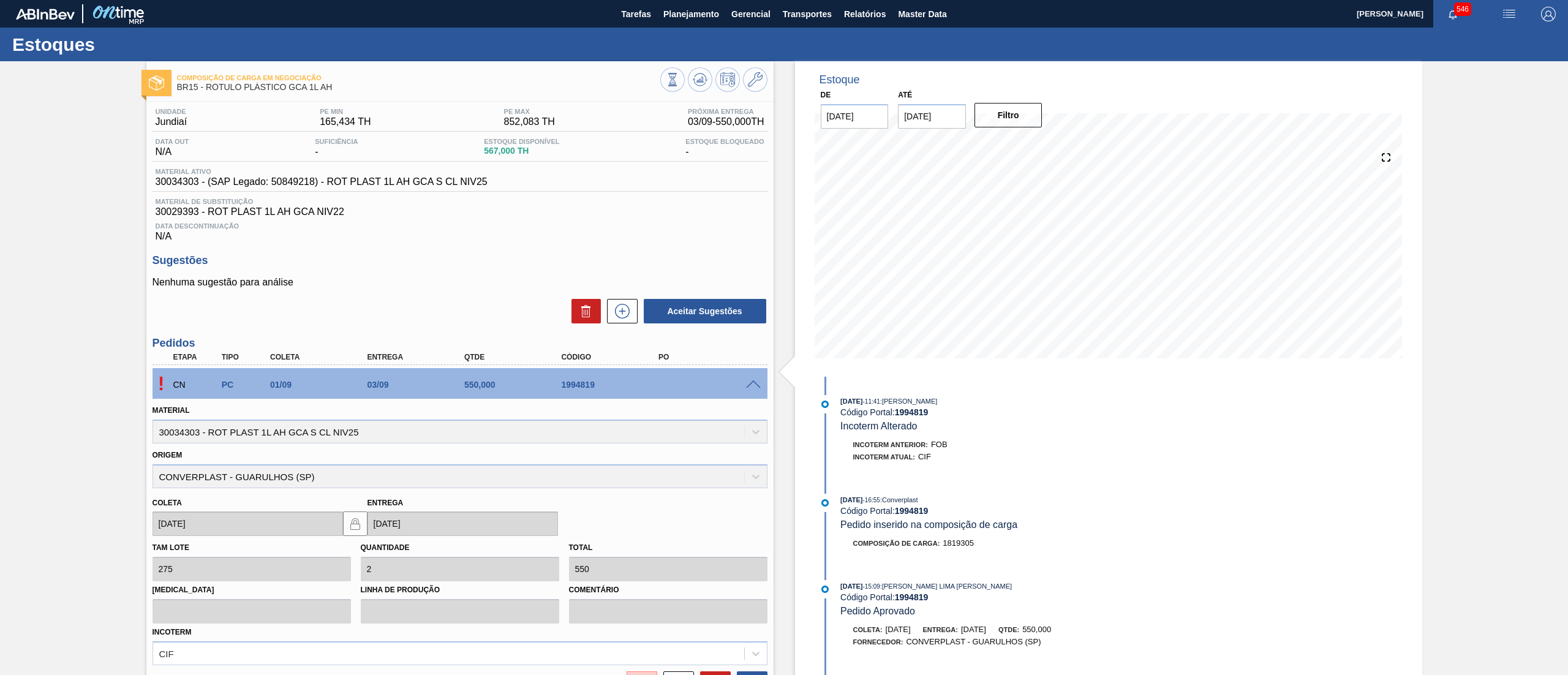
scroll to position [125, 0]
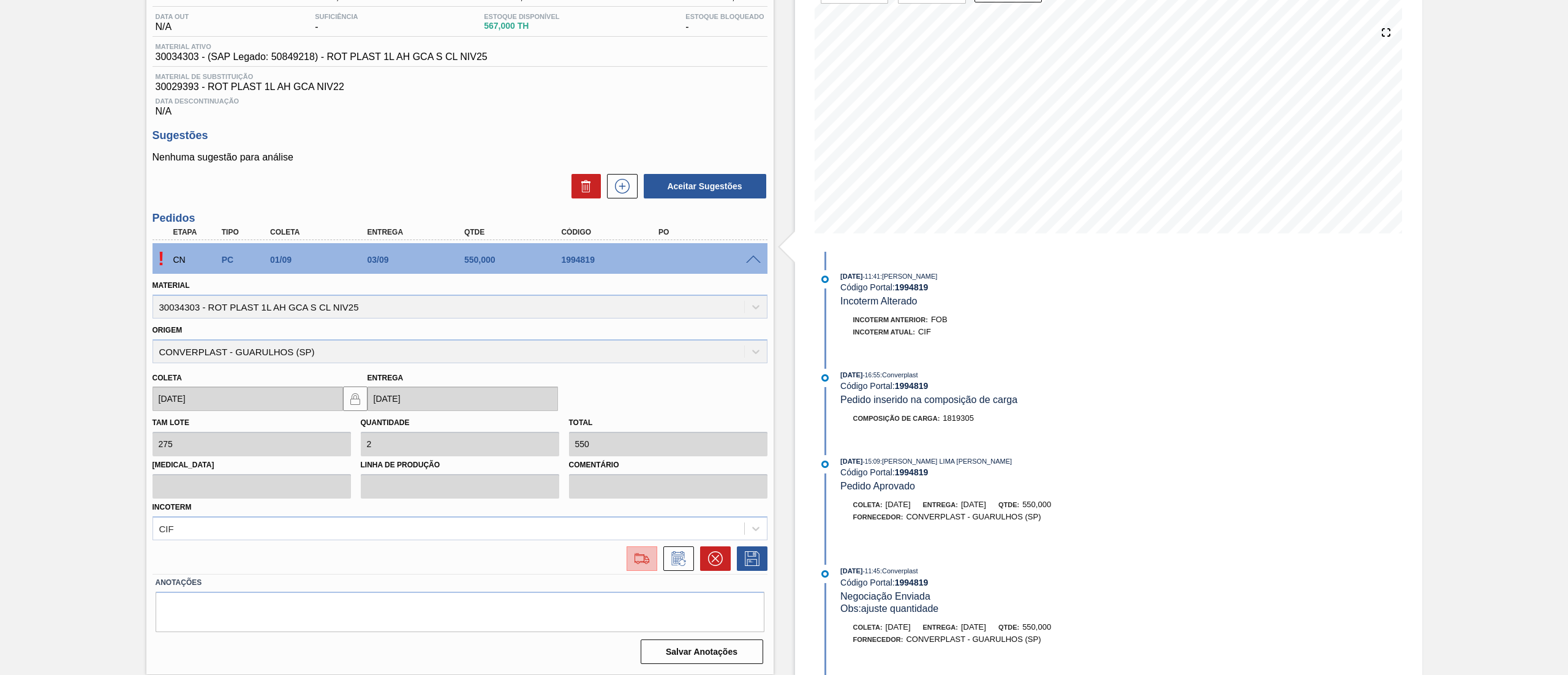
click at [634, 549] on button at bounding box center [641, 559] width 31 height 24
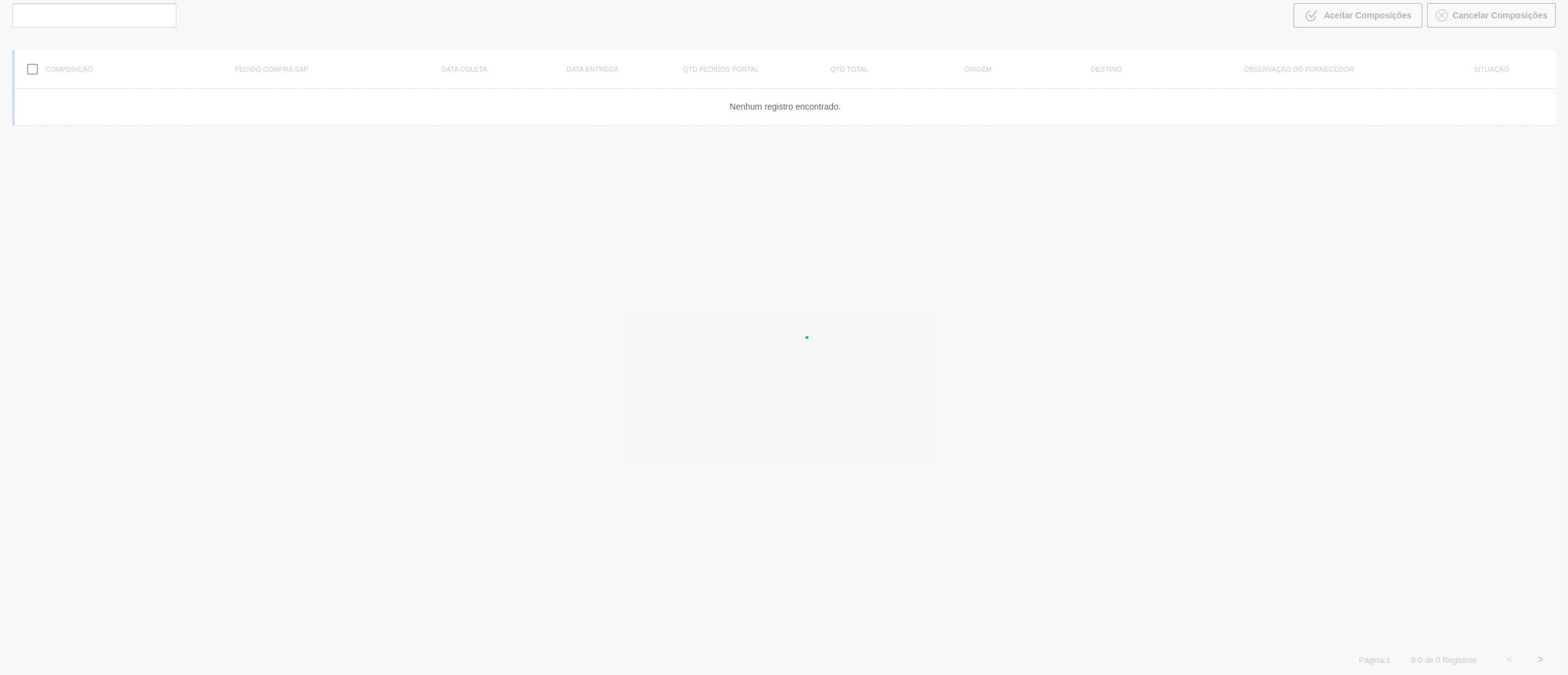
scroll to position [88, 0]
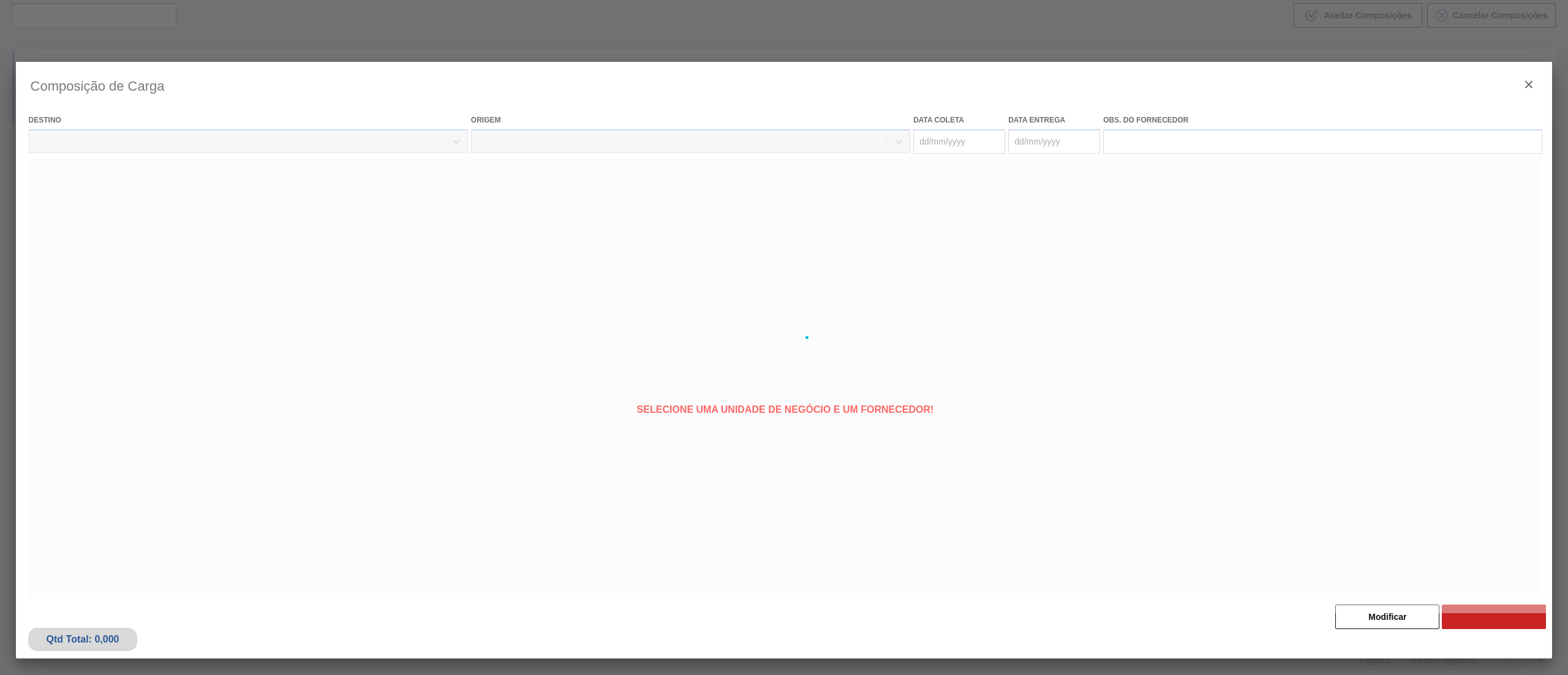
type coleta "[DATE]"
type entrega "[DATE]"
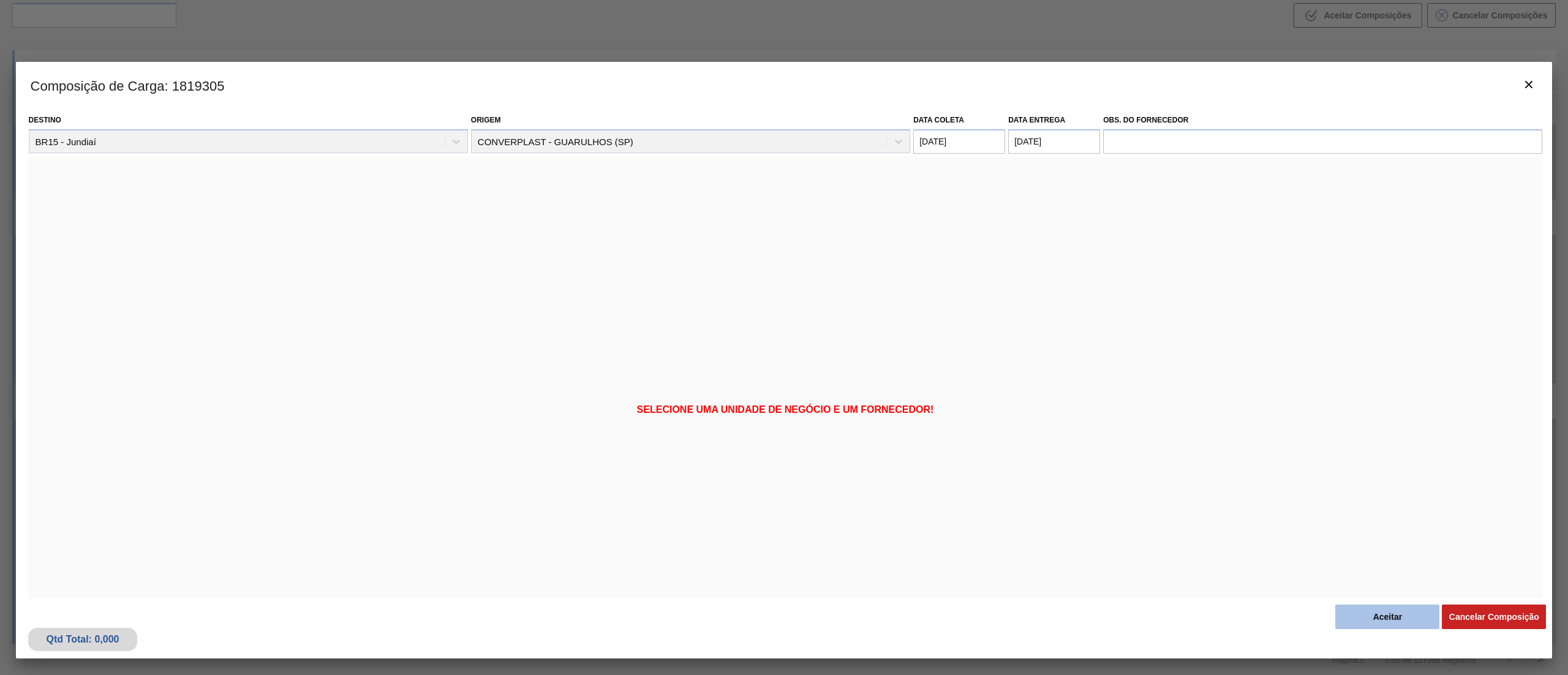
click at [1376, 614] on button "Aceitar" at bounding box center [1387, 617] width 104 height 24
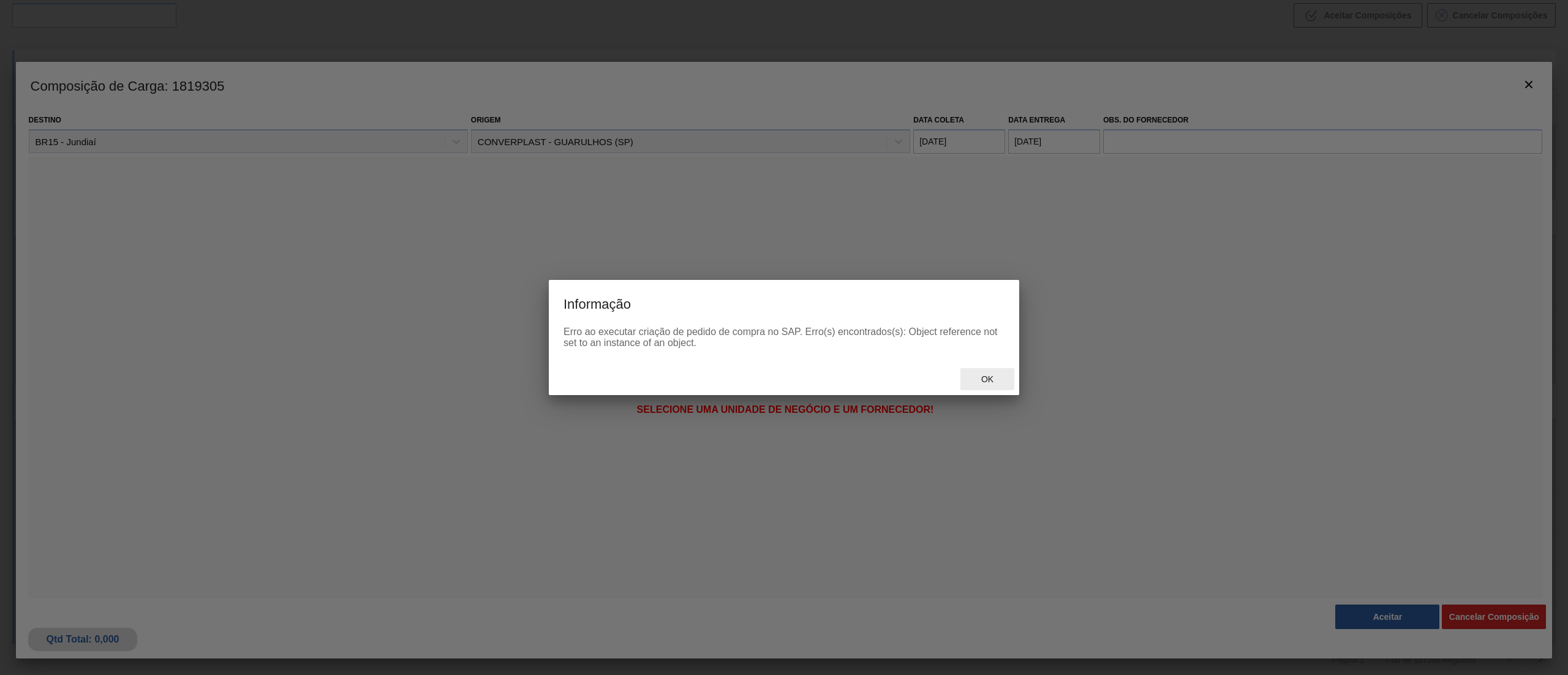
click at [988, 372] on div "Ok" at bounding box center [987, 379] width 54 height 23
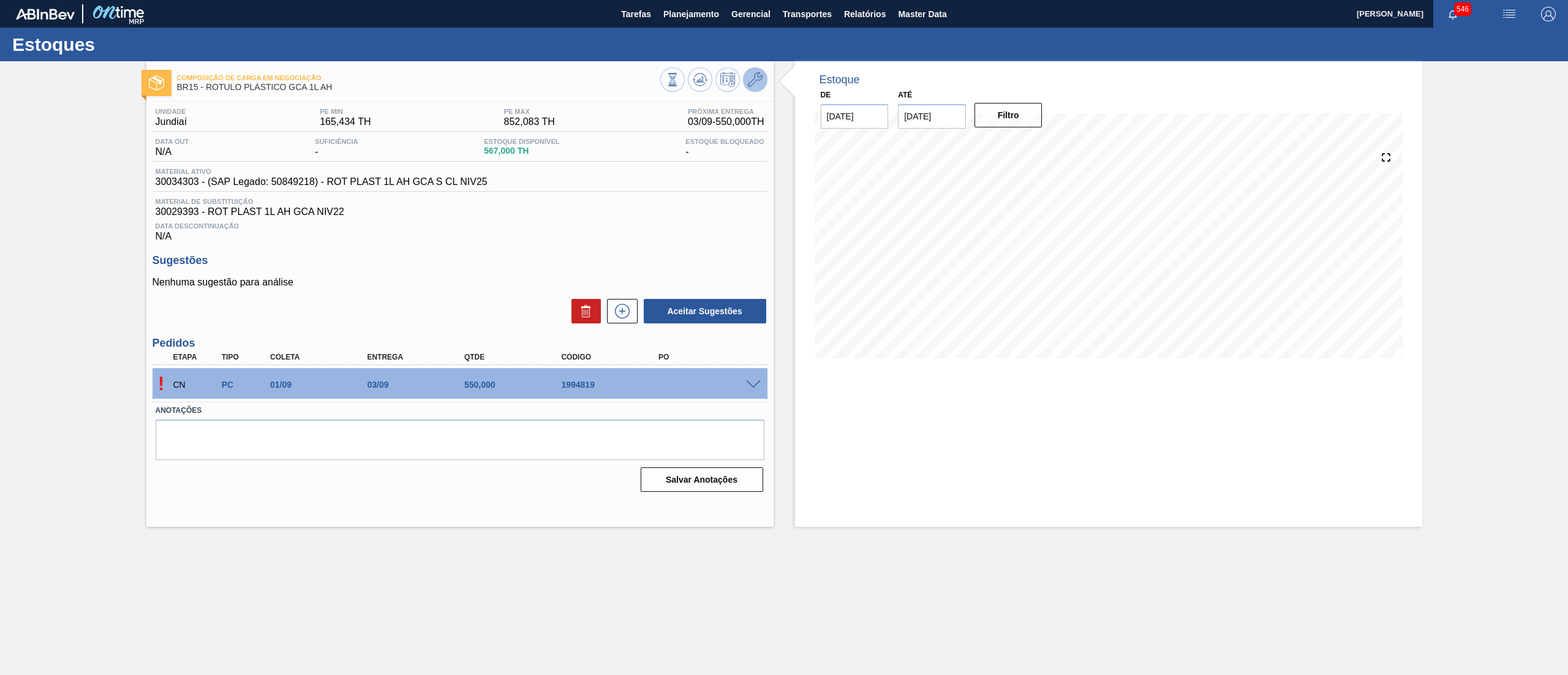
click at [752, 85] on icon at bounding box center [755, 80] width 14 height 14
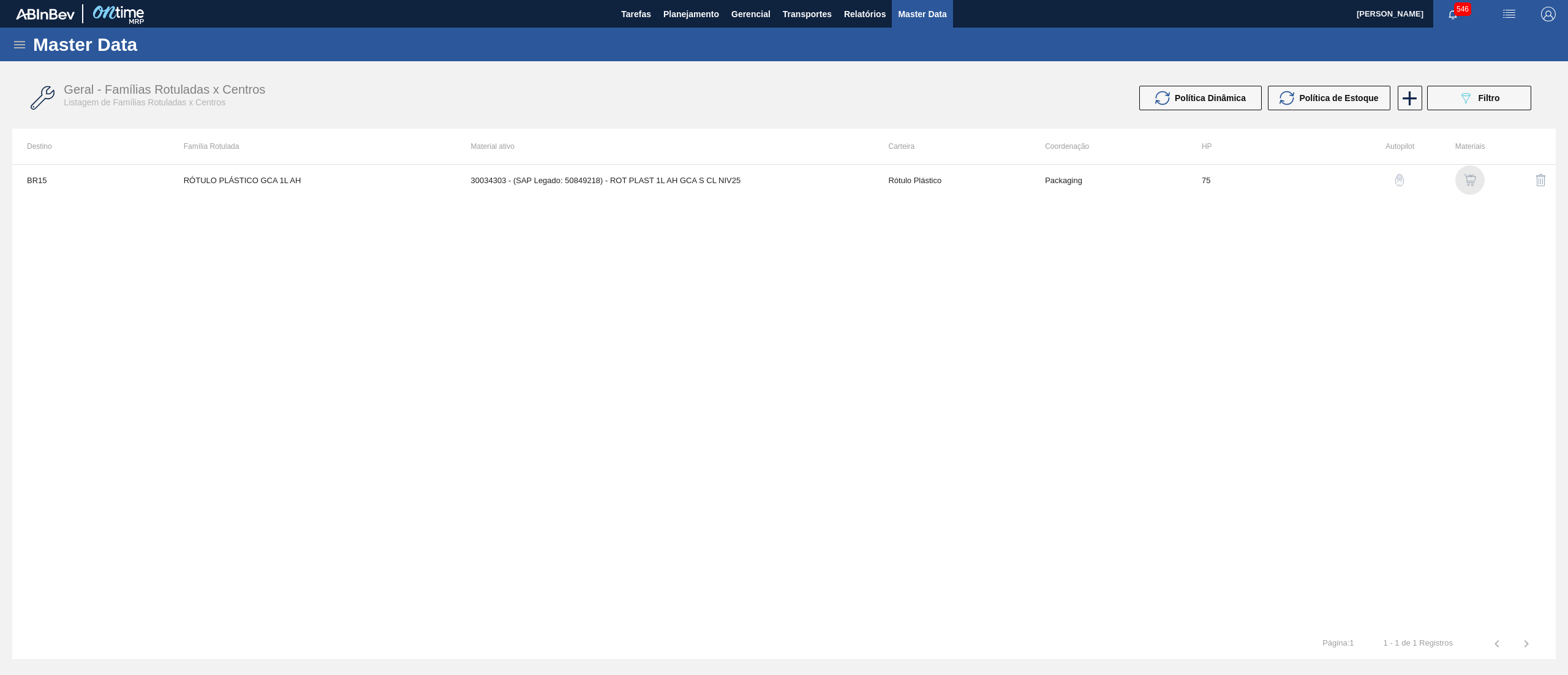
click at [1472, 178] on img "button" at bounding box center [1470, 180] width 12 height 12
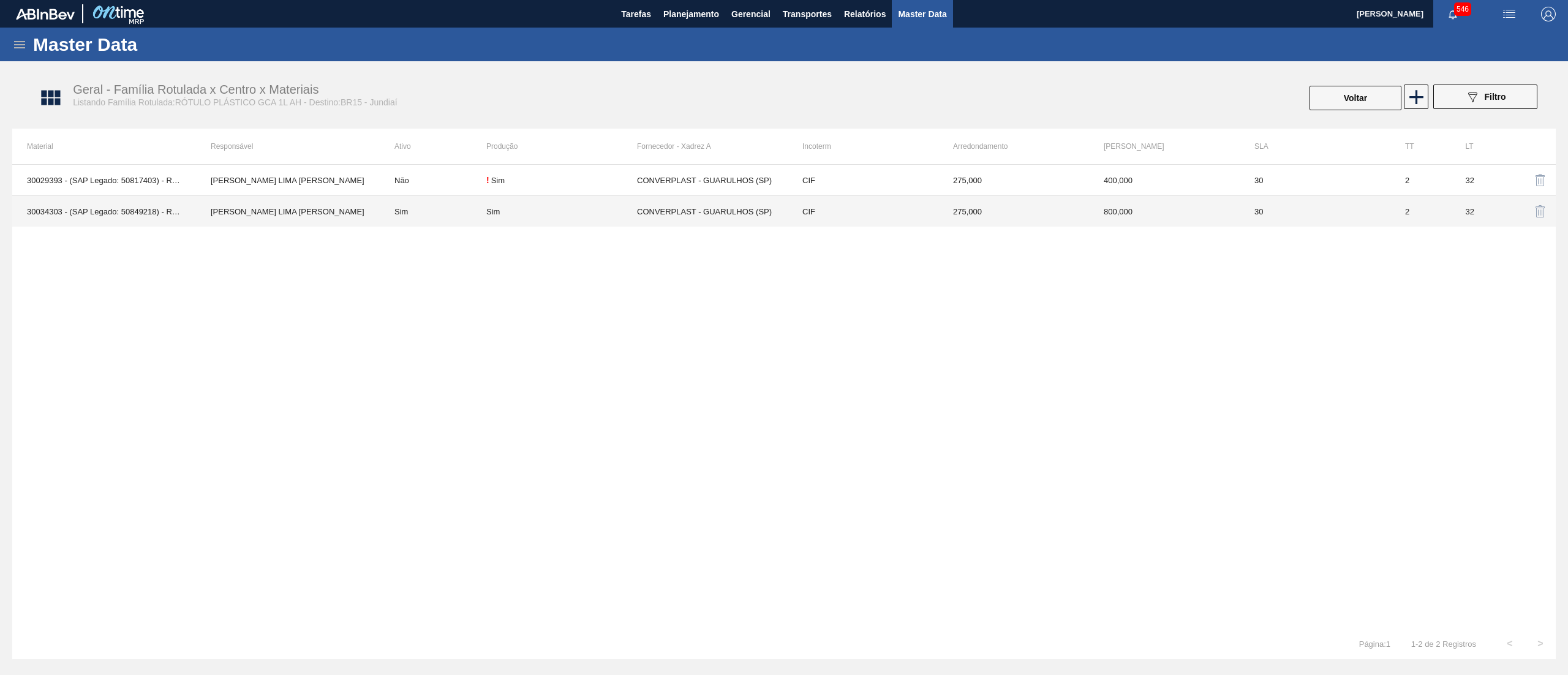
click at [890, 218] on td "CIF" at bounding box center [863, 211] width 151 height 31
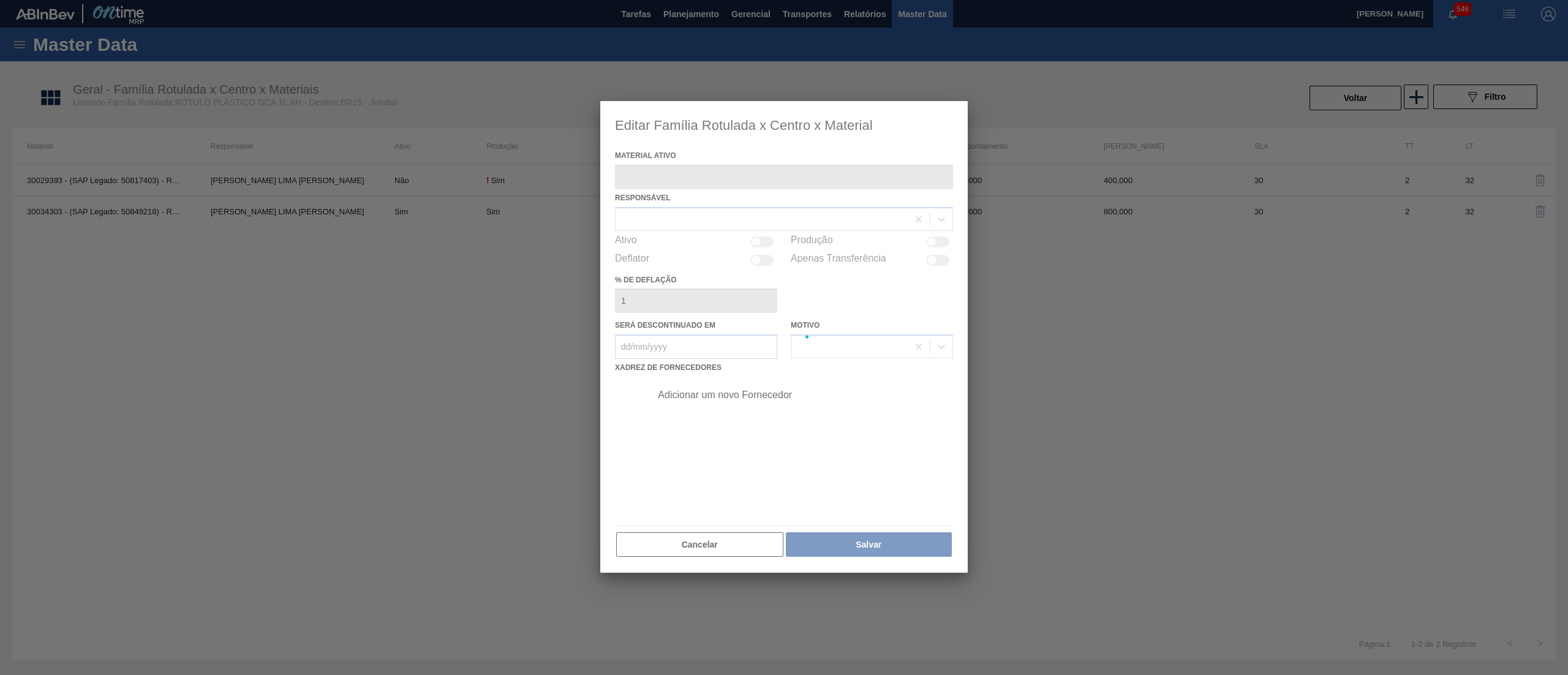
type ativo "30034303 - (SAP Legado: 50849218) - ROT PLAST 1L AH GCA S CL NIV25"
checkbox input "true"
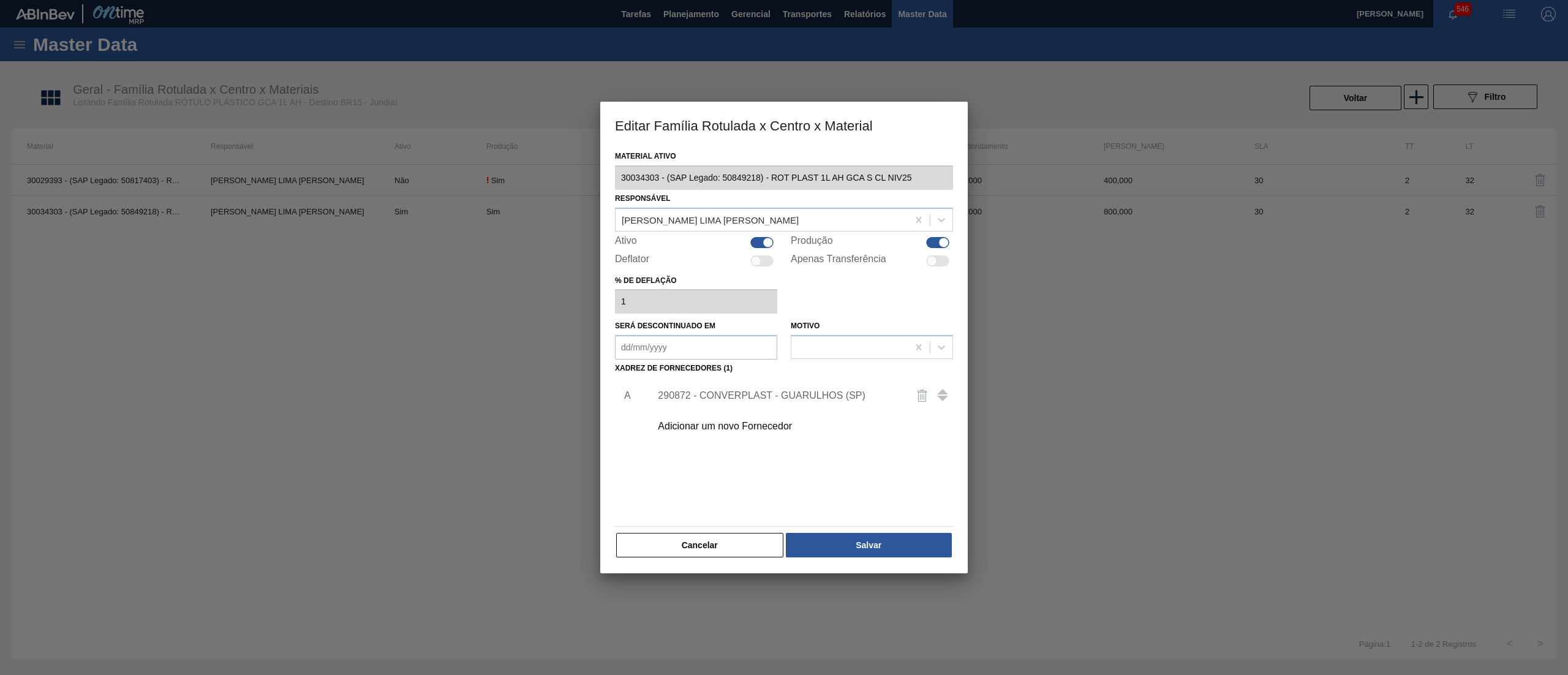
click at [771, 383] on div "290872 - CONVERPLAST - GUARULHOS (SP)" at bounding box center [798, 396] width 310 height 31
click at [771, 391] on div "290872 - CONVERPLAST - GUARULHOS (SP)" at bounding box center [778, 395] width 240 height 11
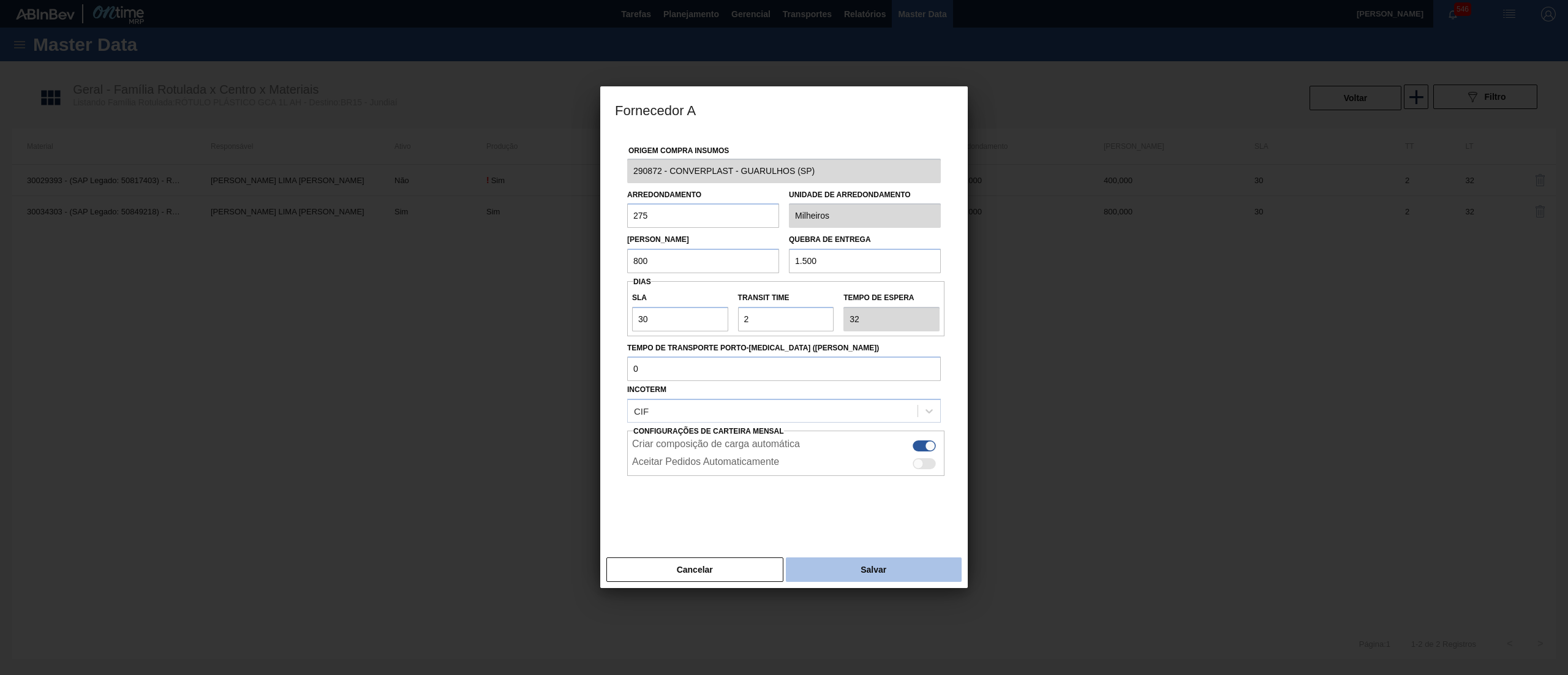
click at [826, 567] on button "Salvar" at bounding box center [873, 569] width 176 height 24
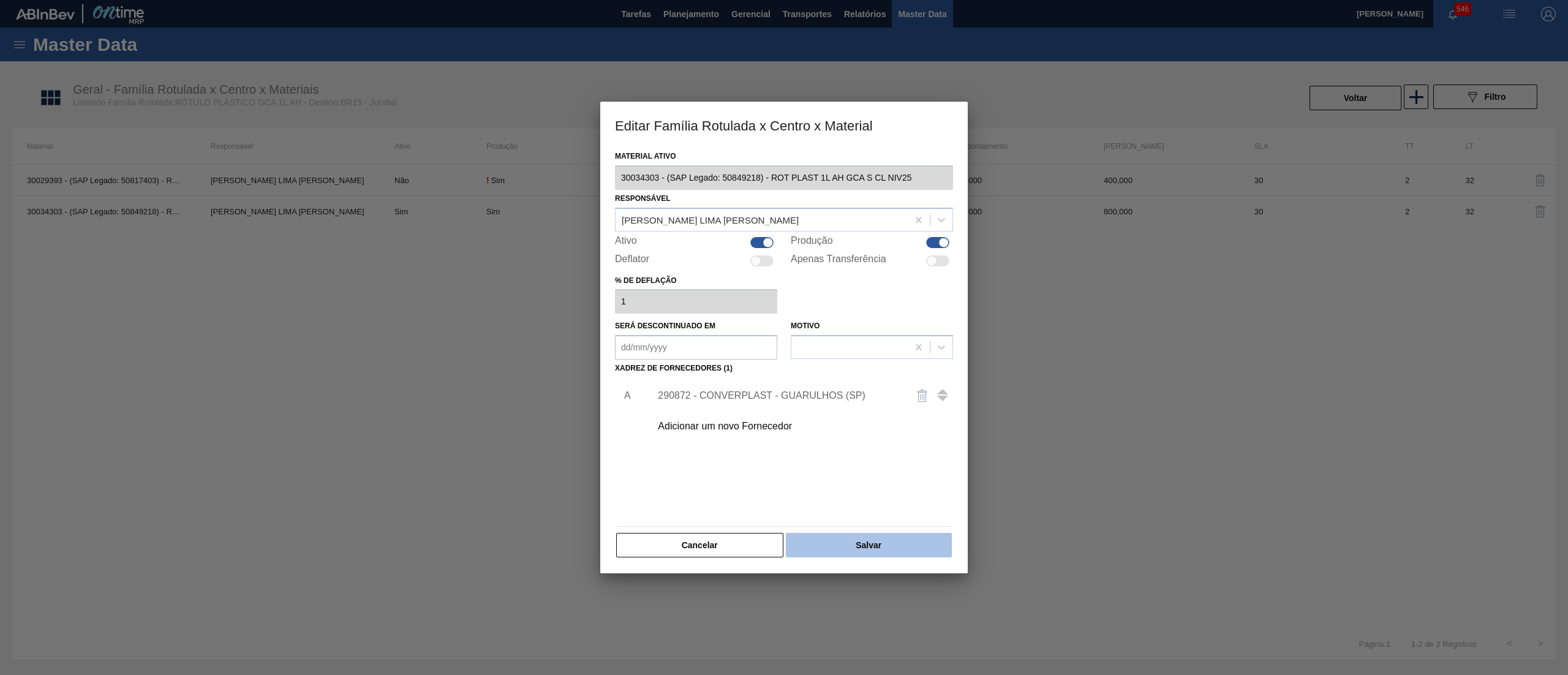
click at [879, 553] on button "Salvar" at bounding box center [868, 545] width 166 height 24
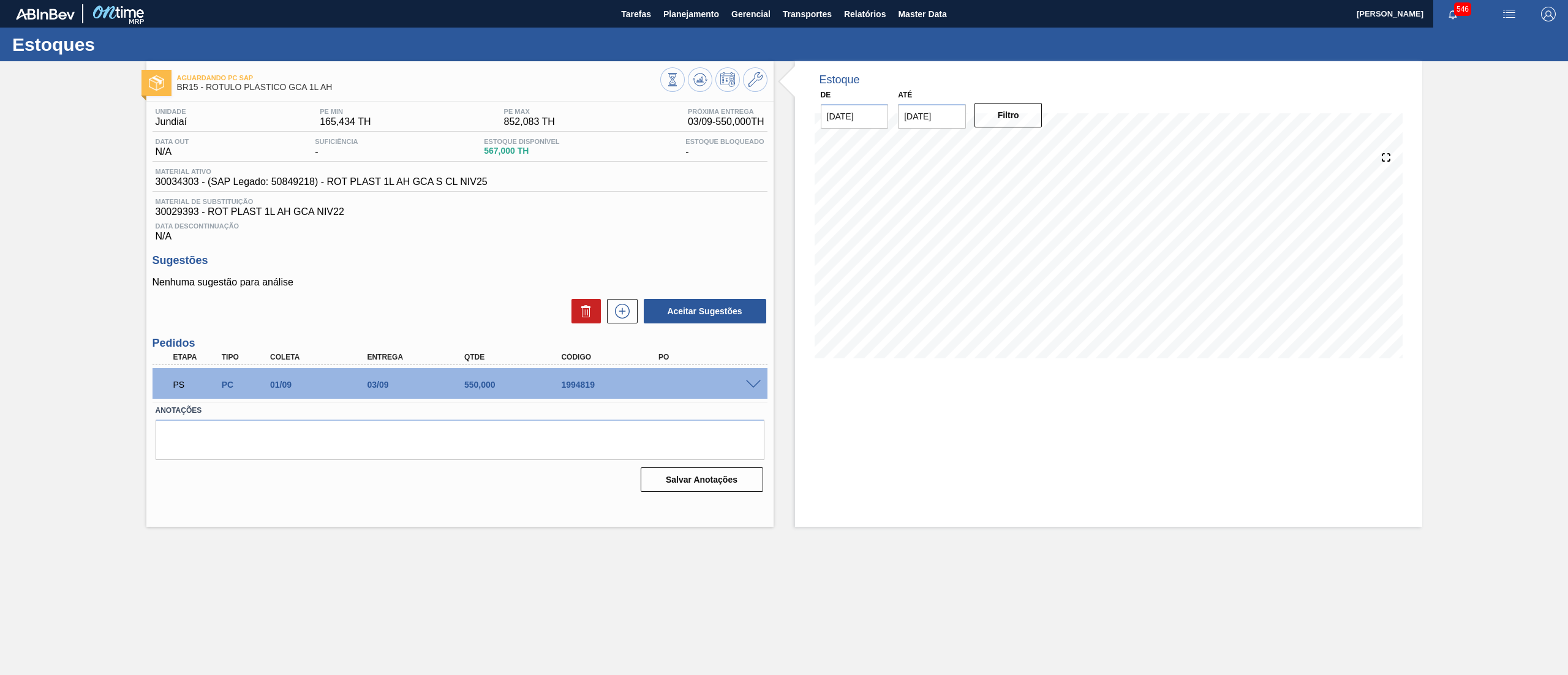
click at [752, 382] on span at bounding box center [753, 385] width 14 height 9
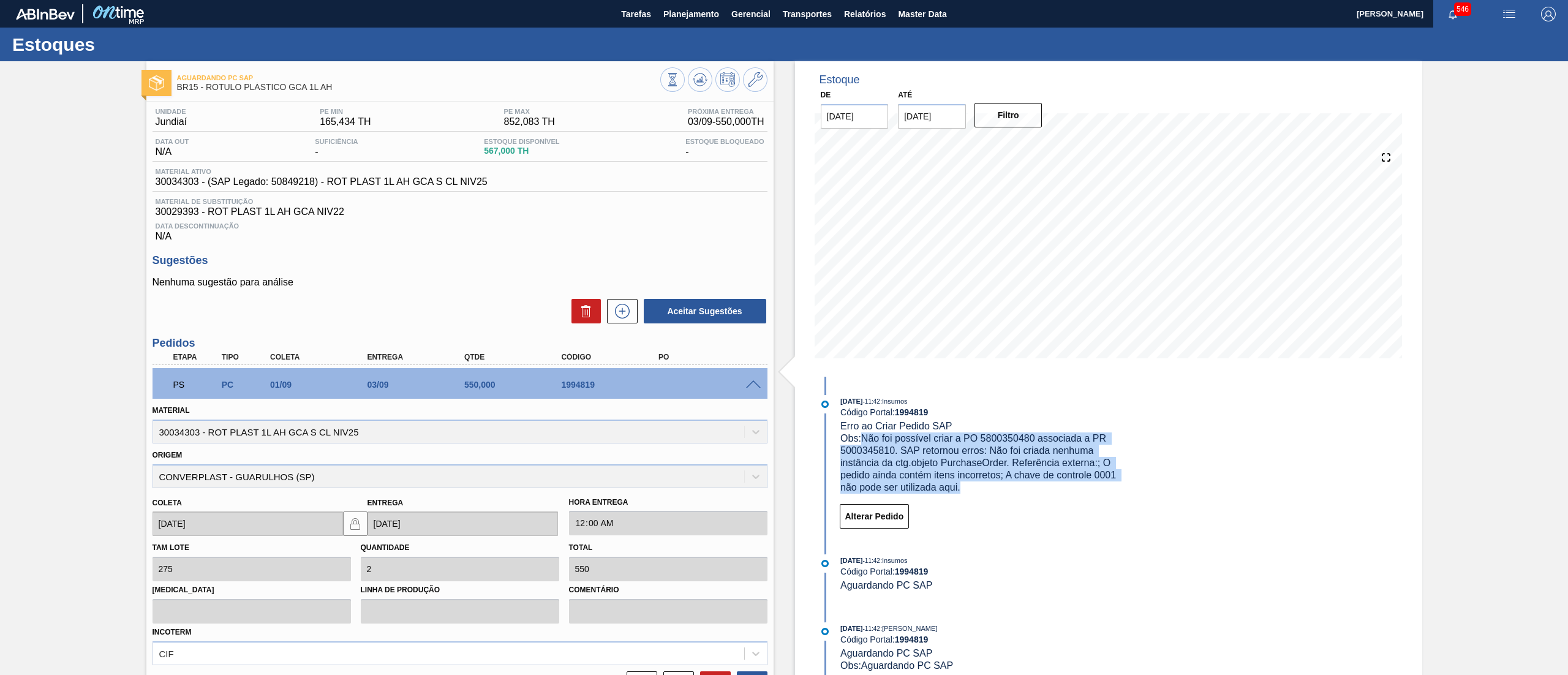
drag, startPoint x: 974, startPoint y: 492, endPoint x: 863, endPoint y: 442, distance: 121.7
click at [863, 442] on div "Obs: Não foi possível criar a PO 5800350480 associada a PR 5000345810. SAP reto…" at bounding box center [985, 462] width 291 height 61
copy span "Não foi possível criar a PO 5800350480 associada a PR 5000345810. SAP retornou …"
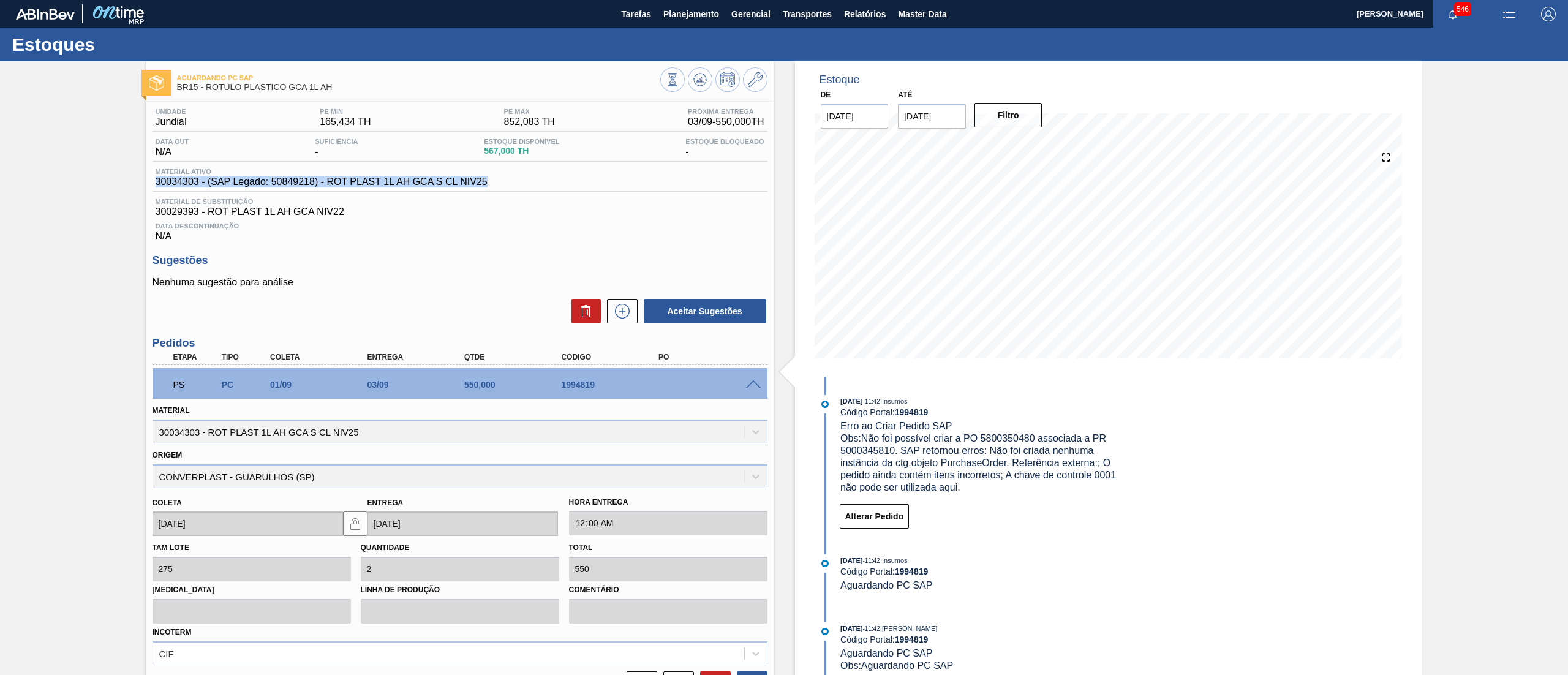
drag, startPoint x: 496, startPoint y: 179, endPoint x: 135, endPoint y: 192, distance: 361.2
click at [135, 192] on div "Aguardando PC SAP BR15 - RÓTULO PLÁSTICO GCA 1L AH Unidade Jundiaí PE MIN 165,4…" at bounding box center [784, 430] width 1568 height 739
copy span "30034303 - (SAP Legado: 50849218) - ROT PLAST 1L AH GCA S CL NIV25"
click at [214, 193] on div "Unidade Jundiaí PE MIN 165,434 TH PE MAX 852,083 TH Próxima Entrega 03/09 - 550…" at bounding box center [460, 174] width 615 height 134
drag, startPoint x: 154, startPoint y: 185, endPoint x: 198, endPoint y: 185, distance: 44.0
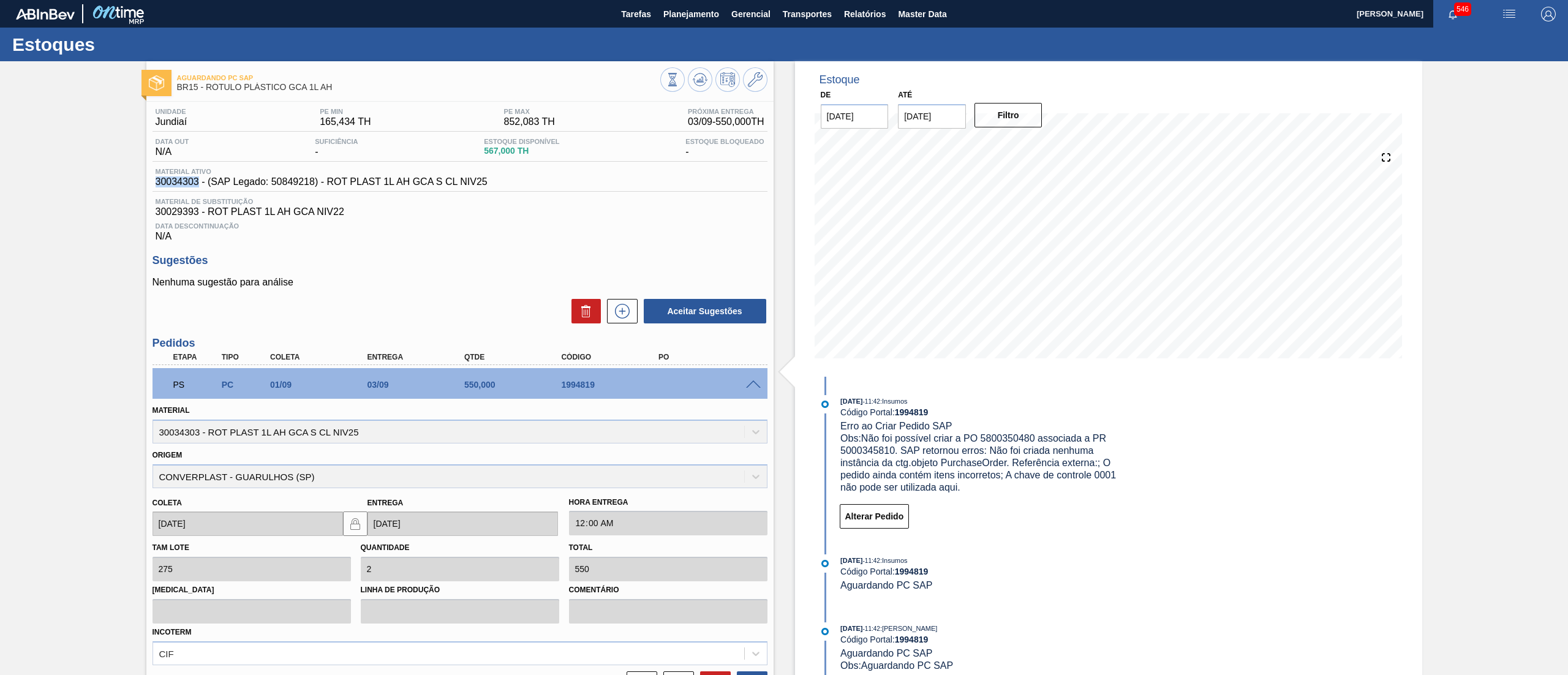
click at [198, 185] on span "30034303 - (SAP Legado: 50849218) - ROT PLAST 1L AH GCA S CL NIV25" at bounding box center [322, 182] width 332 height 11
copy span "30034303"
click at [706, 21] on span "Planejamento" at bounding box center [691, 14] width 56 height 14
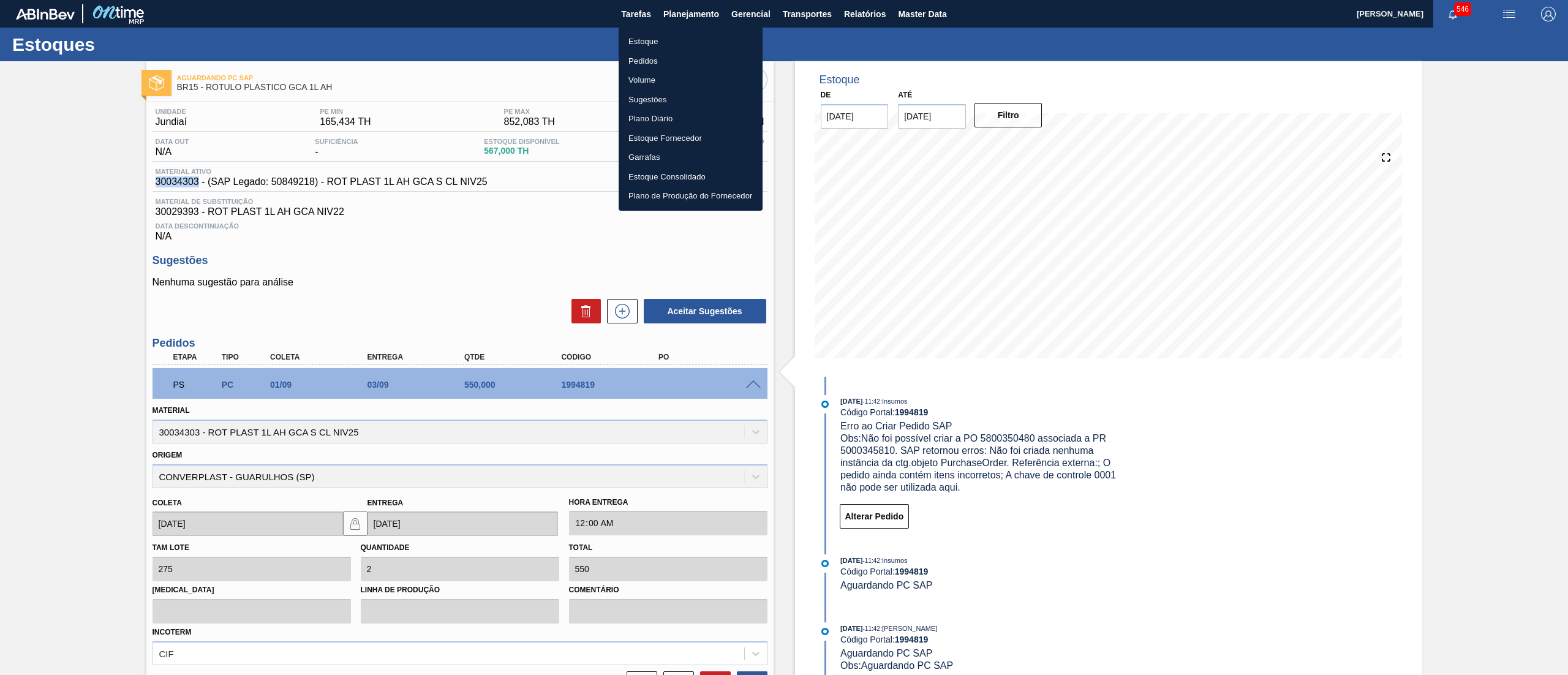
click at [690, 39] on li "Estoque" at bounding box center [690, 41] width 144 height 19
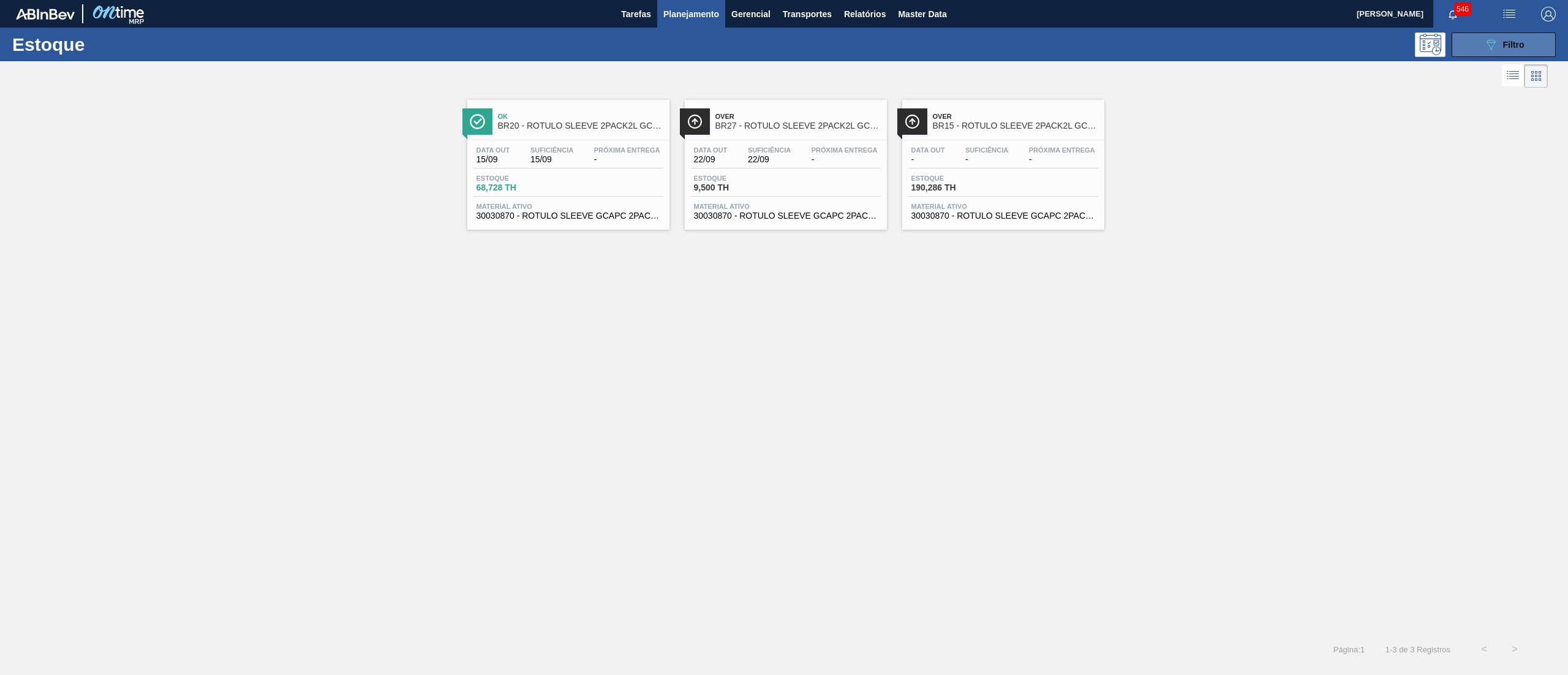
click at [1531, 44] on button "089F7B8B-B2A5-4AFE-B5C0-19BA573D28AC Filtro" at bounding box center [1503, 45] width 104 height 24
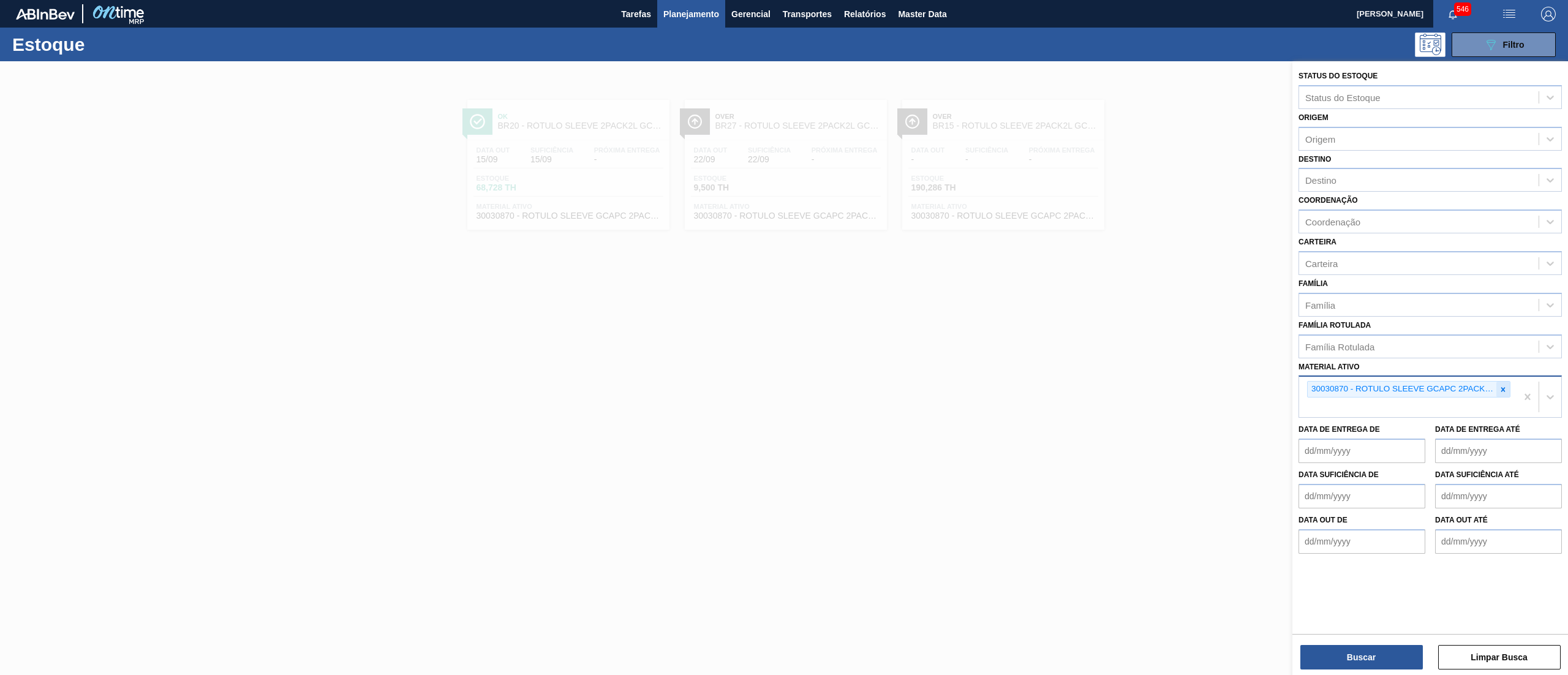
click at [1500, 387] on icon at bounding box center [1503, 389] width 9 height 9
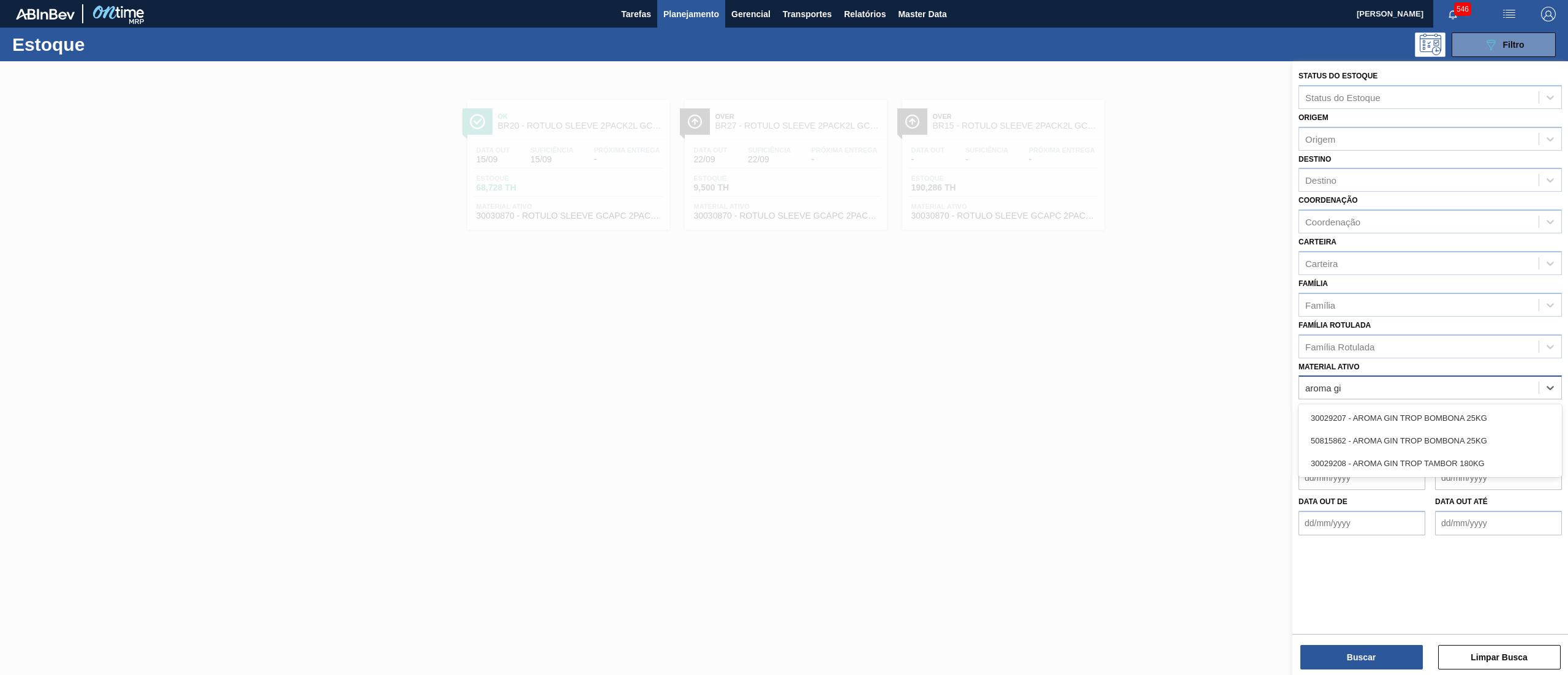
type ativo "aroma gin"
click at [1514, 413] on div "30029207 - AROMA GIN TROP BOMBONA 25KG" at bounding box center [1430, 418] width 264 height 23
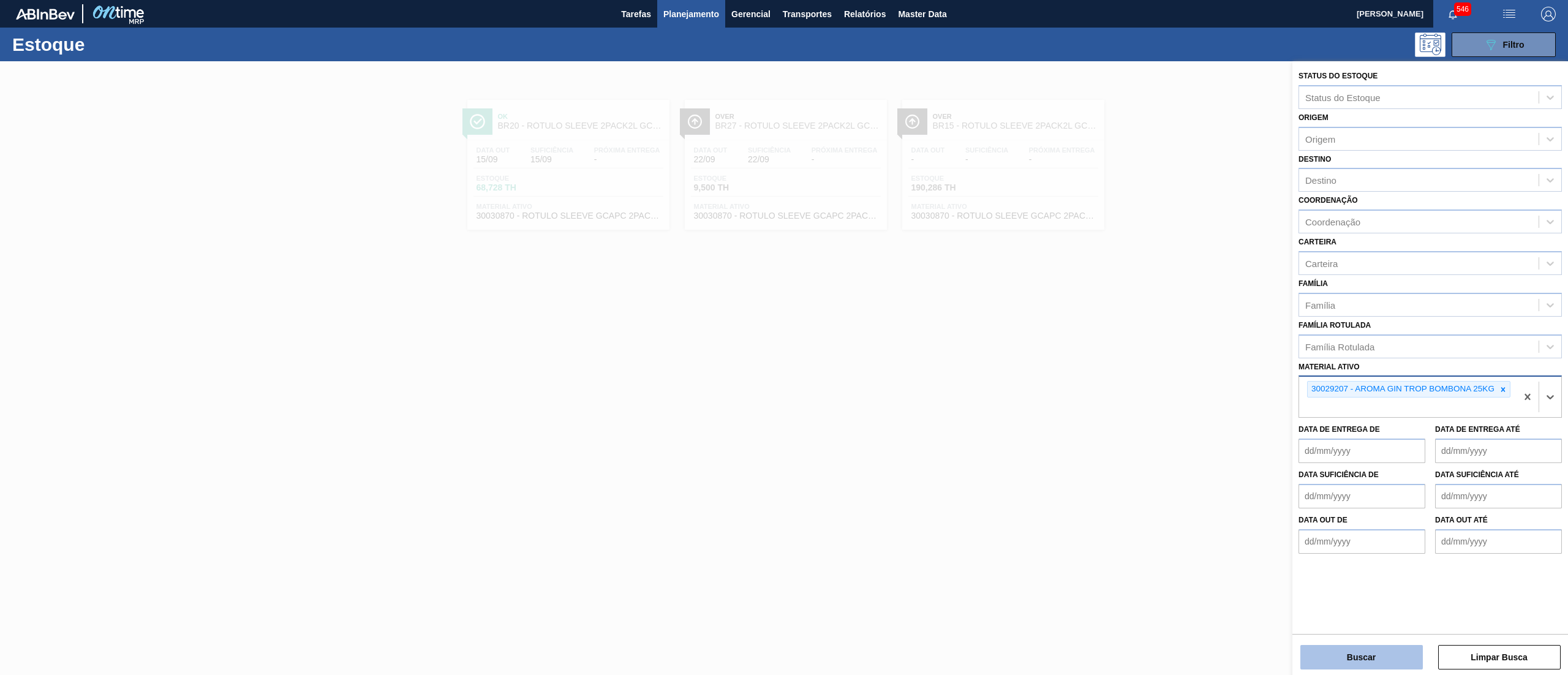
click at [1363, 651] on button "Buscar" at bounding box center [1361, 657] width 123 height 24
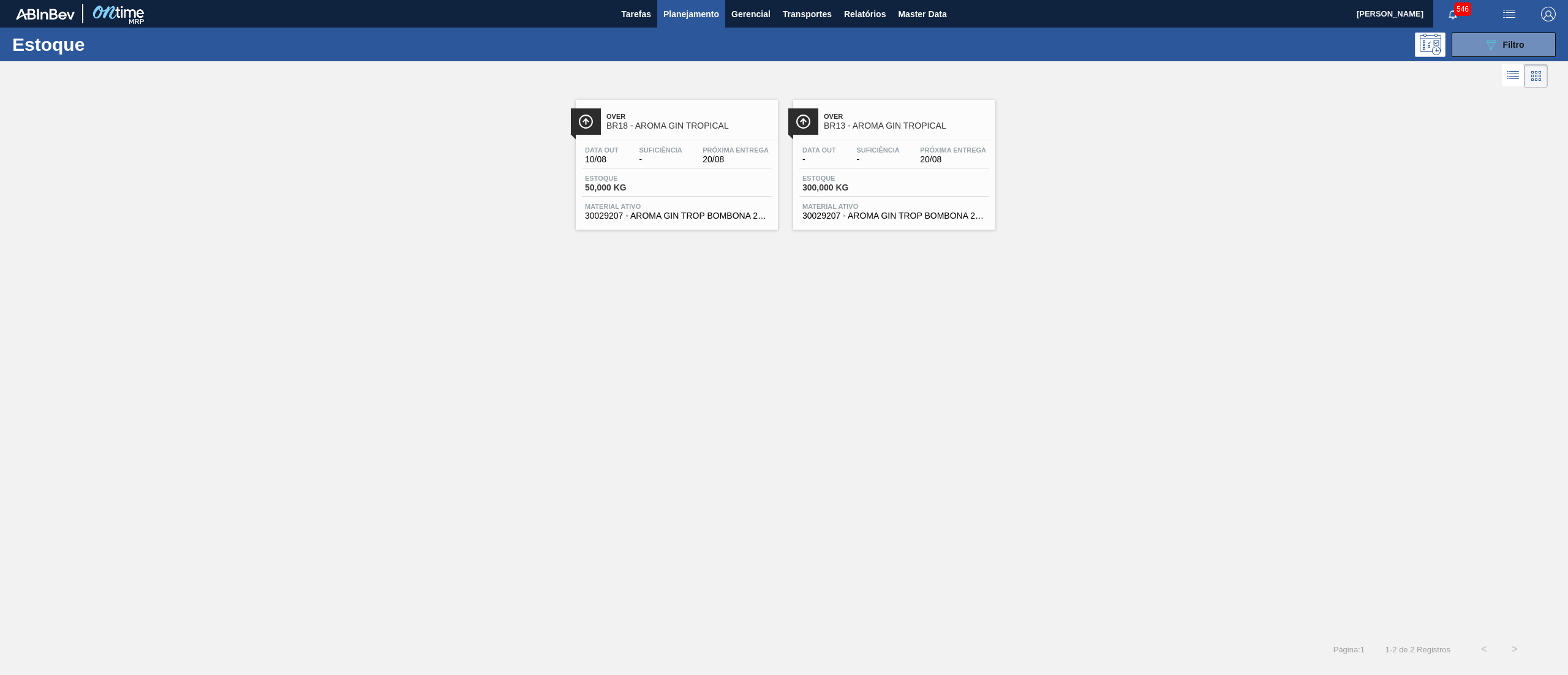
click at [843, 214] on span "30029207 - AROMA GIN TROP BOMBONA 25KG" at bounding box center [894, 215] width 184 height 9
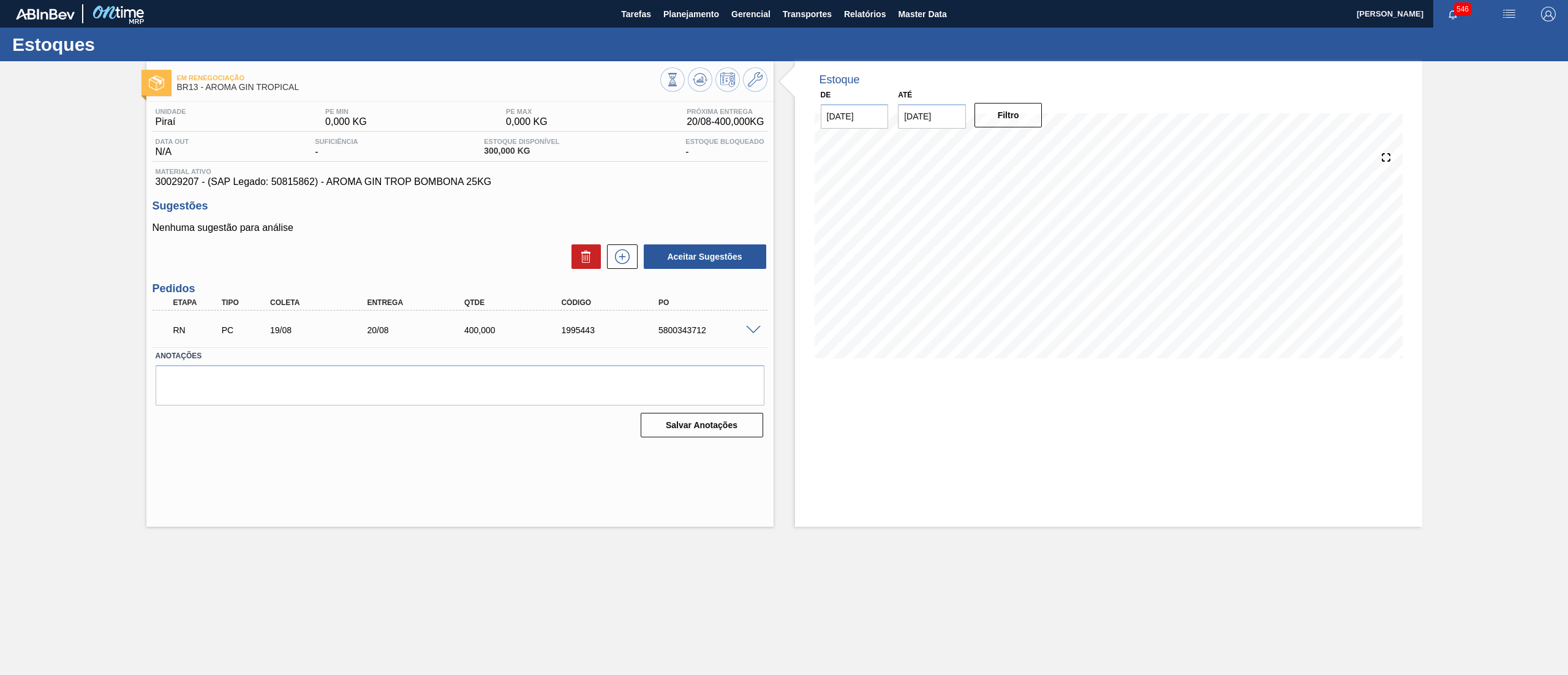
click at [751, 328] on span at bounding box center [753, 330] width 14 height 9
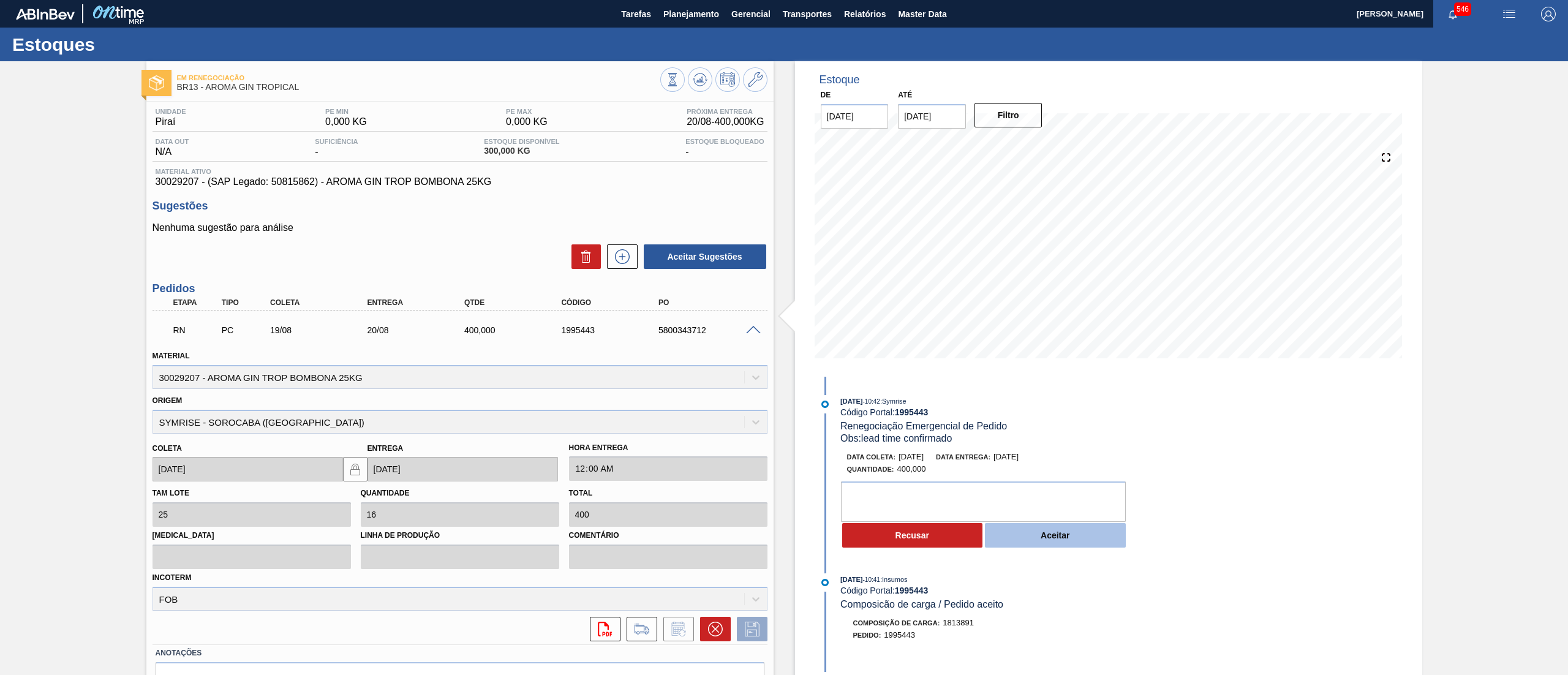
click at [1029, 535] on button "Aceitar" at bounding box center [1055, 535] width 141 height 24
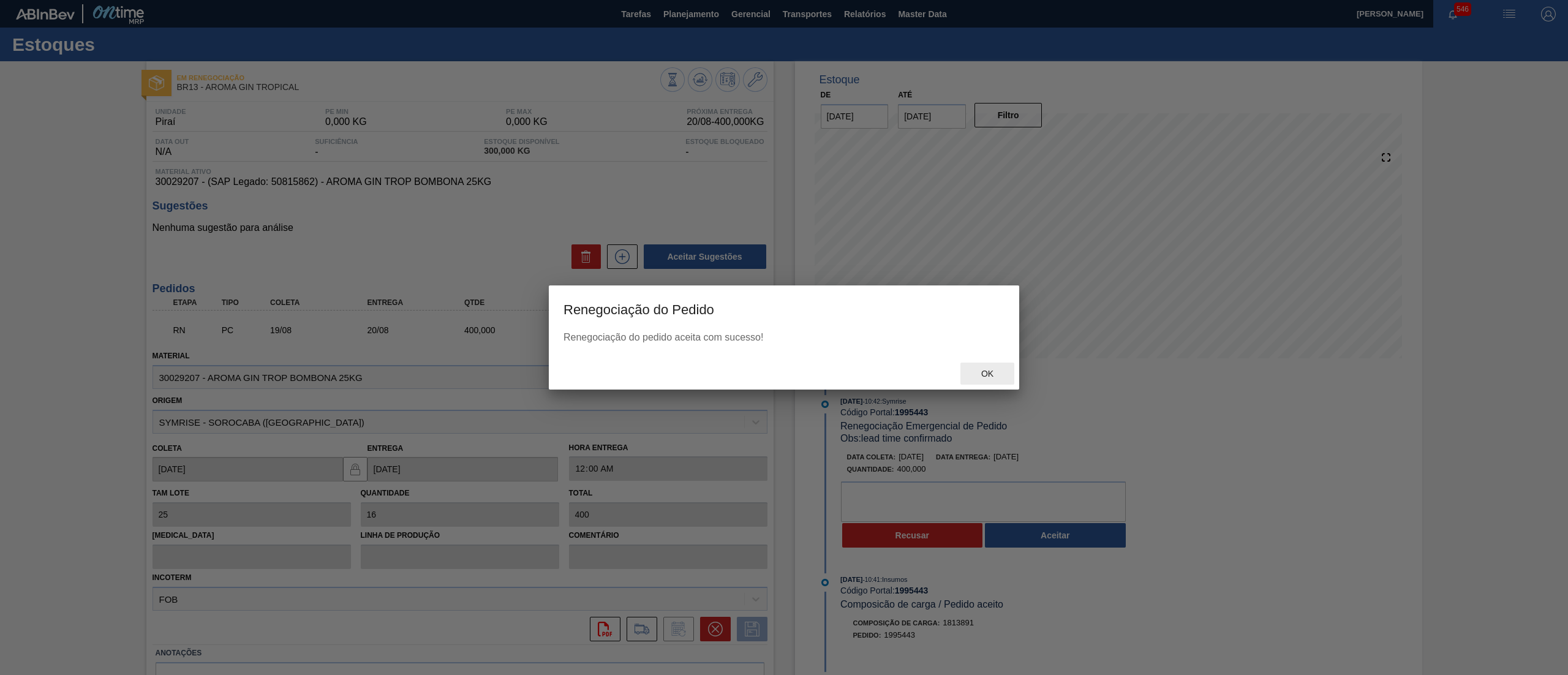
click at [986, 372] on span "Ok" at bounding box center [987, 373] width 32 height 10
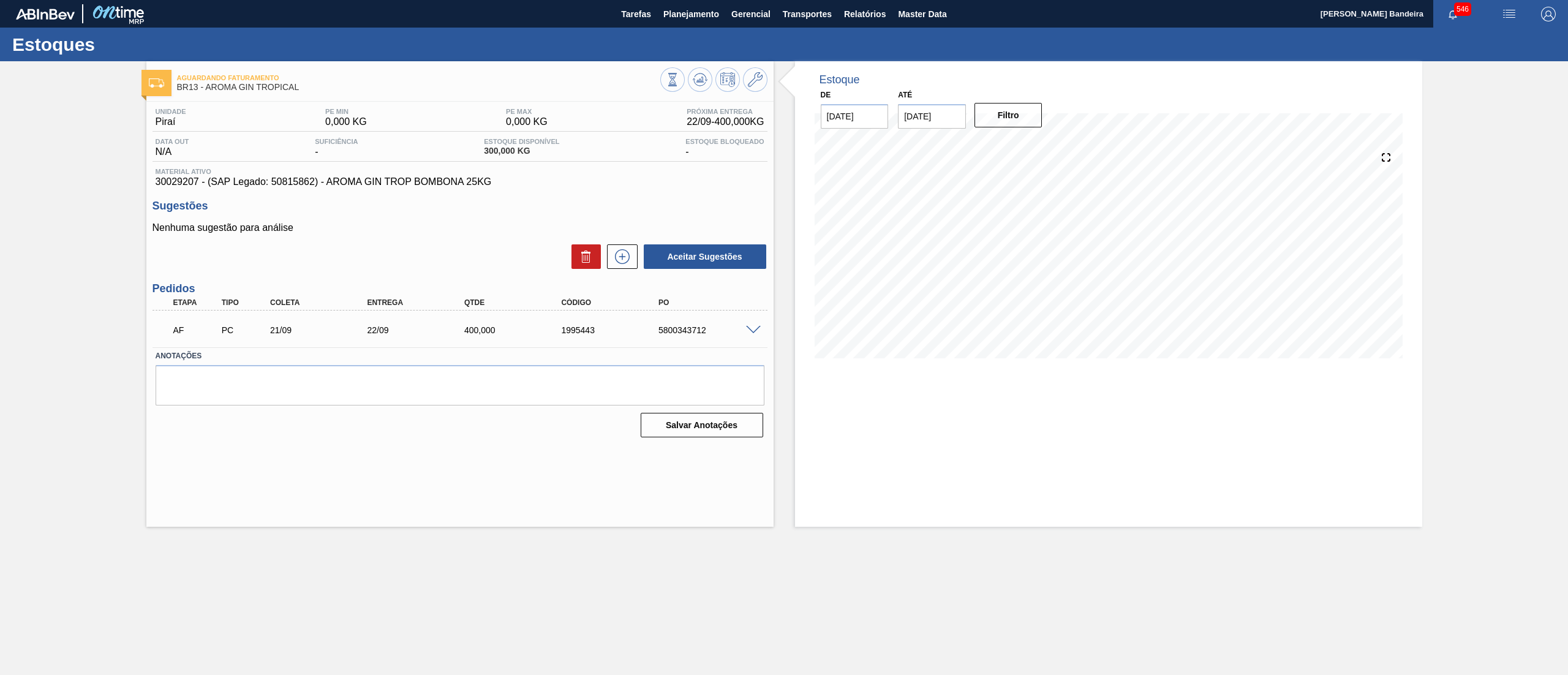
click at [752, 327] on span at bounding box center [753, 330] width 14 height 9
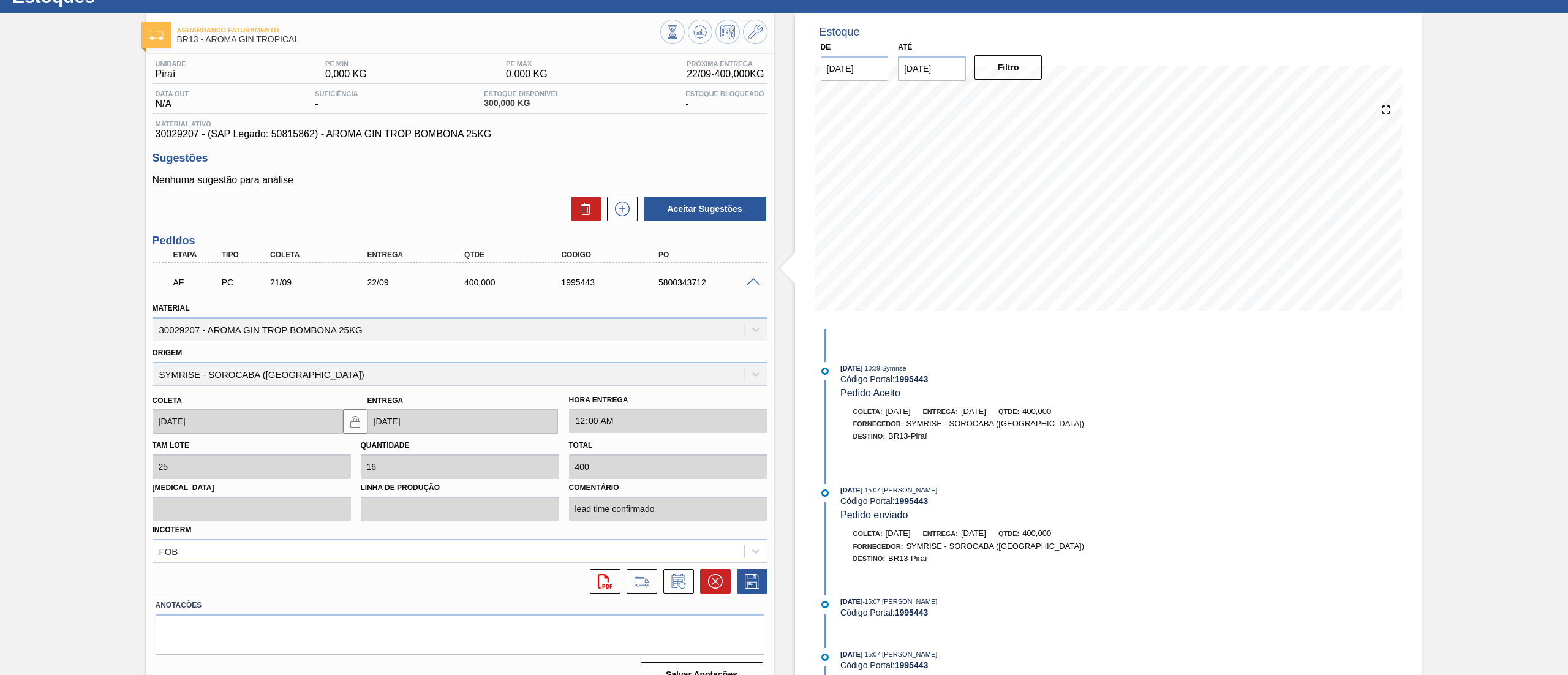
scroll to position [69, 0]
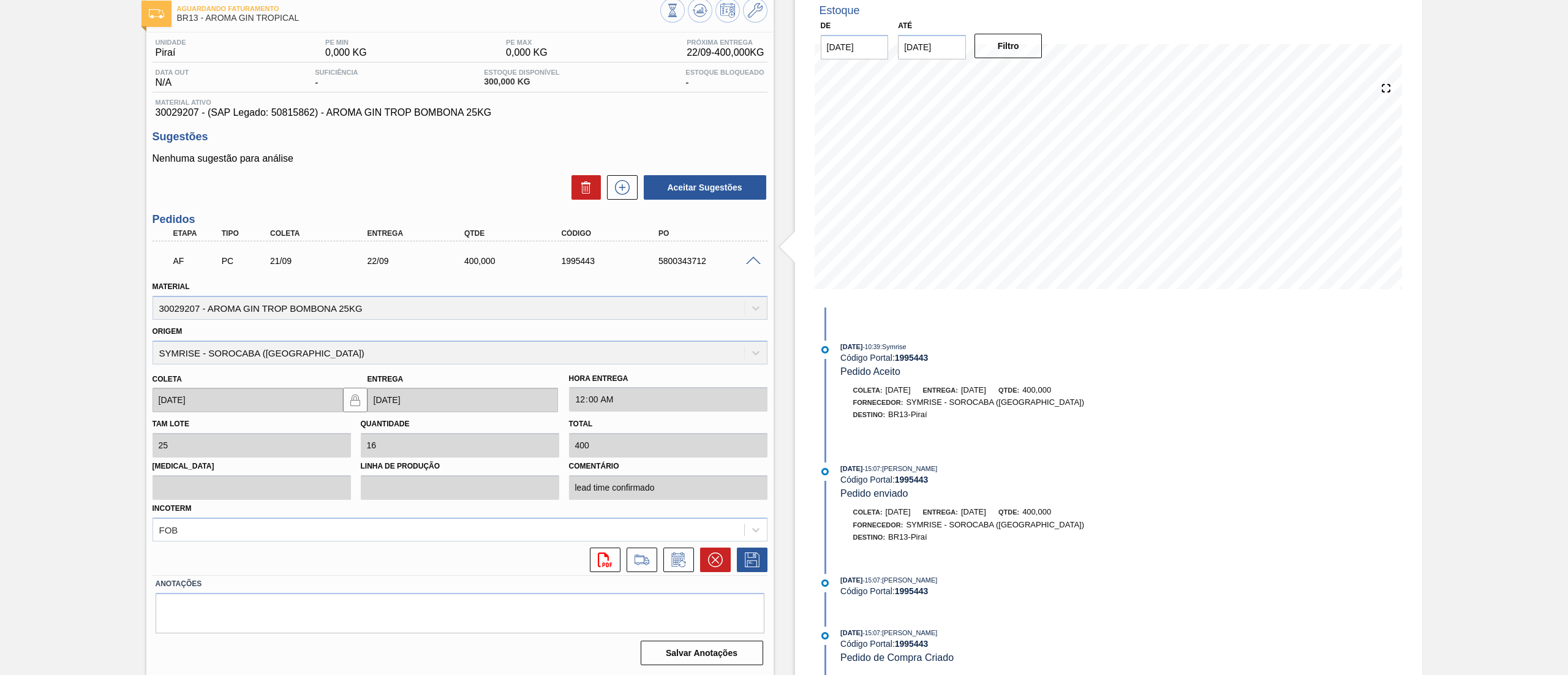
click at [751, 262] on span at bounding box center [753, 261] width 14 height 9
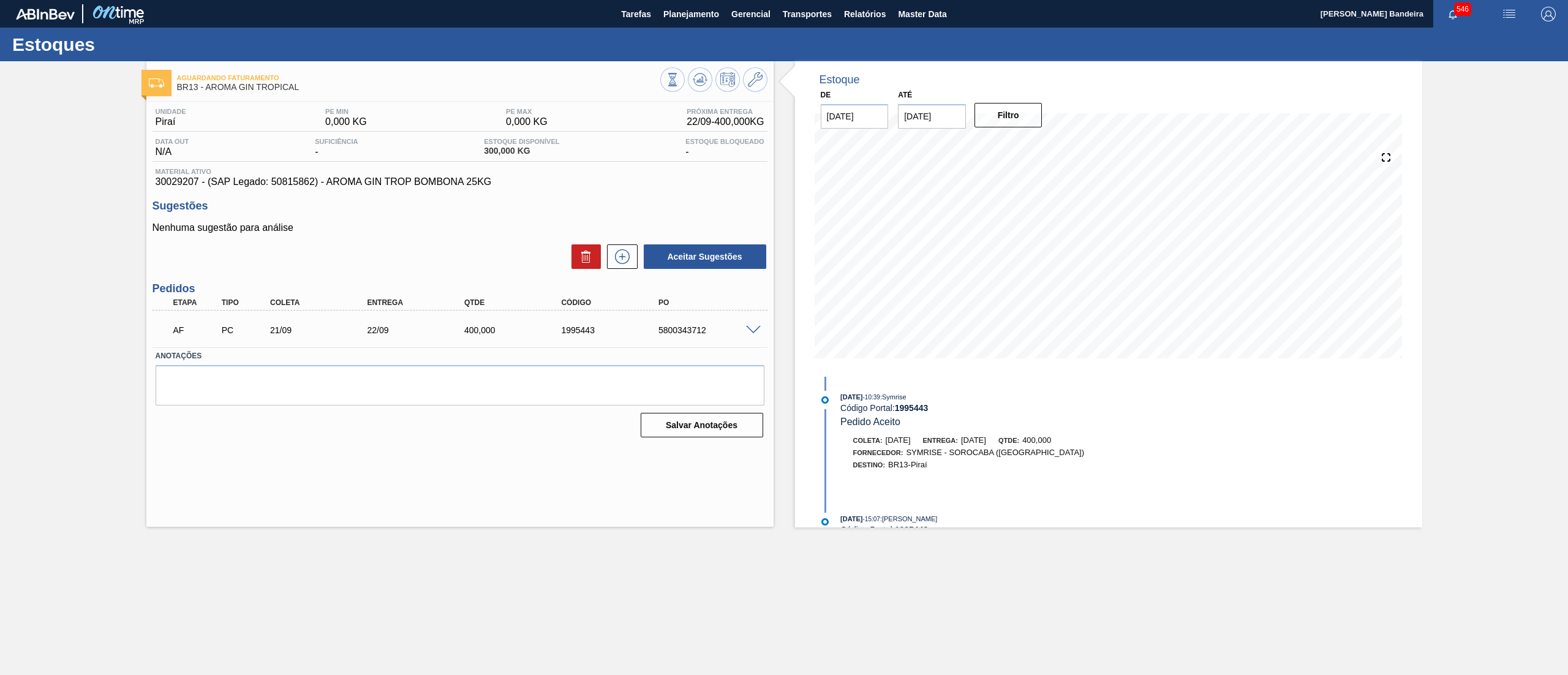
scroll to position [0, 0]
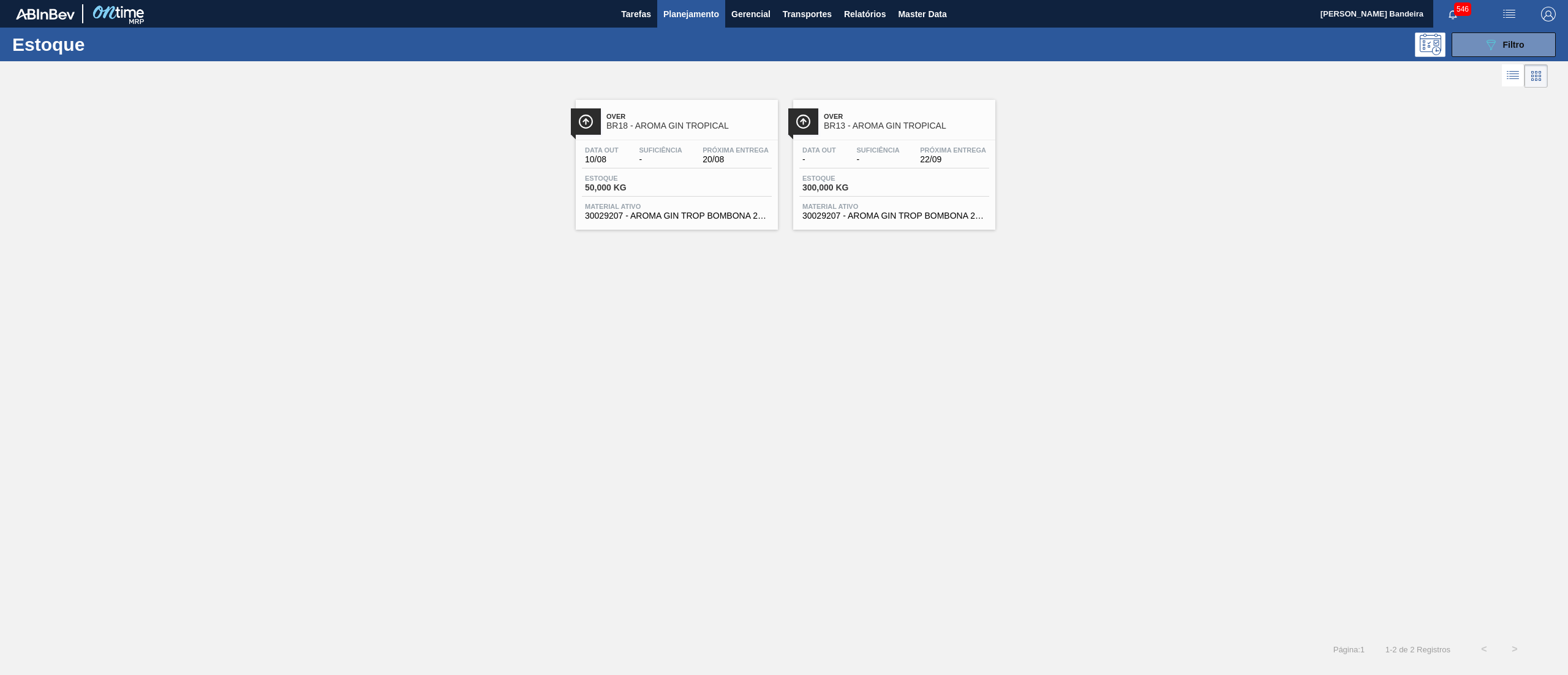
click at [731, 218] on span "30029207 - AROMA GIN TROP BOMBONA 25KG" at bounding box center [677, 215] width 184 height 9
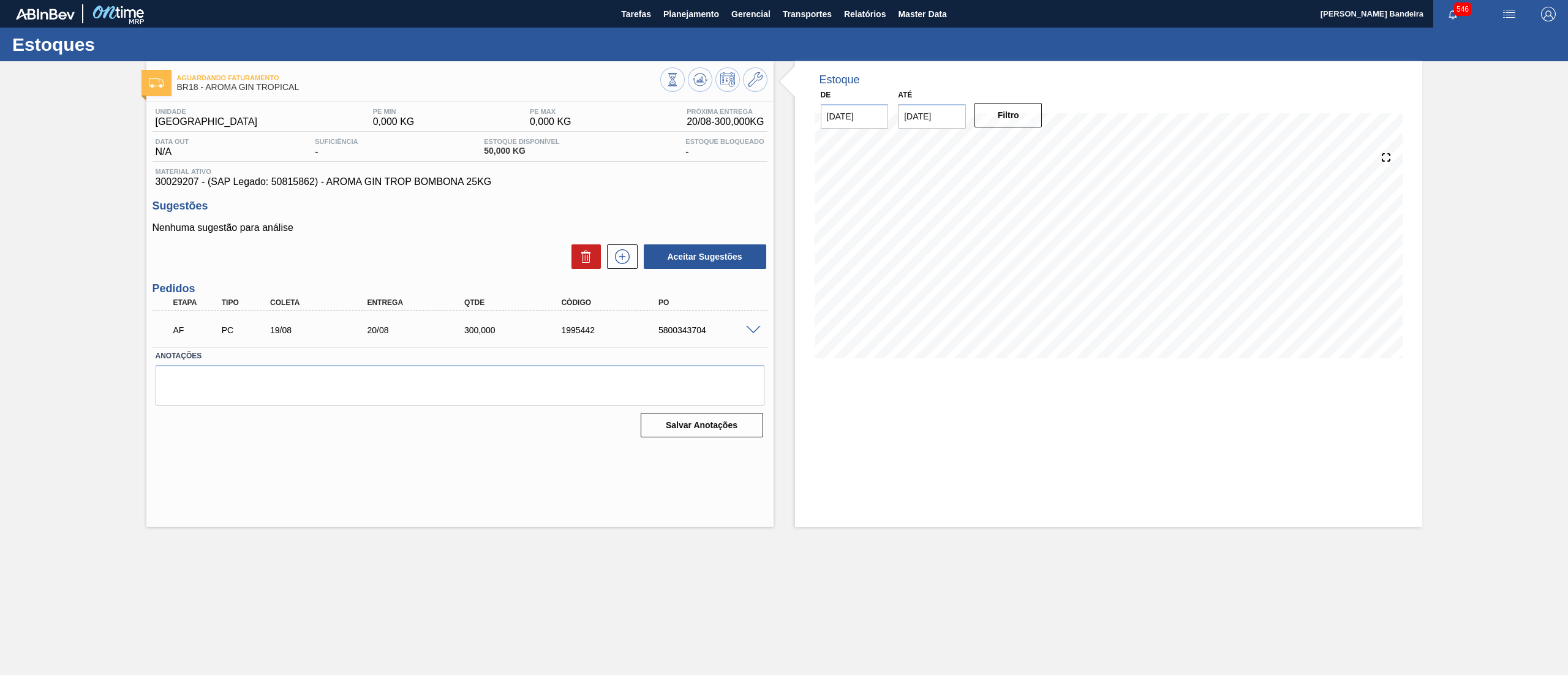
click at [779, 302] on div "Estoque De [DATE] Até [DATE] Filtro" at bounding box center [1098, 294] width 649 height 465
click at [157, 203] on h3 "Sugestões" at bounding box center [460, 206] width 615 height 13
drag, startPoint x: 152, startPoint y: 183, endPoint x: 197, endPoint y: 180, distance: 45.1
click at [197, 180] on div "Material ativo 30029207 - (SAP Legado: 50815862) - AROMA GIN TROP BOMBONA 25KG" at bounding box center [460, 177] width 615 height 19
drag, startPoint x: 302, startPoint y: 88, endPoint x: 207, endPoint y: 89, distance: 95.0
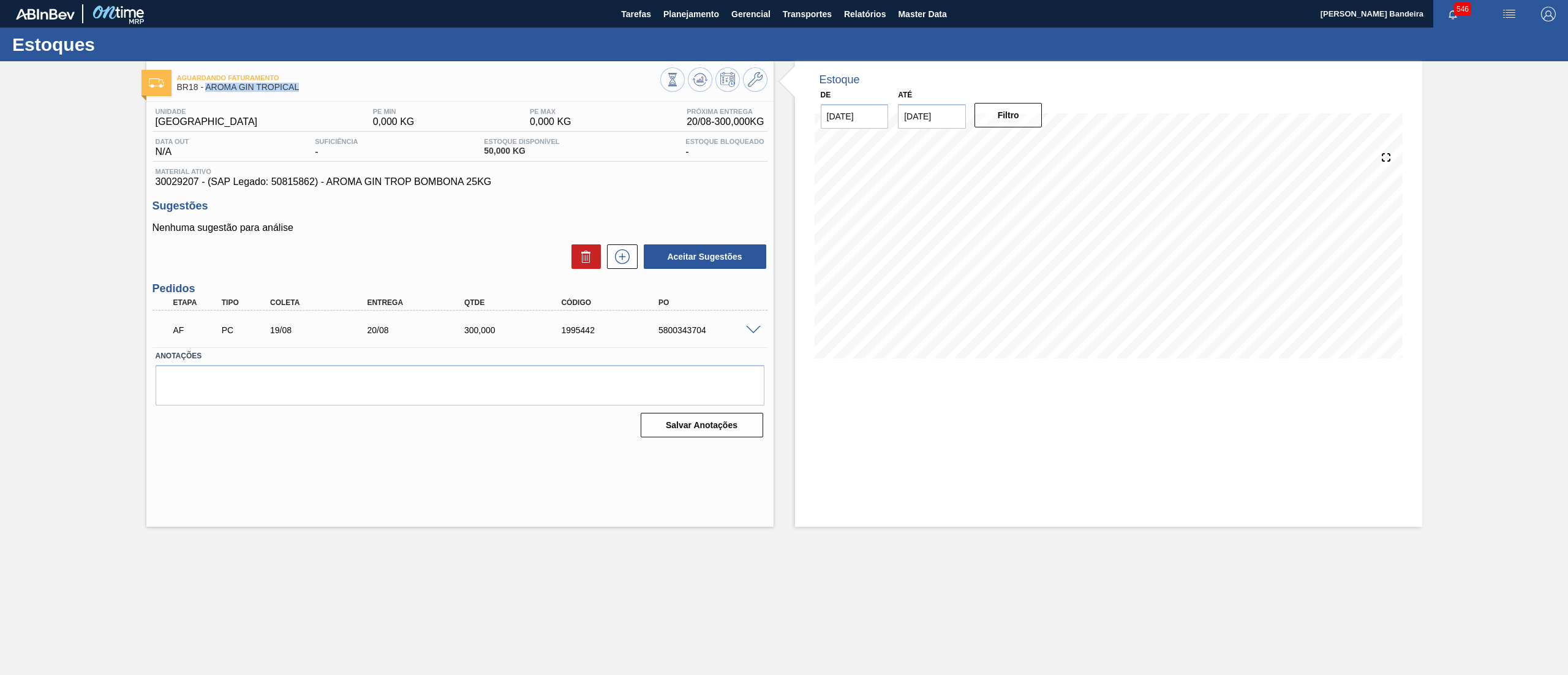
click at [207, 89] on span "BR18 - AROMA GIN TROPICAL" at bounding box center [418, 87] width 483 height 9
copy span "AROMA GIN TROPICAL"
click at [766, 78] on button at bounding box center [755, 80] width 24 height 24
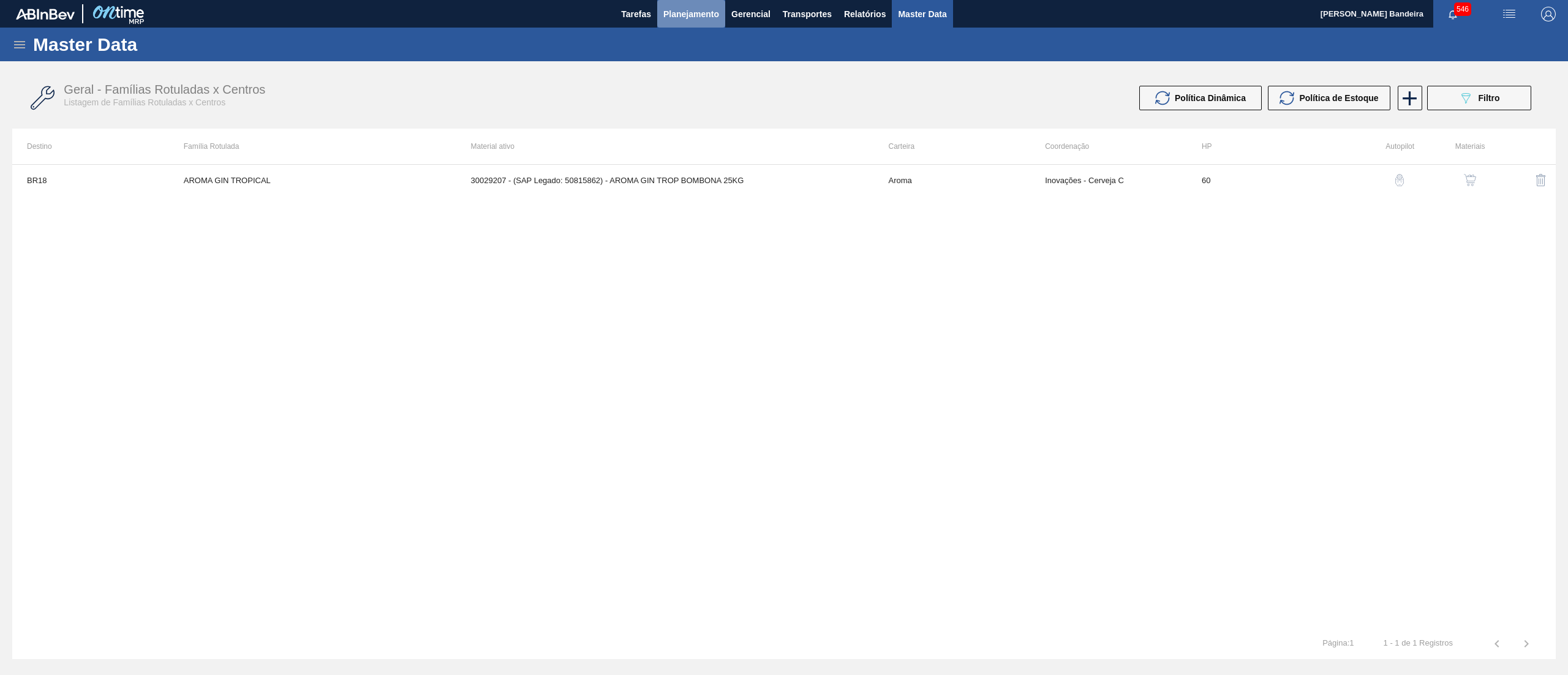
click at [713, 11] on span "Planejamento" at bounding box center [691, 14] width 56 height 14
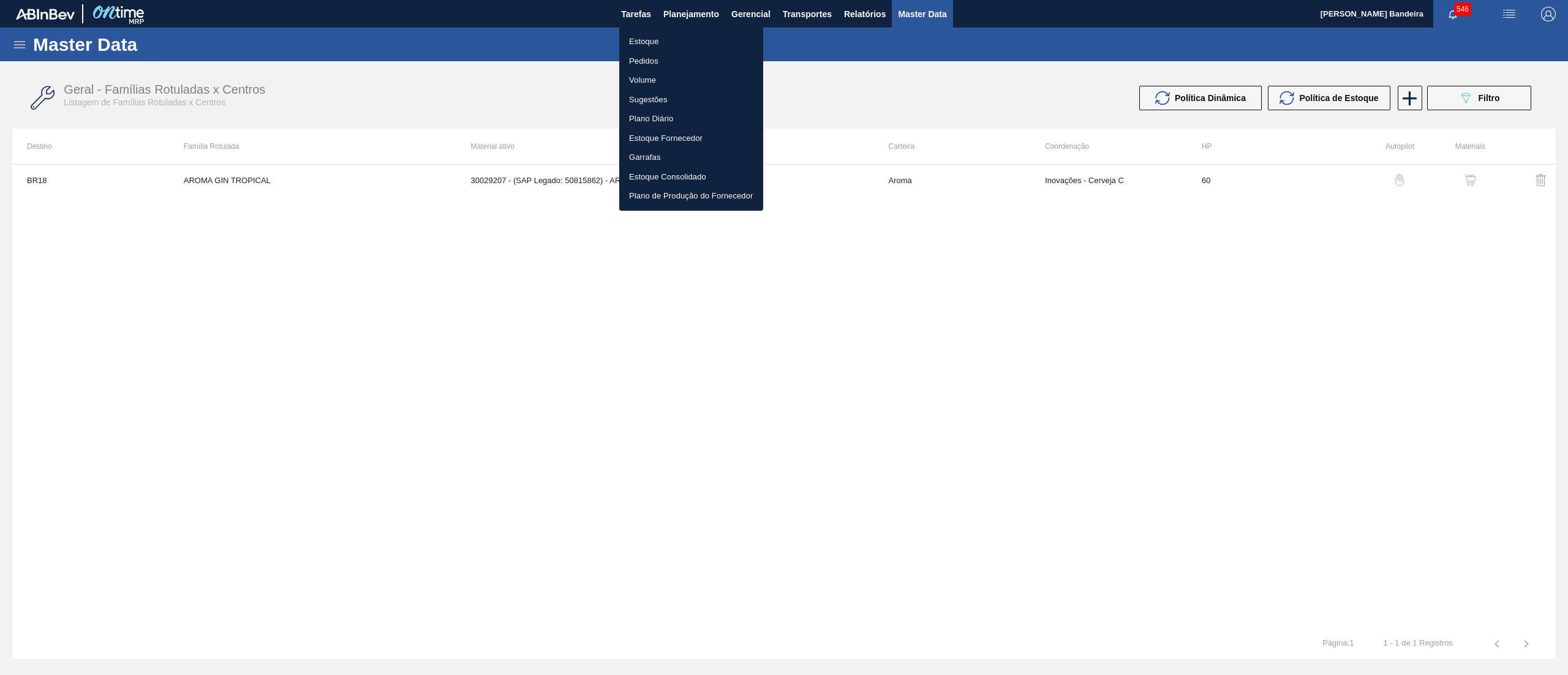
click at [679, 40] on li "Estoque" at bounding box center [691, 41] width 144 height 19
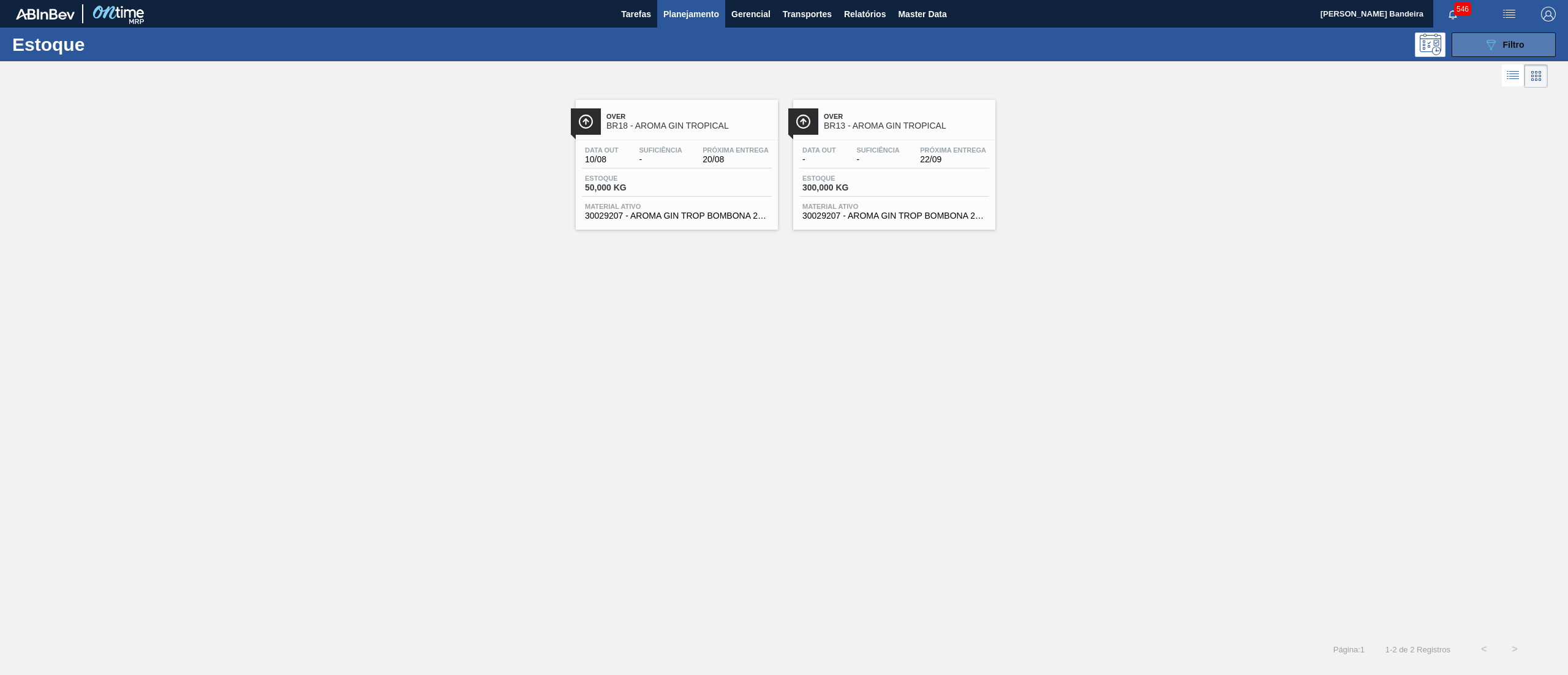
click at [1482, 48] on button "089F7B8B-B2A5-4AFE-B5C0-19BA573D28AC Filtro" at bounding box center [1503, 45] width 104 height 24
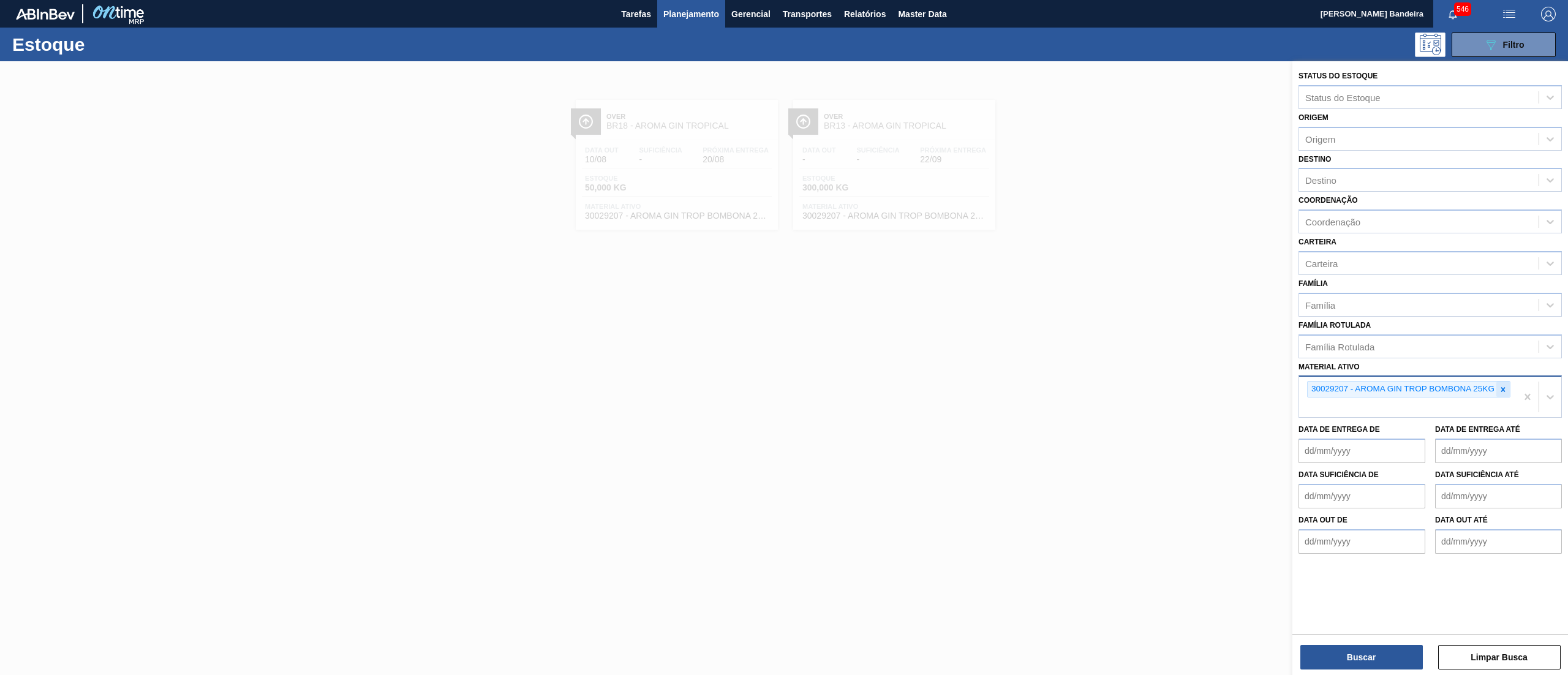
click at [1507, 388] on div at bounding box center [1503, 388] width 14 height 15
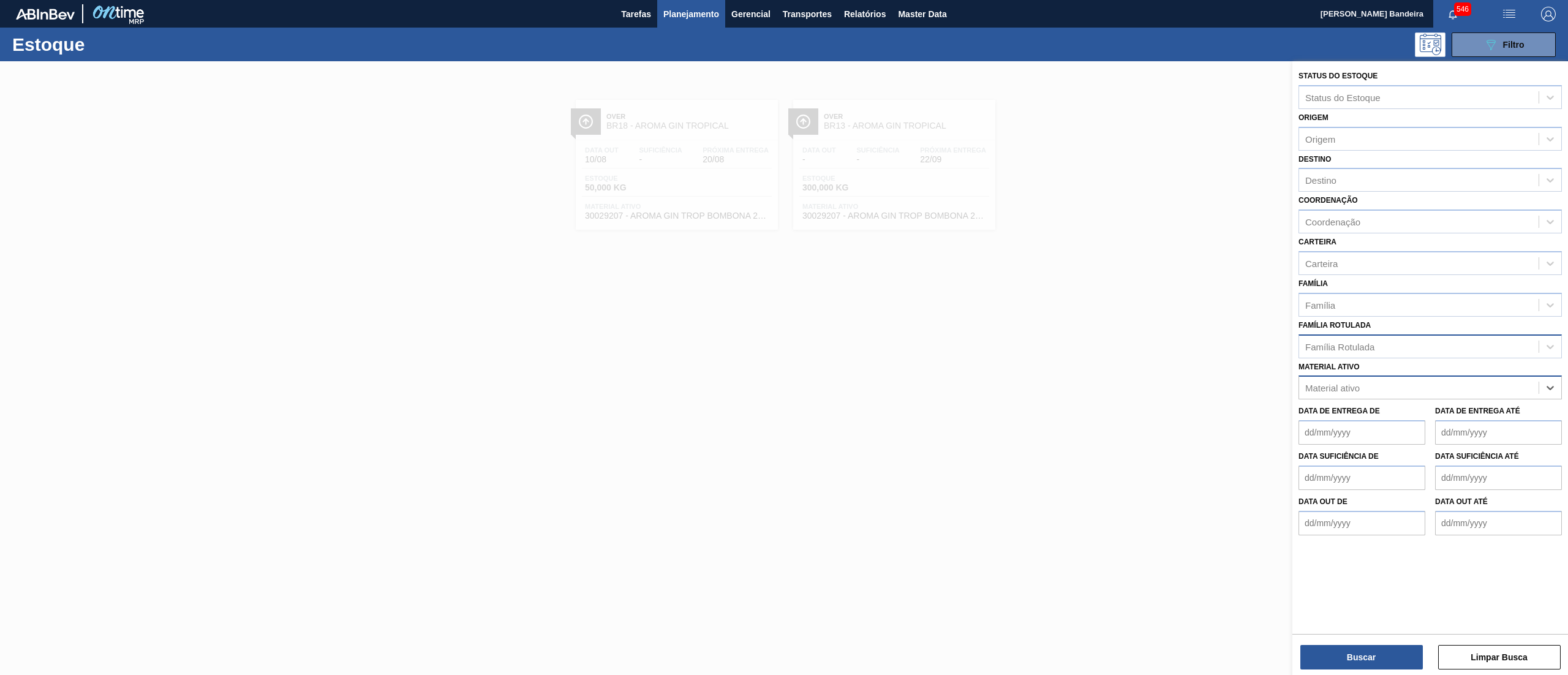
click at [1404, 345] on div "Família Rotulada" at bounding box center [1419, 346] width 239 height 18
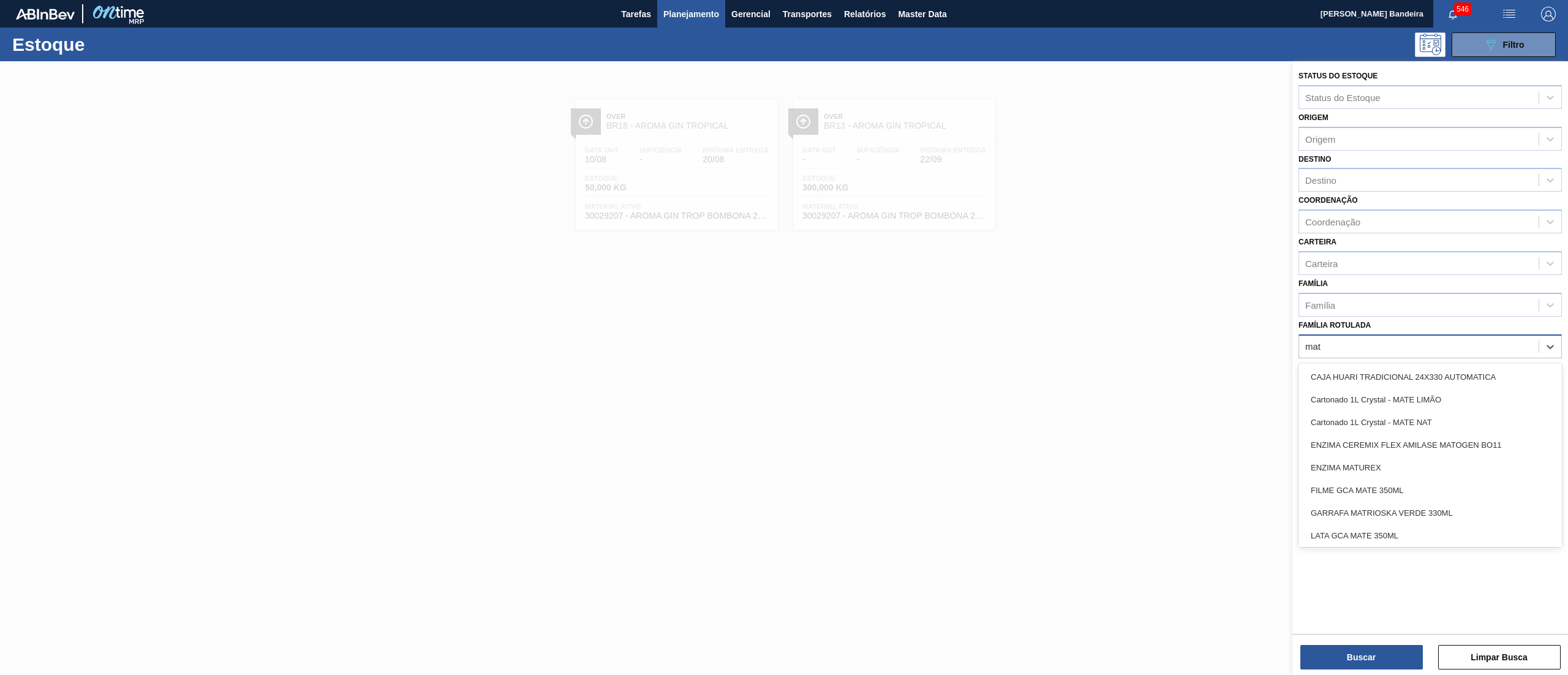
type Rotulada "matr"
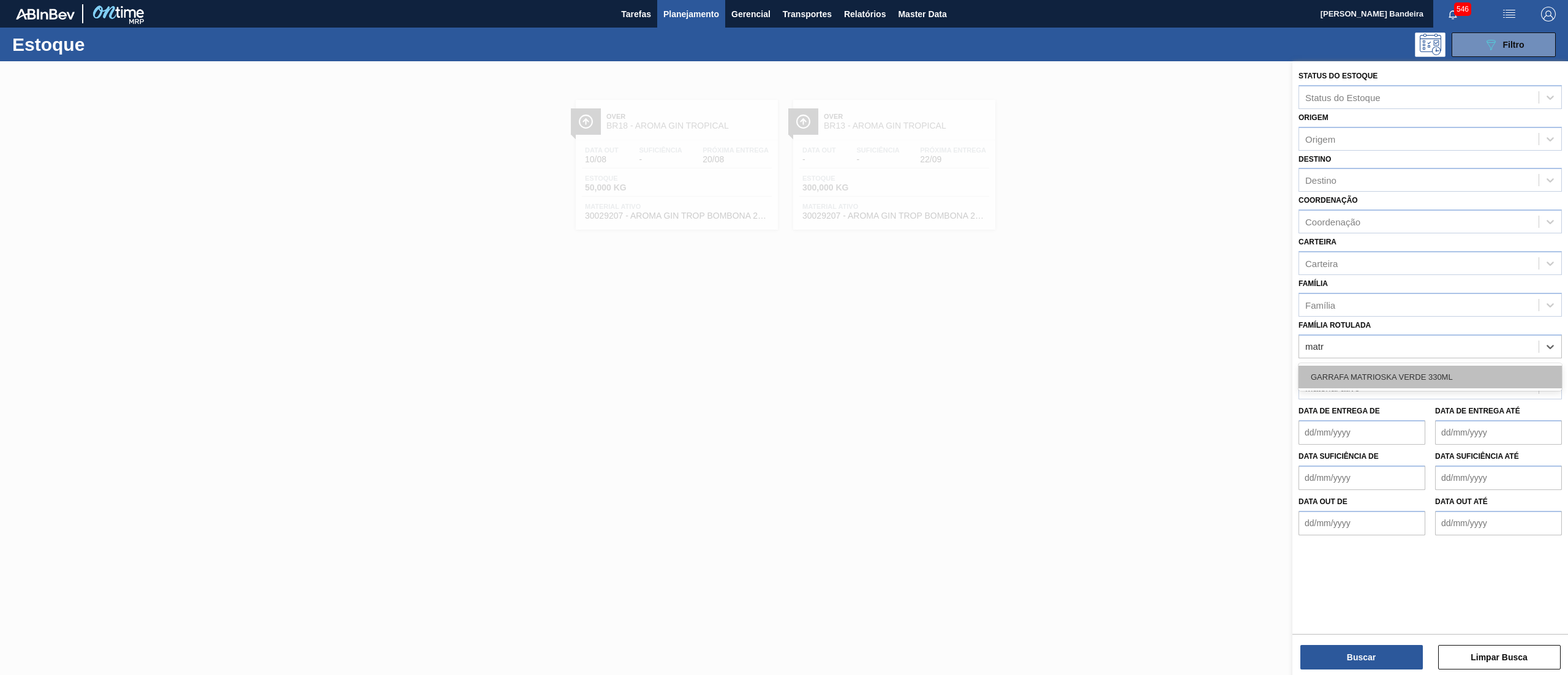
click at [1412, 367] on div "GARRAFA MATRIOSKA VERDE 330ML" at bounding box center [1430, 377] width 264 height 23
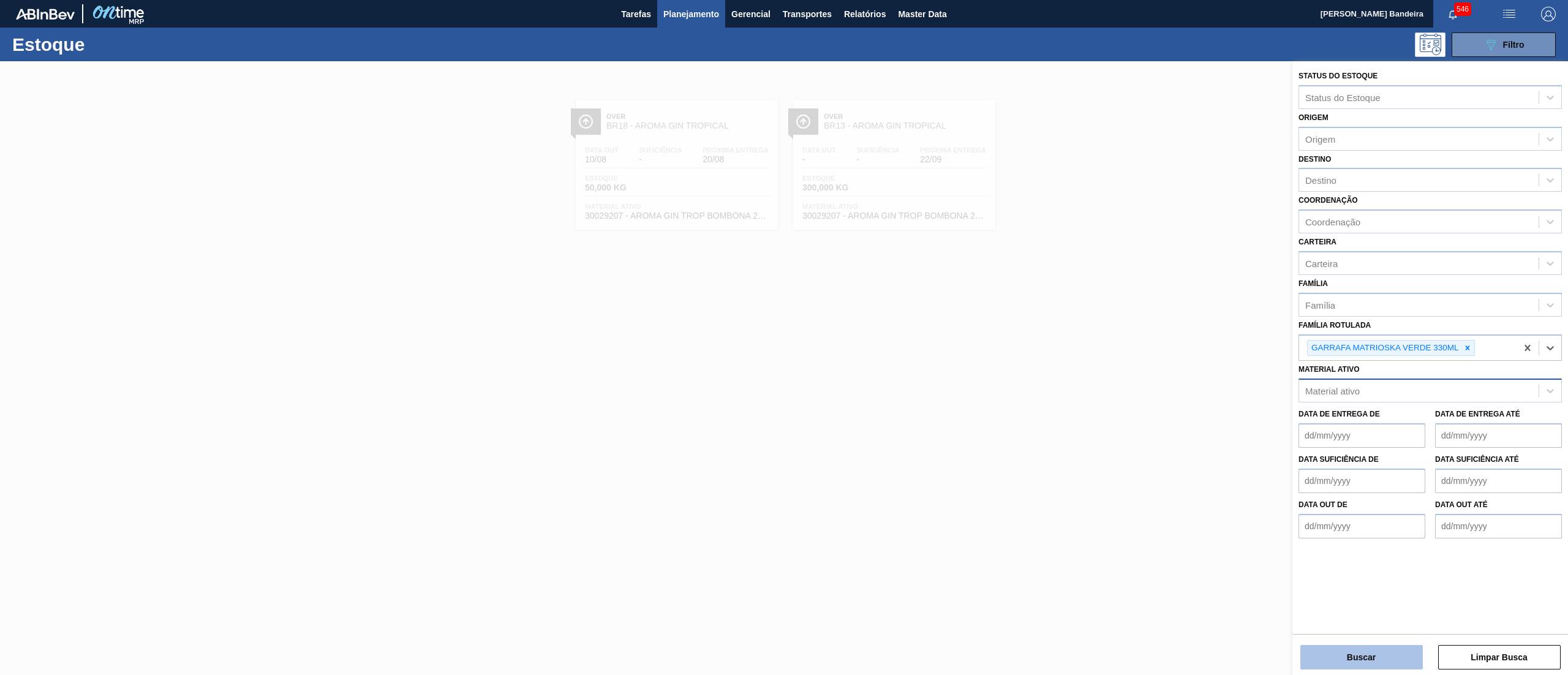
click at [1338, 648] on button "Buscar" at bounding box center [1361, 657] width 123 height 24
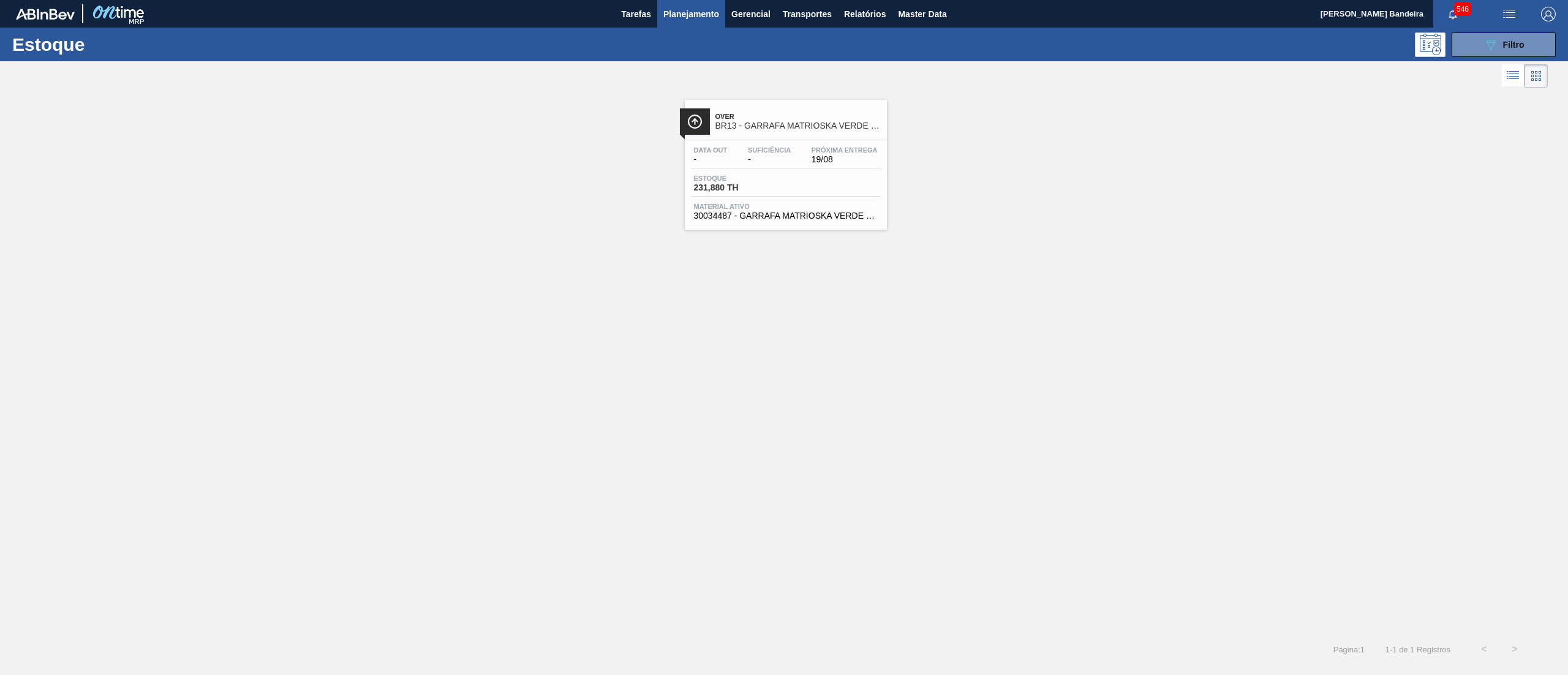
click at [780, 213] on span "30034487 - GARRAFA MATRIOSKA VERDE 330ML TO" at bounding box center [786, 215] width 184 height 9
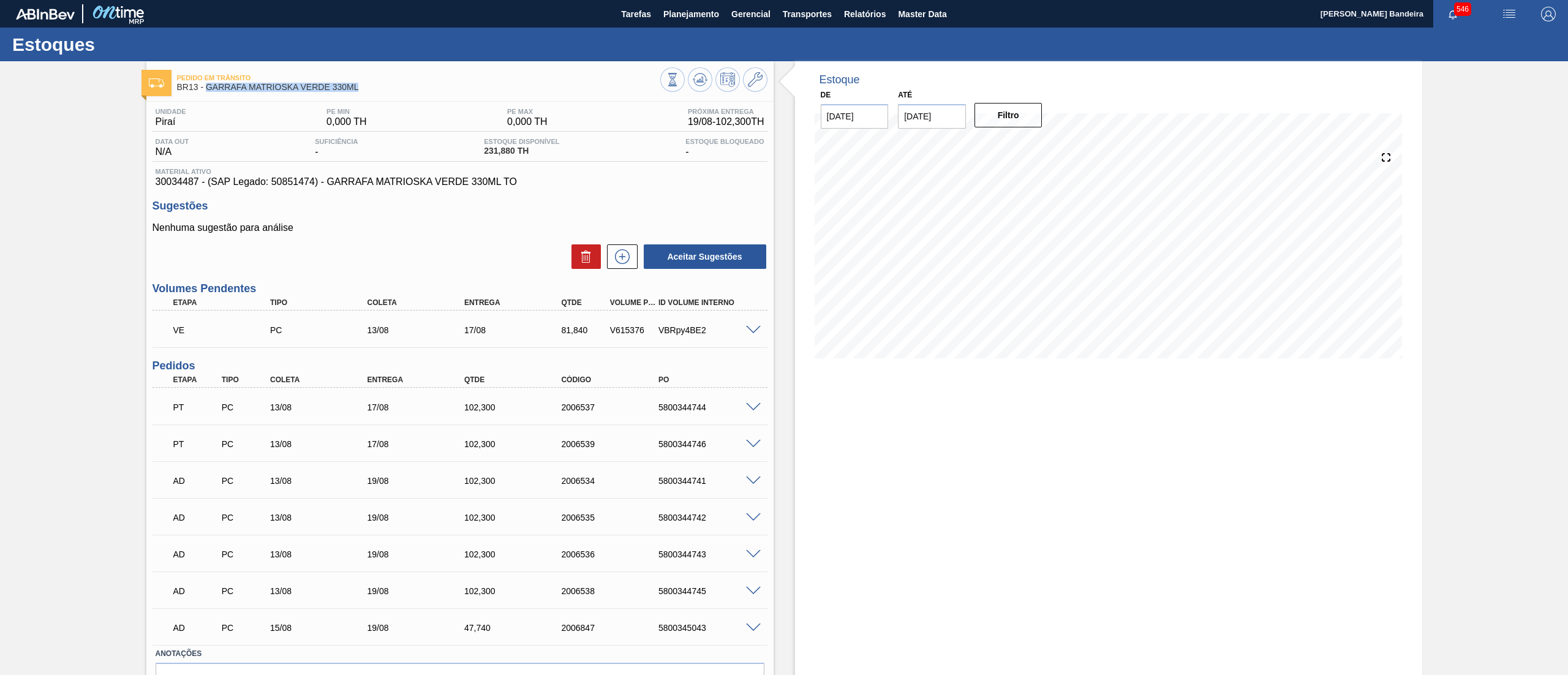
drag, startPoint x: 359, startPoint y: 88, endPoint x: 206, endPoint y: 85, distance: 153.0
click at [206, 85] on span "BR13 - GARRAFA MATRIOSKA VERDE 330ML" at bounding box center [418, 87] width 483 height 9
copy span "GARRAFA MATRIOSKA VERDE 330ML"
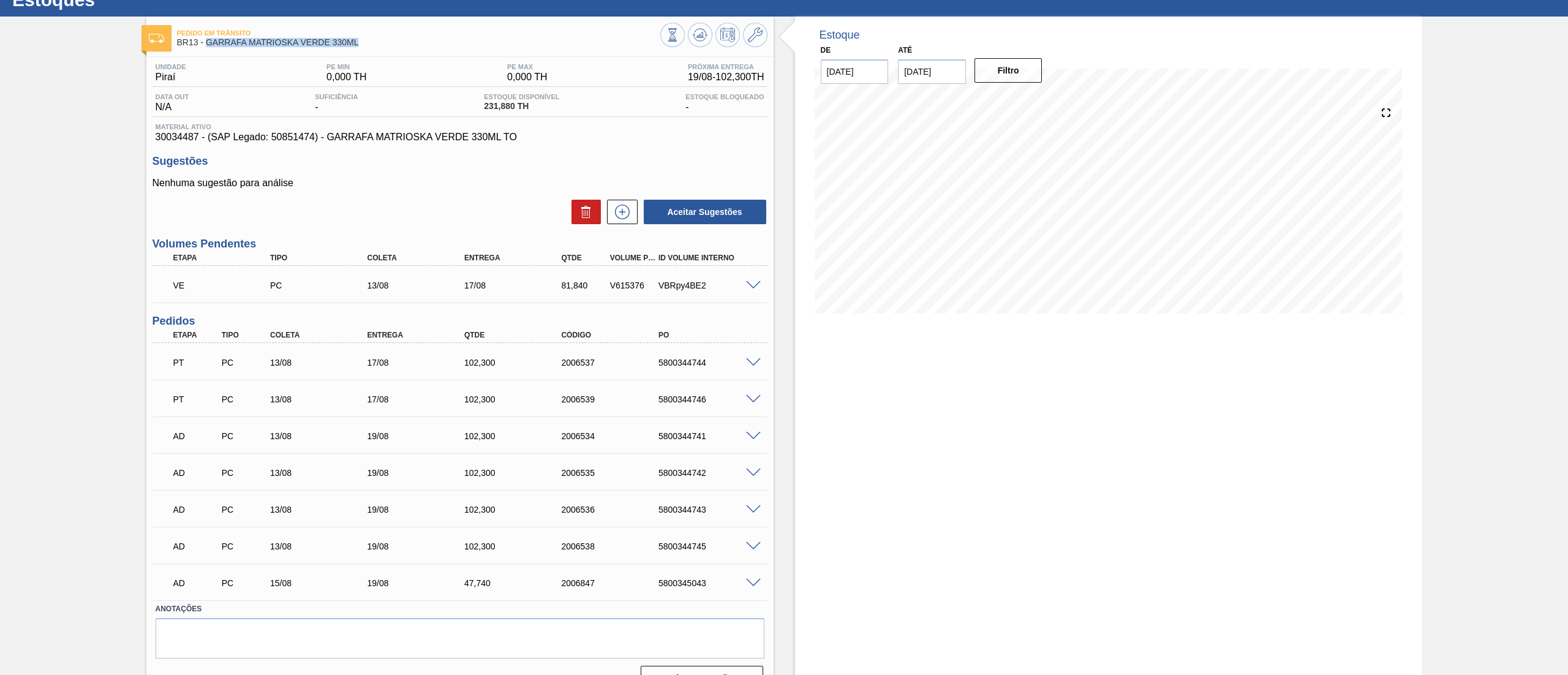
scroll to position [69, 0]
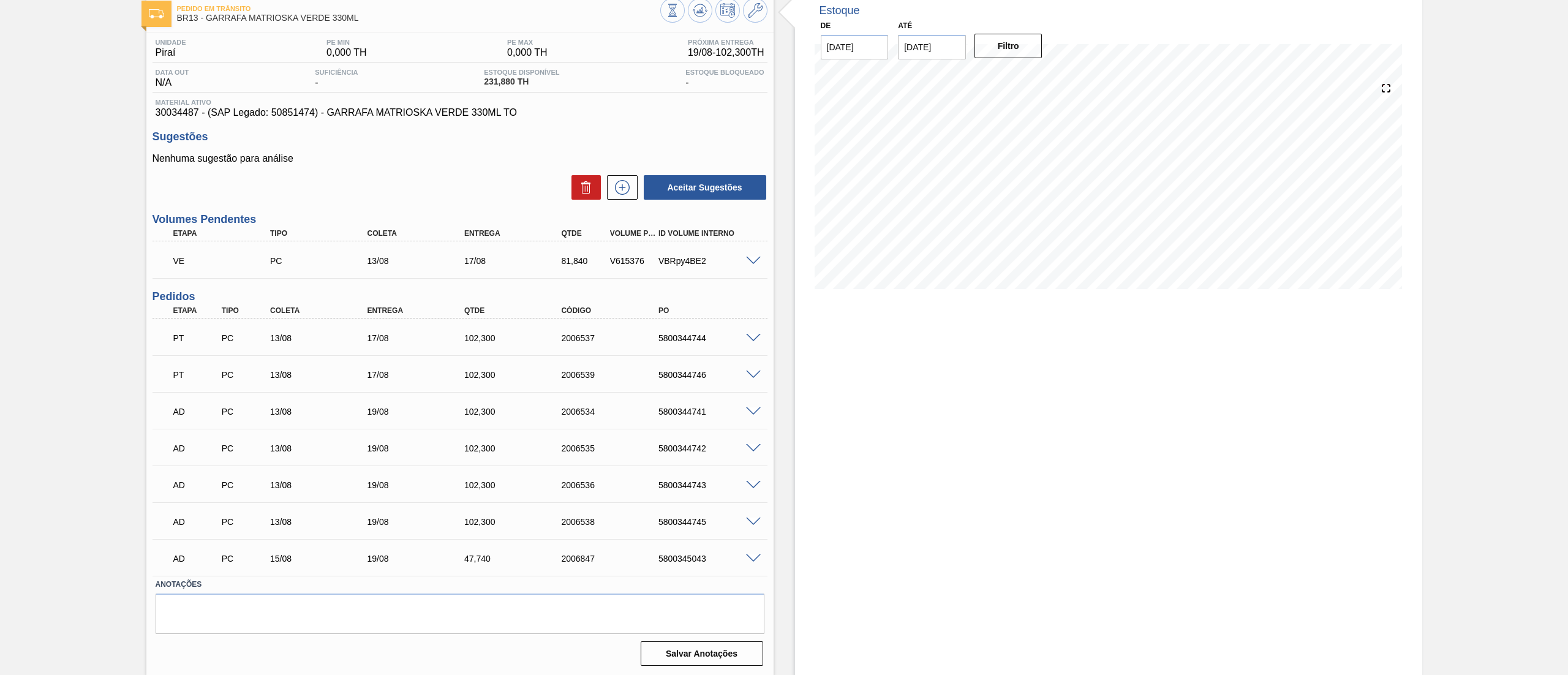
click at [753, 407] on span at bounding box center [753, 411] width 14 height 9
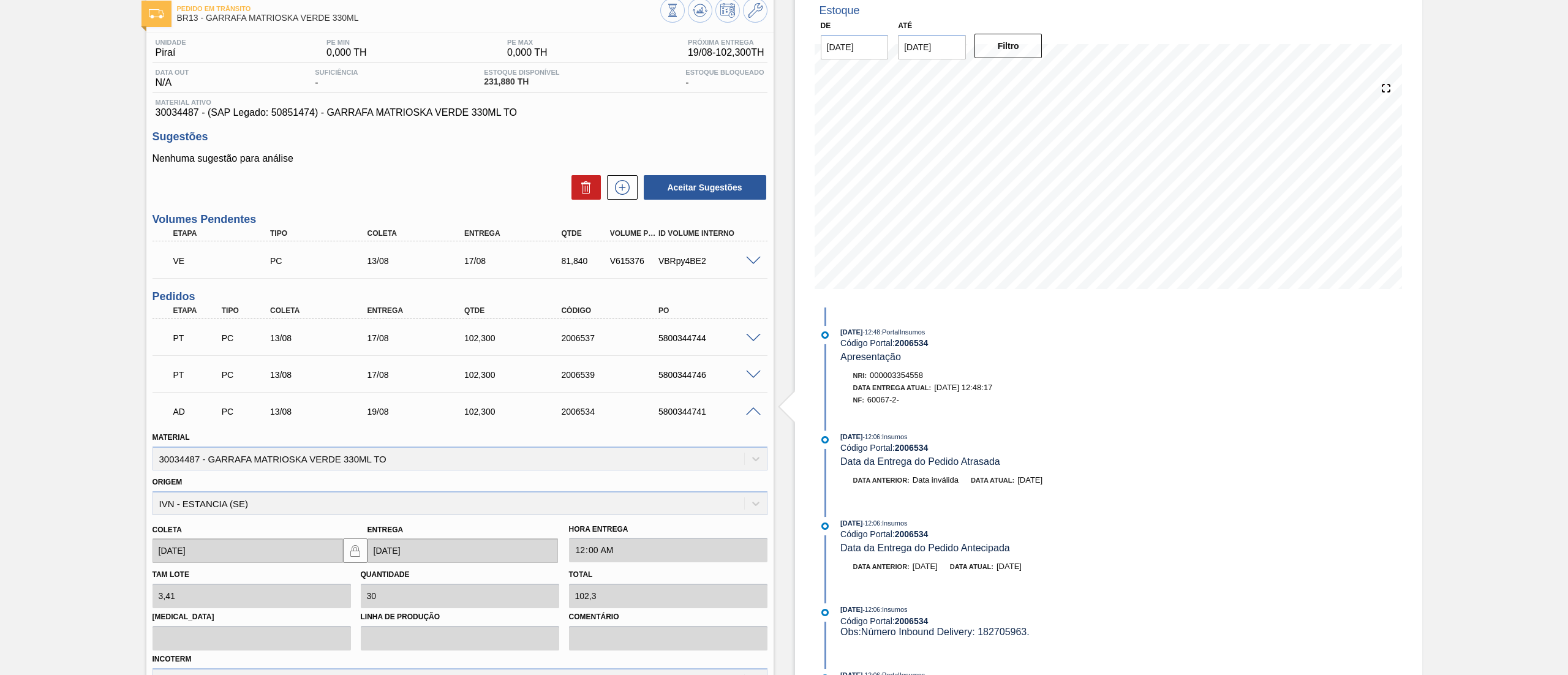
click at [753, 407] on span at bounding box center [753, 411] width 14 height 9
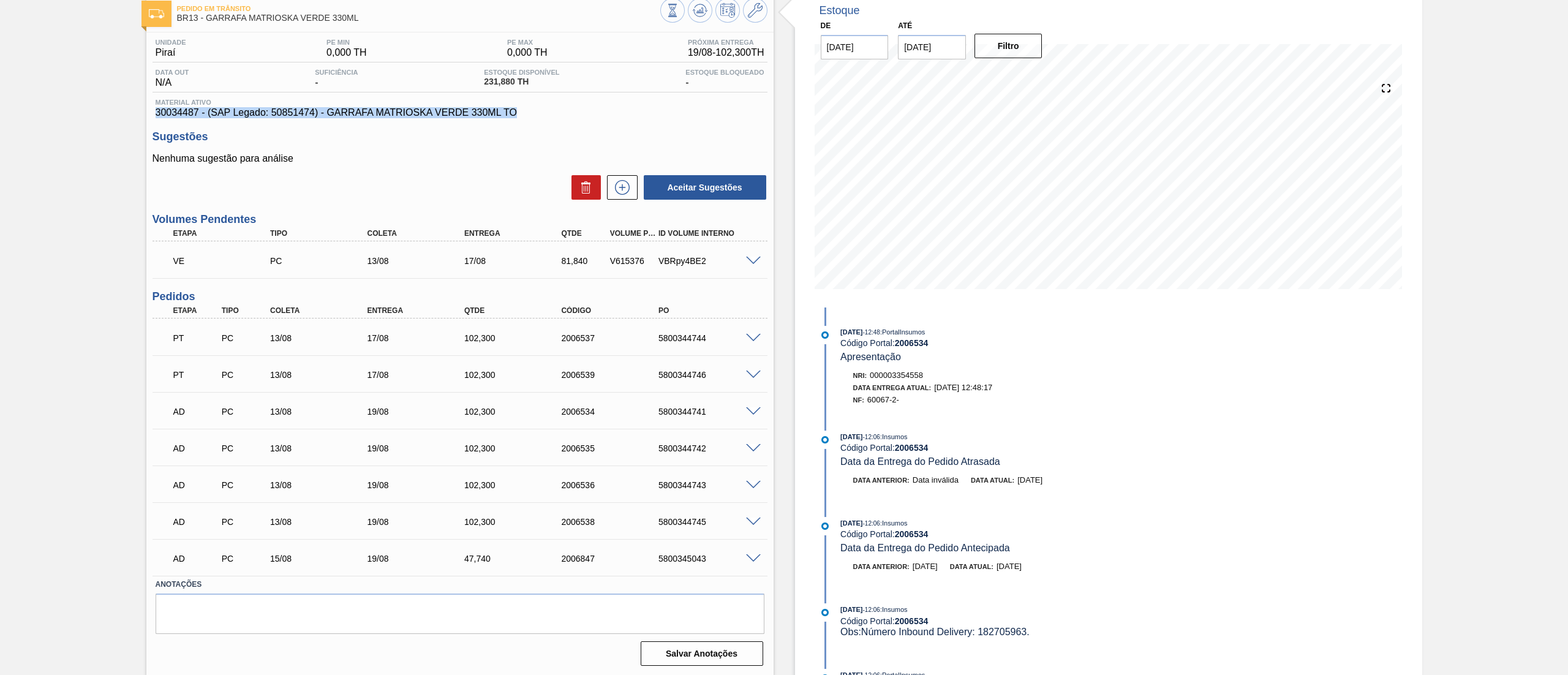
drag, startPoint x: 523, startPoint y: 114, endPoint x: 40, endPoint y: 116, distance: 483.0
click at [40, 116] on div "Pedido em Trânsito BR13 - GARRAFA MATRIOSKA VERDE 330ML Unidade Piraí PE MIN 0,…" at bounding box center [784, 334] width 1568 height 684
copy span "30034487 - (SAP Legado: 50851474) - GARRAFA MATRIOSKA VERDE 330ML TO"
